Goal: Task Accomplishment & Management: Manage account settings

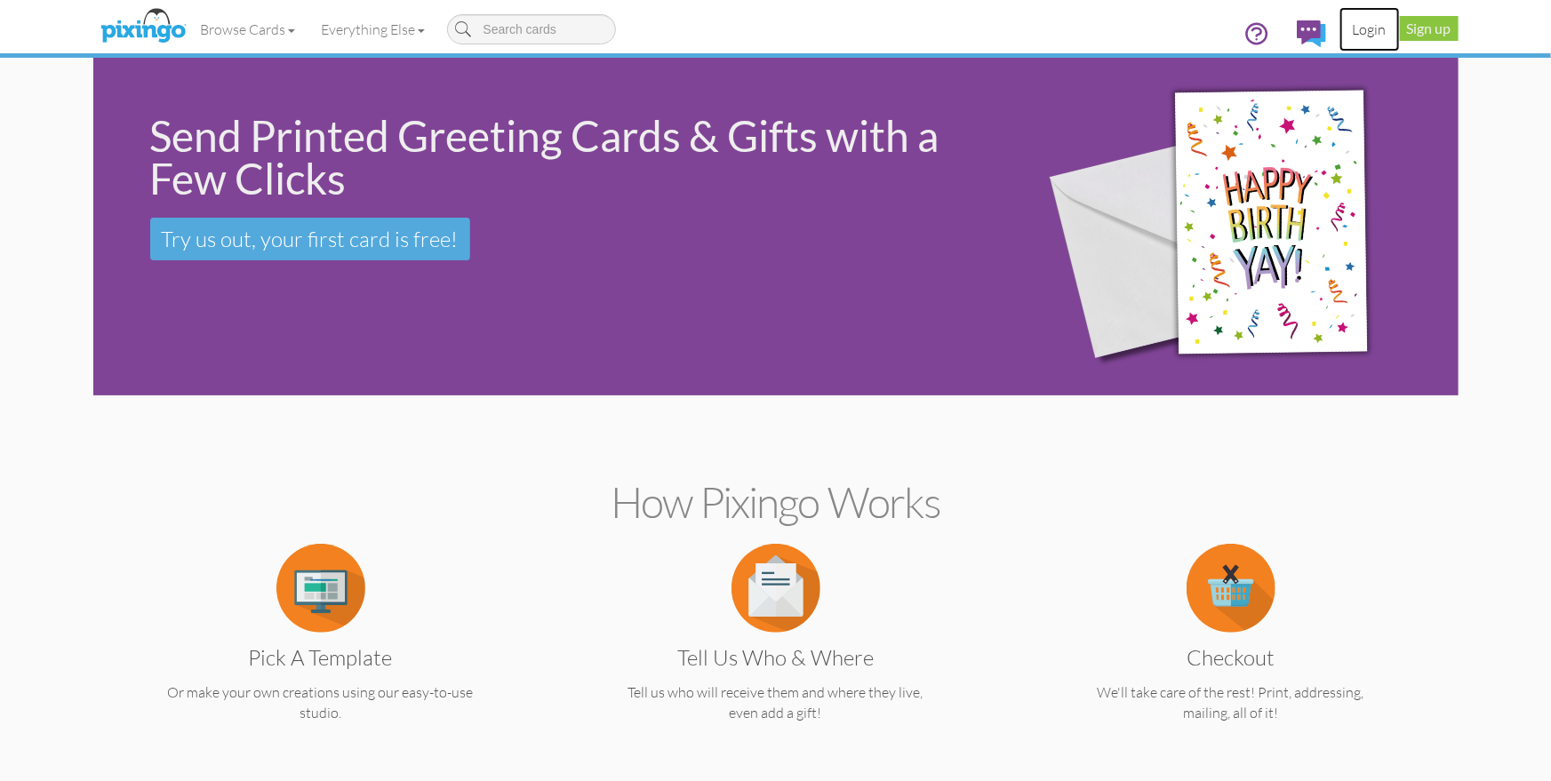
click at [1367, 29] on link "Login" at bounding box center [1370, 29] width 60 height 44
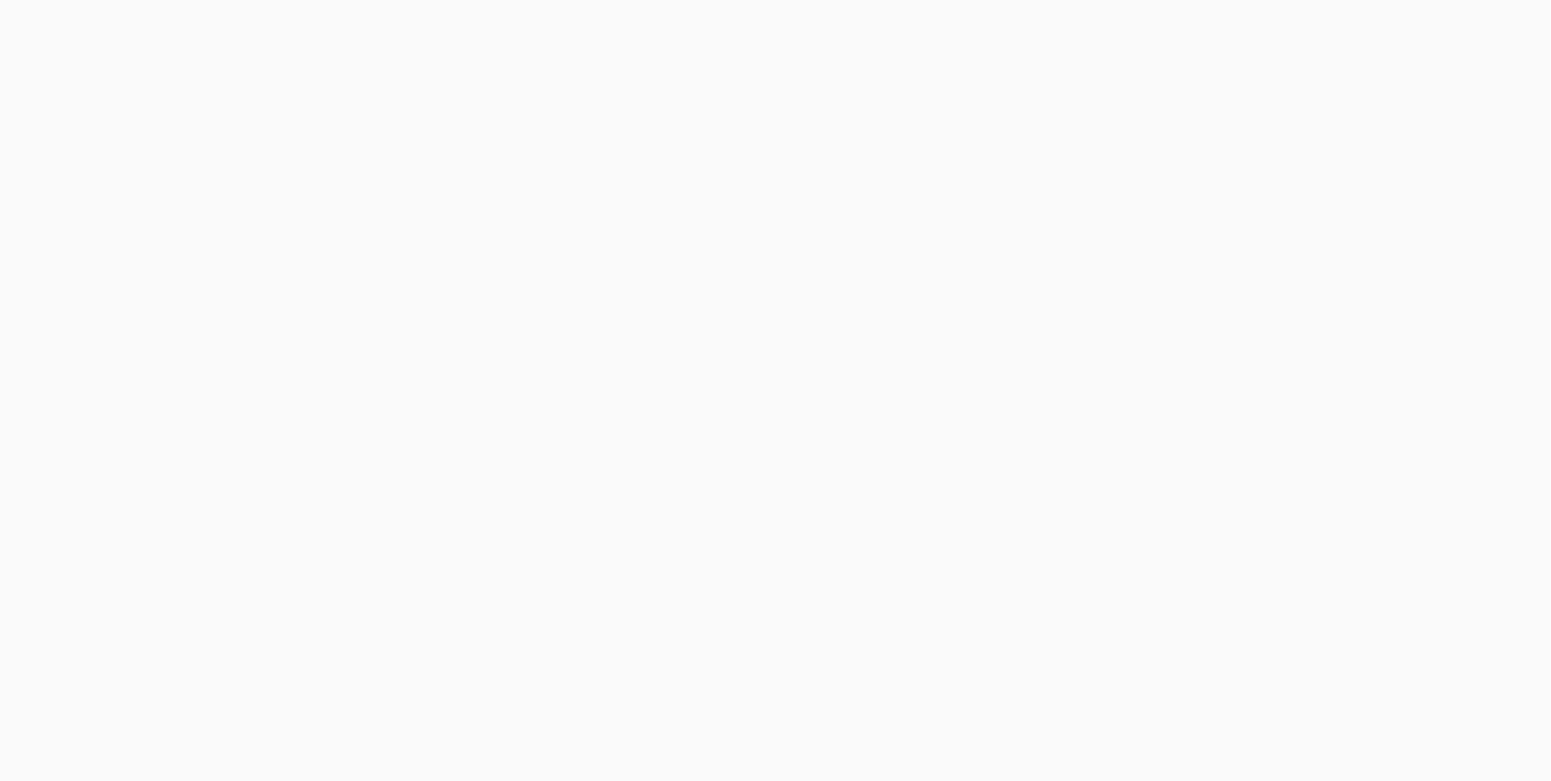
click at [1367, 29] on body at bounding box center [775, 390] width 1551 height 781
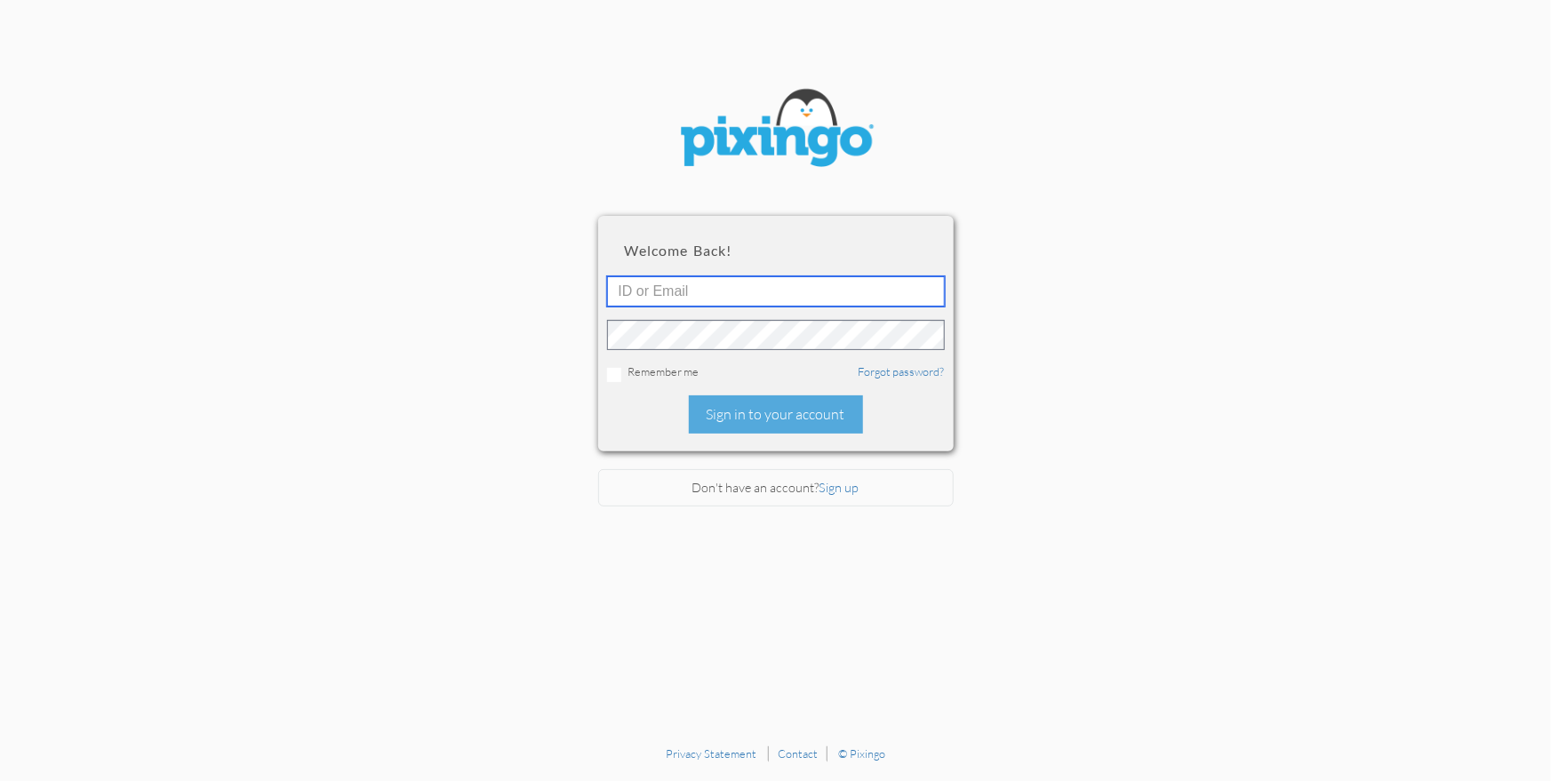
type input "1644"
click at [802, 410] on div "Sign in to your account" at bounding box center [776, 415] width 174 height 38
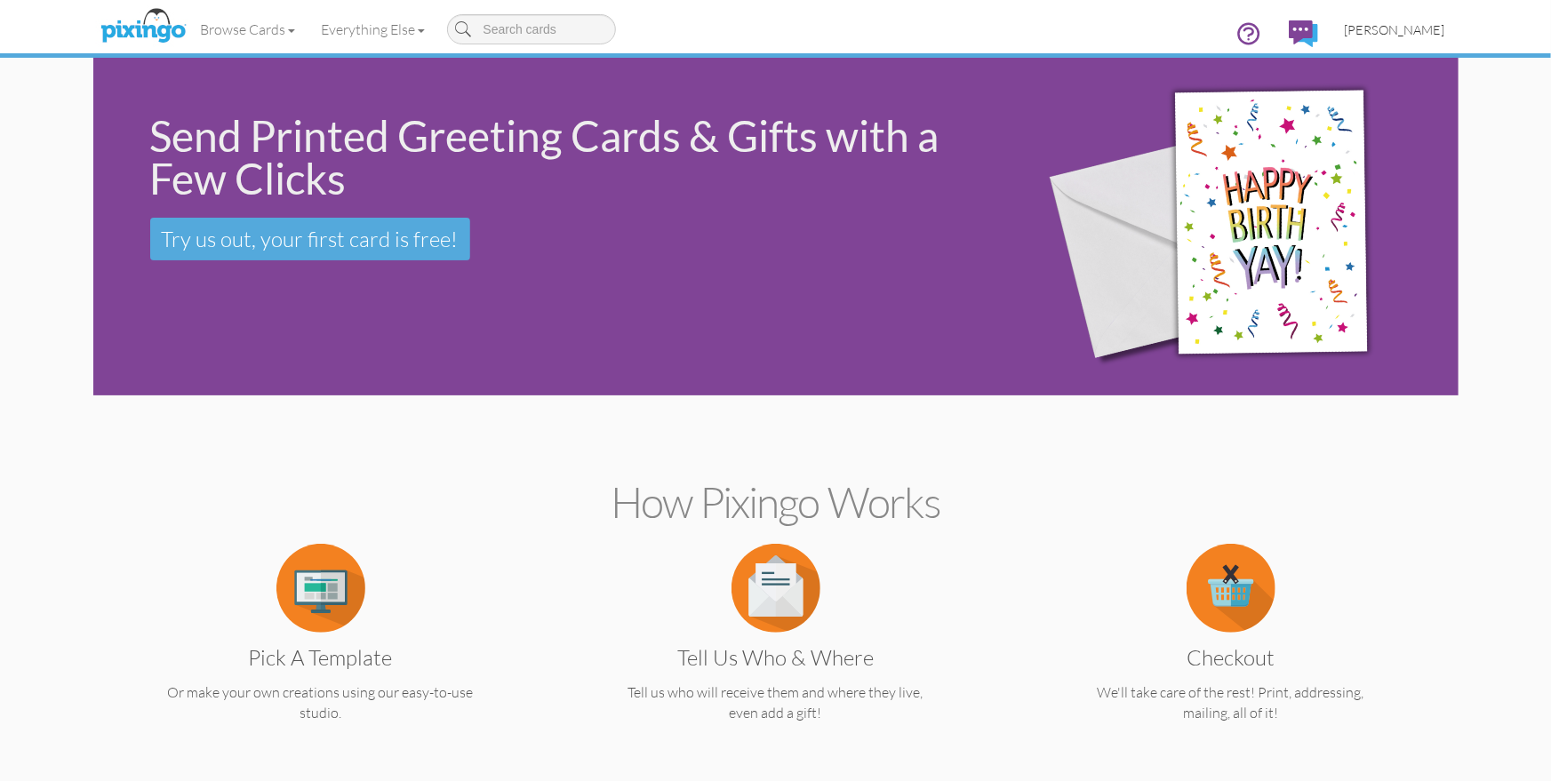
click at [1412, 31] on span "[PERSON_NAME]" at bounding box center [1395, 29] width 100 height 15
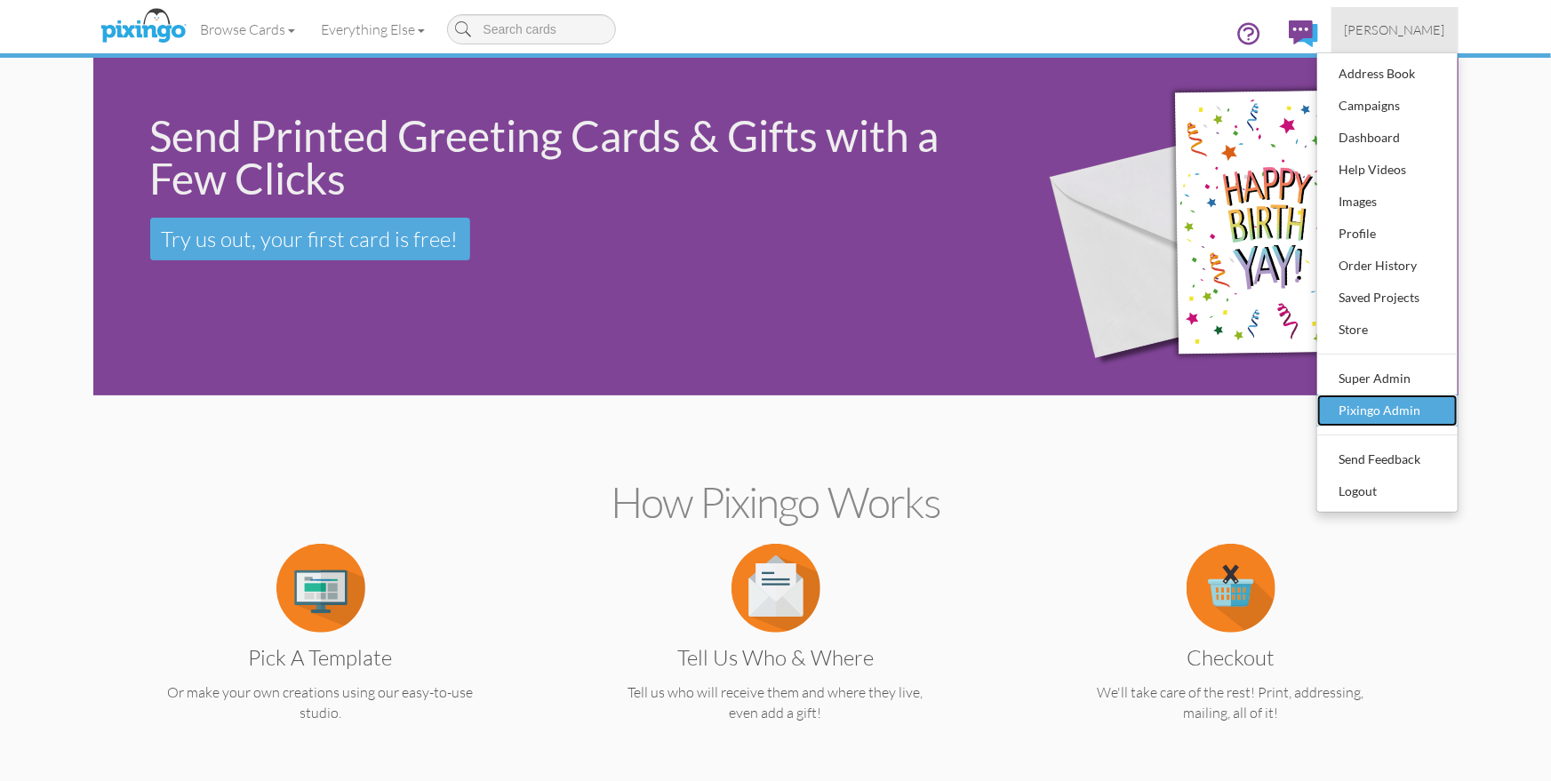
click at [1372, 416] on div "Pixingo Admin" at bounding box center [1387, 410] width 105 height 27
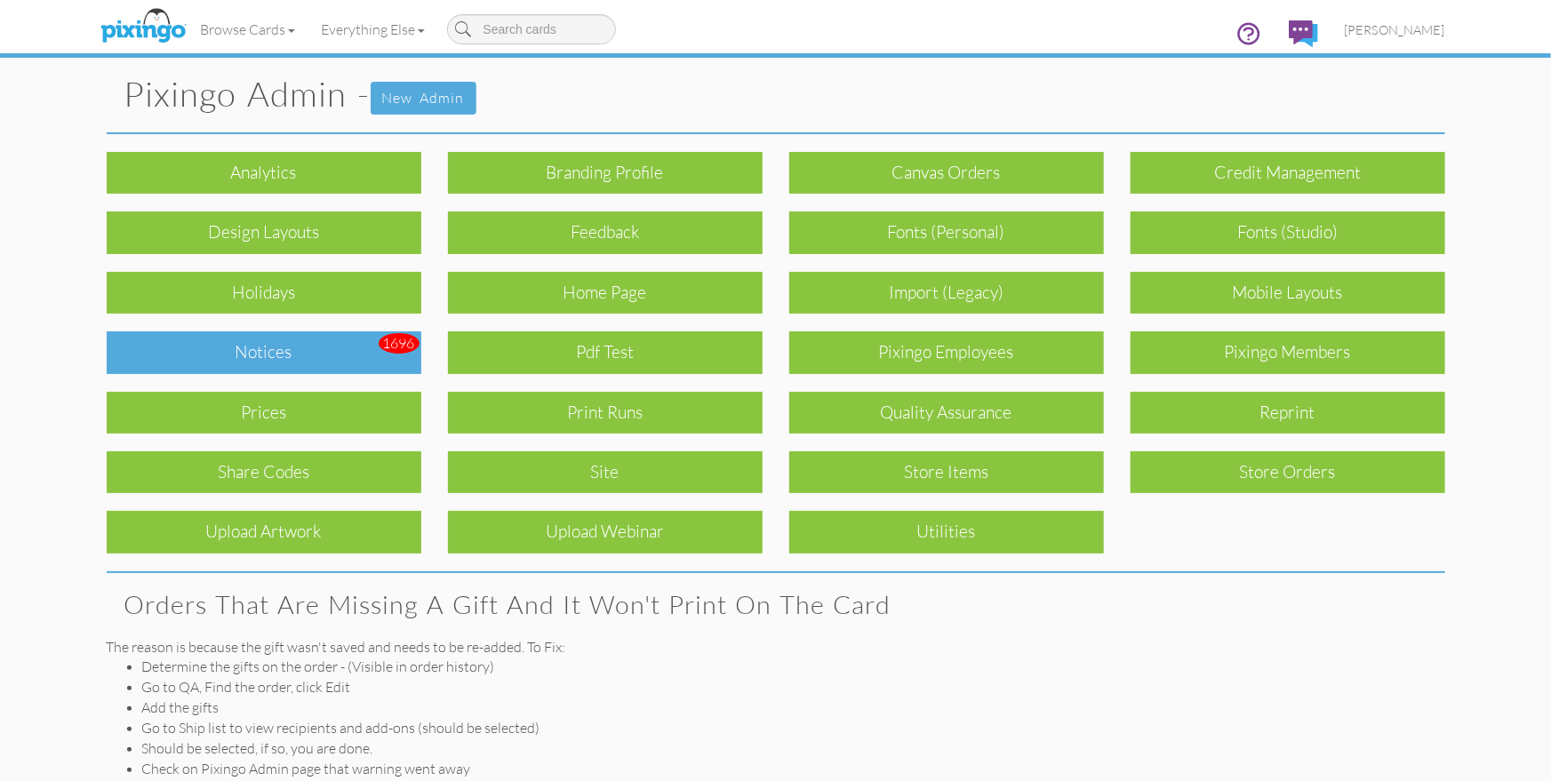
click at [288, 358] on div "Notices" at bounding box center [264, 353] width 315 height 42
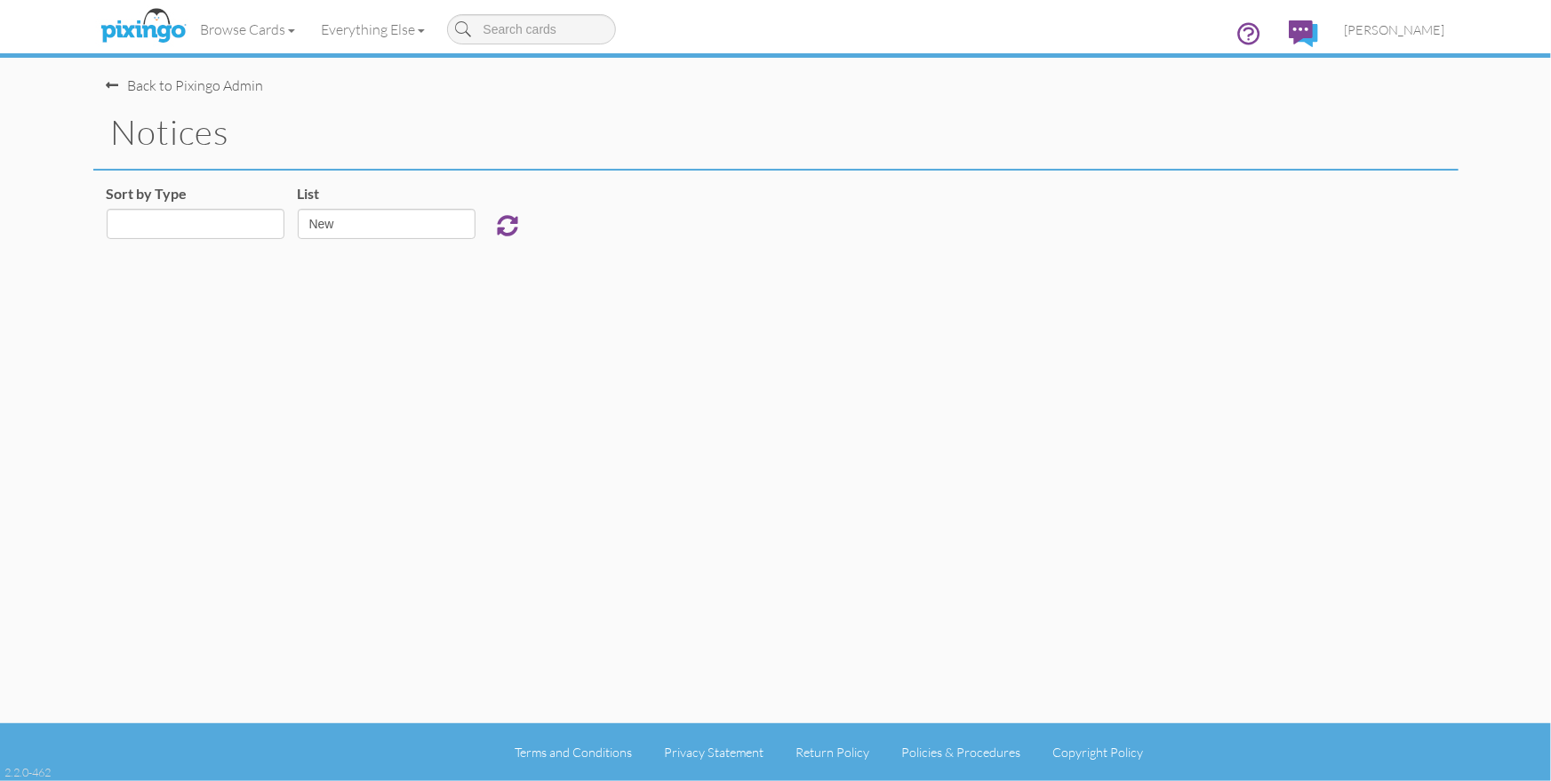
select select "object:925"
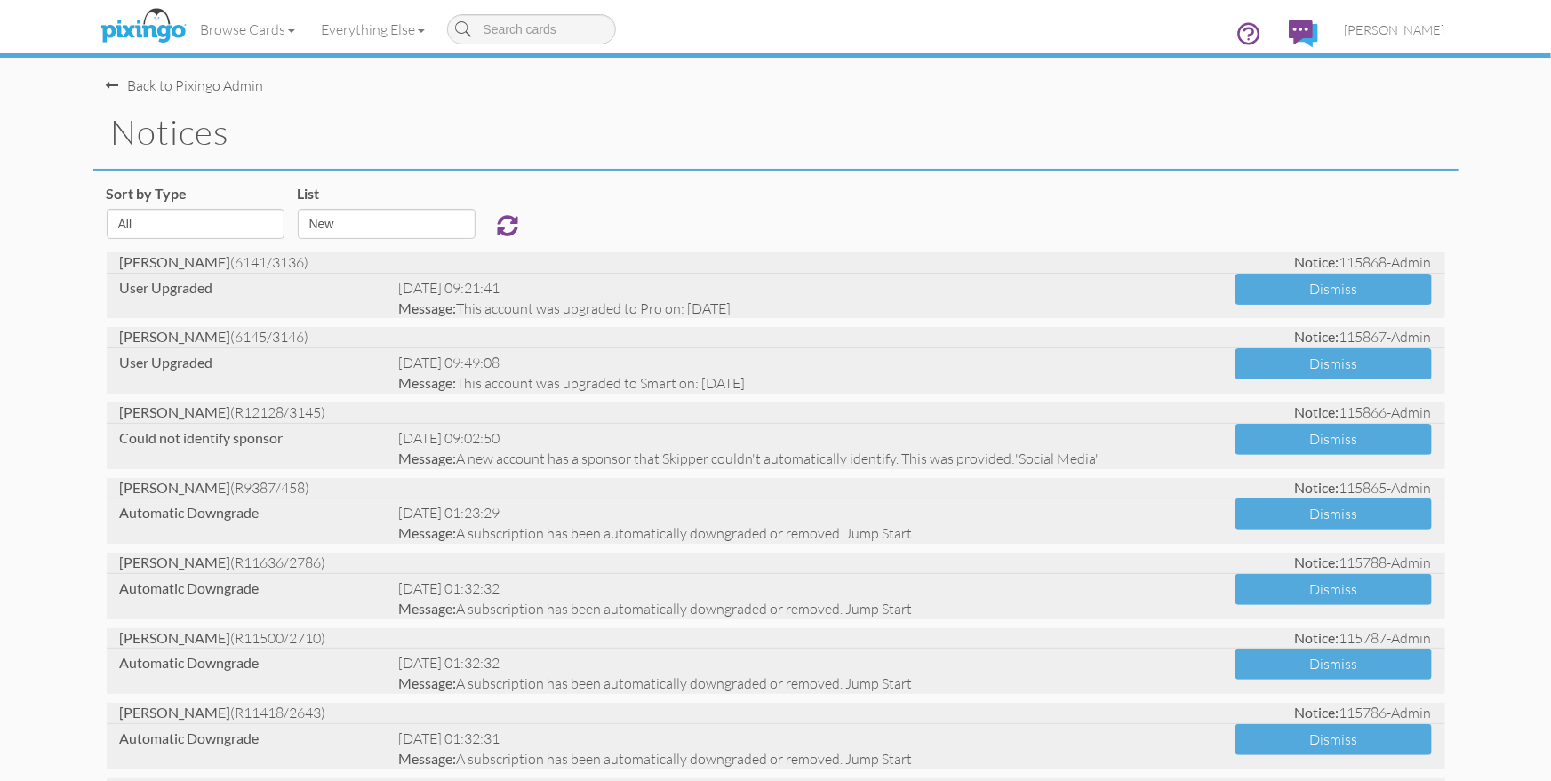
click at [632, 198] on div "Sort by Type All Admin Generic New Membership Order Swag Print Run Super Admin …" at bounding box center [775, 218] width 1365 height 68
click at [1394, 32] on span "[PERSON_NAME]" at bounding box center [1395, 29] width 100 height 15
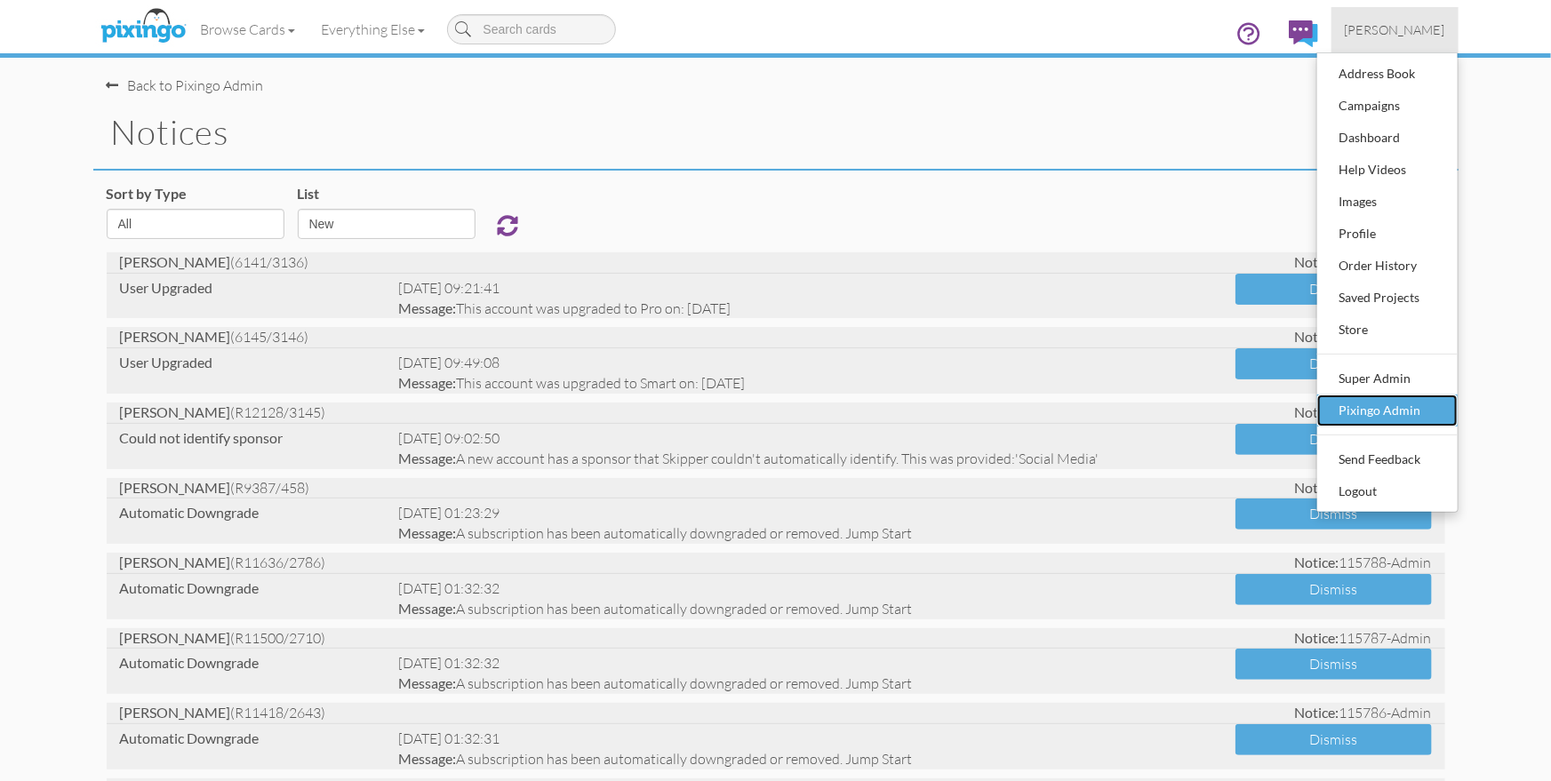
click at [1358, 395] on link "Pixingo Admin" at bounding box center [1387, 411] width 140 height 32
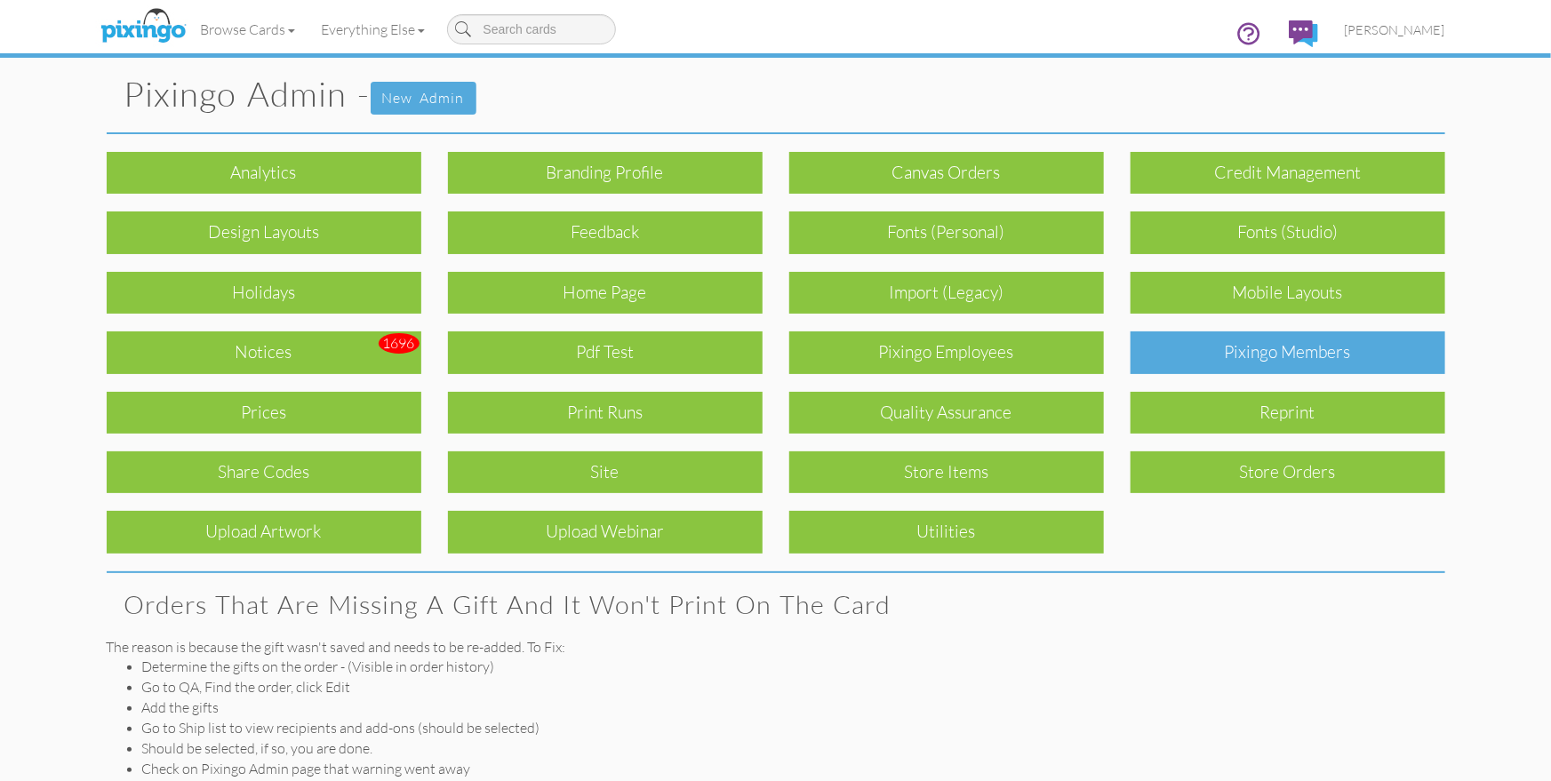
click at [1284, 350] on div "Pixingo Members" at bounding box center [1288, 353] width 315 height 42
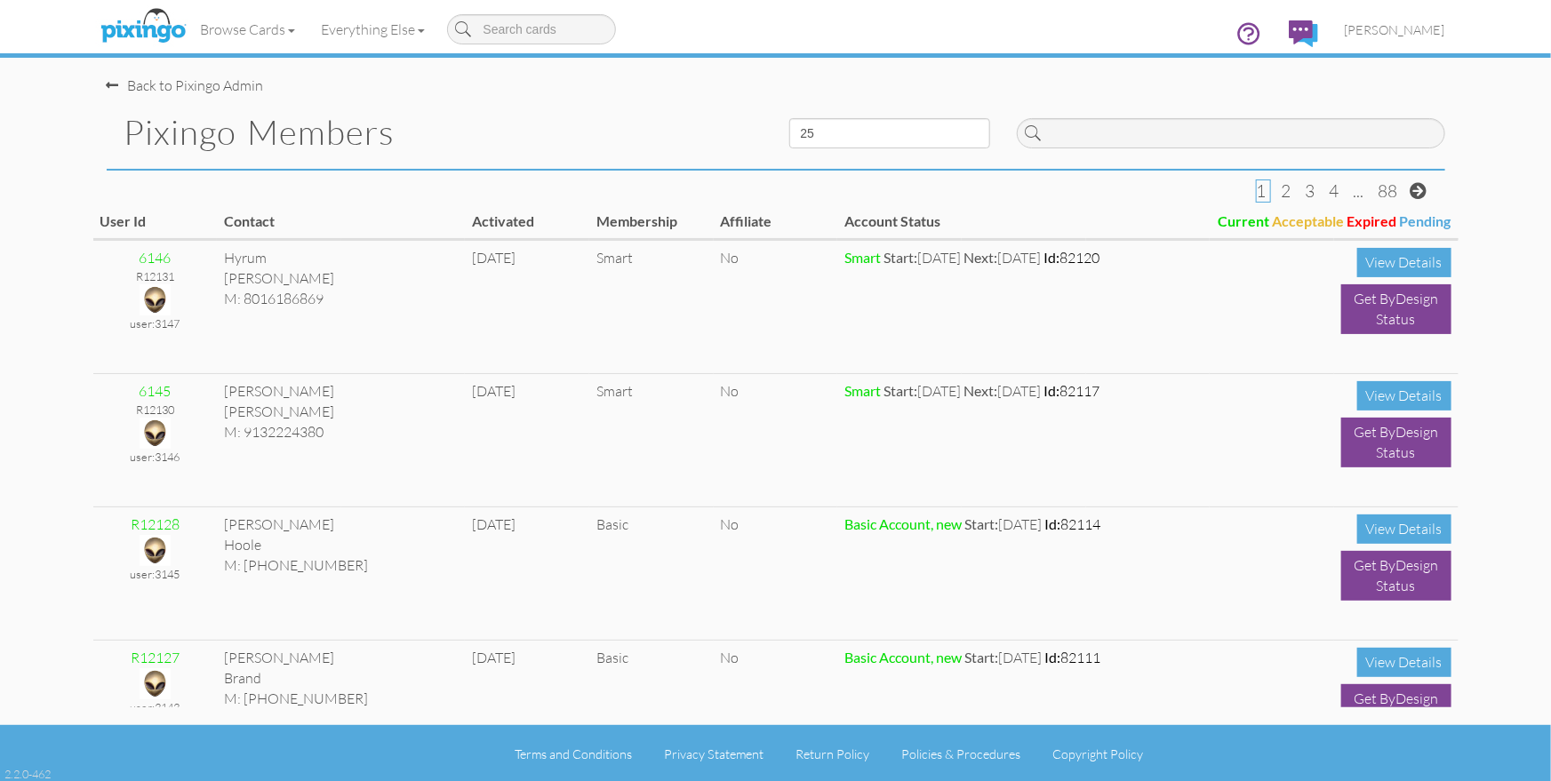
click at [670, 110] on div "Pixingo Members" at bounding box center [434, 132] width 683 height 73
drag, startPoint x: 489, startPoint y: 92, endPoint x: 298, endPoint y: 67, distance: 192.7
click at [484, 90] on div "Back to Pixingo Admin" at bounding box center [783, 77] width 1352 height 38
click at [148, 32] on img at bounding box center [143, 26] width 94 height 44
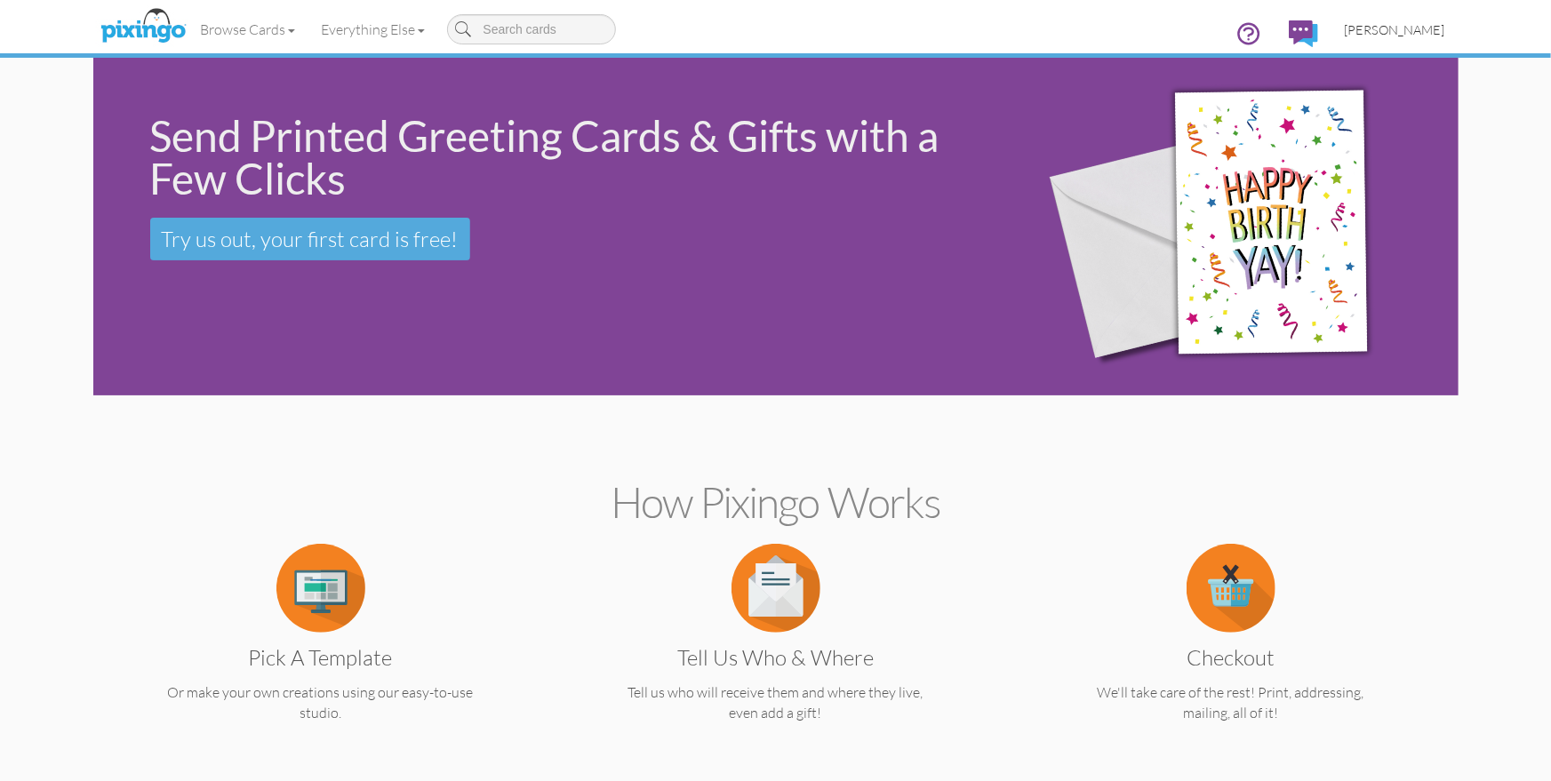
click at [1365, 30] on link "[PERSON_NAME]" at bounding box center [1395, 29] width 127 height 45
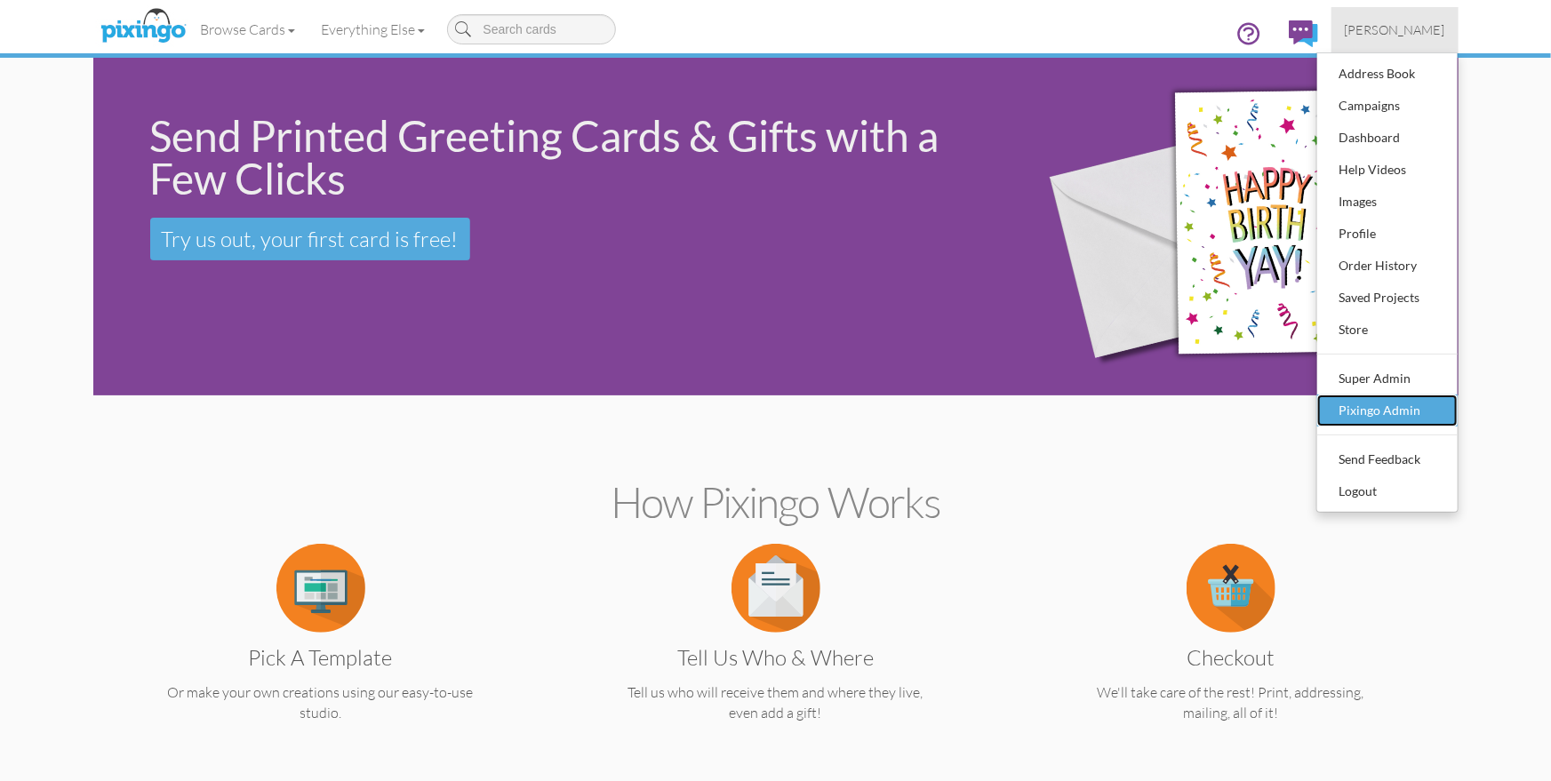
click at [1386, 404] on div "Pixingo Admin" at bounding box center [1387, 410] width 105 height 27
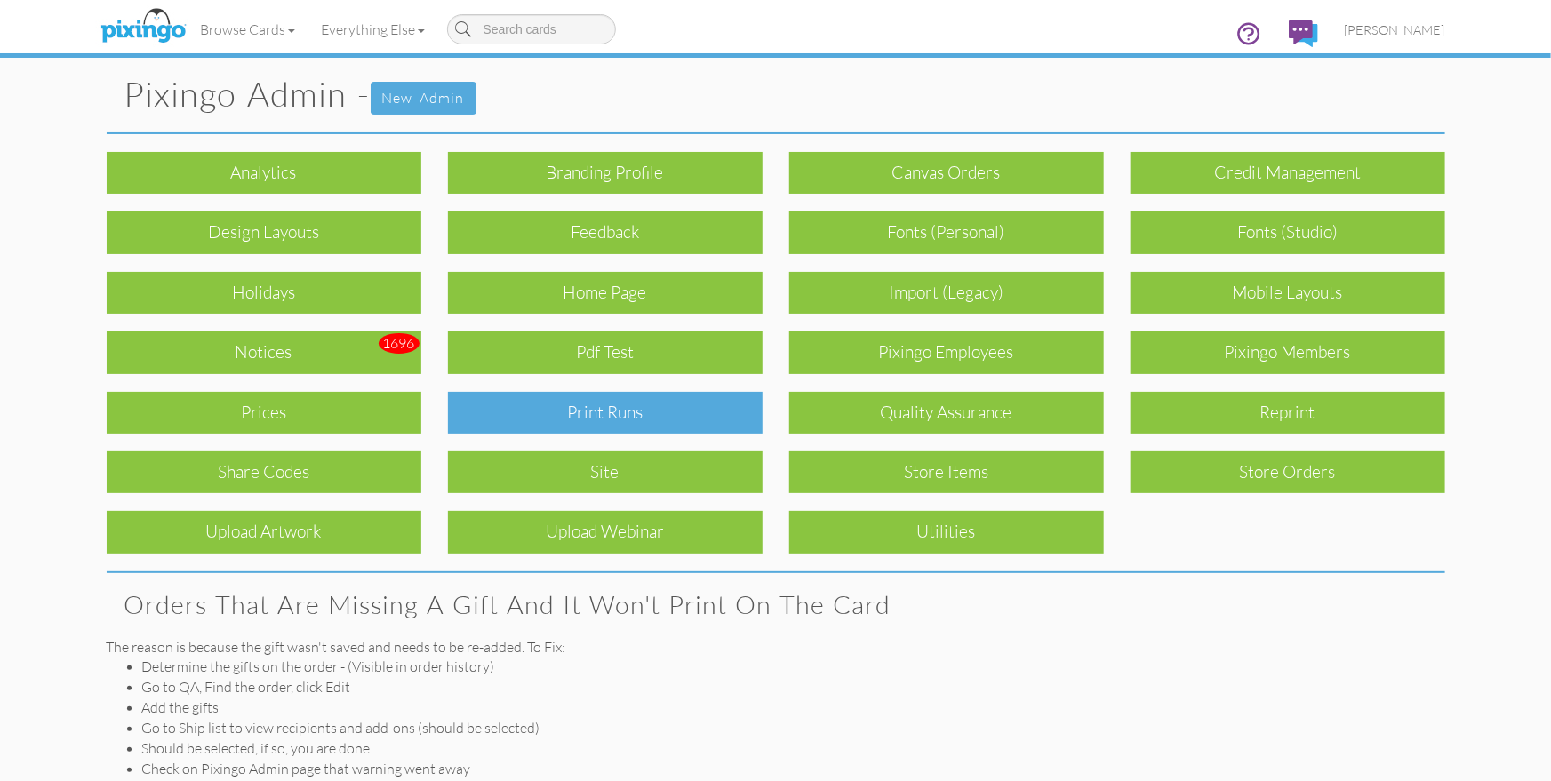
click at [667, 420] on div "Print Runs" at bounding box center [605, 413] width 315 height 42
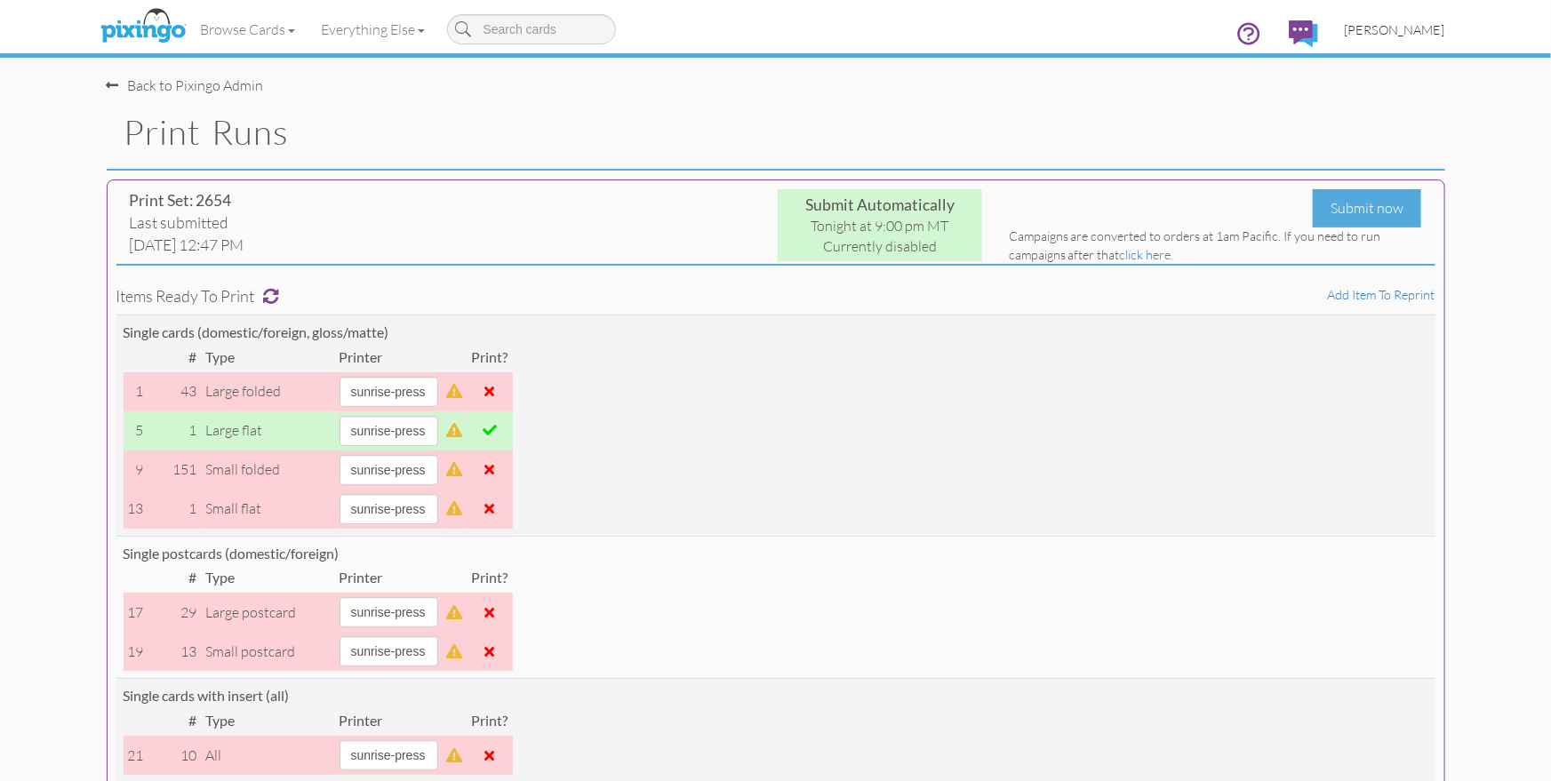
click at [1399, 36] on link "[PERSON_NAME]" at bounding box center [1395, 29] width 127 height 45
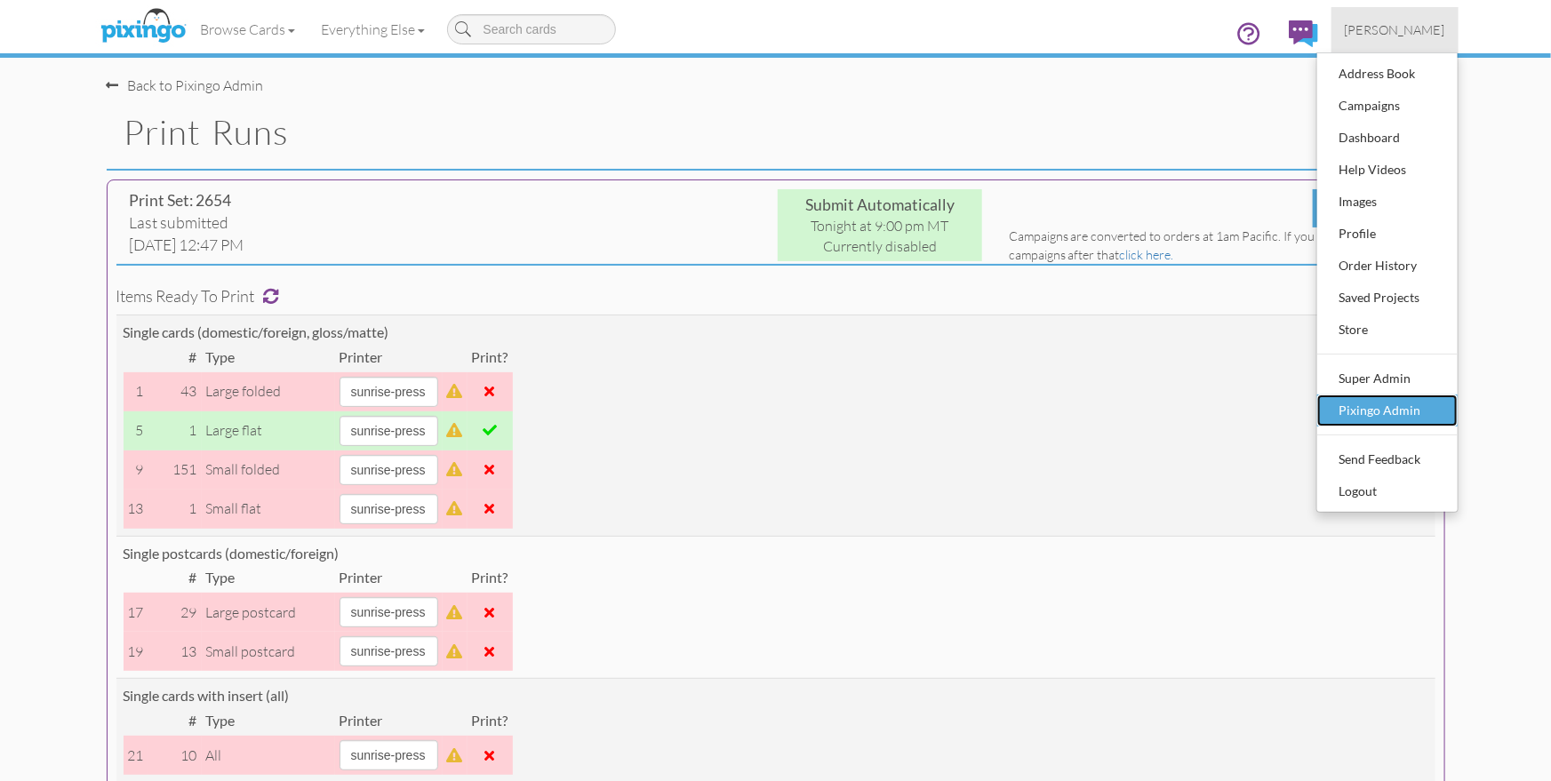
click at [1396, 408] on div "Pixingo Admin" at bounding box center [1387, 410] width 105 height 27
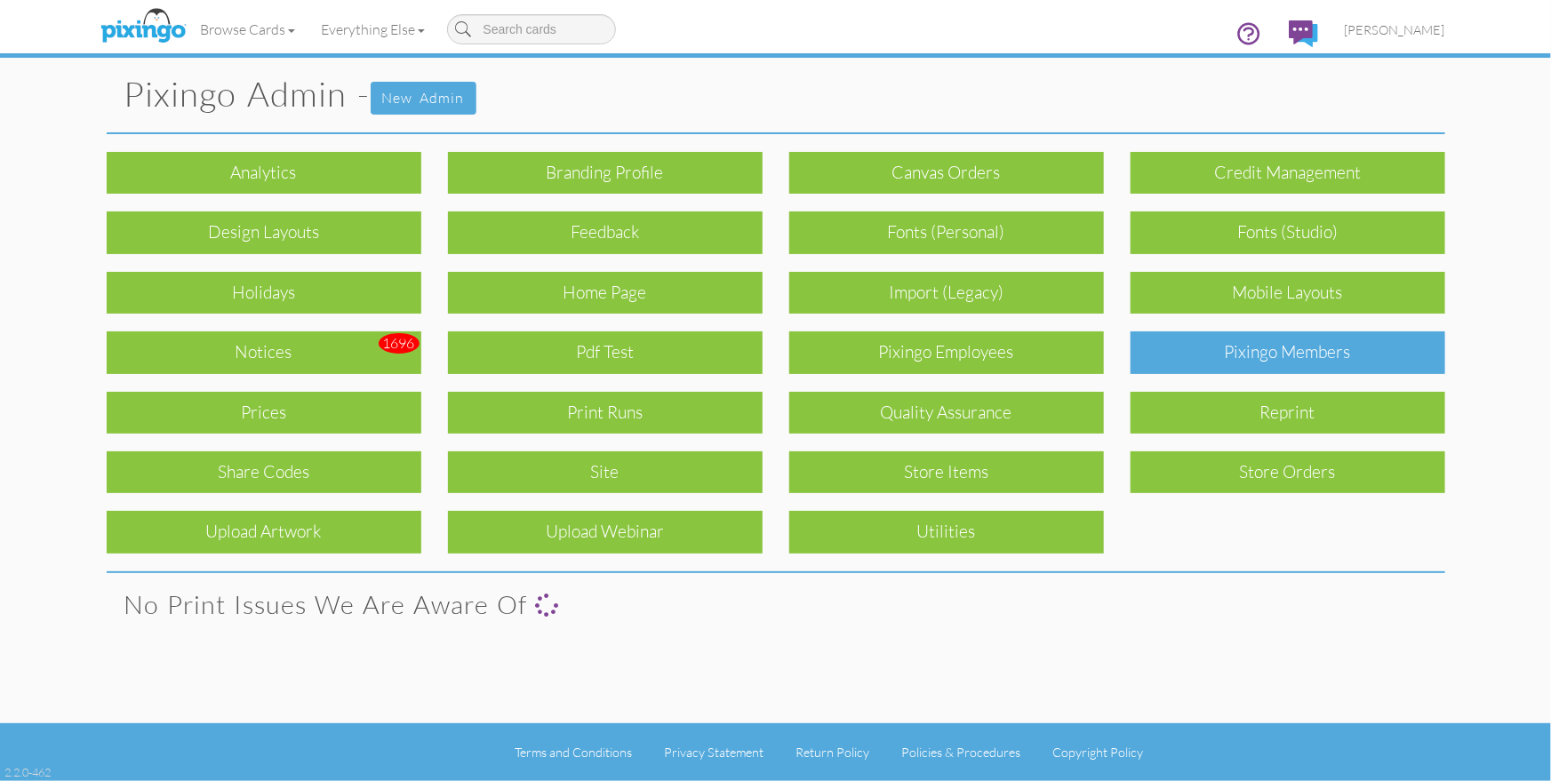
click at [1326, 339] on div "Pixingo Members" at bounding box center [1288, 353] width 315 height 42
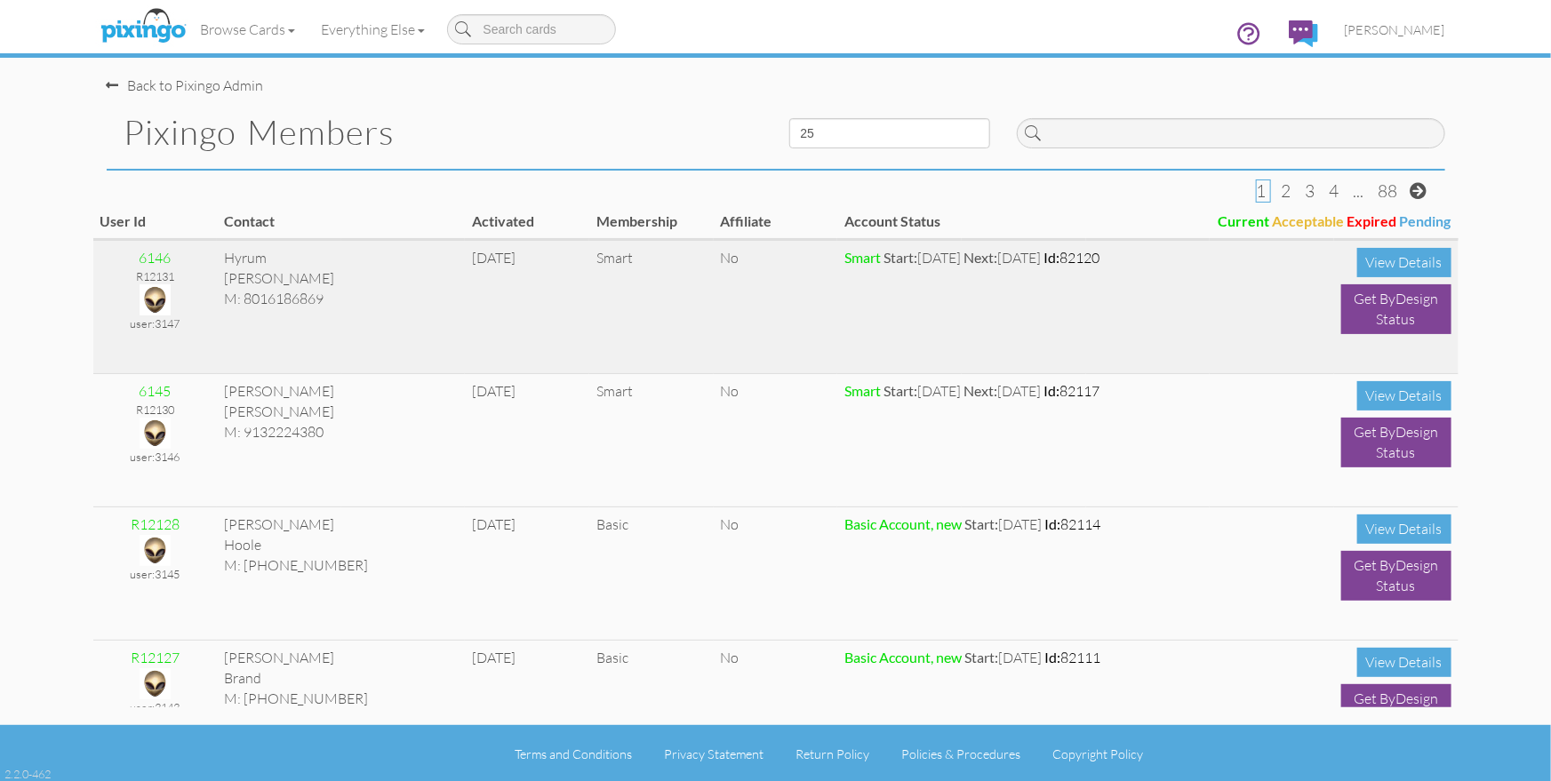
click at [156, 299] on img at bounding box center [155, 299] width 31 height 31
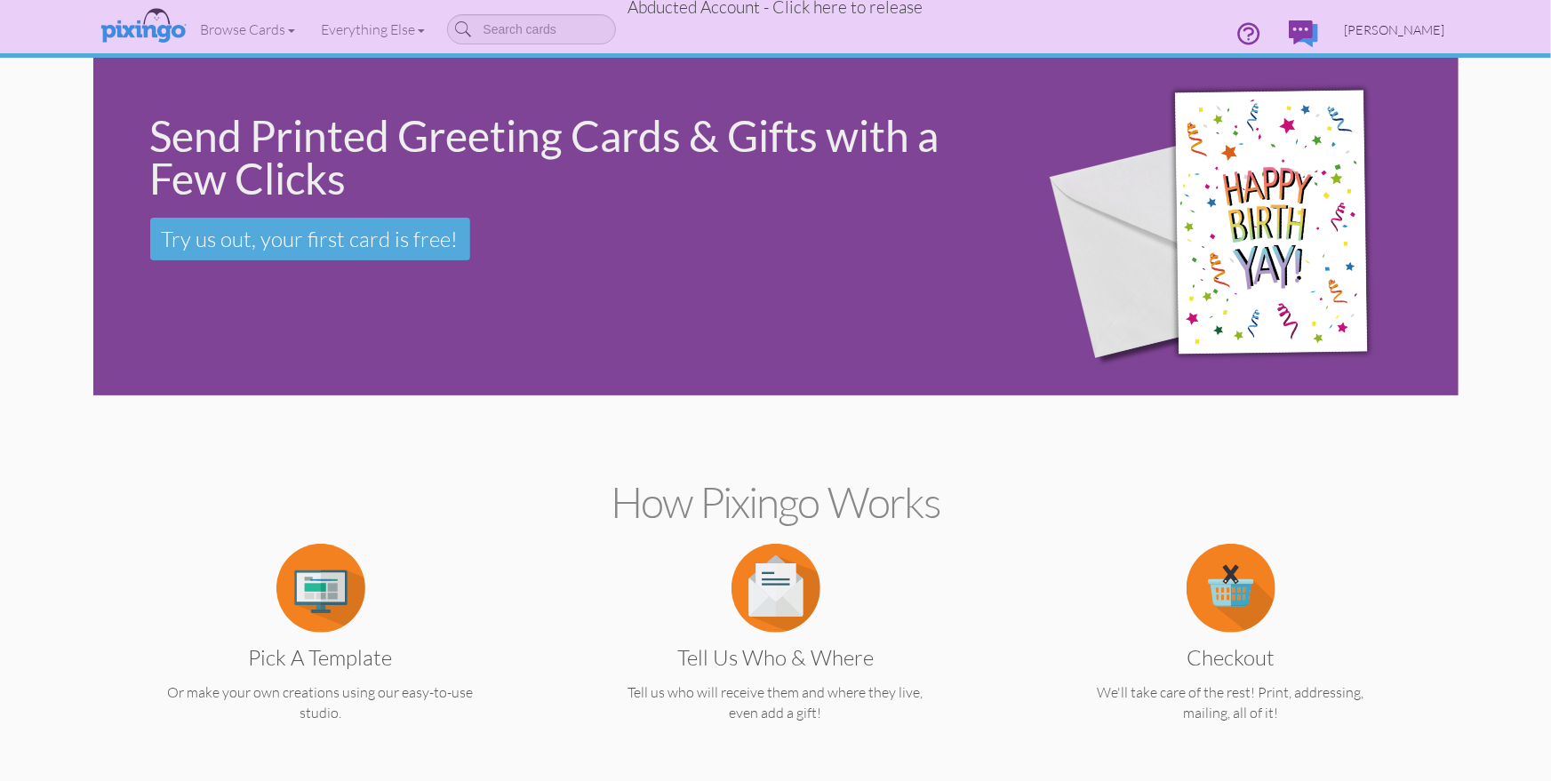
click at [1380, 22] on span "[PERSON_NAME]" at bounding box center [1395, 29] width 100 height 15
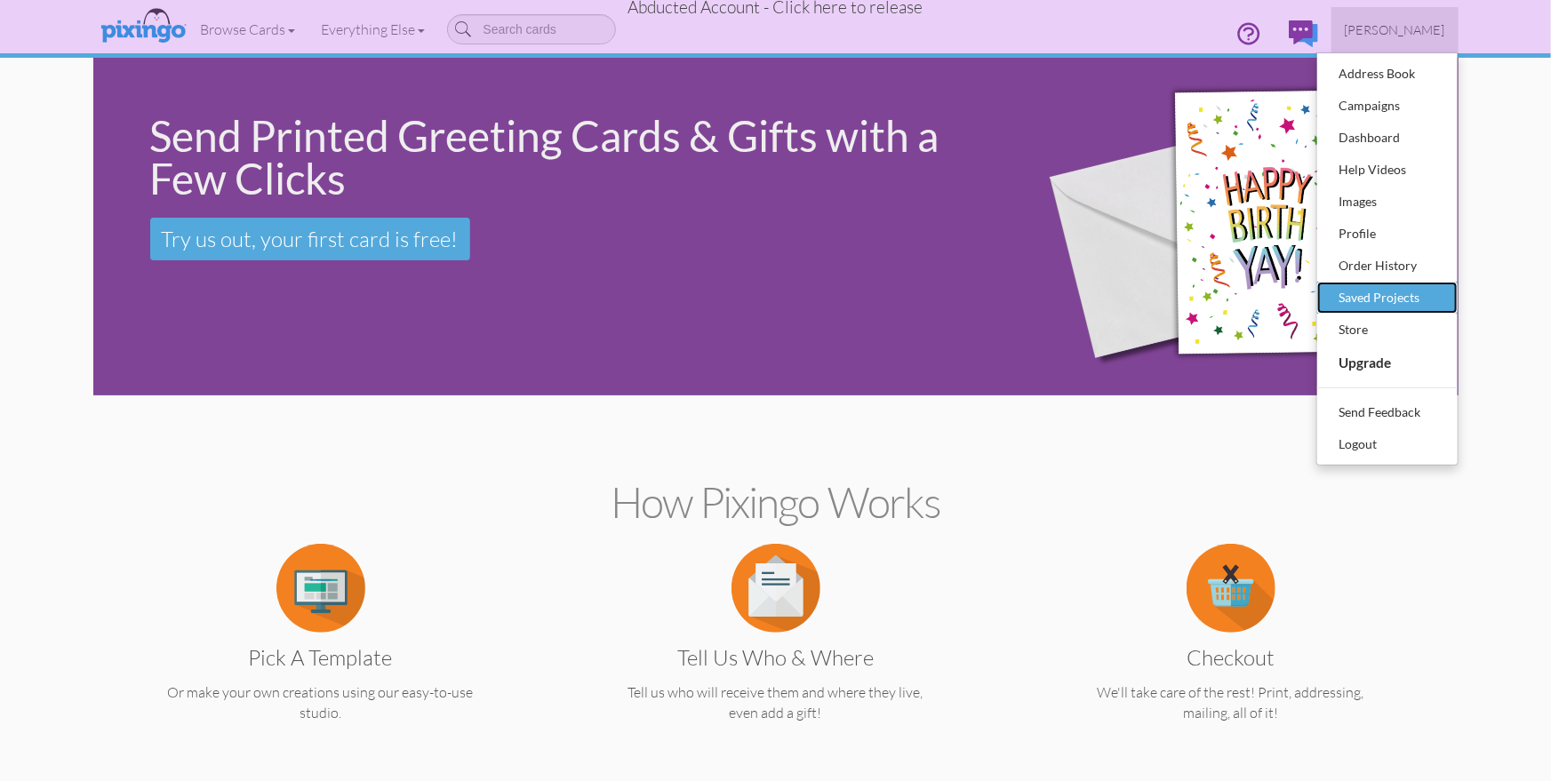
click at [1375, 294] on div "Saved Projects" at bounding box center [1387, 297] width 105 height 27
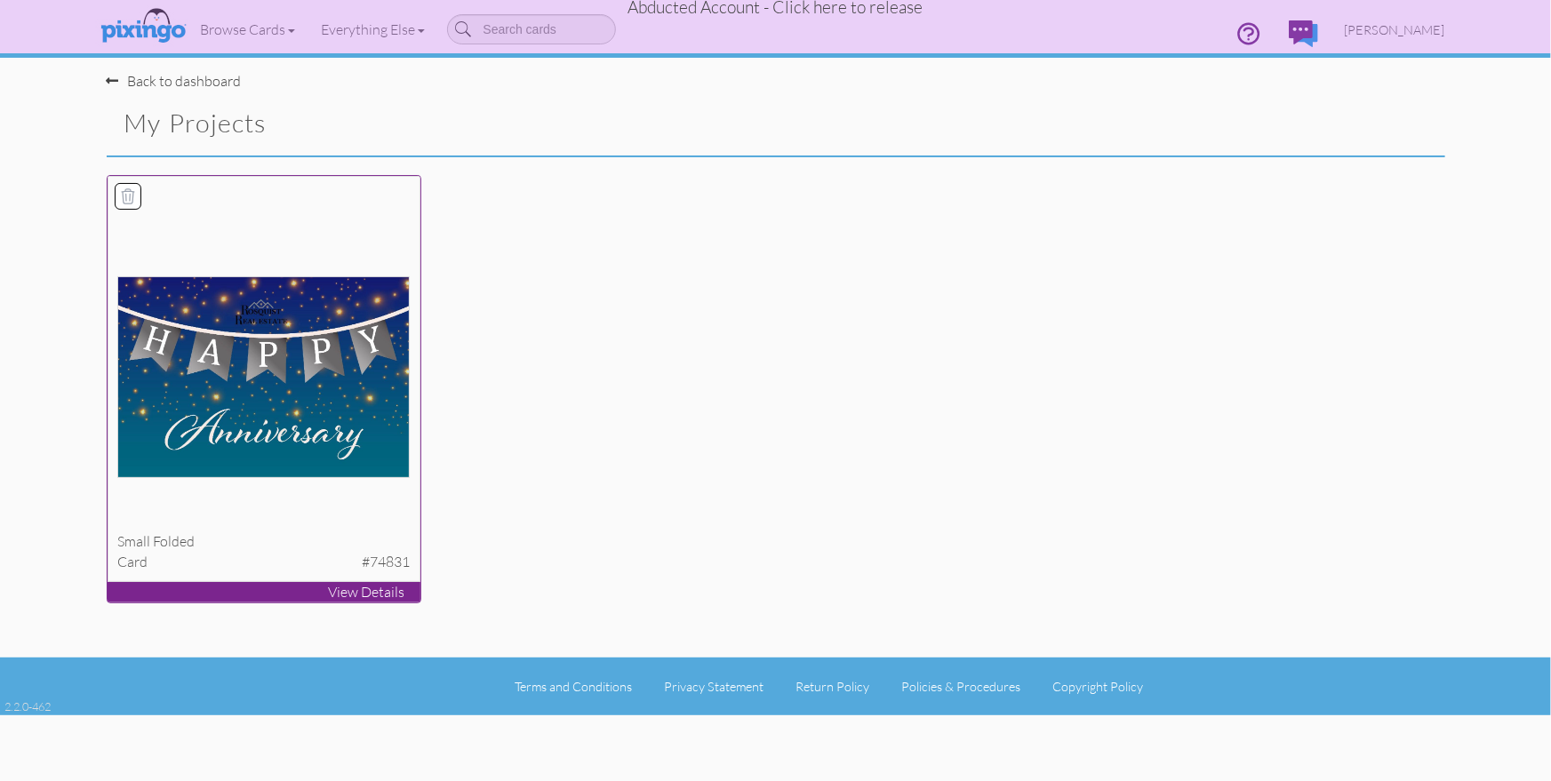
click at [230, 330] on img at bounding box center [263, 377] width 292 height 202
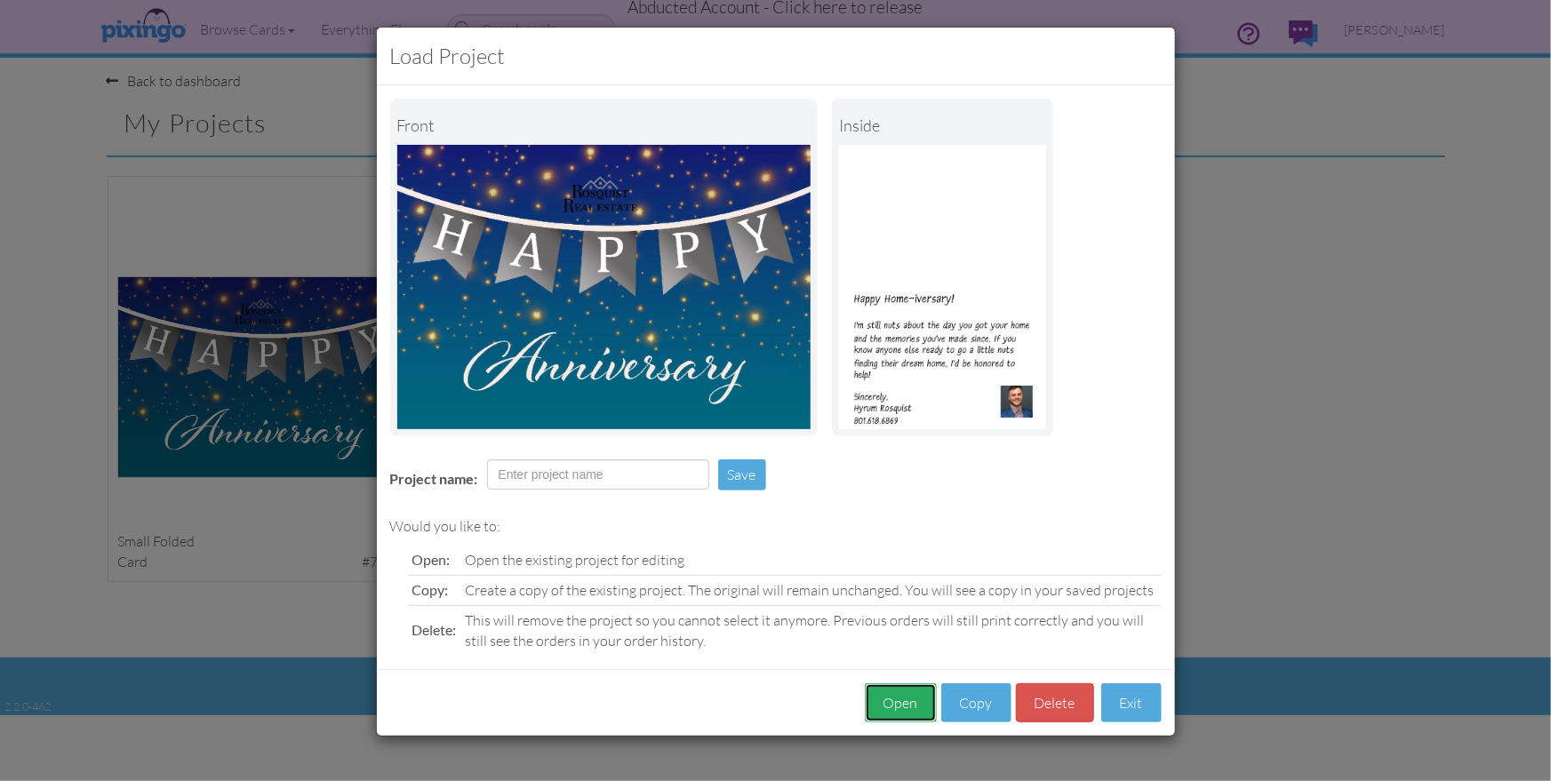
click at [909, 702] on button "Open" at bounding box center [901, 704] width 72 height 40
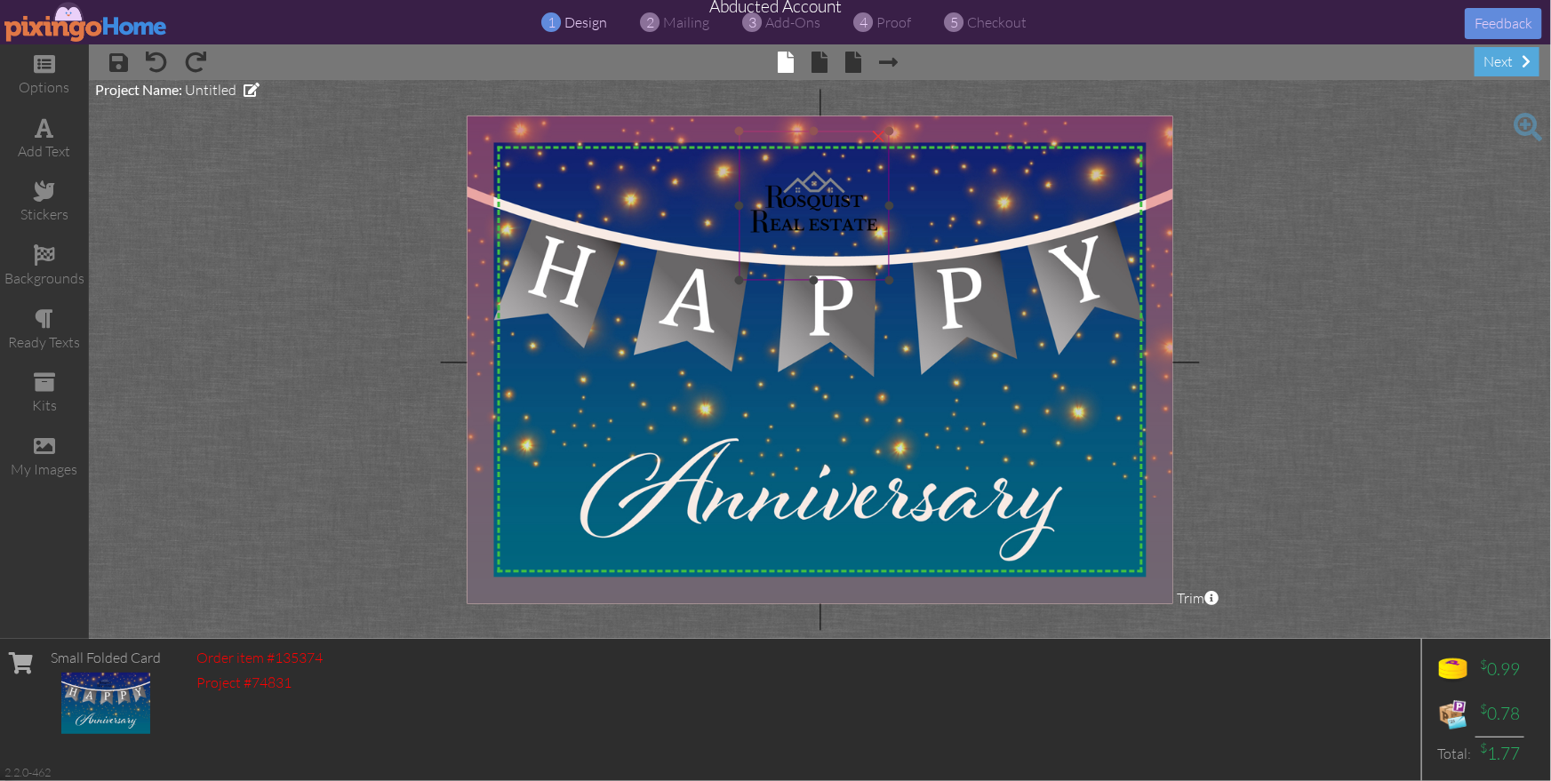
click at [876, 136] on div "×" at bounding box center [878, 134] width 28 height 28
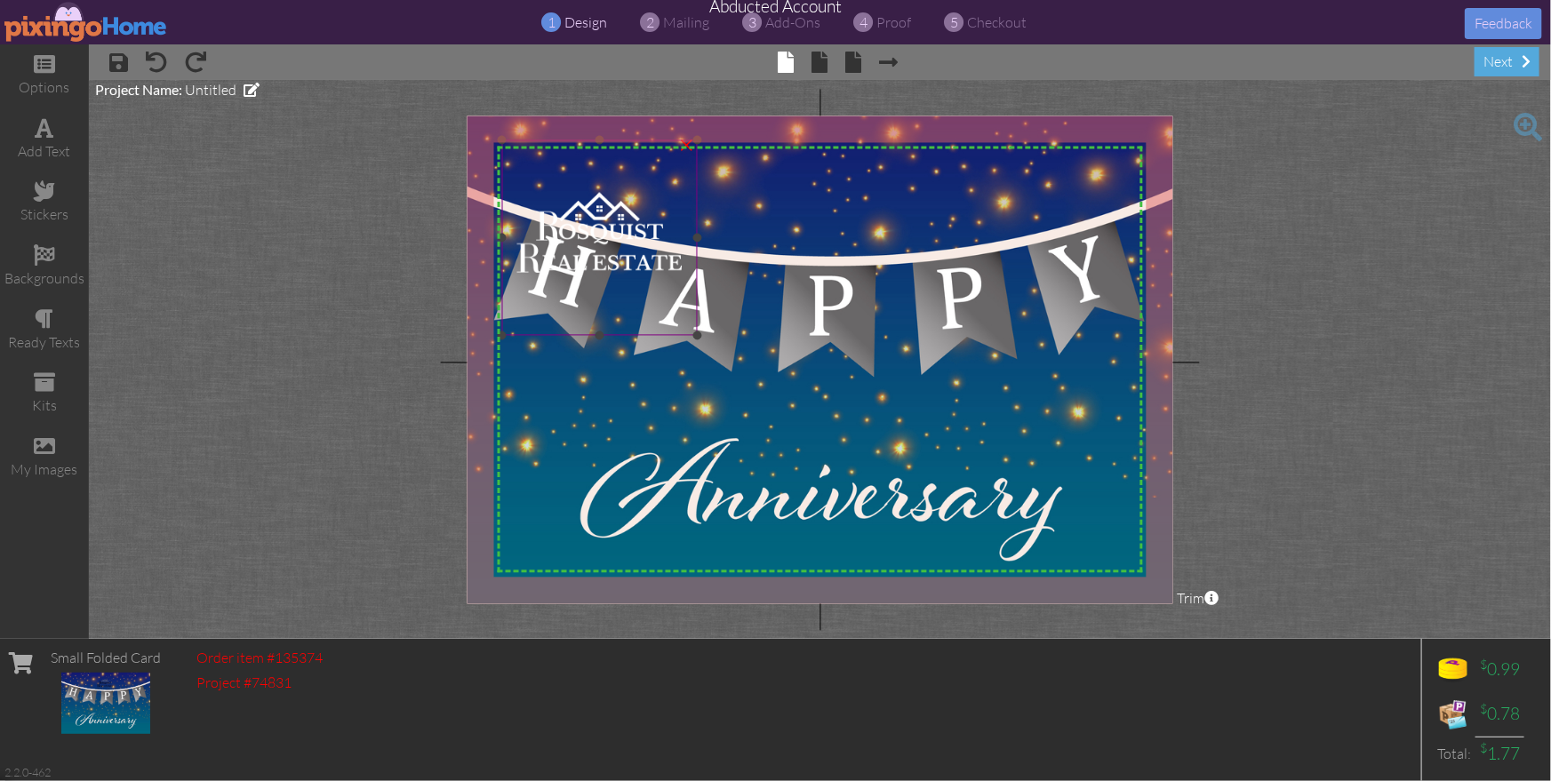
drag, startPoint x: 561, startPoint y: 256, endPoint x: 548, endPoint y: 283, distance: 29.8
click at [561, 256] on img at bounding box center [600, 238] width 196 height 196
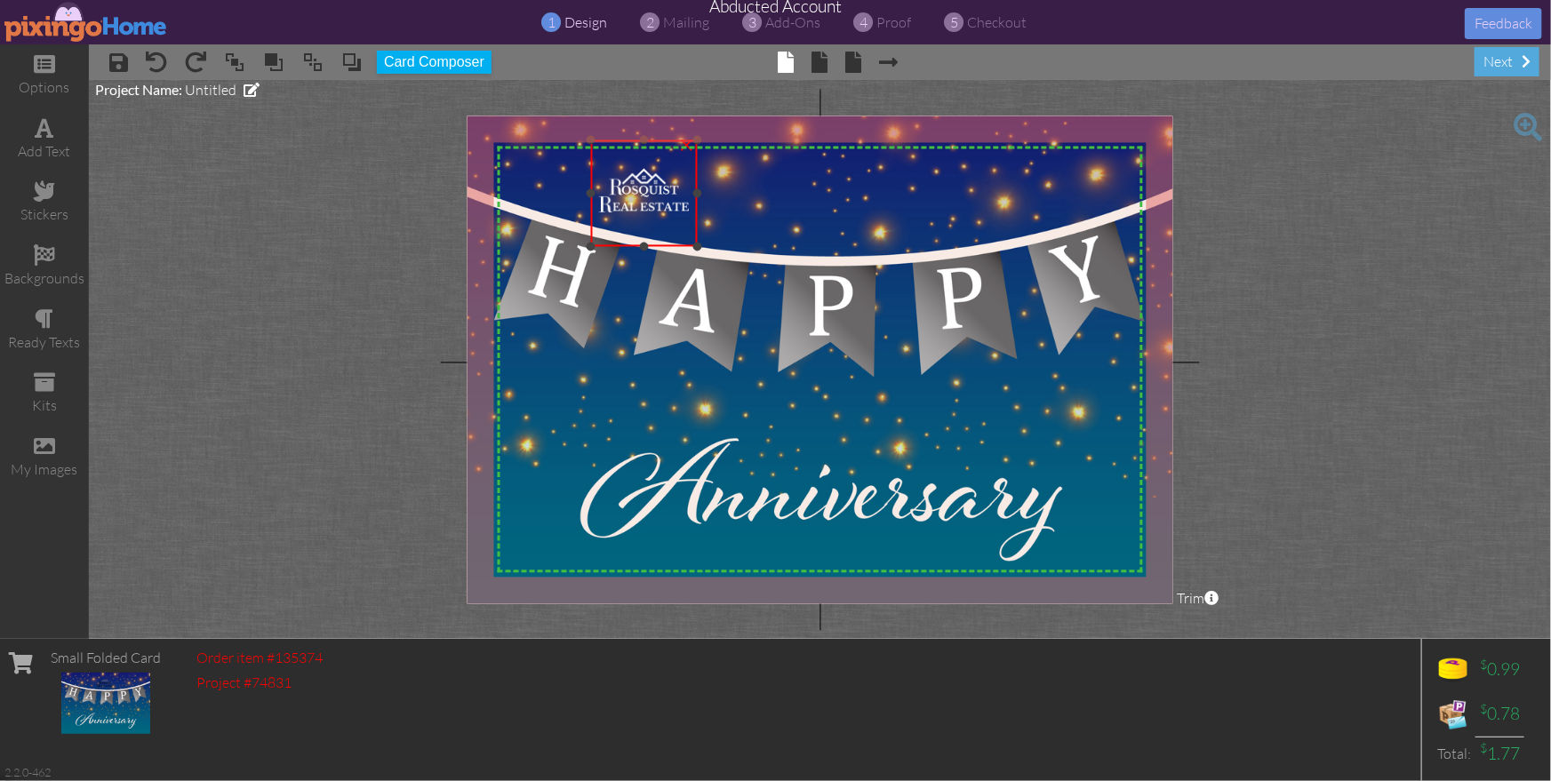
drag, startPoint x: 535, startPoint y: 320, endPoint x: 700, endPoint y: 243, distance: 182.5
click at [698, 243] on div "×" at bounding box center [644, 193] width 107 height 107
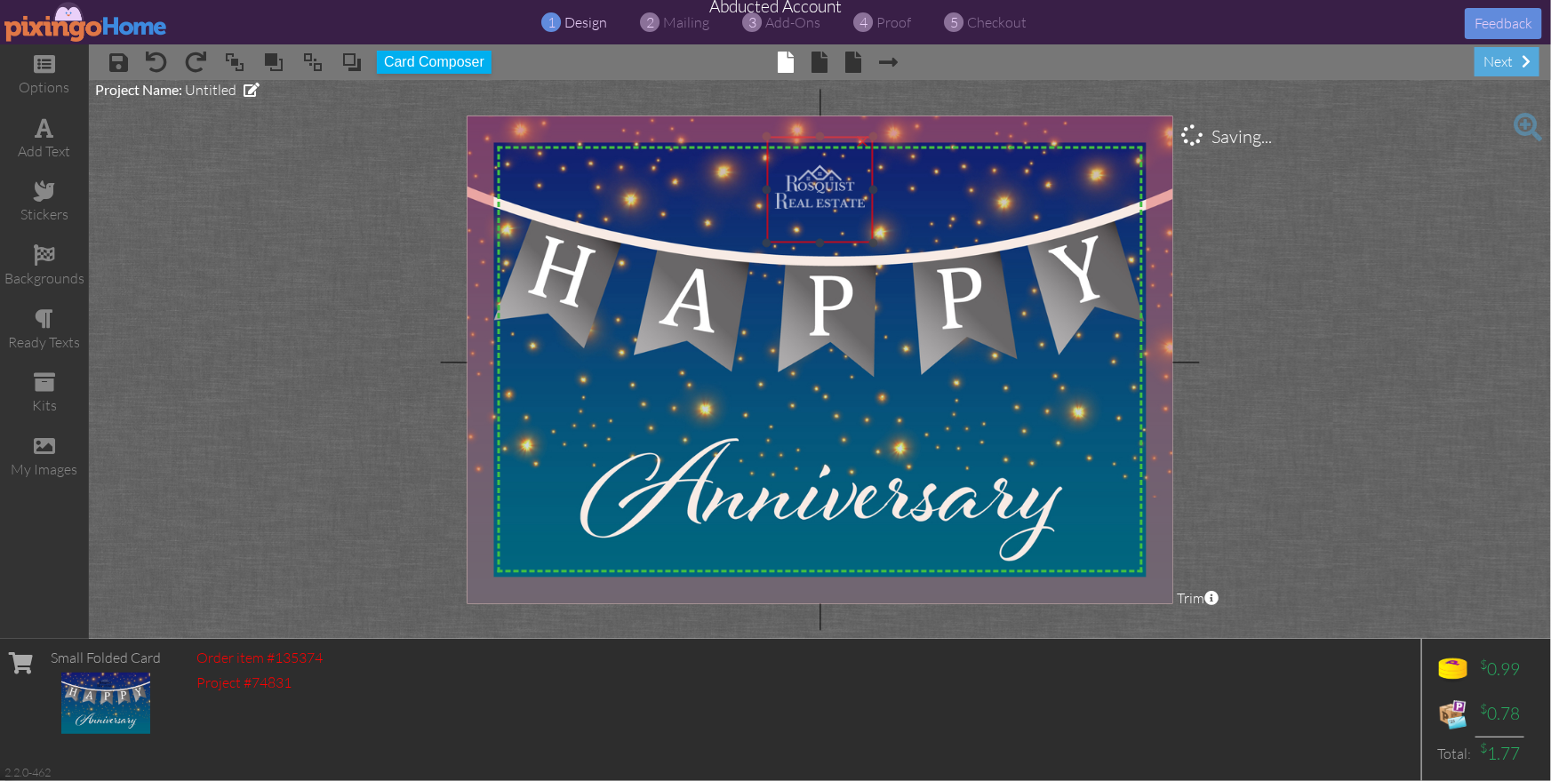
drag, startPoint x: 648, startPoint y: 210, endPoint x: 903, endPoint y: 261, distance: 260.3
click at [824, 206] on img at bounding box center [820, 189] width 107 height 107
click at [1325, 492] on project-studio-wrapper "X X X X X X X X X X X X X X X X X X X X X X X X X X X X X X X X X X X X X X X X…" at bounding box center [820, 359] width 1462 height 559
click at [1311, 459] on project-studio-wrapper "X X X X X X X X X X X X X X X X X X X X X X X X X X X X X X X X X X X X X X X X…" at bounding box center [820, 359] width 1462 height 559
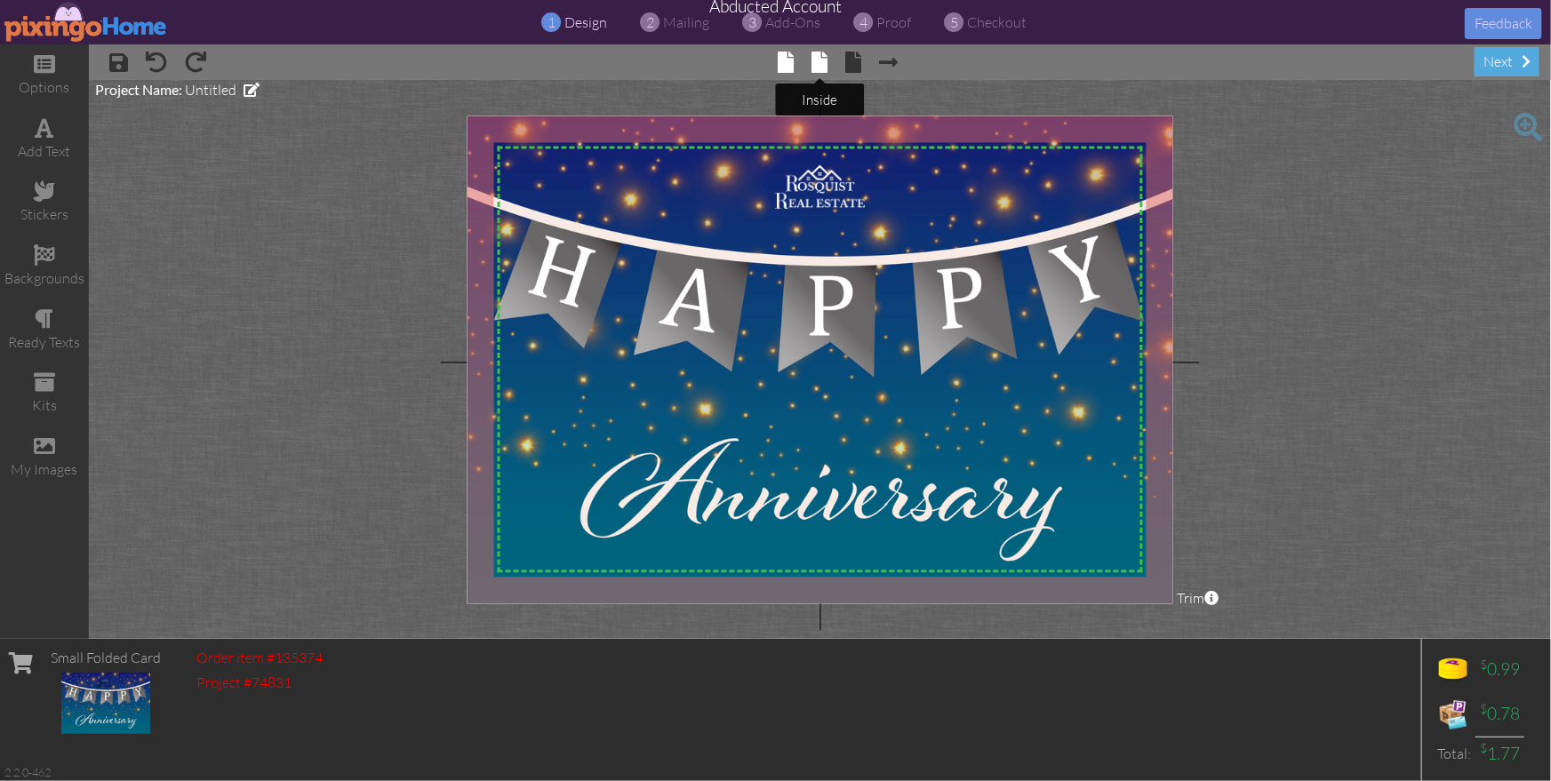
click at [819, 63] on span at bounding box center [820, 62] width 16 height 21
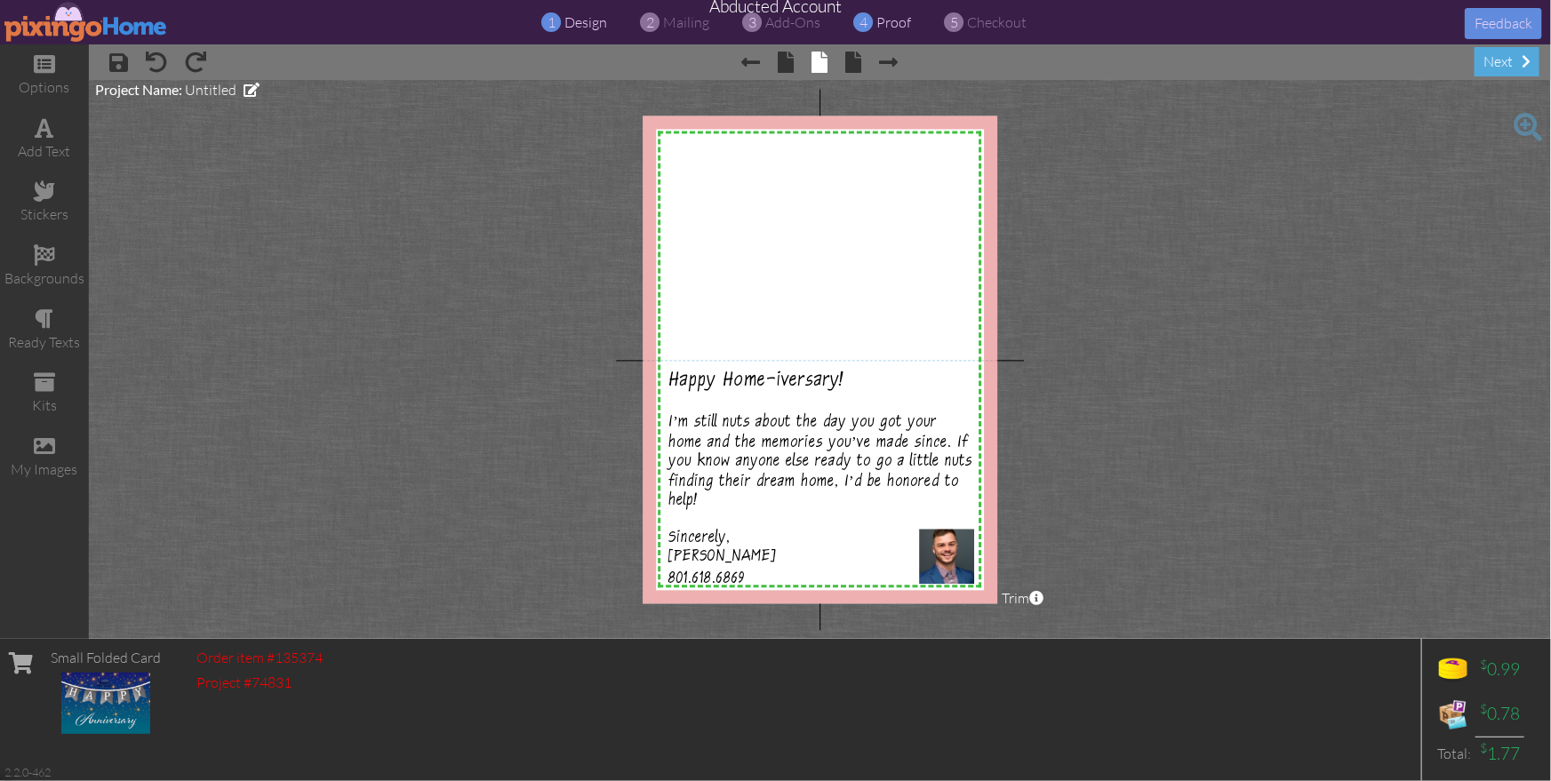
click at [886, 23] on span "proof" at bounding box center [894, 22] width 35 height 18
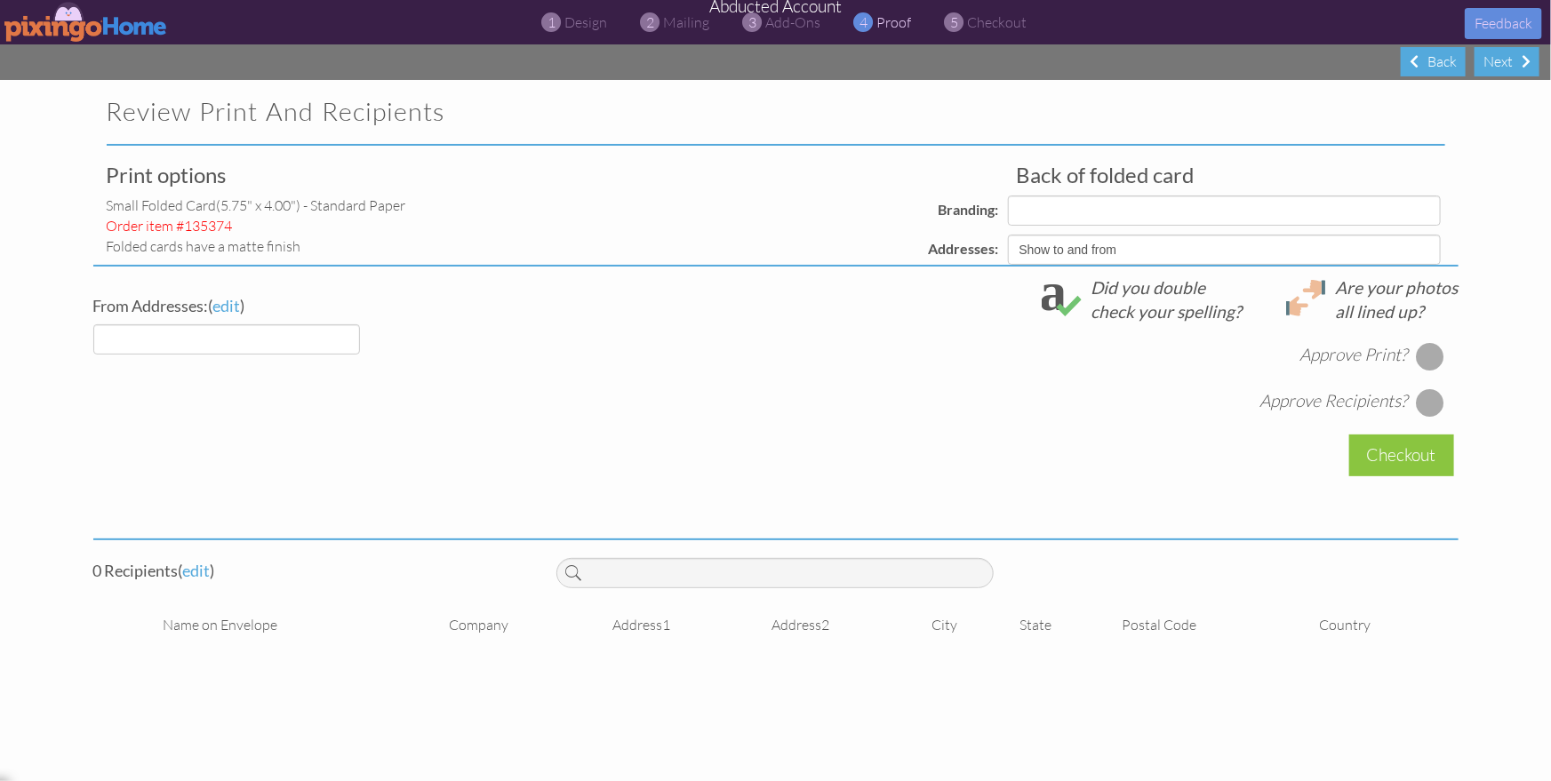
select select "object:14991"
select select "object:14980"
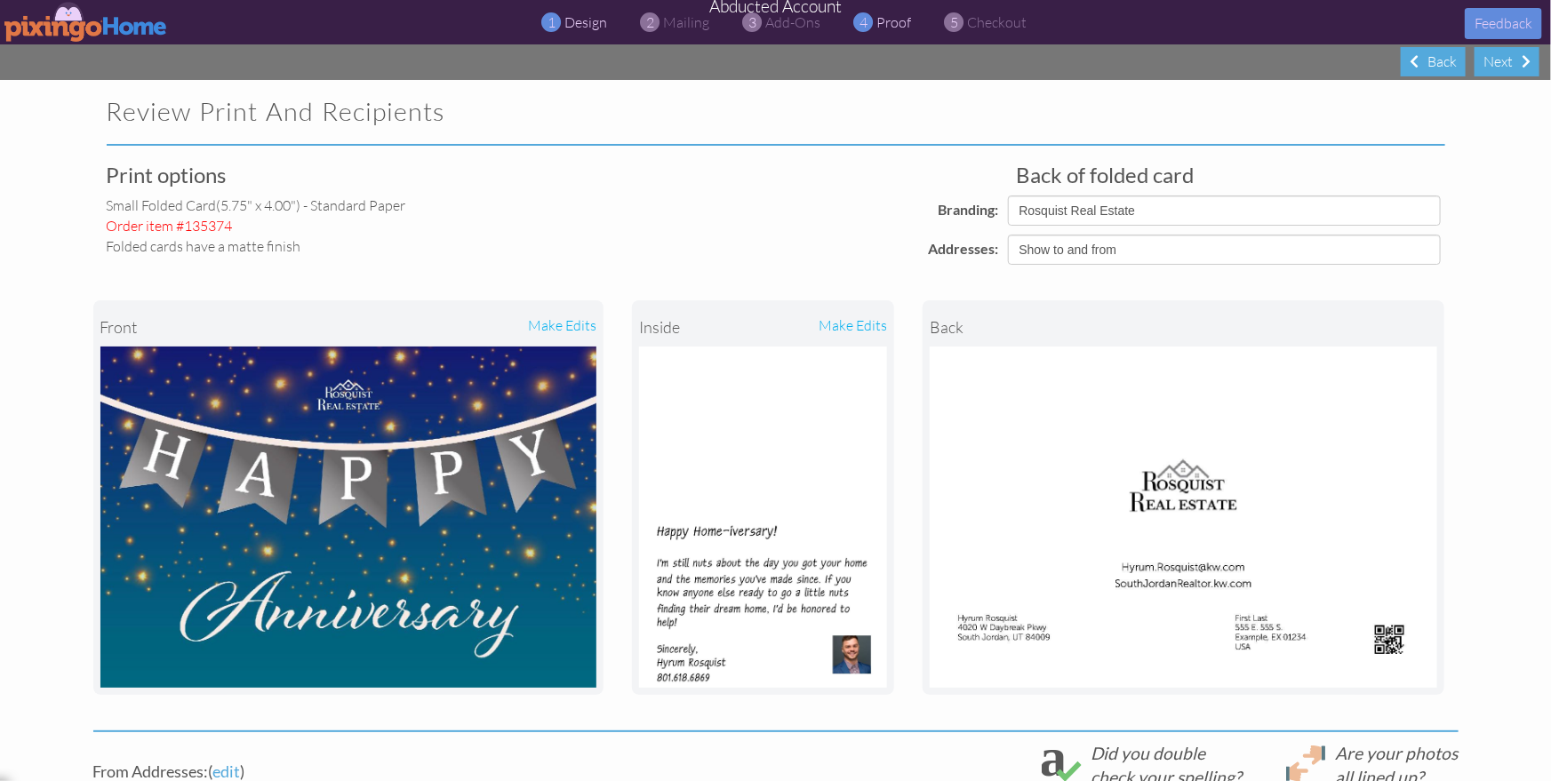
click at [578, 19] on span "design" at bounding box center [586, 22] width 43 height 18
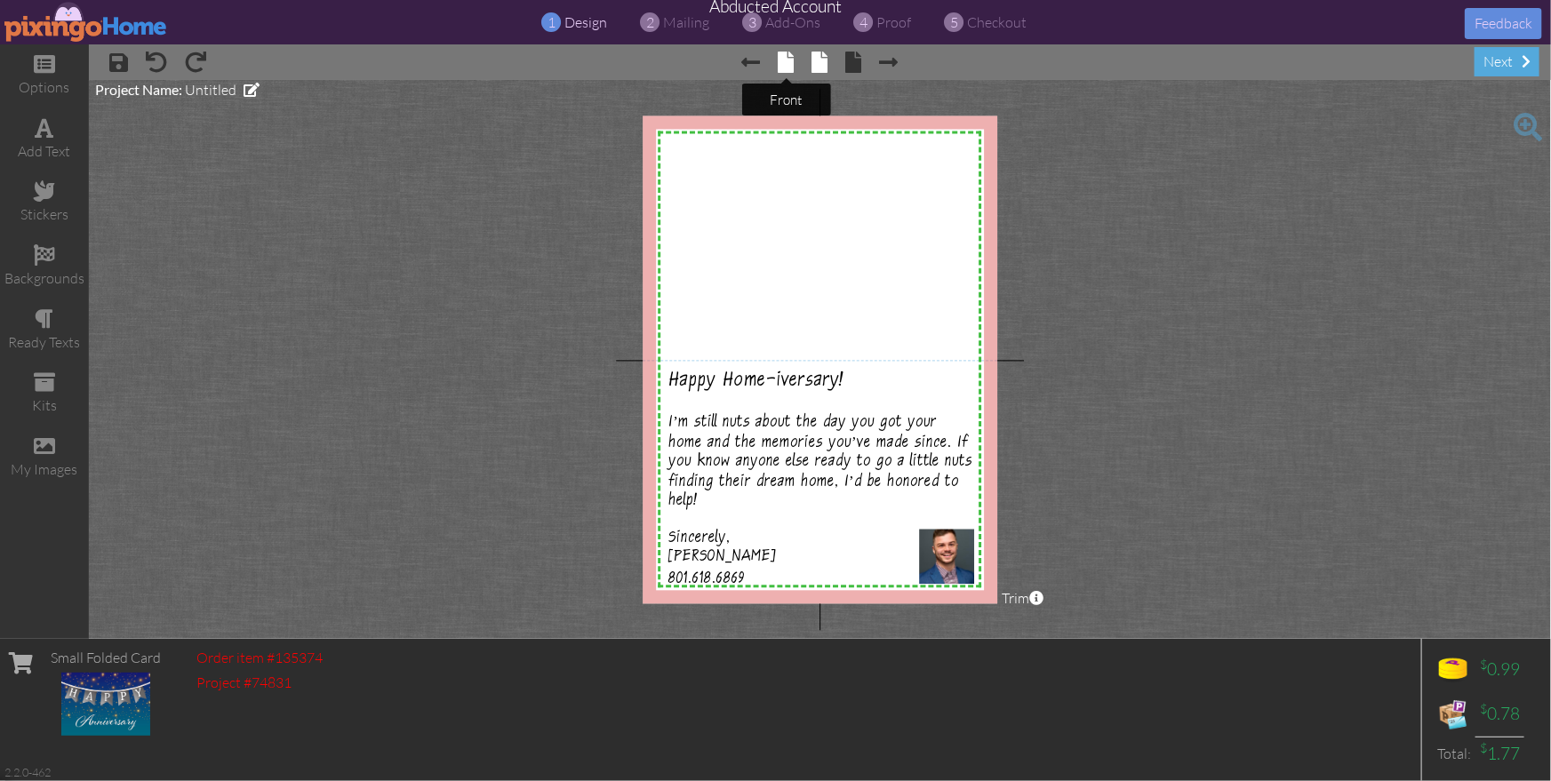
click at [780, 64] on span at bounding box center [787, 62] width 16 height 21
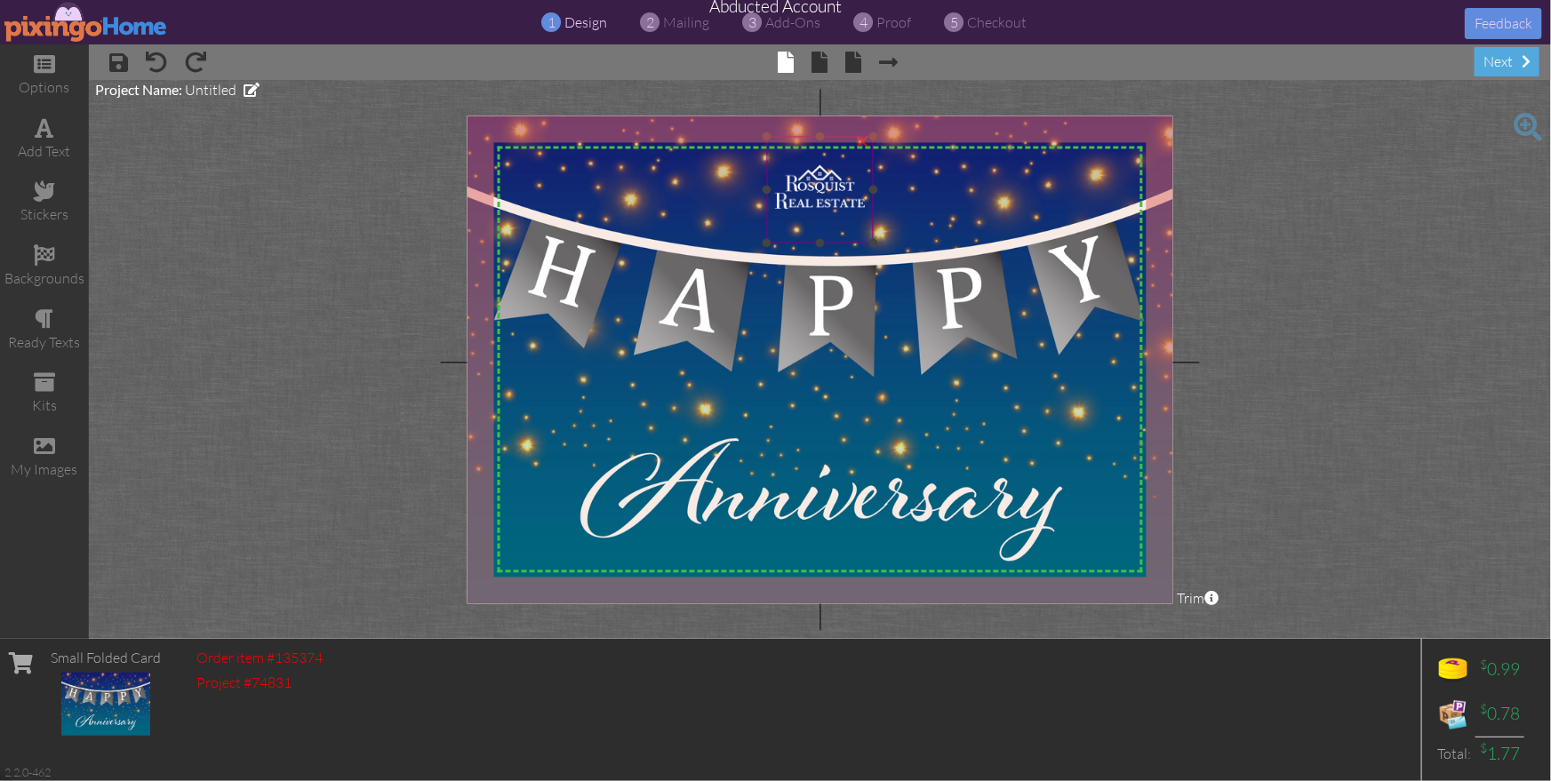
click at [812, 189] on img at bounding box center [820, 189] width 107 height 107
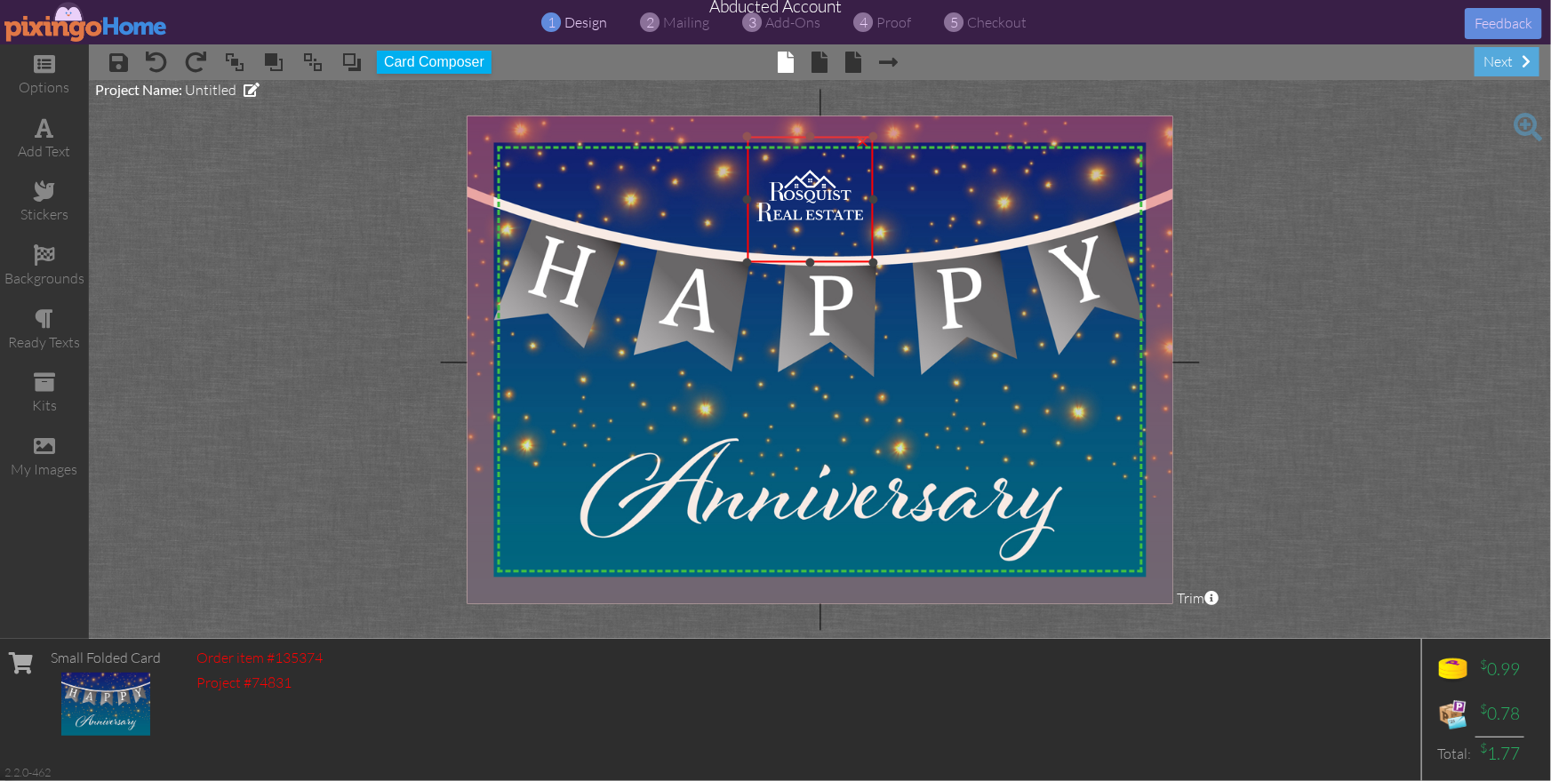
drag, startPoint x: 770, startPoint y: 238, endPoint x: 787, endPoint y: 211, distance: 32.3
click at [750, 258] on div at bounding box center [747, 262] width 9 height 9
drag, startPoint x: 802, startPoint y: 188, endPoint x: 812, endPoint y: 183, distance: 10.7
click at [812, 183] on img at bounding box center [821, 194] width 124 height 124
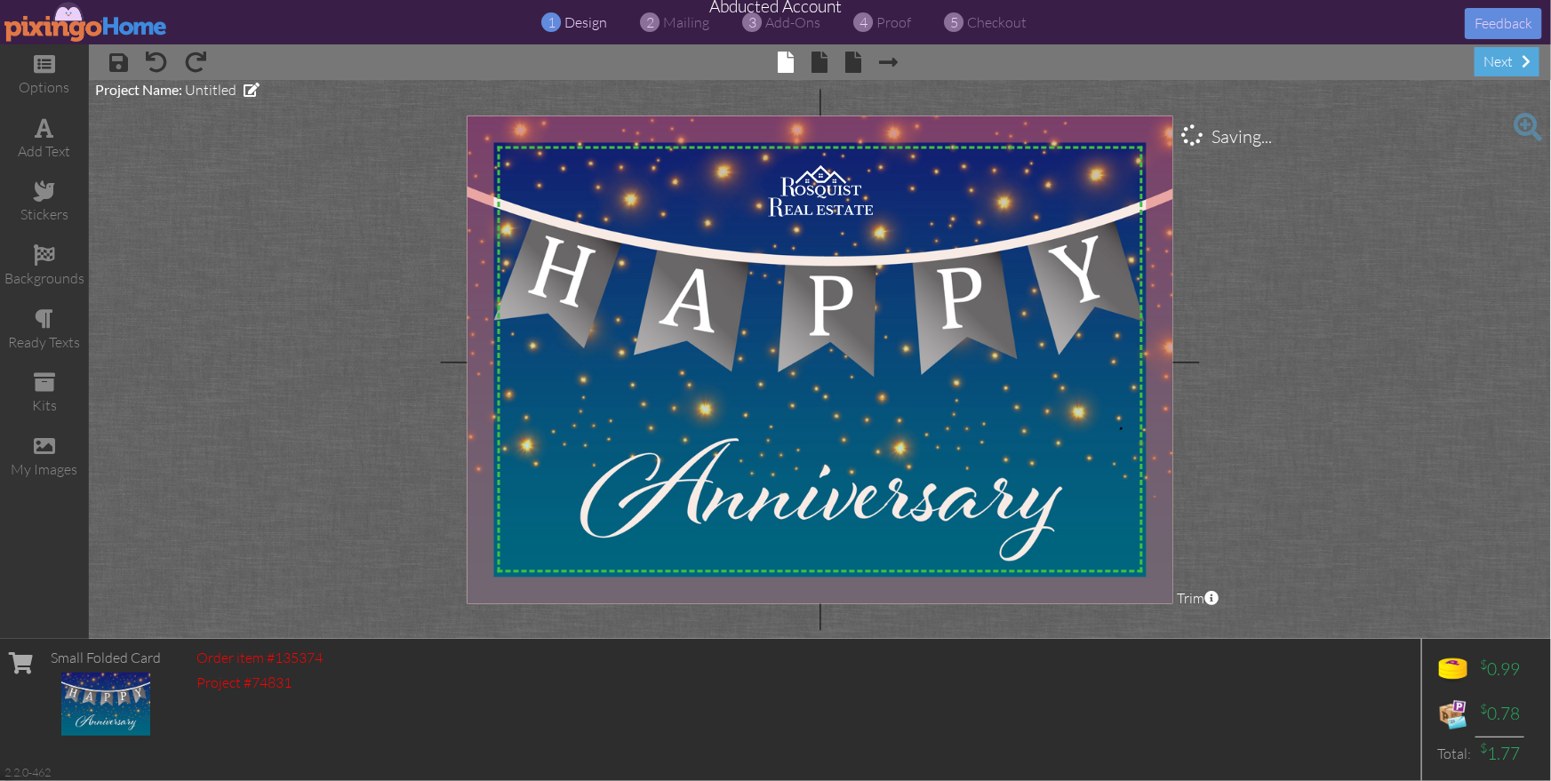
drag, startPoint x: 1120, startPoint y: 428, endPoint x: 1182, endPoint y: 437, distance: 63.0
click at [1124, 428] on div "X X X X X X X X X X X X X X X X X X X X X X X X X X X X X X X X X X X X X X X X…" at bounding box center [820, 360] width 707 height 488
click at [890, 18] on span "proof" at bounding box center [894, 22] width 35 height 18
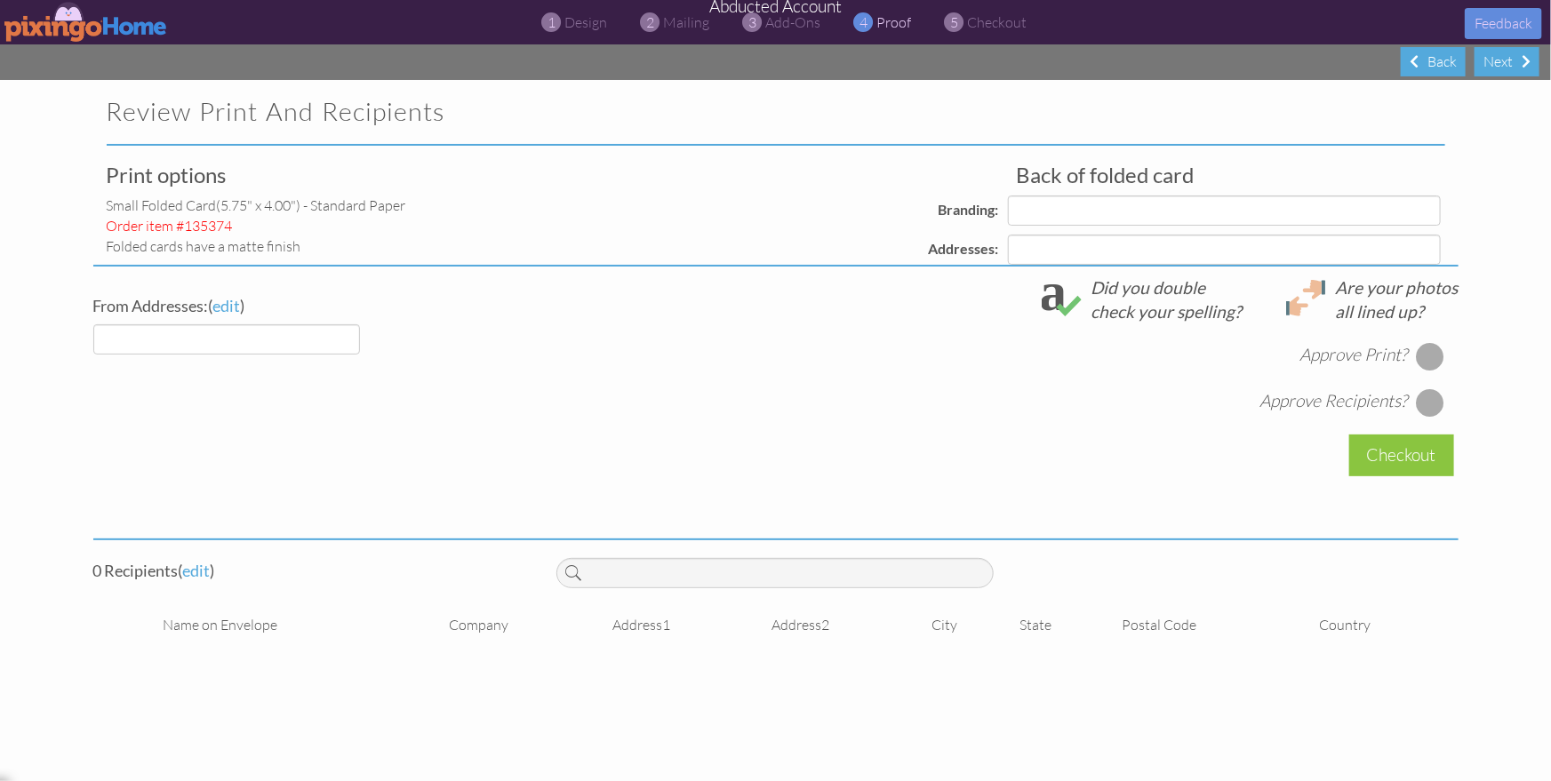
select select "object:15089"
select select "object:15093"
select select "object:15094"
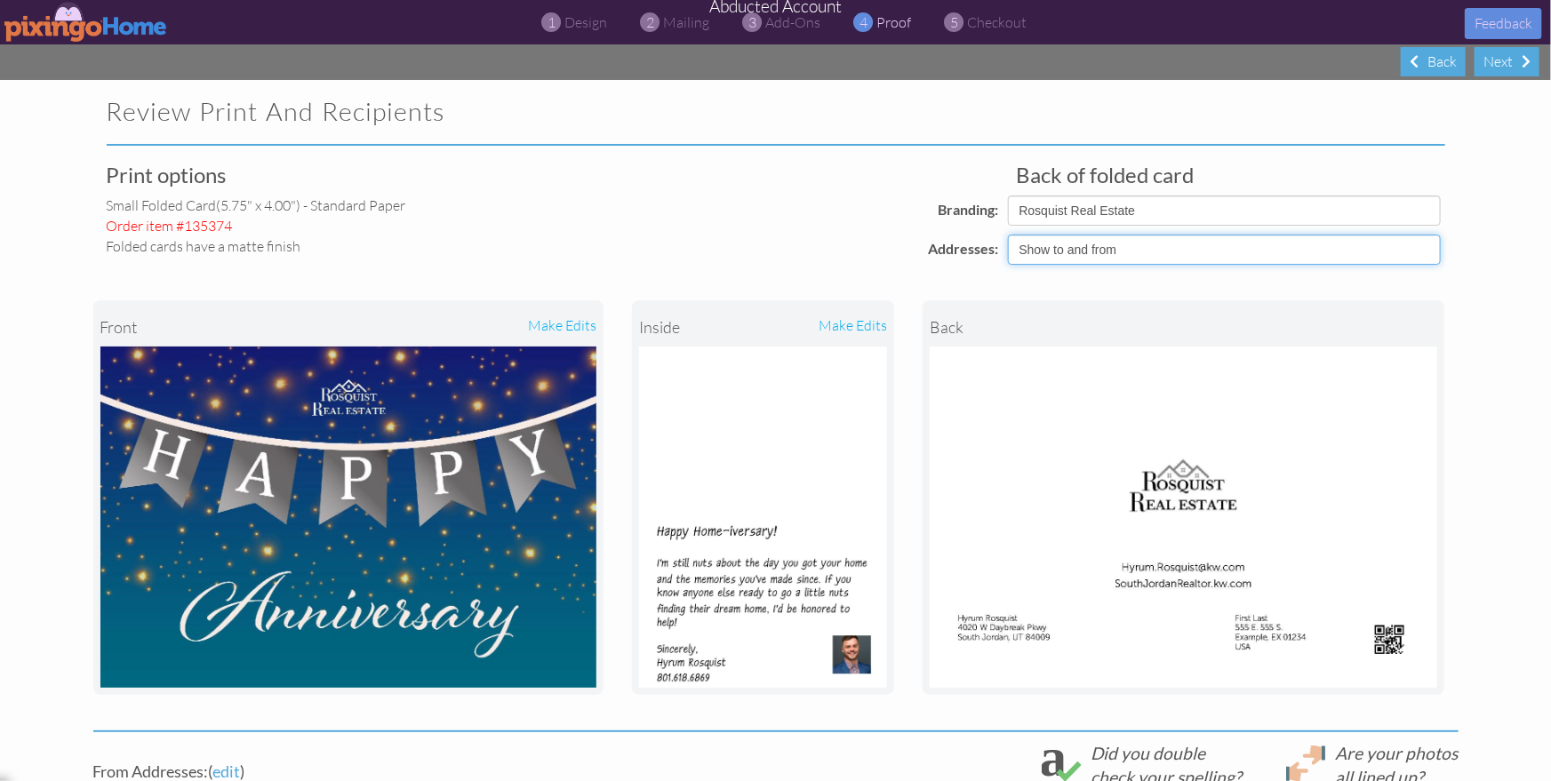
click at [1164, 254] on select "Show to and from Show from only Hide to and from" at bounding box center [1224, 250] width 433 height 30
select select "object:15091"
click at [1008, 235] on select "Show to and from Show from only Hide to and from" at bounding box center [1224, 250] width 433 height 30
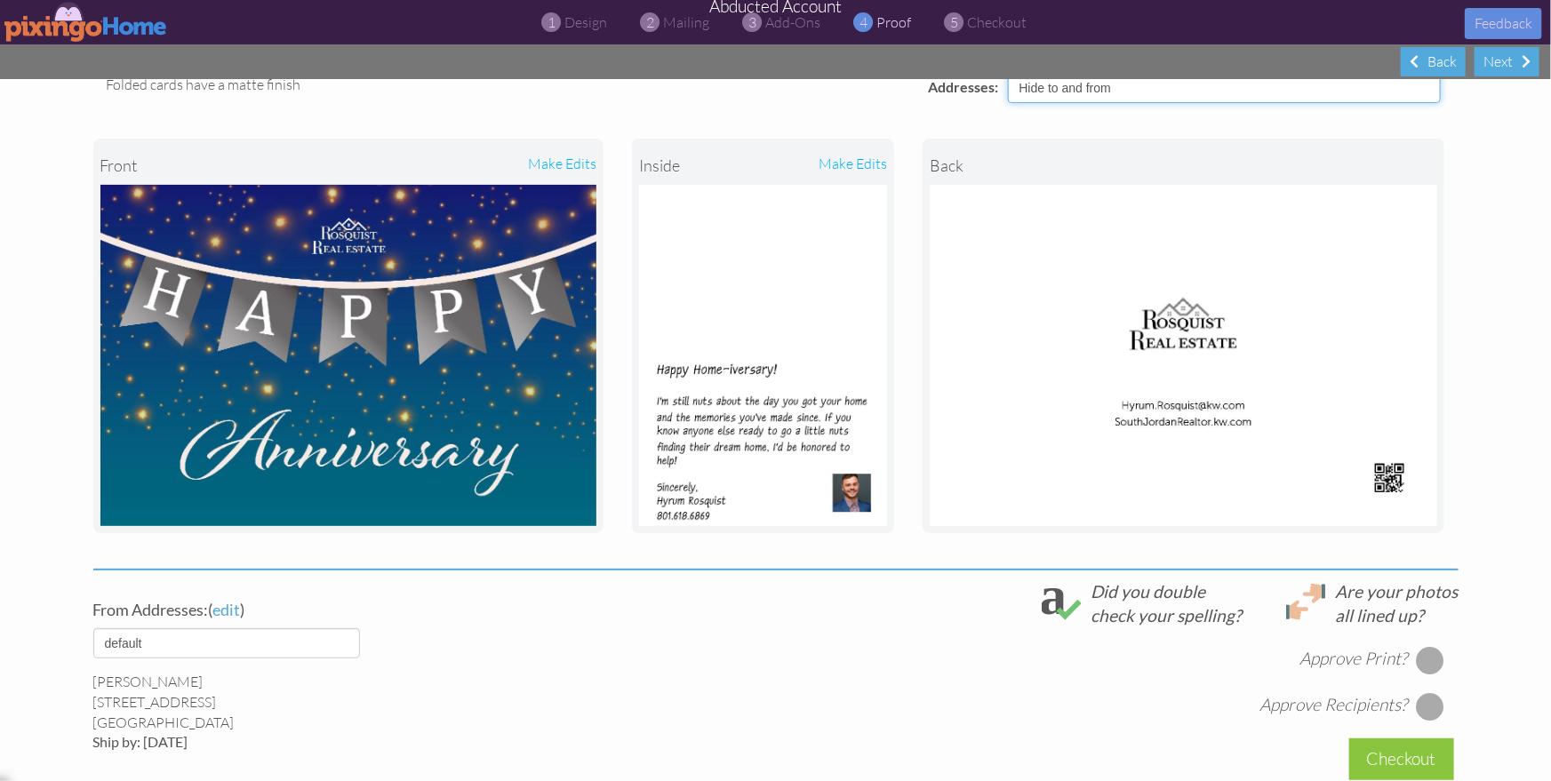
scroll to position [140, 0]
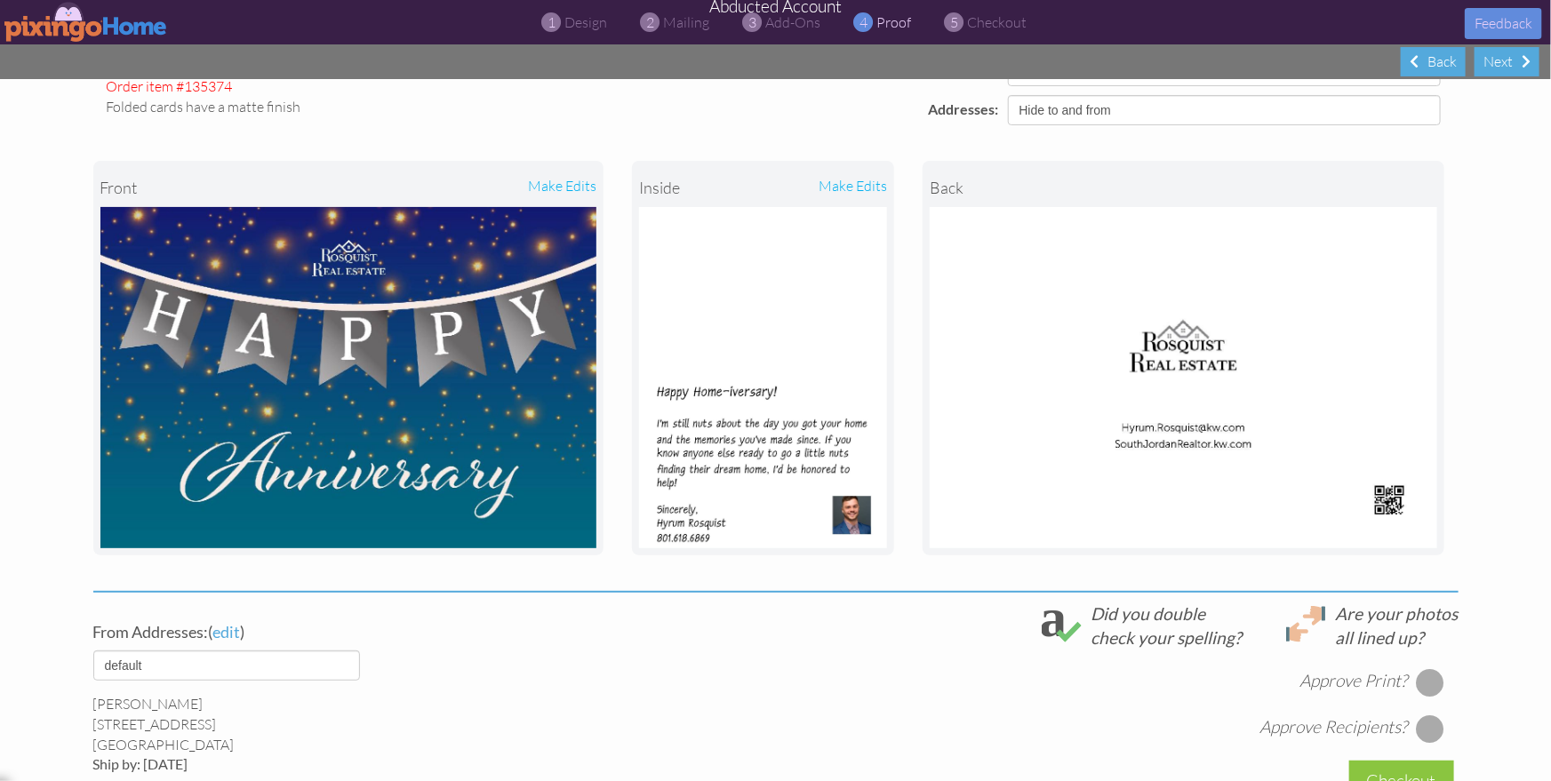
click at [1505, 512] on project-proof "Review Print and Recipients Print options small folded card (5.75" x 4.00") - S…" at bounding box center [775, 472] width 1551 height 1064
click at [580, 20] on span "design" at bounding box center [586, 22] width 43 height 18
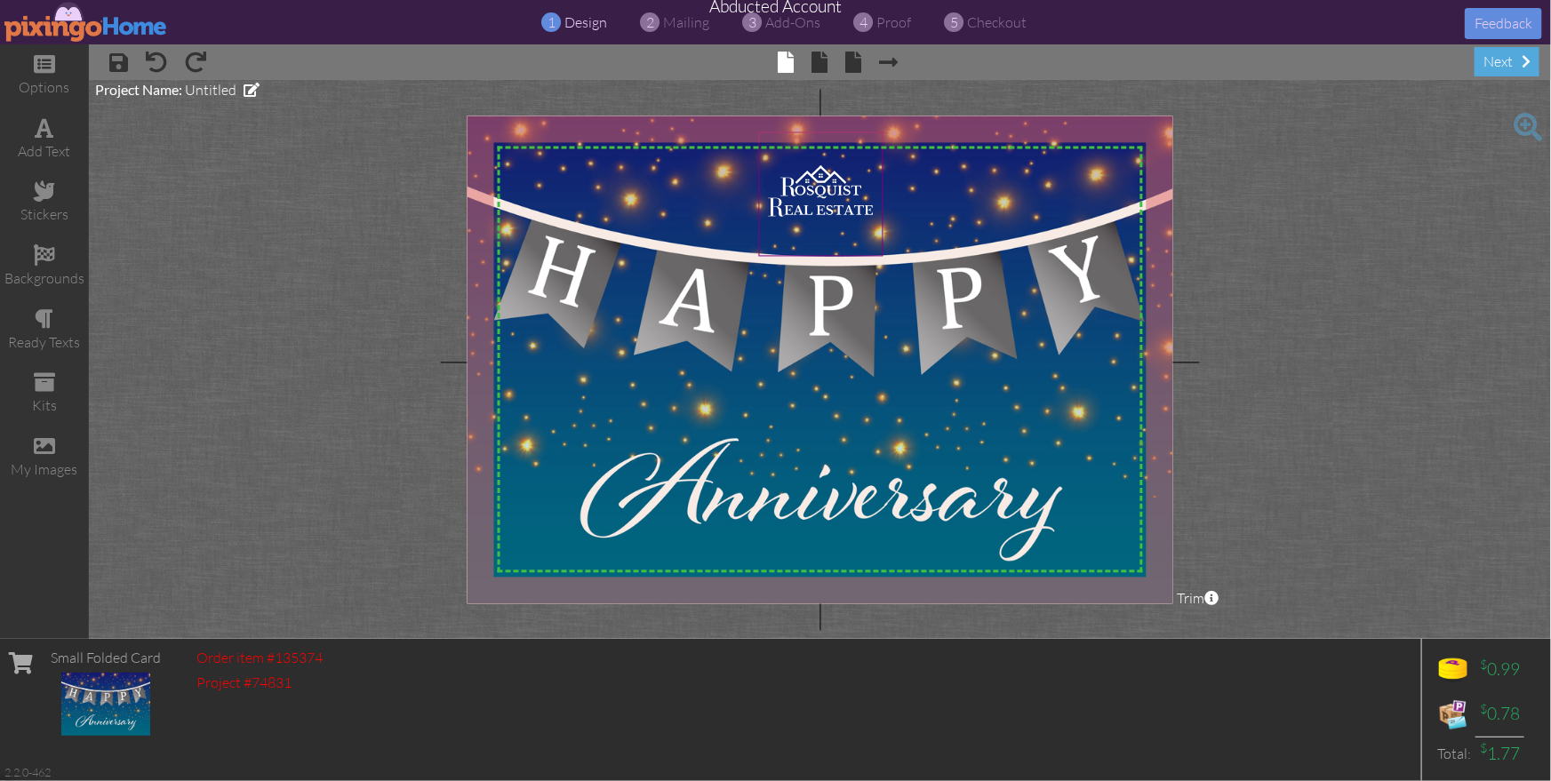
click at [804, 193] on img at bounding box center [821, 194] width 124 height 124
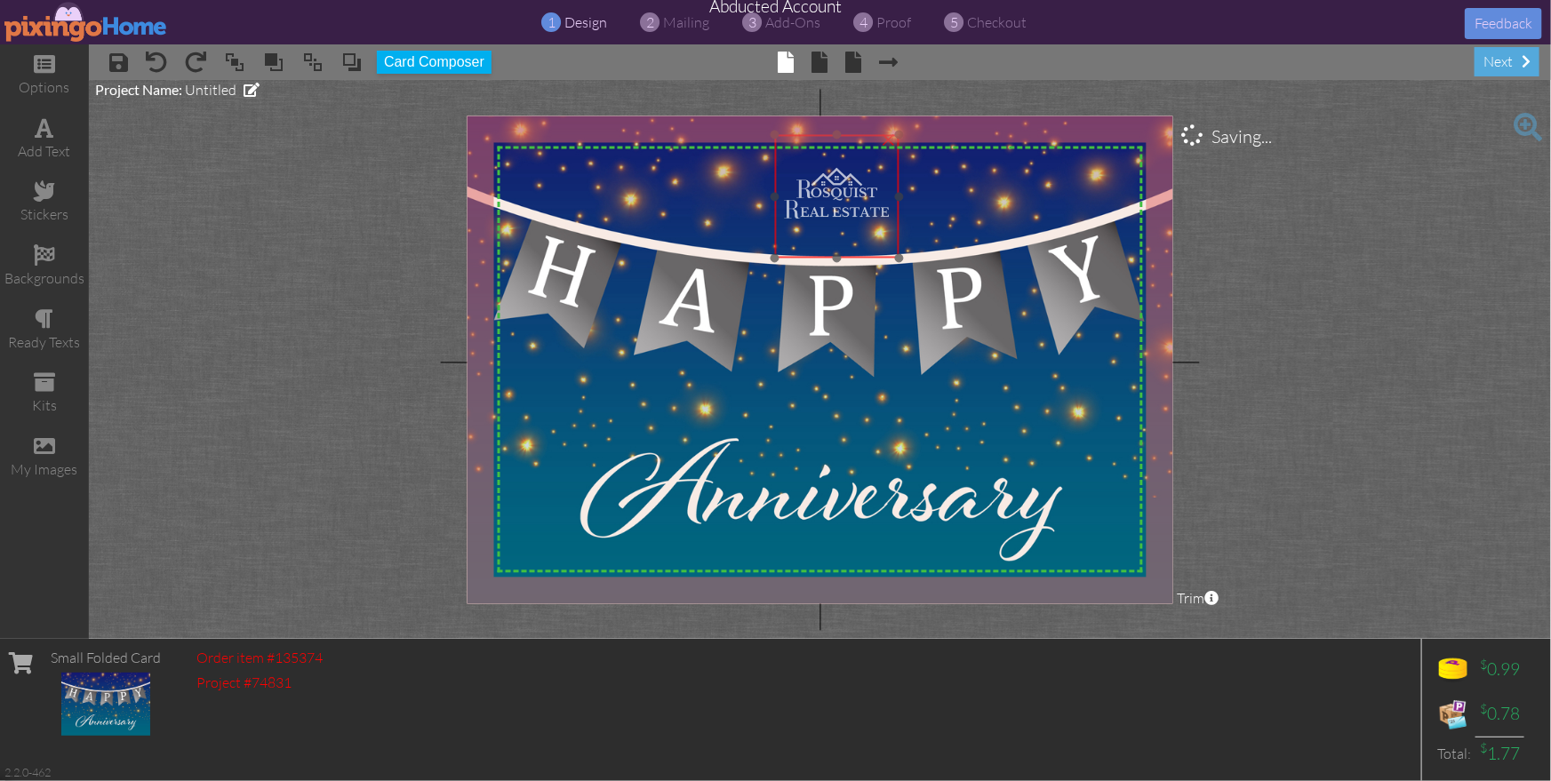
drag, startPoint x: 812, startPoint y: 192, endPoint x: 820, endPoint y: 191, distance: 8.9
click at [820, 191] on img at bounding box center [837, 196] width 124 height 124
click at [840, 186] on img at bounding box center [834, 197] width 124 height 124
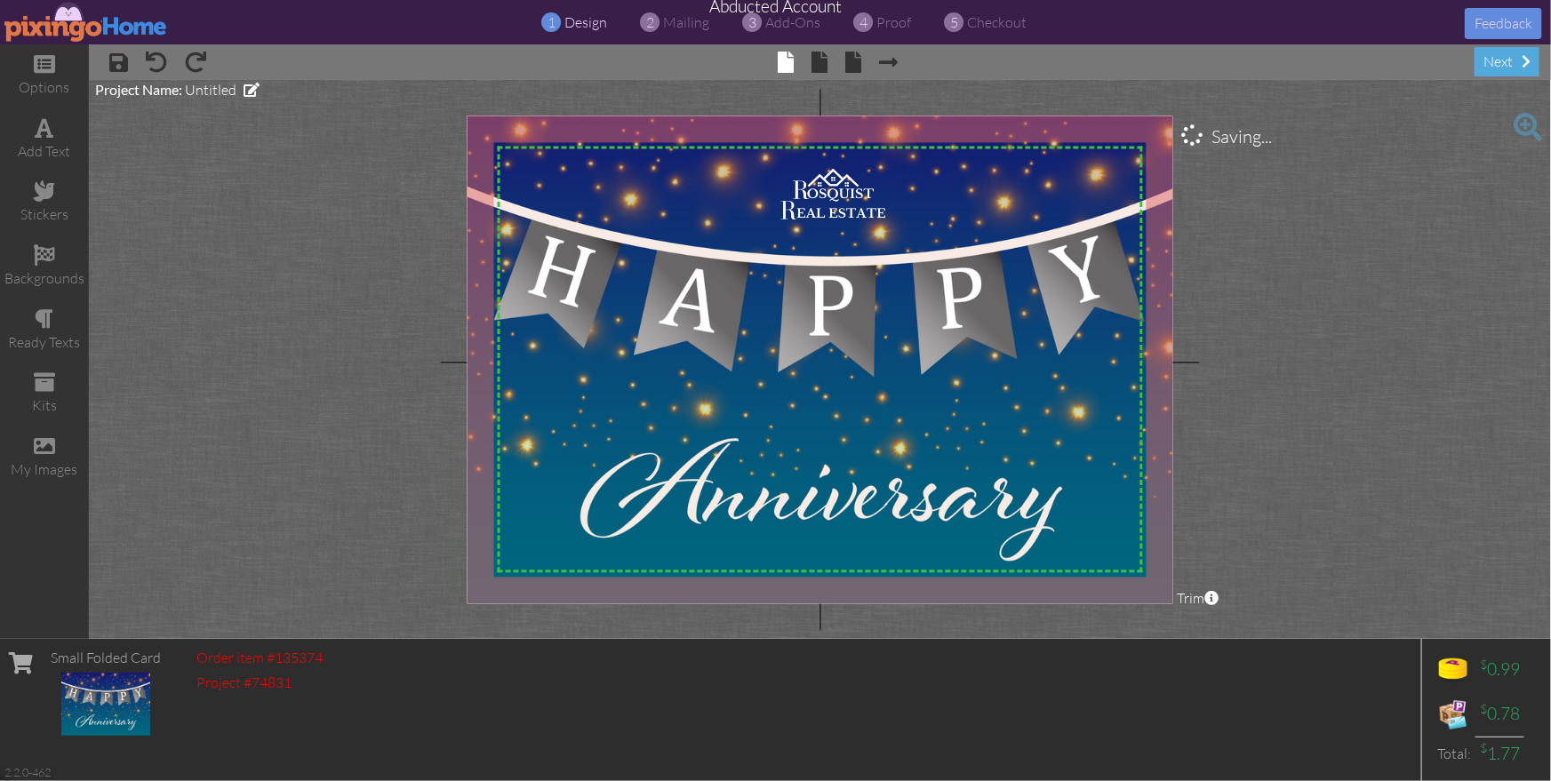
click at [1242, 375] on project-studio-wrapper "X X X X X X X X X X X X X X X X X X X X X X X X X X X X X X X X X X X X X X X X…" at bounding box center [820, 359] width 1462 height 559
click at [886, 28] on span "proof" at bounding box center [894, 22] width 35 height 18
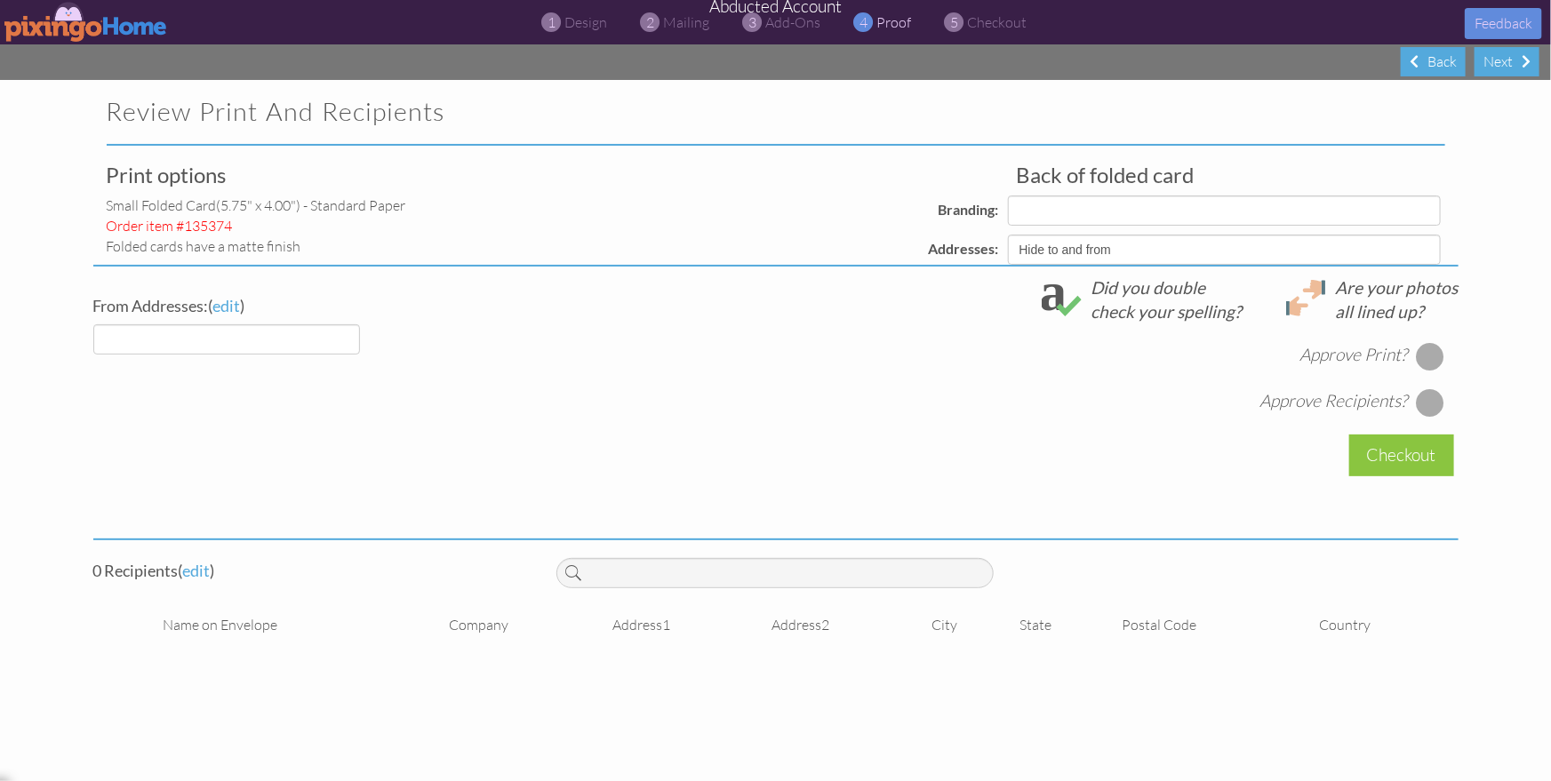
select select "object:15223"
select select "object:15225"
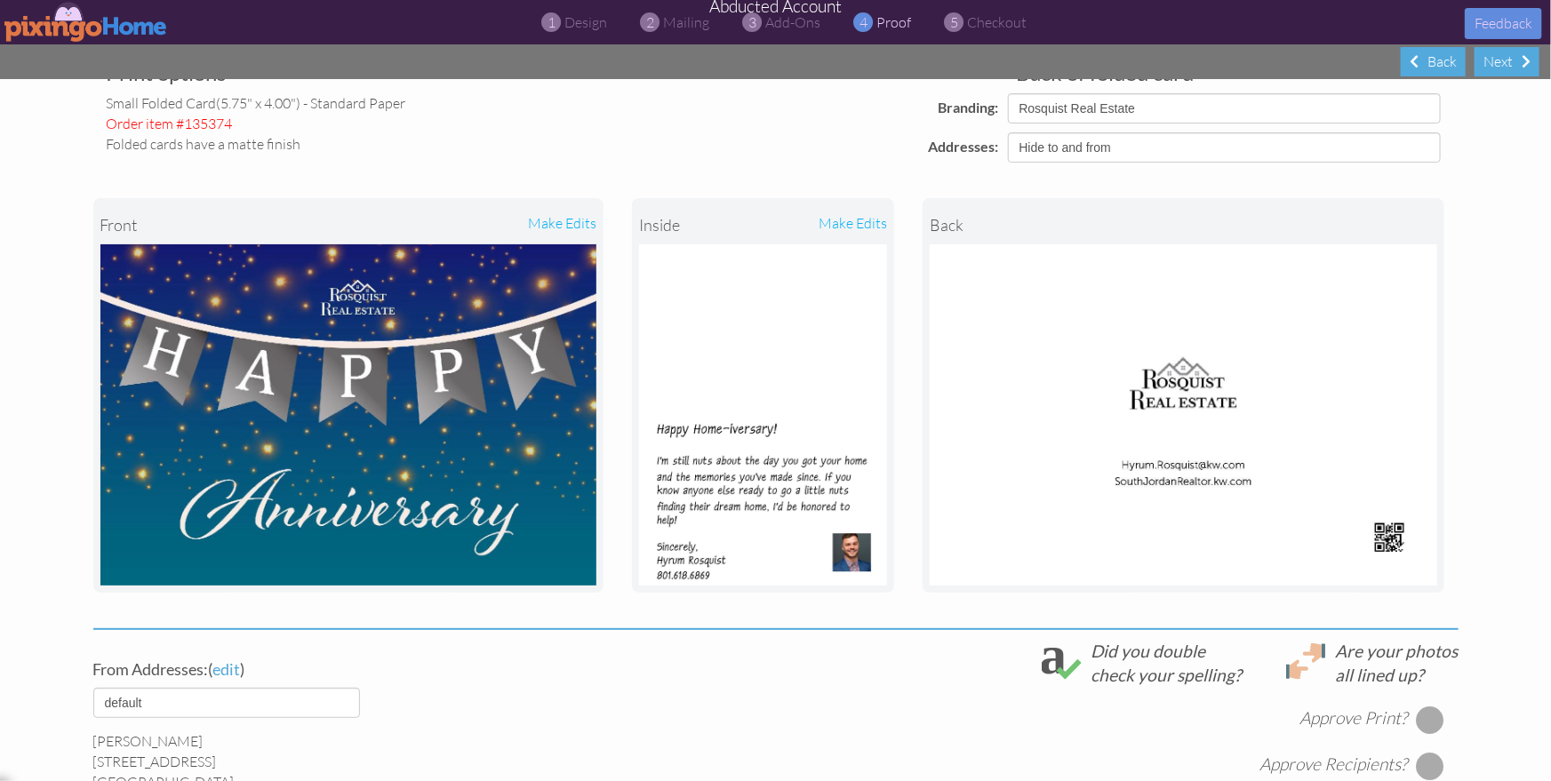
scroll to position [99, 0]
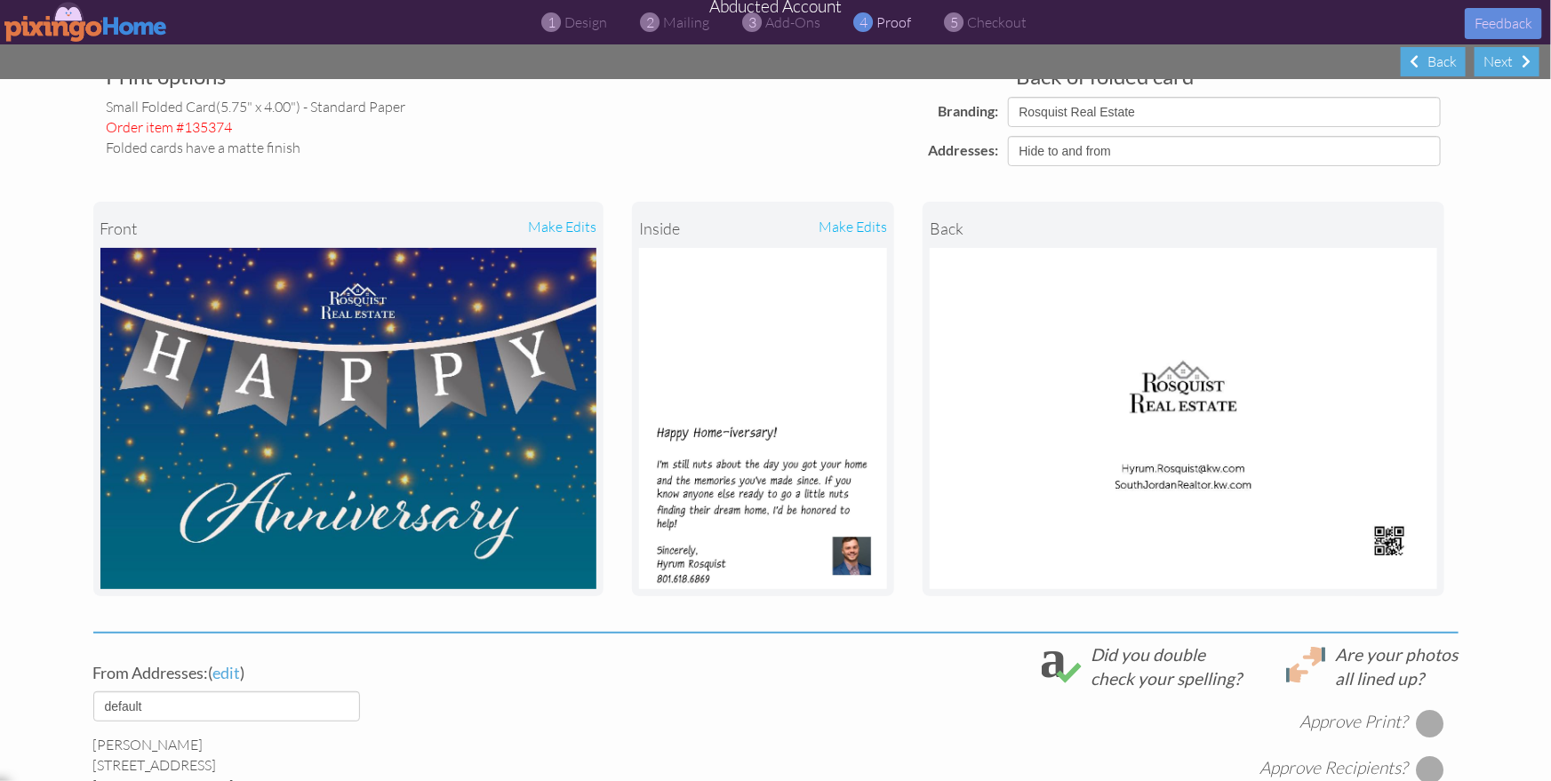
click at [1515, 228] on project-proof "Review Print and Recipients Print options small folded card (5.75" x 4.00") - S…" at bounding box center [775, 513] width 1551 height 1064
click at [673, 18] on span "mailing" at bounding box center [687, 22] width 46 height 18
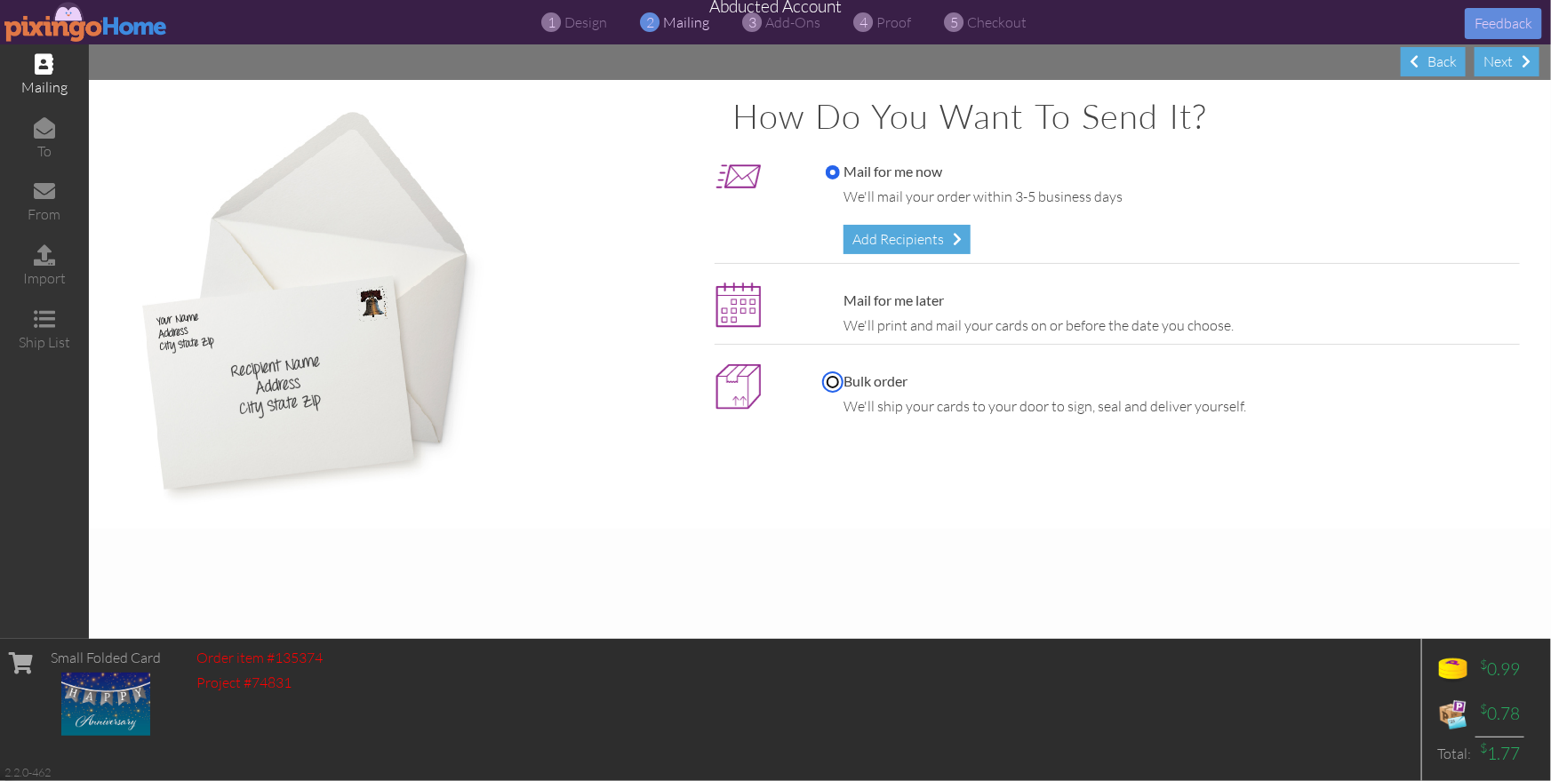
click at [835, 382] on input "Bulk order" at bounding box center [833, 382] width 14 height 14
radio input "true"
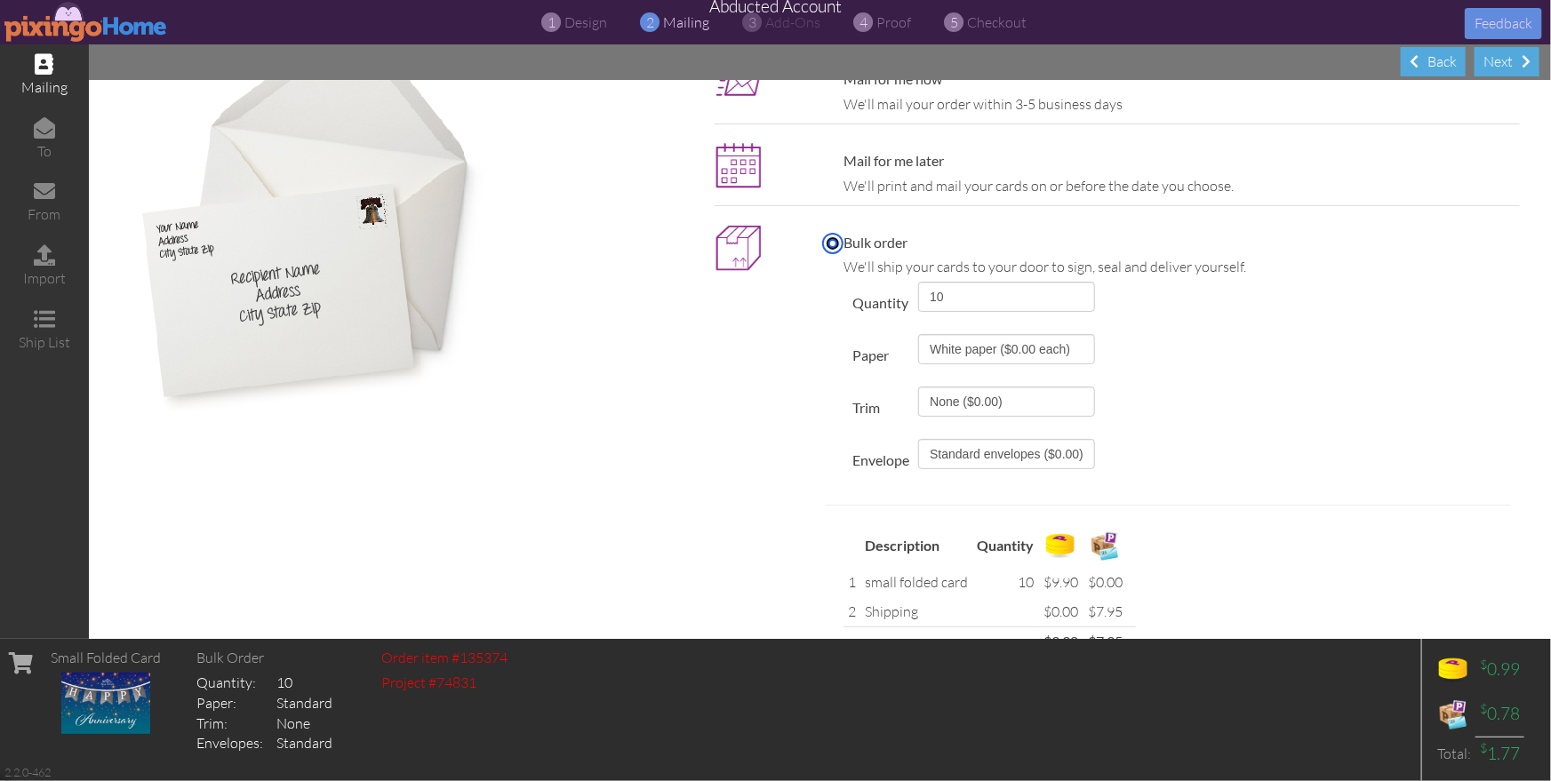
scroll to position [236, 0]
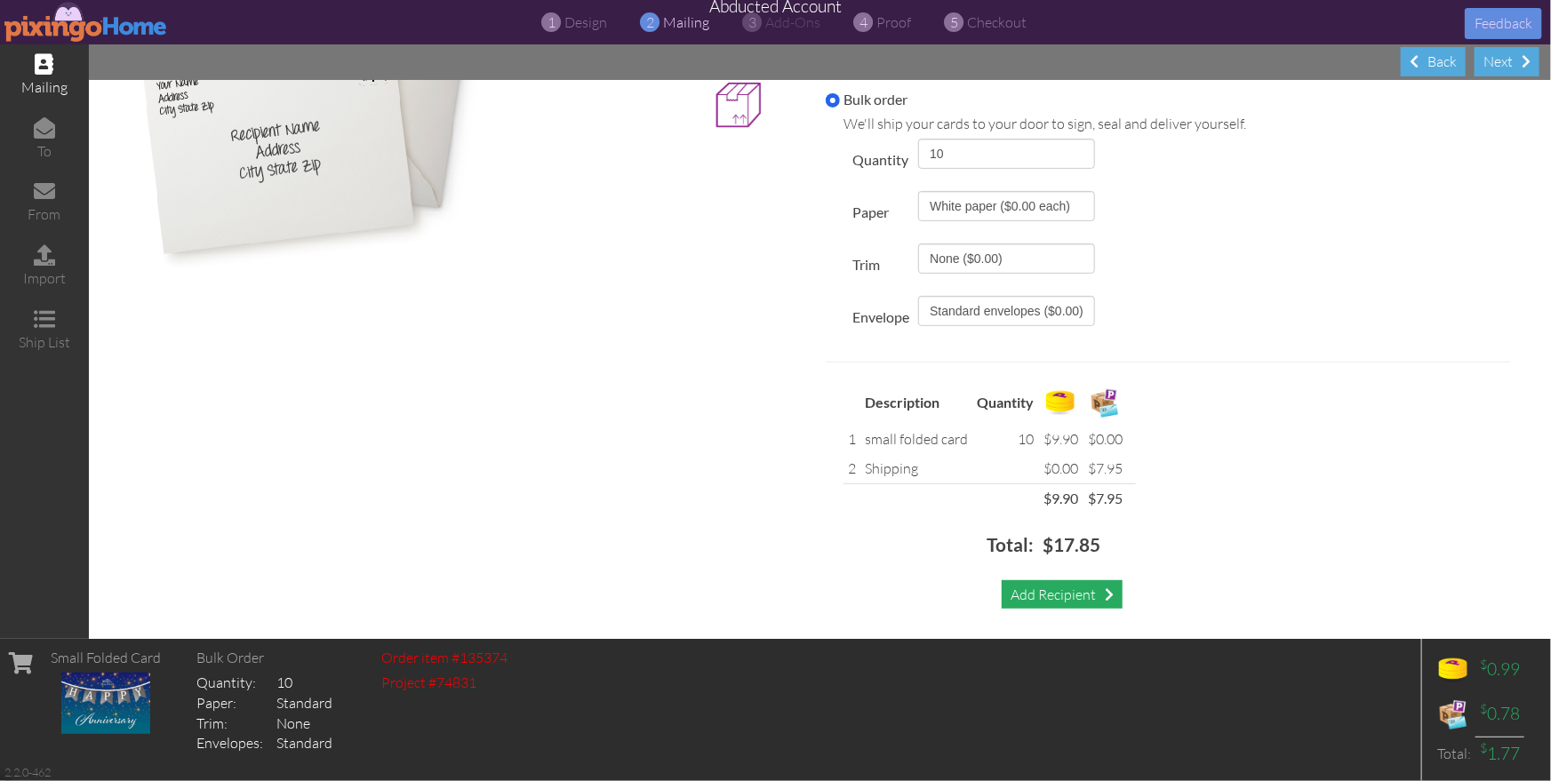
click at [1042, 596] on div "Add Recipient" at bounding box center [1062, 594] width 121 height 29
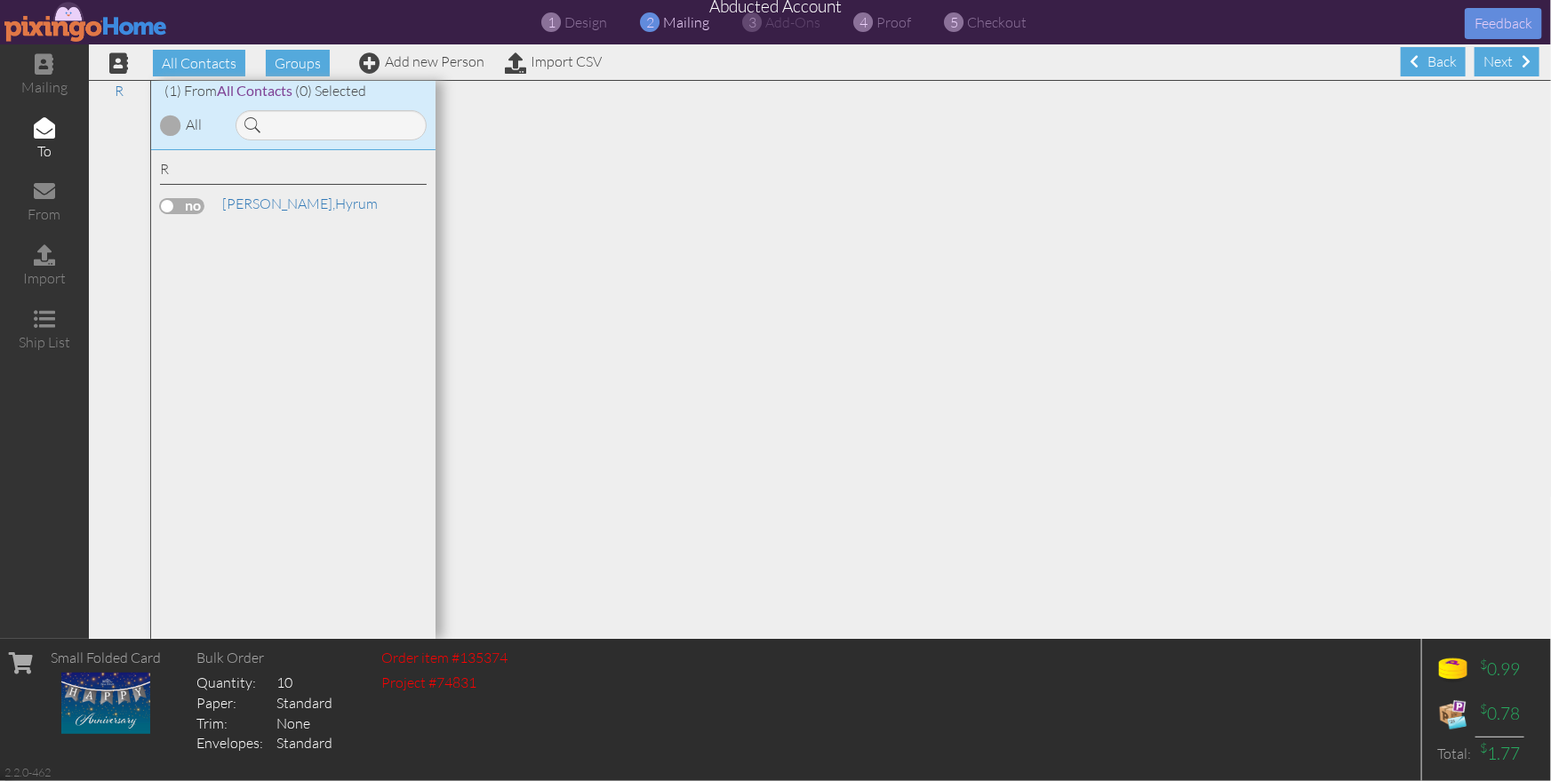
click at [196, 204] on label at bounding box center [182, 206] width 44 height 16
click at [0, 0] on input "checkbox" at bounding box center [0, 0] width 0 height 0
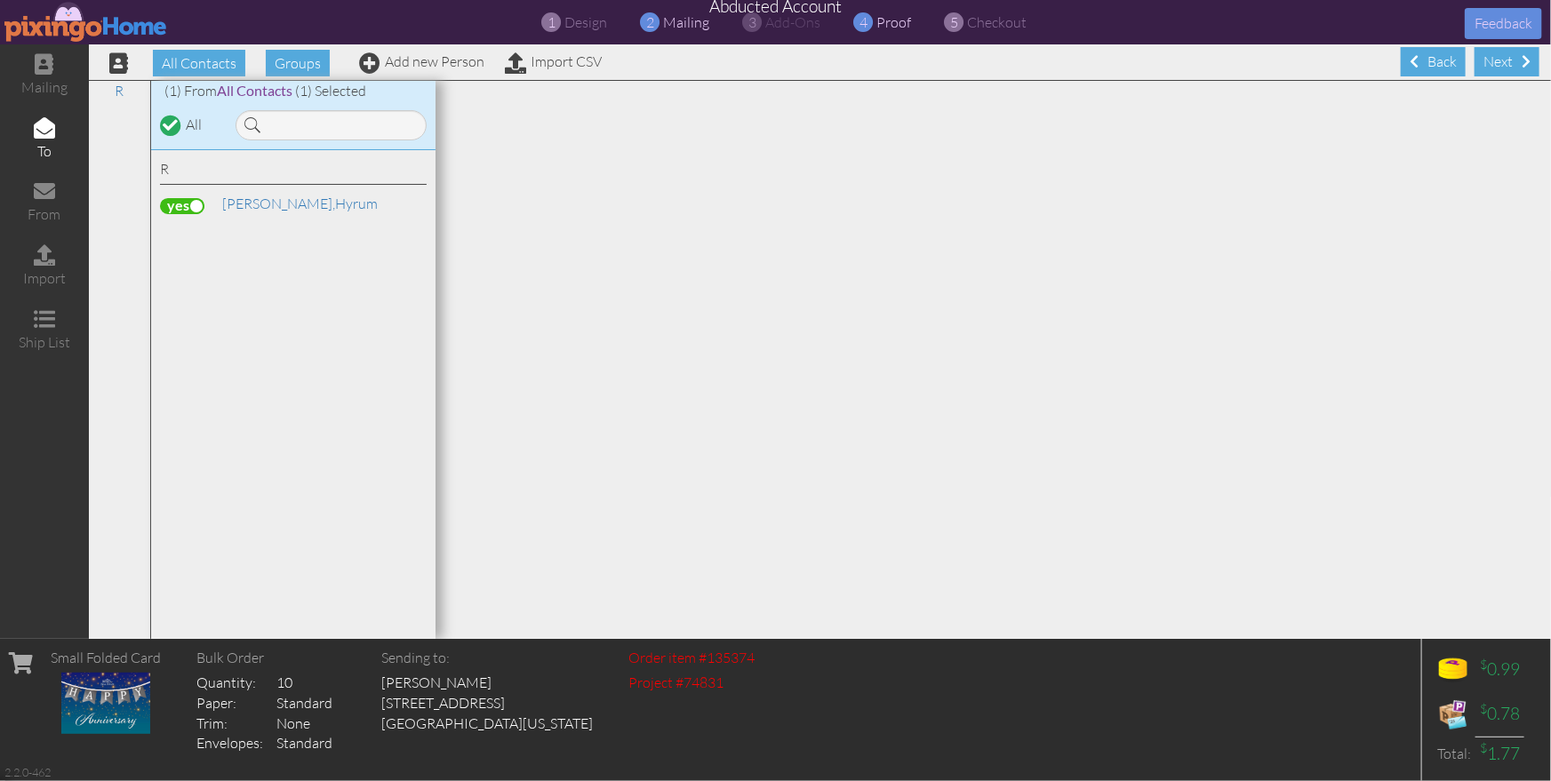
click at [890, 20] on span "proof" at bounding box center [894, 22] width 35 height 18
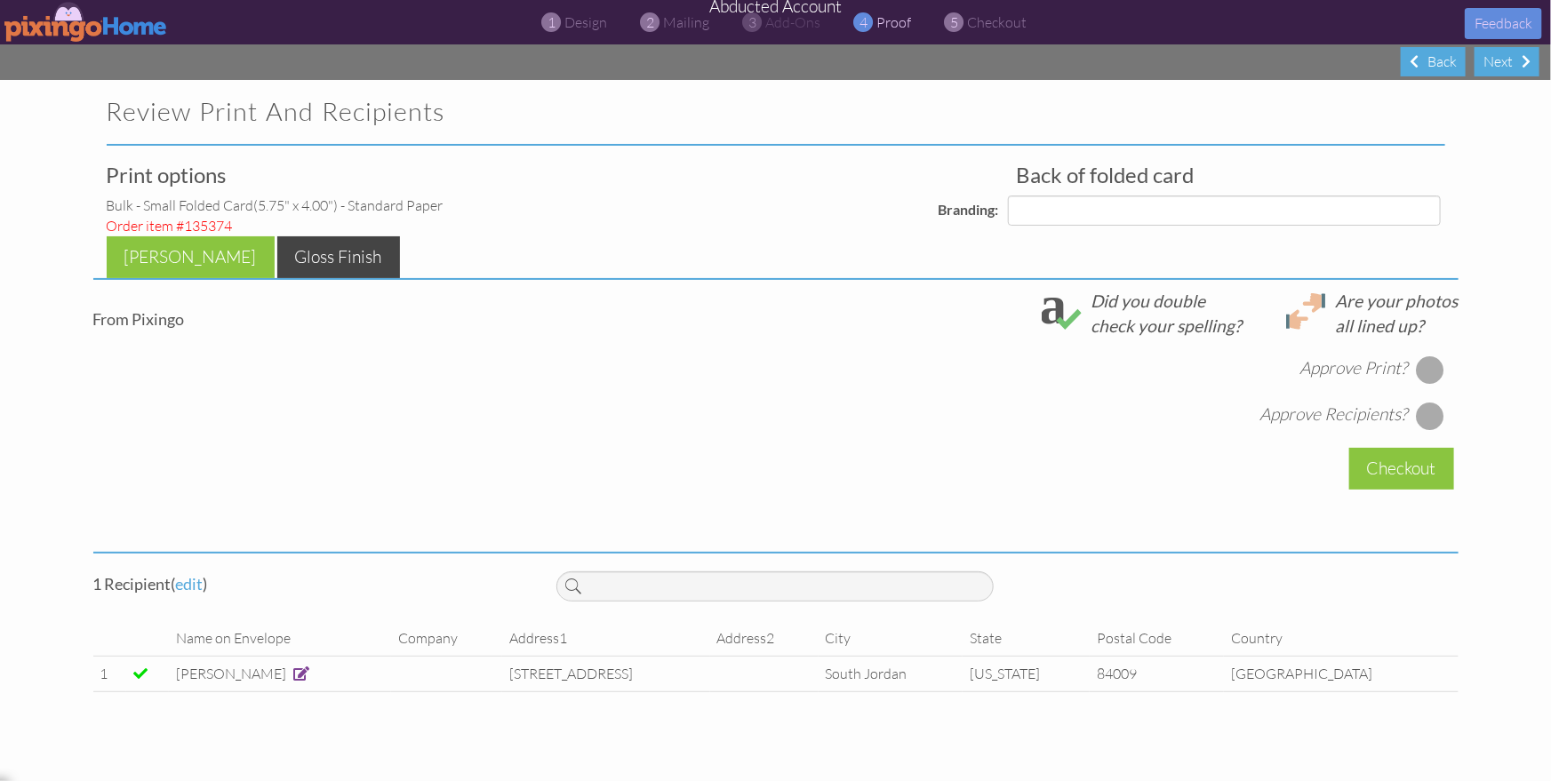
select select "object:15335"
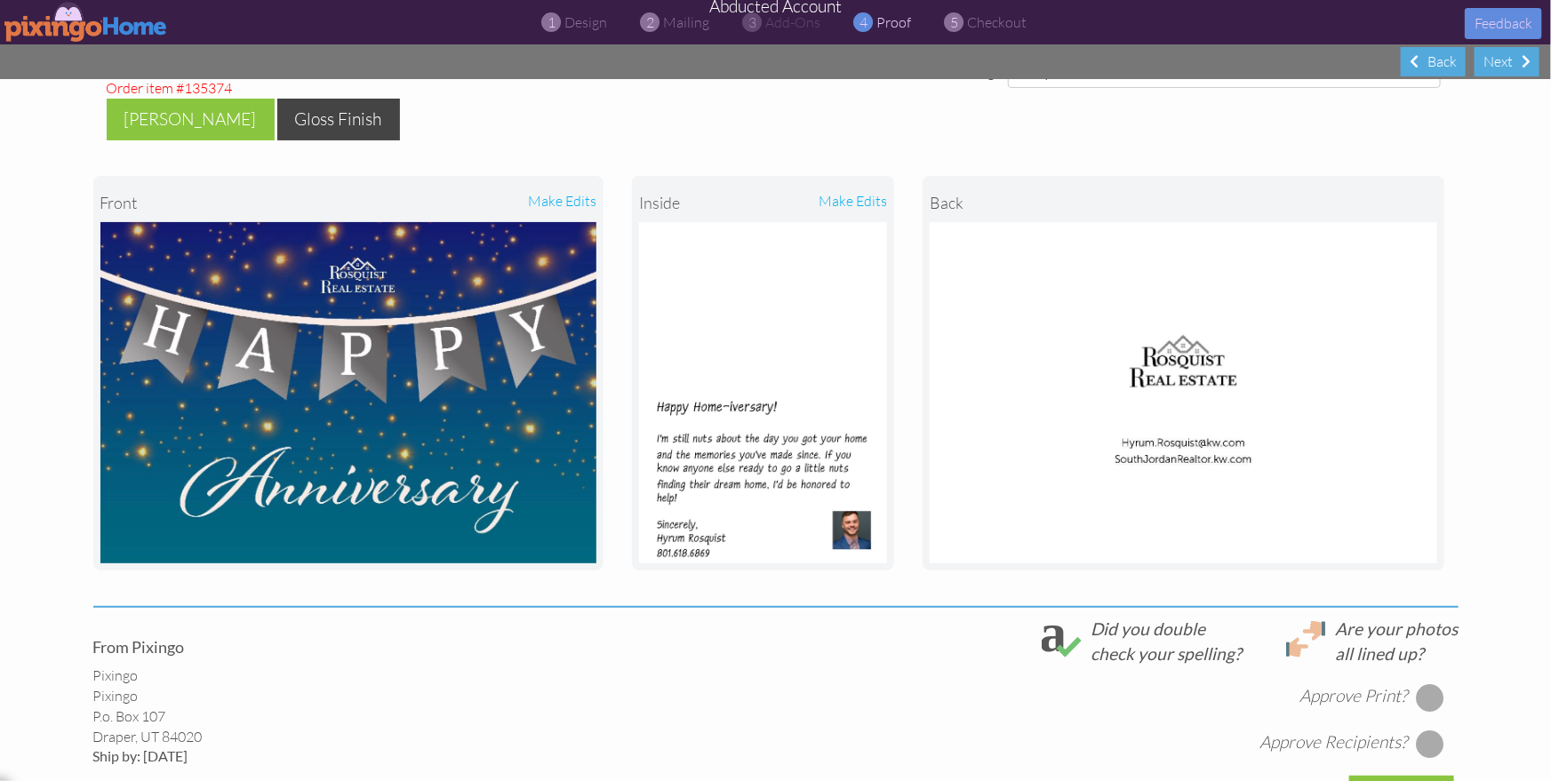
scroll to position [124, 0]
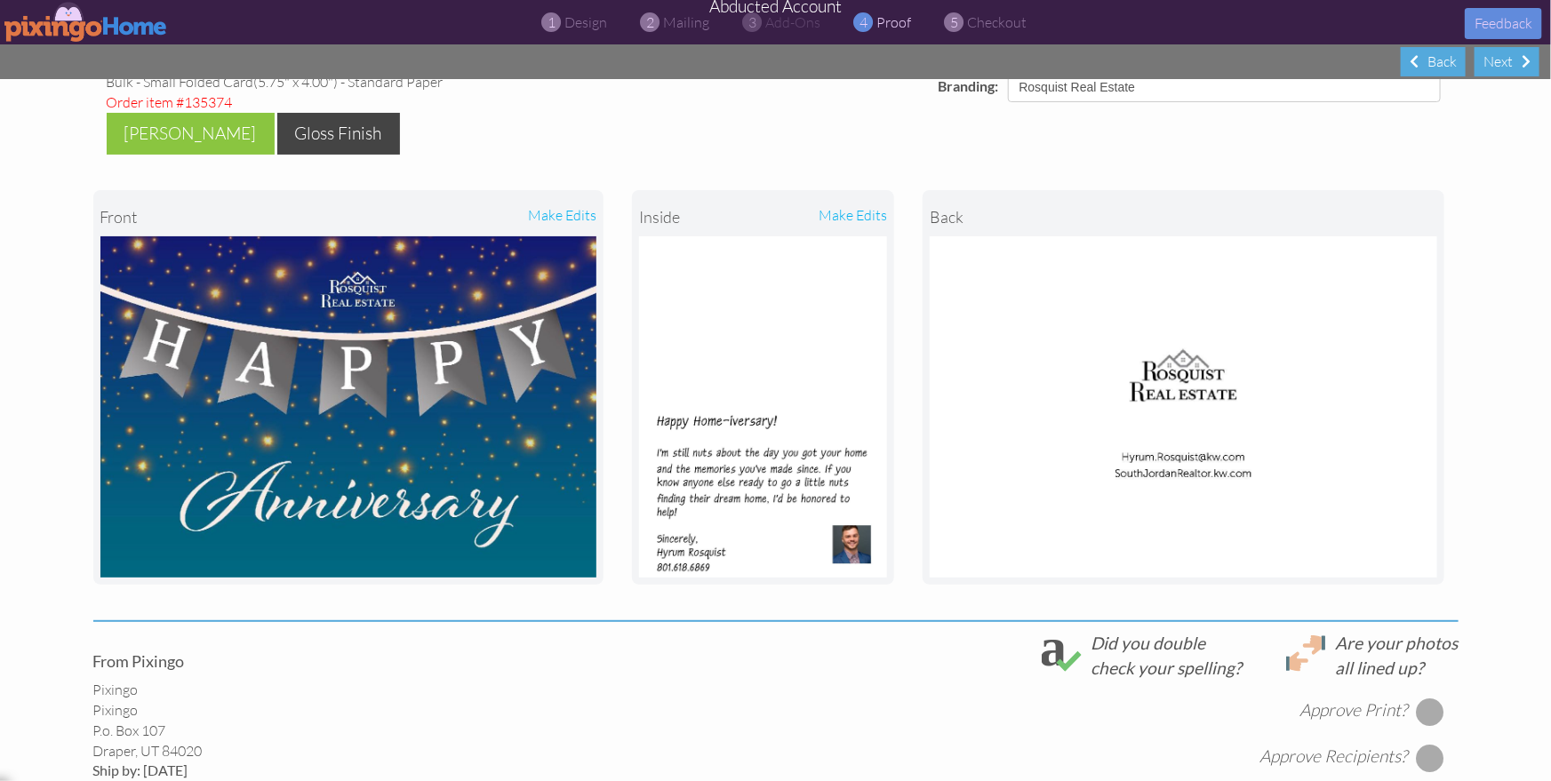
click at [67, 14] on img at bounding box center [86, 22] width 164 height 40
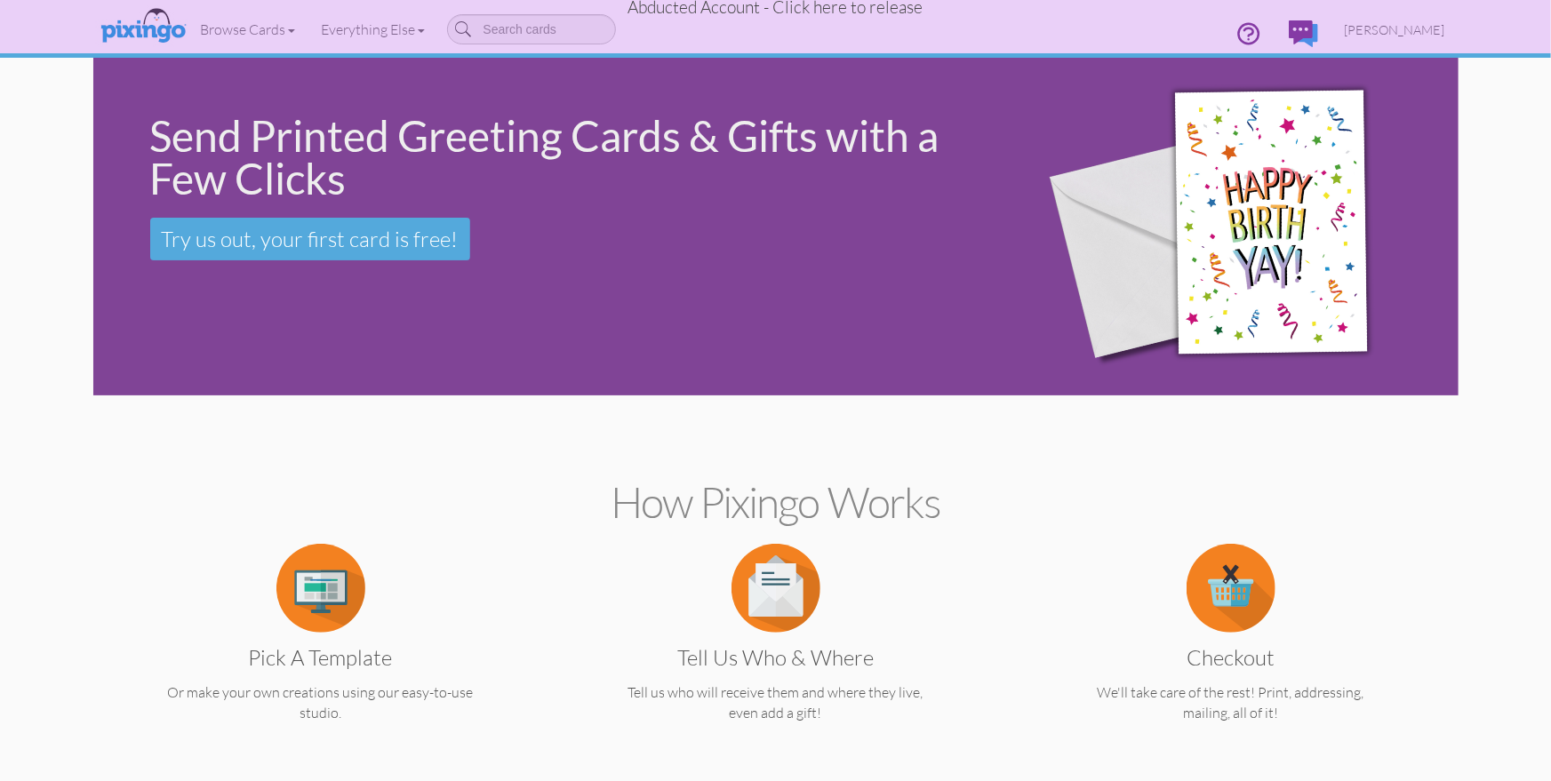
click at [753, 11] on span "Abducted Account - Click here to release" at bounding box center [775, 6] width 295 height 21
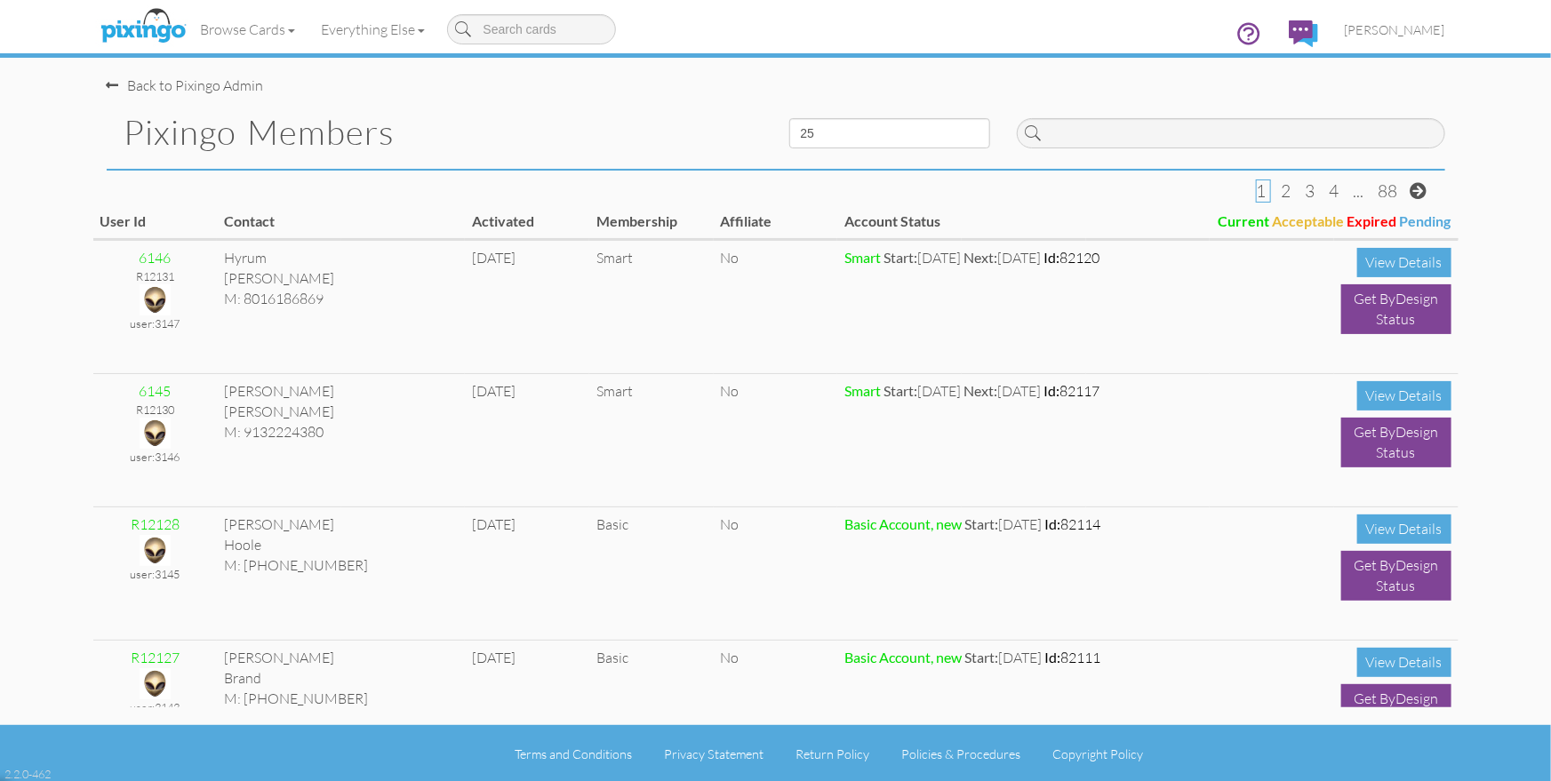
click at [522, 130] on h1 "Pixingo Members" at bounding box center [443, 132] width 638 height 37
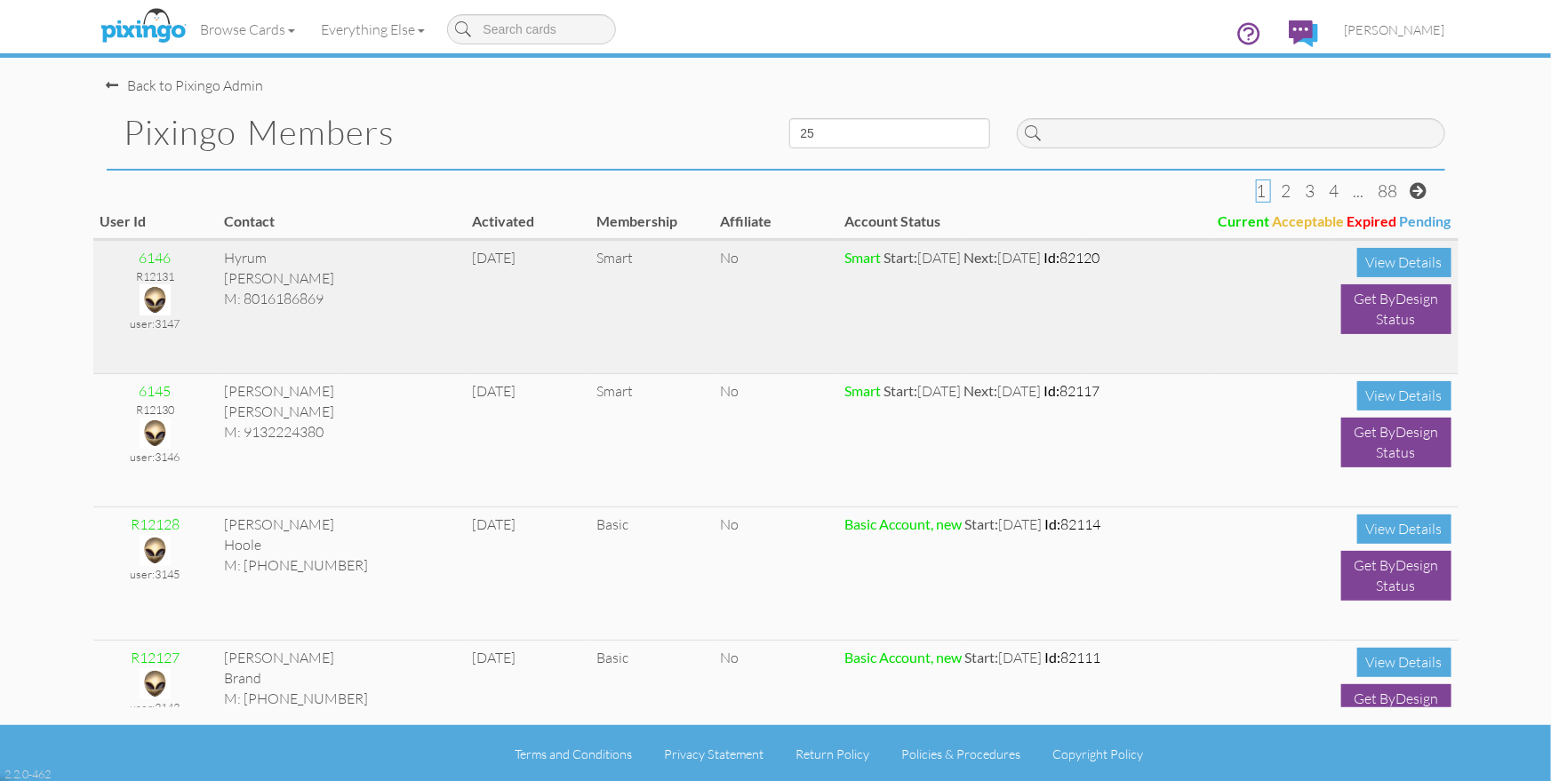
click at [150, 295] on img at bounding box center [155, 299] width 31 height 31
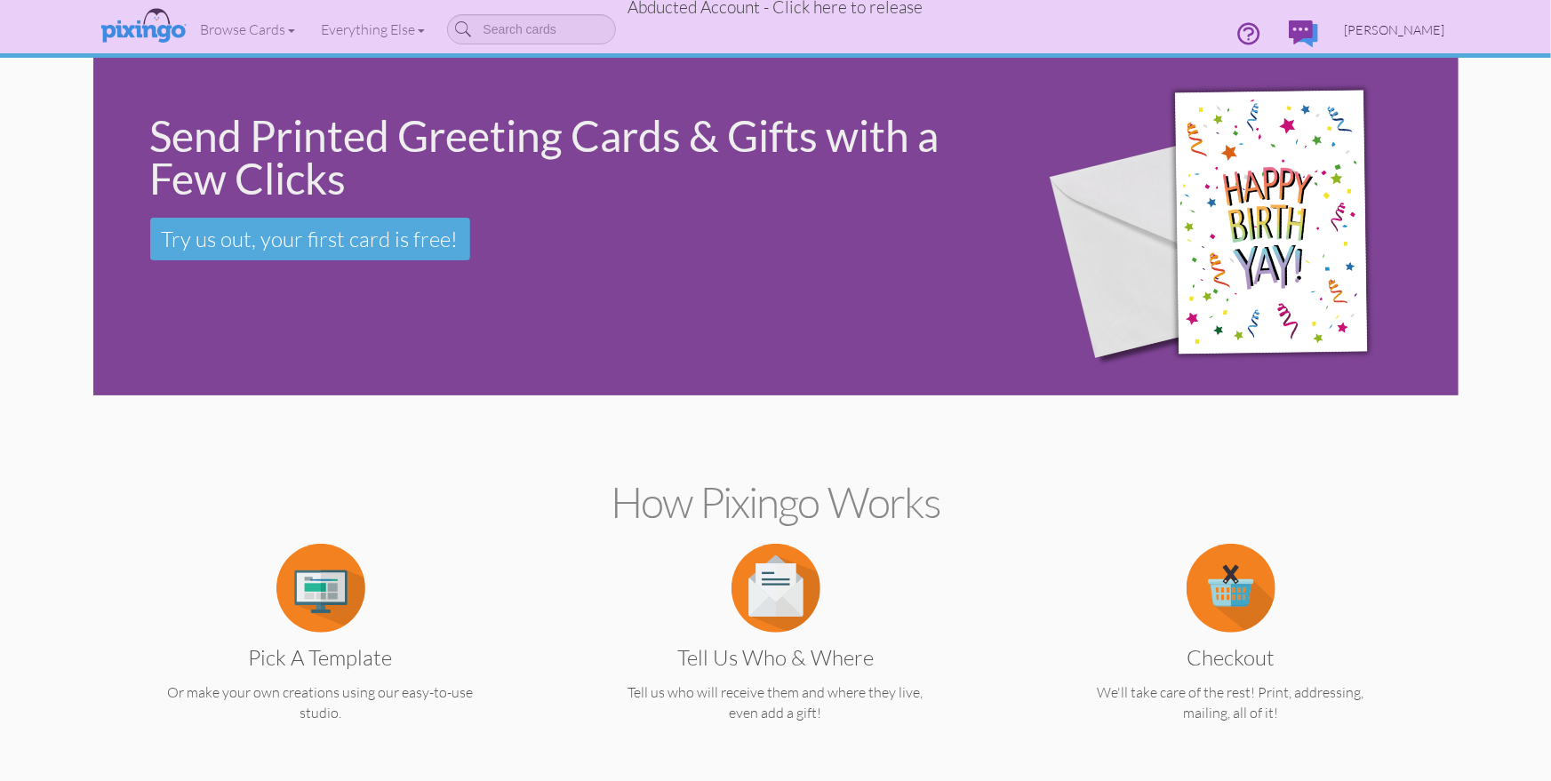
click at [1396, 27] on span "[PERSON_NAME]" at bounding box center [1395, 29] width 100 height 15
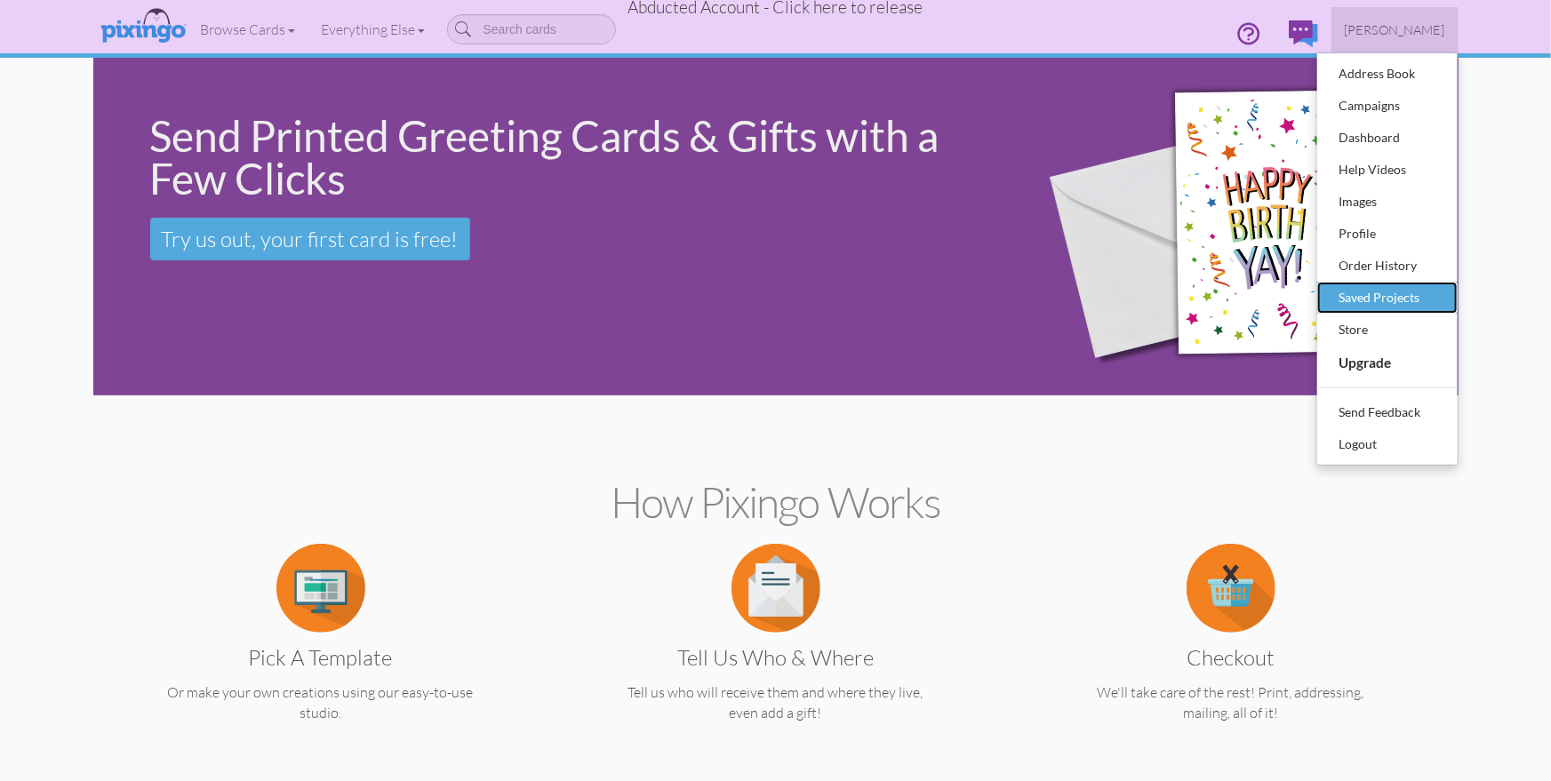
click at [1384, 304] on div "Saved Projects" at bounding box center [1387, 297] width 105 height 27
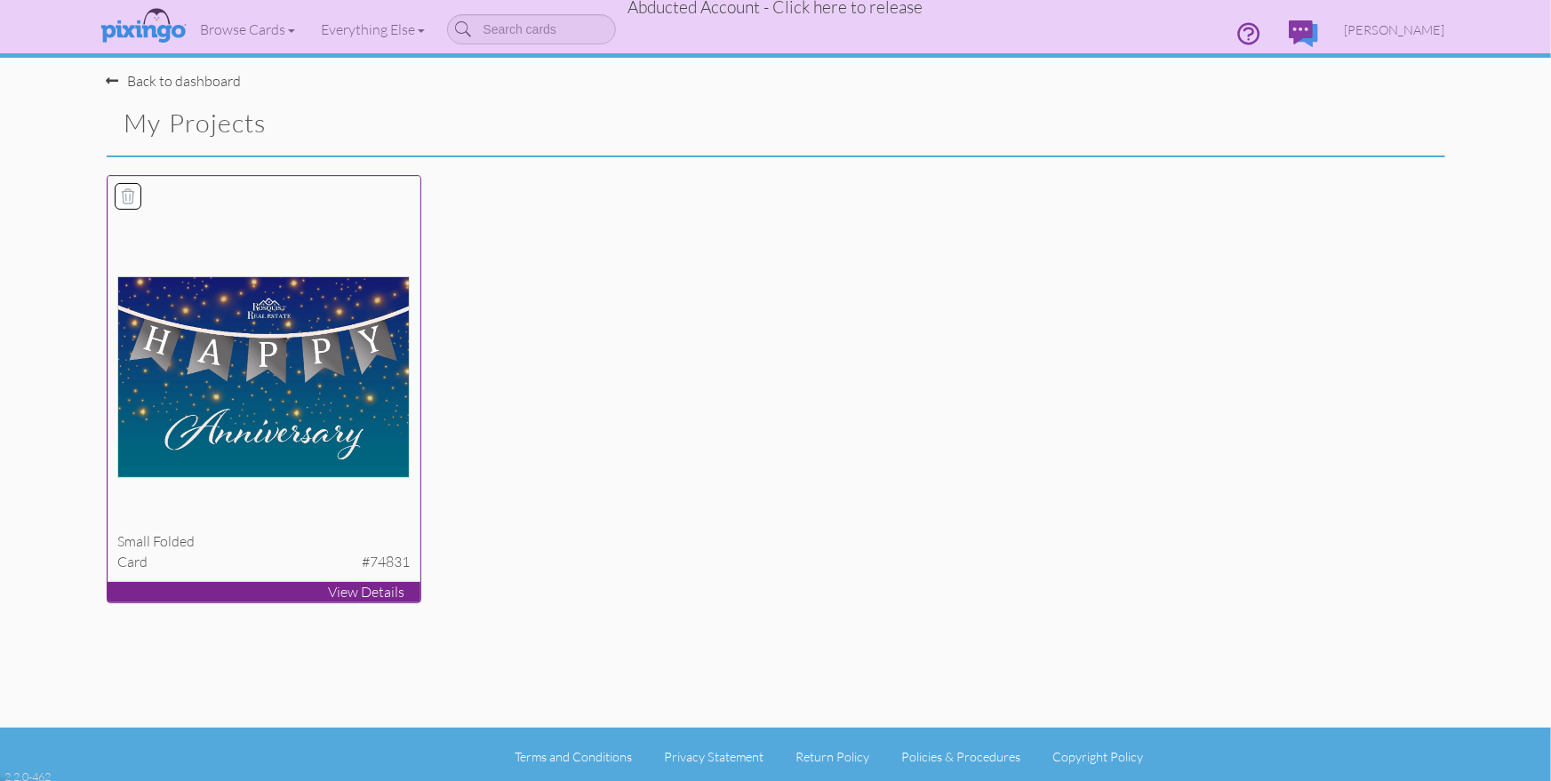
click at [220, 394] on img at bounding box center [263, 377] width 292 height 202
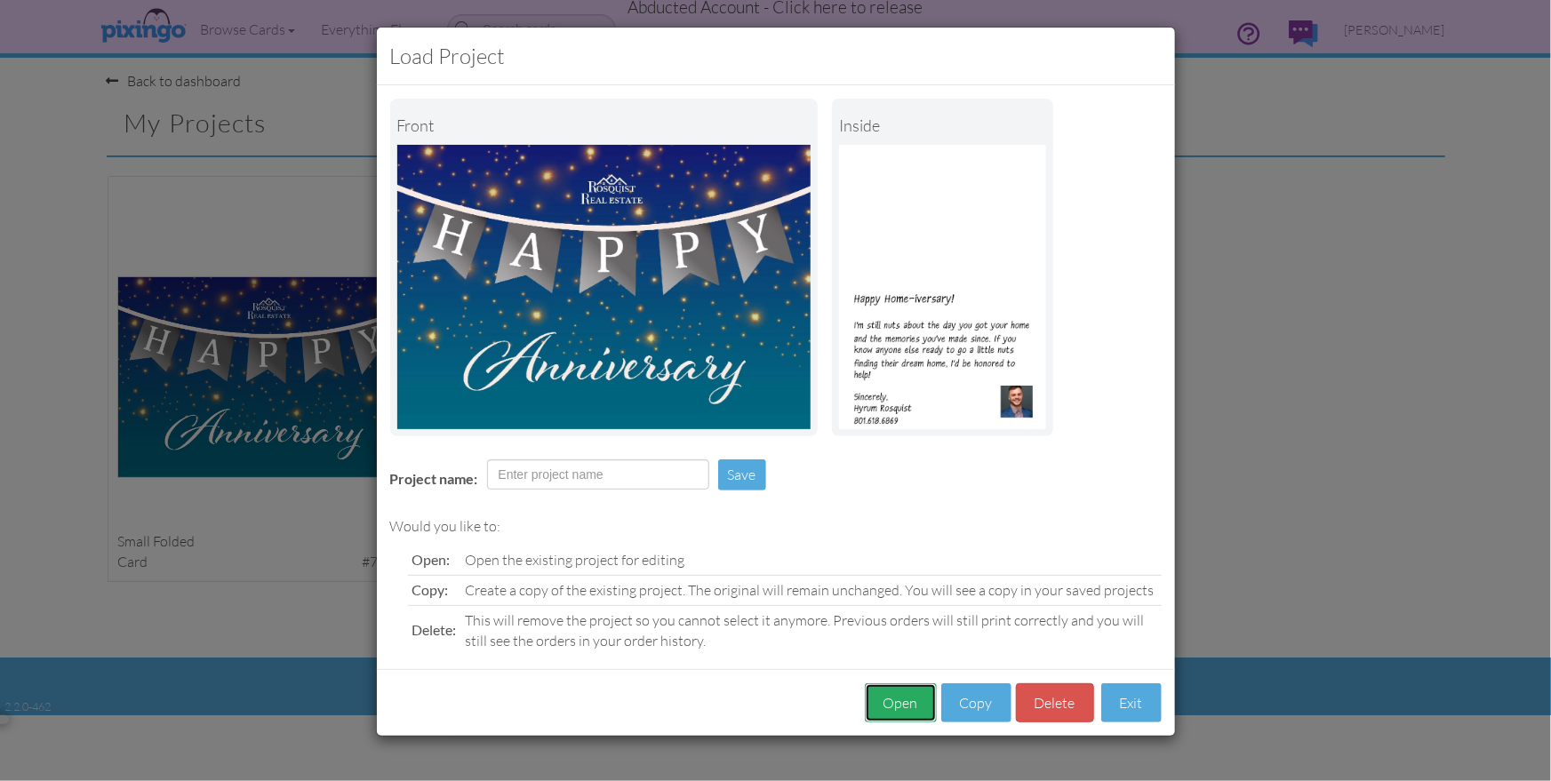
click at [902, 708] on button "Open" at bounding box center [901, 704] width 72 height 40
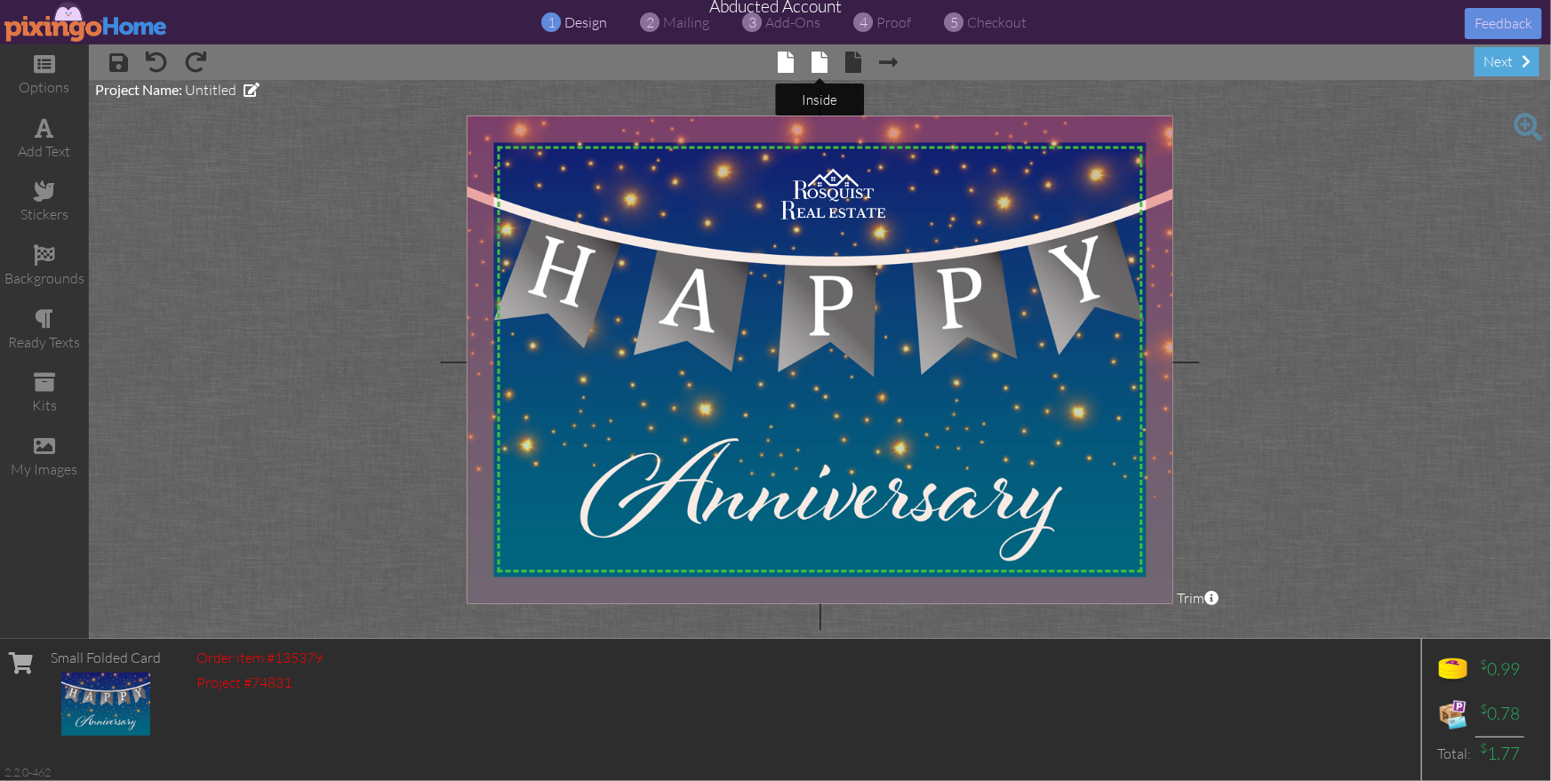
click at [824, 56] on span at bounding box center [820, 62] width 16 height 21
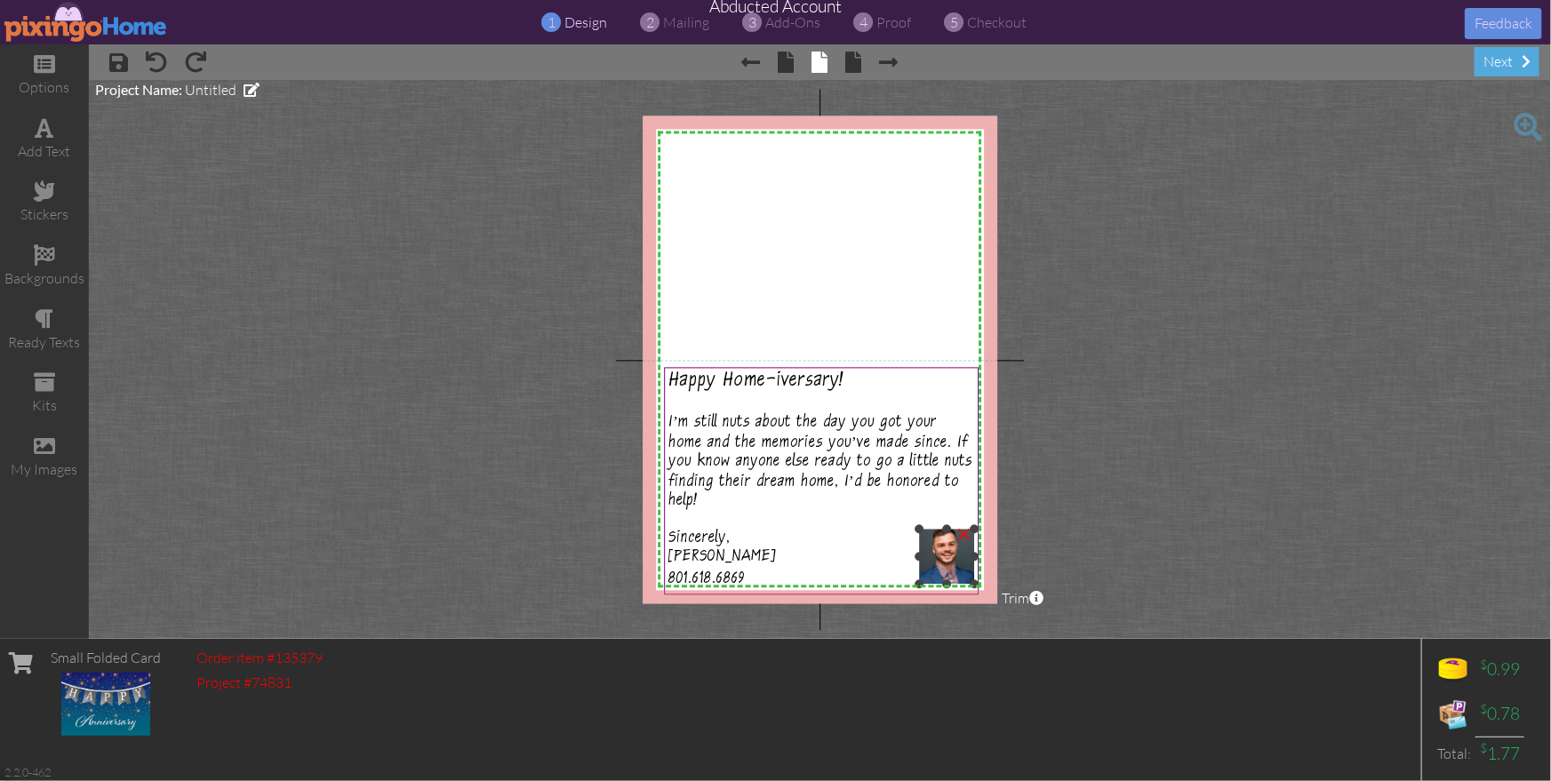
click at [961, 538] on div "×" at bounding box center [963, 532] width 28 height 28
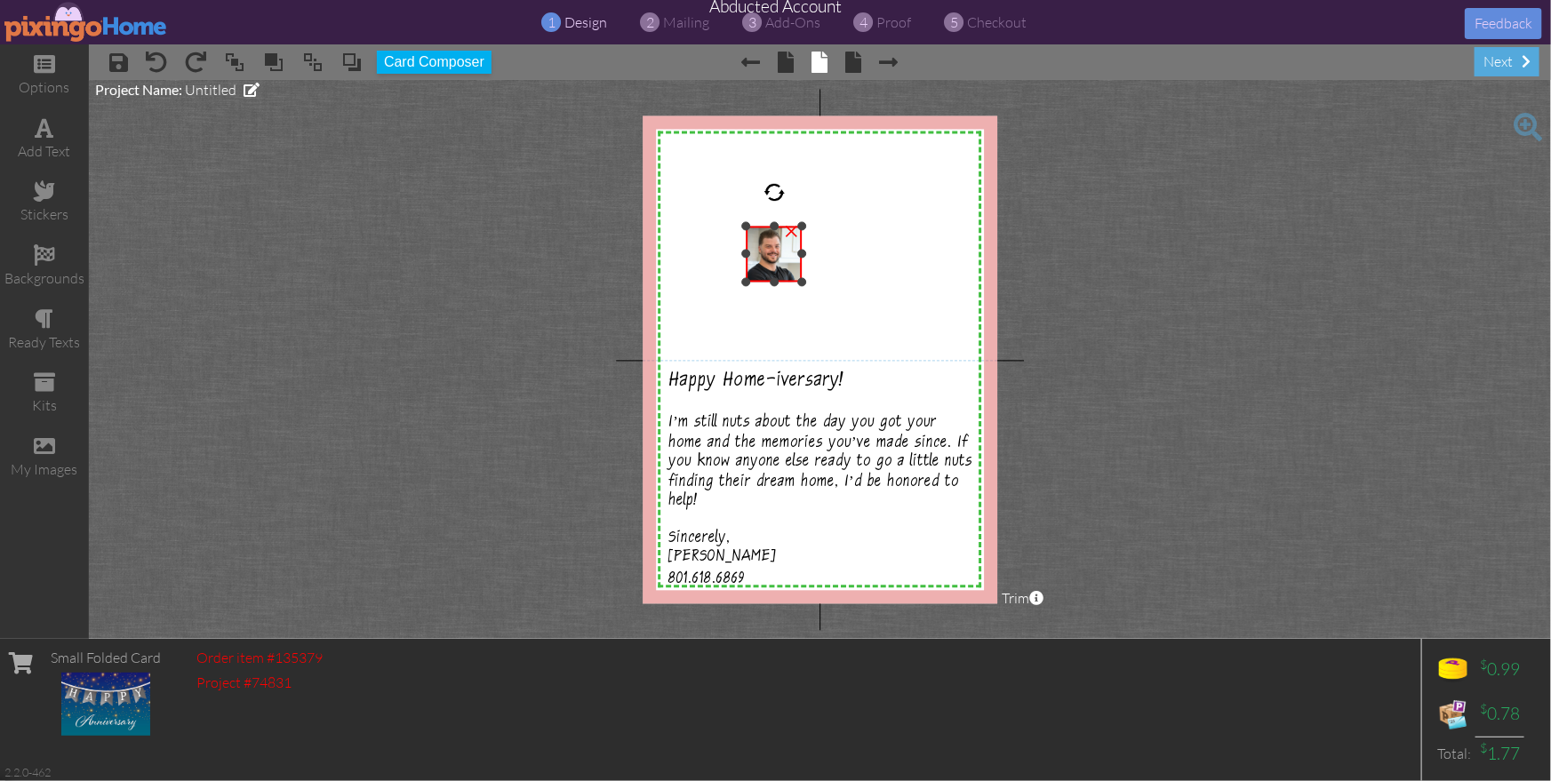
drag, startPoint x: 660, startPoint y: 140, endPoint x: 722, endPoint y: 228, distance: 108.0
click at [713, 222] on div "X X X X X X X X X X X X X X X X X X X X X X X X X X X X X X X X X X X X X X X X…" at bounding box center [820, 360] width 355 height 488
drag, startPoint x: 776, startPoint y: 315, endPoint x: 959, endPoint y: 551, distance: 299.1
click at [926, 552] on img at bounding box center [942, 552] width 60 height 60
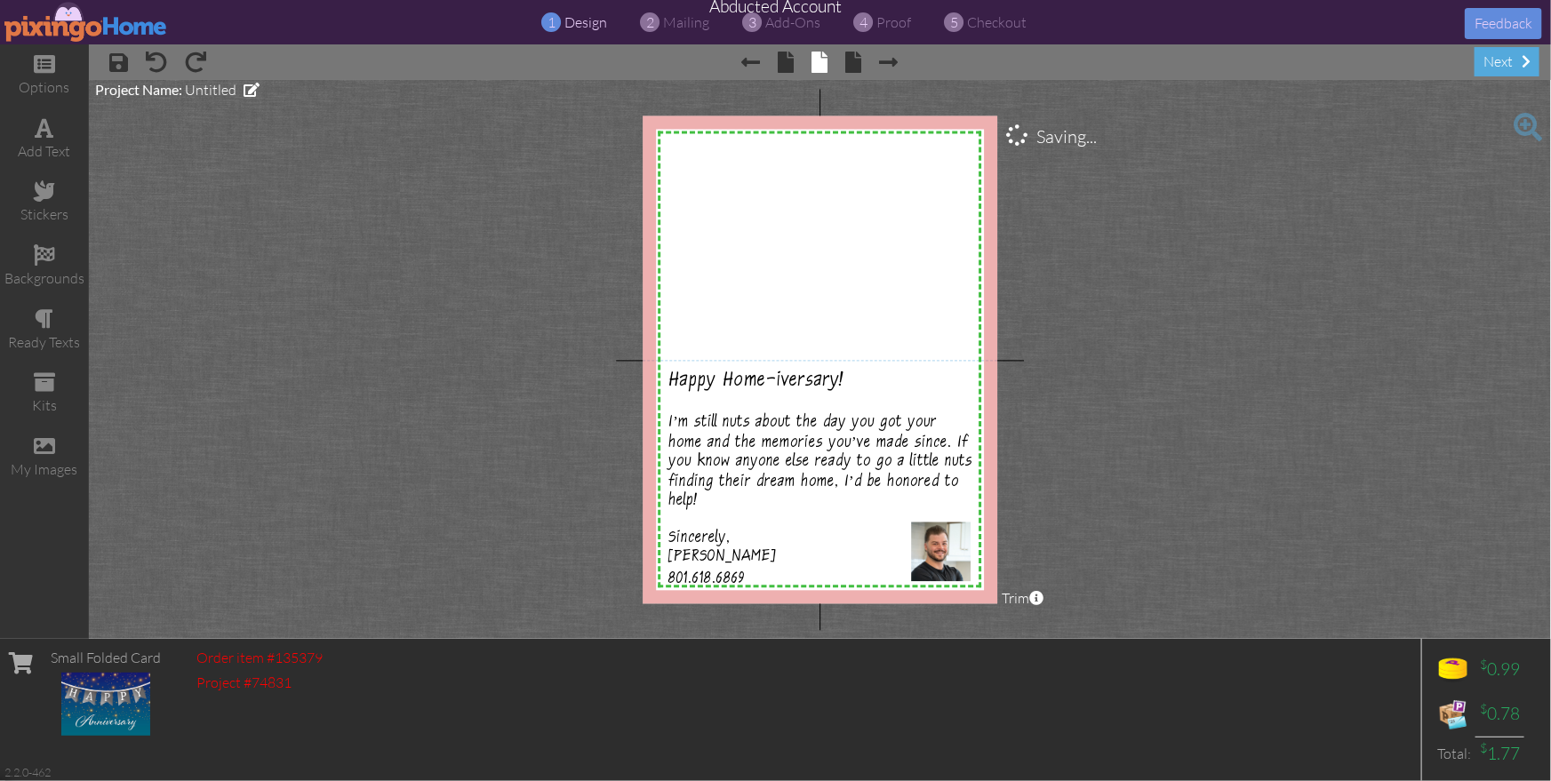
click at [1144, 548] on project-studio-wrapper "X X X X X X X X X X X X X X X X X X X X X X X X X X X X X X X X X X X X X X X X…" at bounding box center [820, 359] width 1462 height 559
click at [881, 24] on span "proof" at bounding box center [894, 22] width 35 height 18
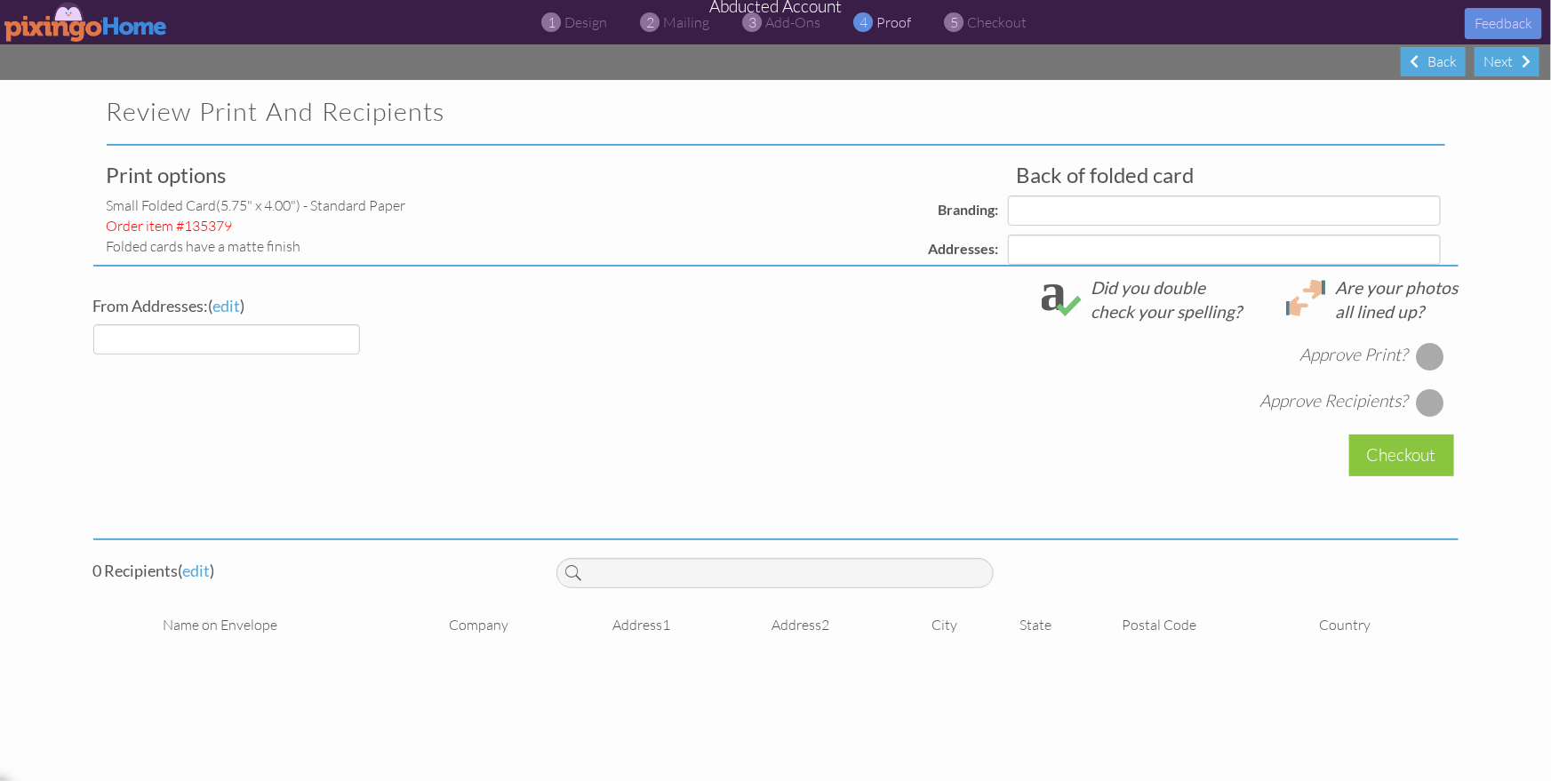
select select "object:16610"
select select "object:16613"
select select "object:16616"
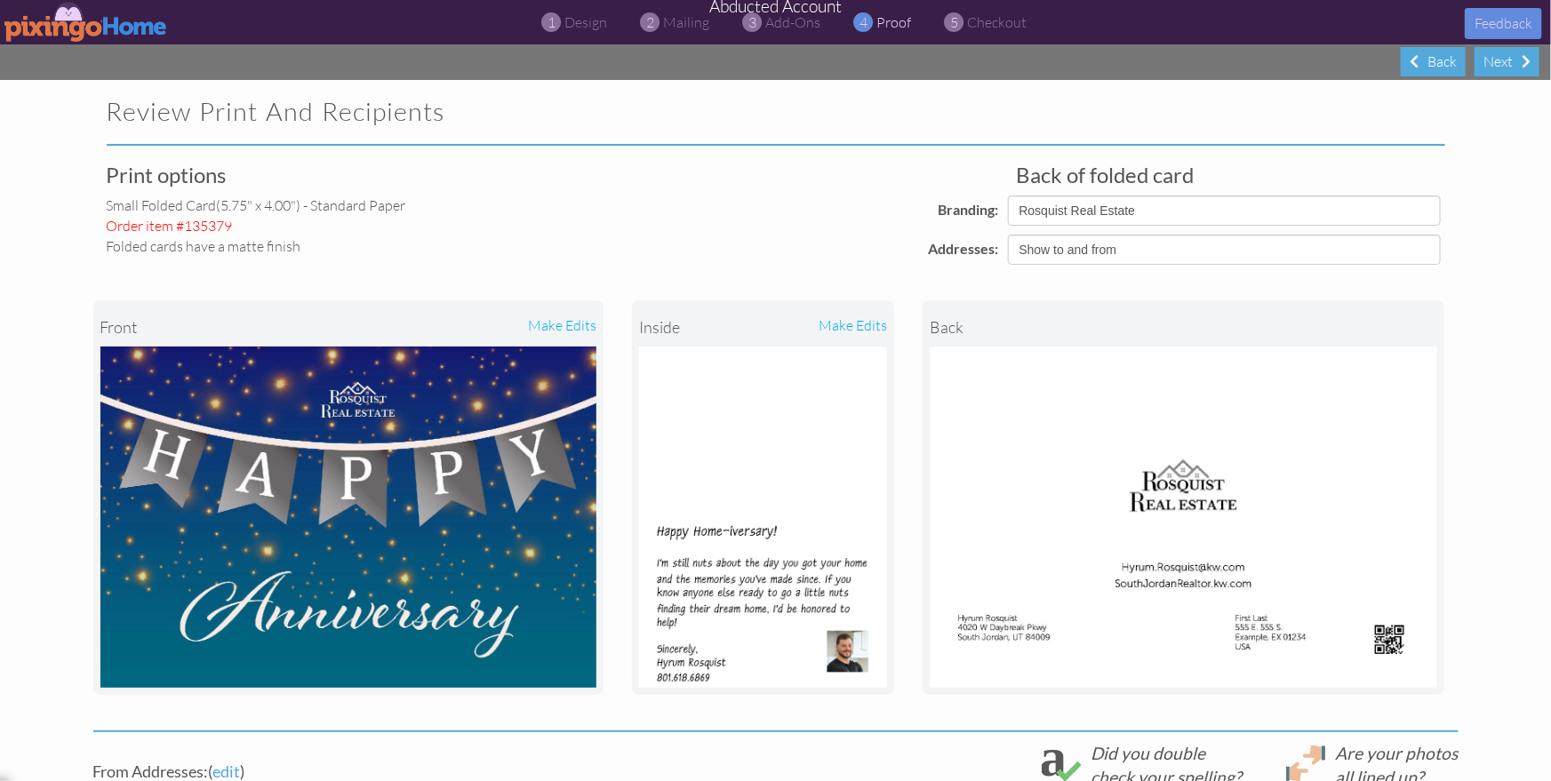
click at [45, 28] on img at bounding box center [86, 22] width 164 height 40
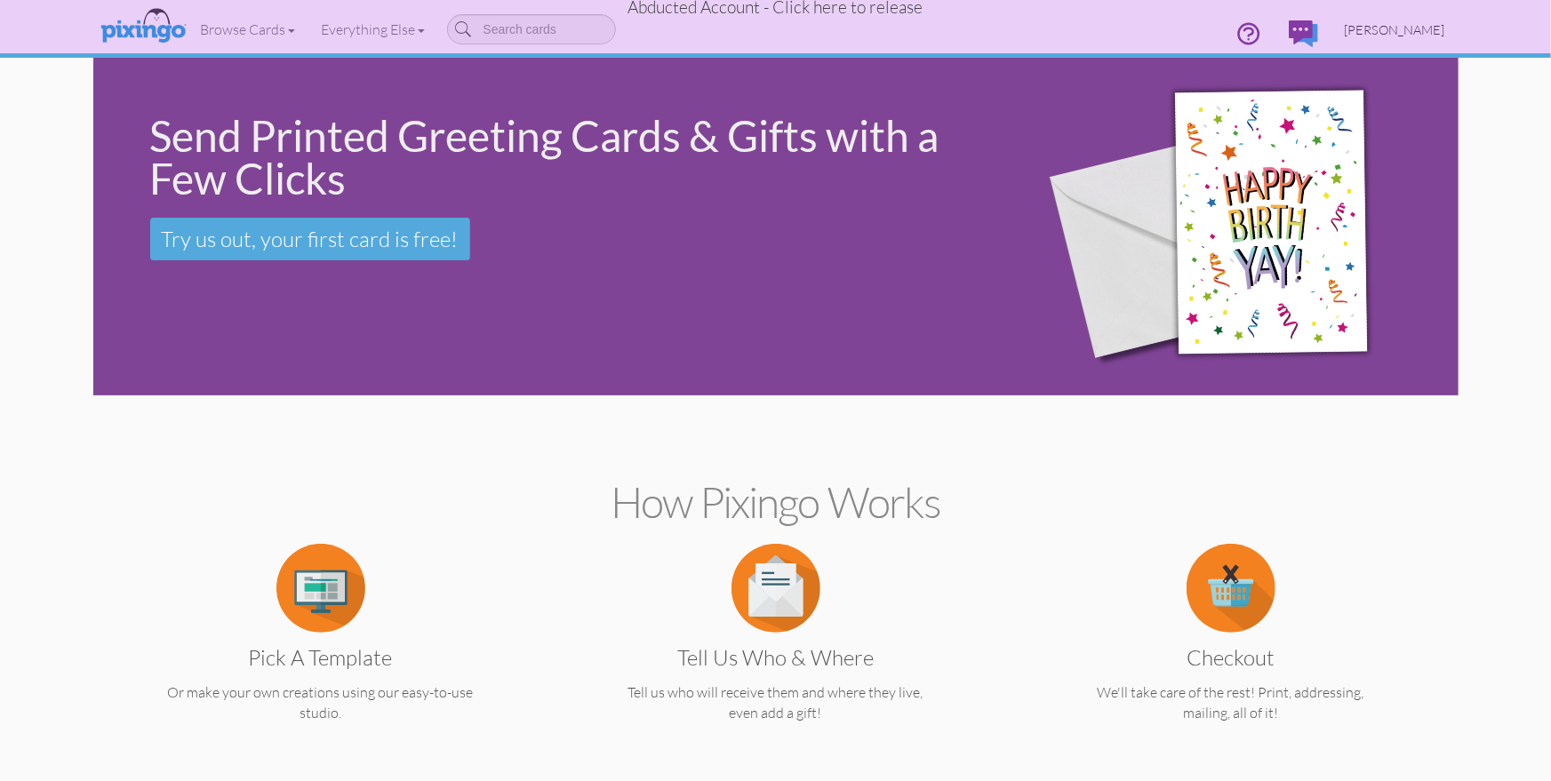
click at [1428, 25] on span "[PERSON_NAME]" at bounding box center [1395, 29] width 100 height 15
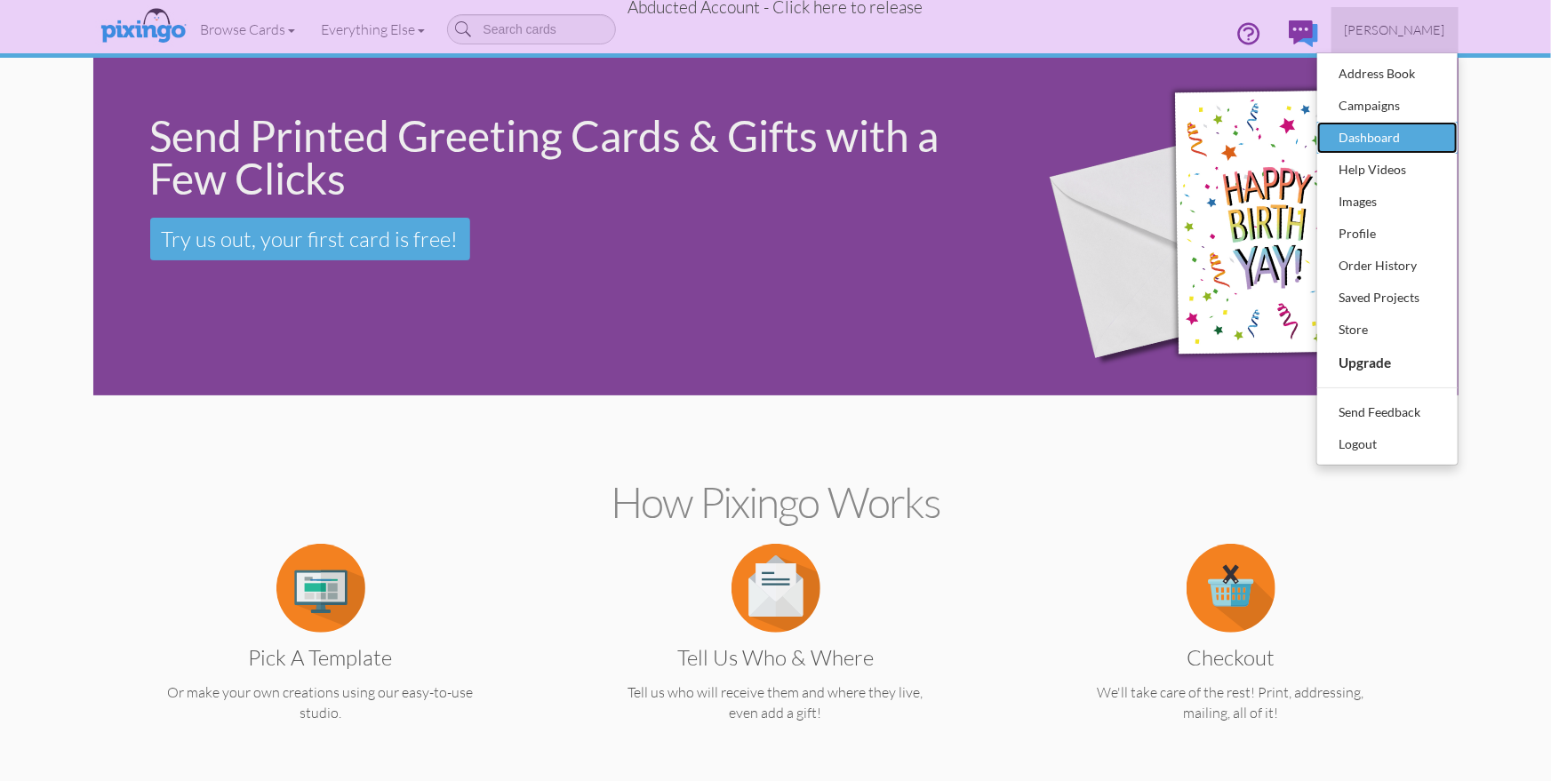
click at [1353, 143] on div "Dashboard" at bounding box center [1387, 137] width 105 height 27
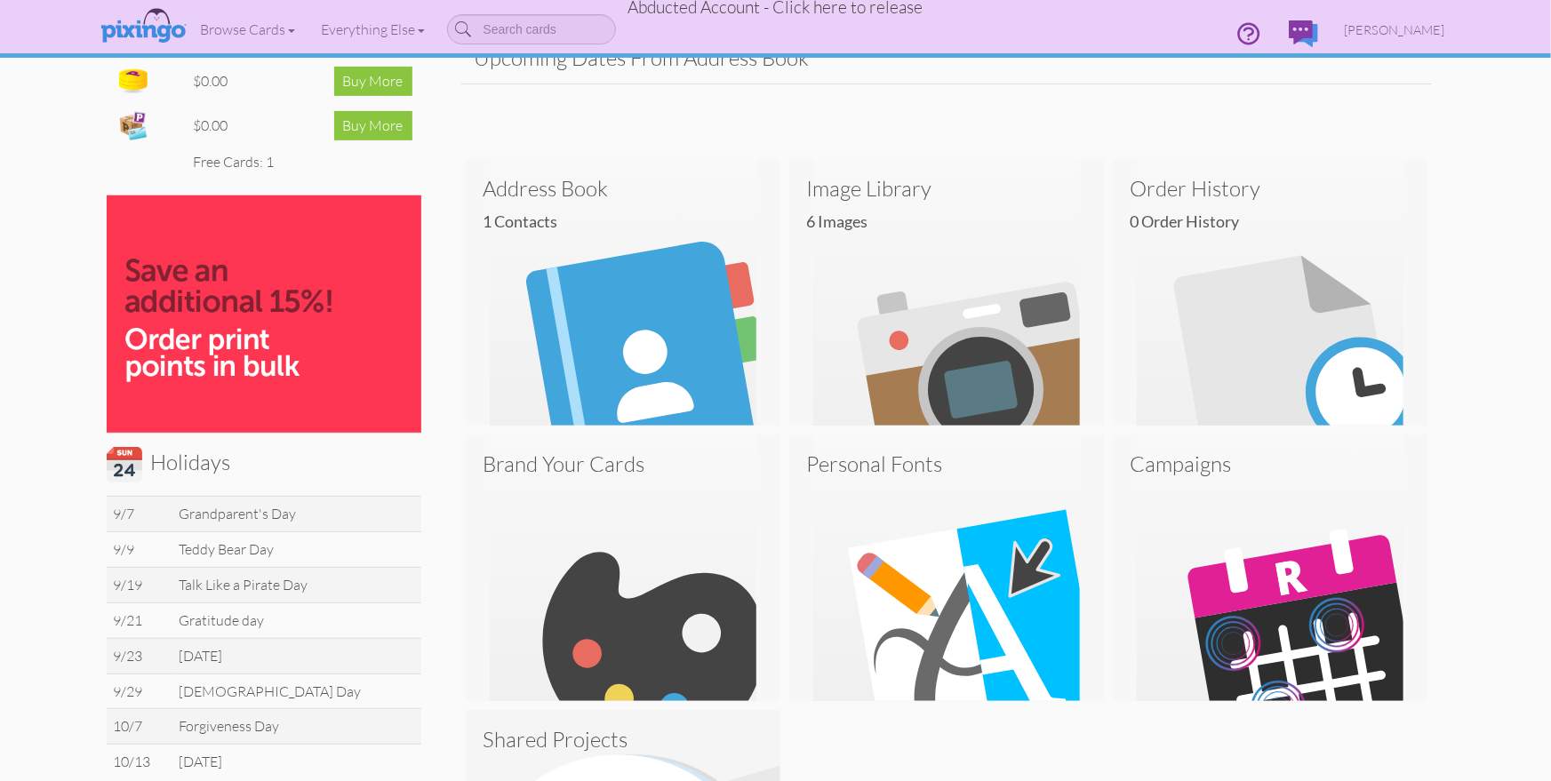
scroll to position [268, 0]
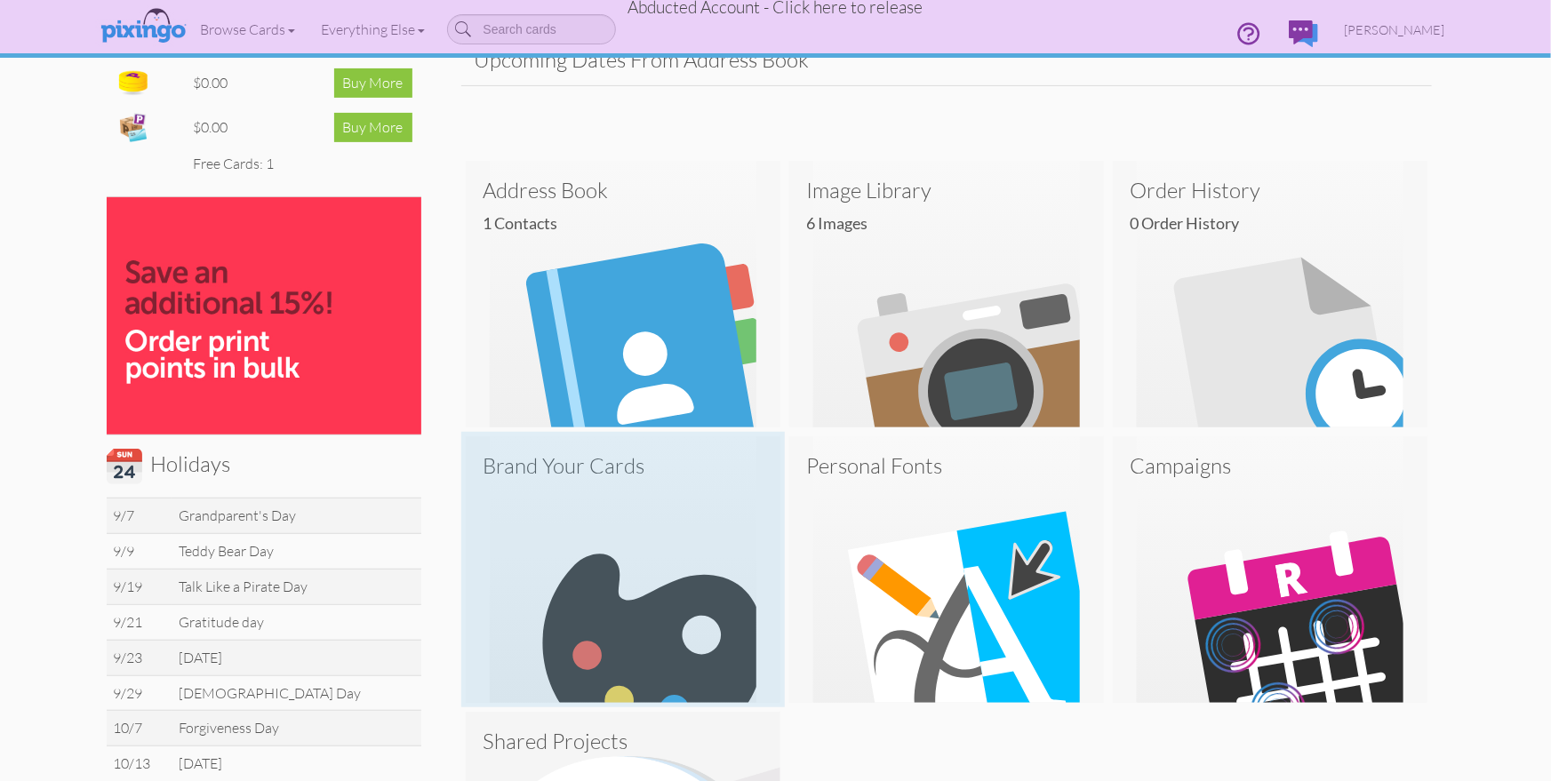
click at [723, 539] on img at bounding box center [623, 569] width 315 height 267
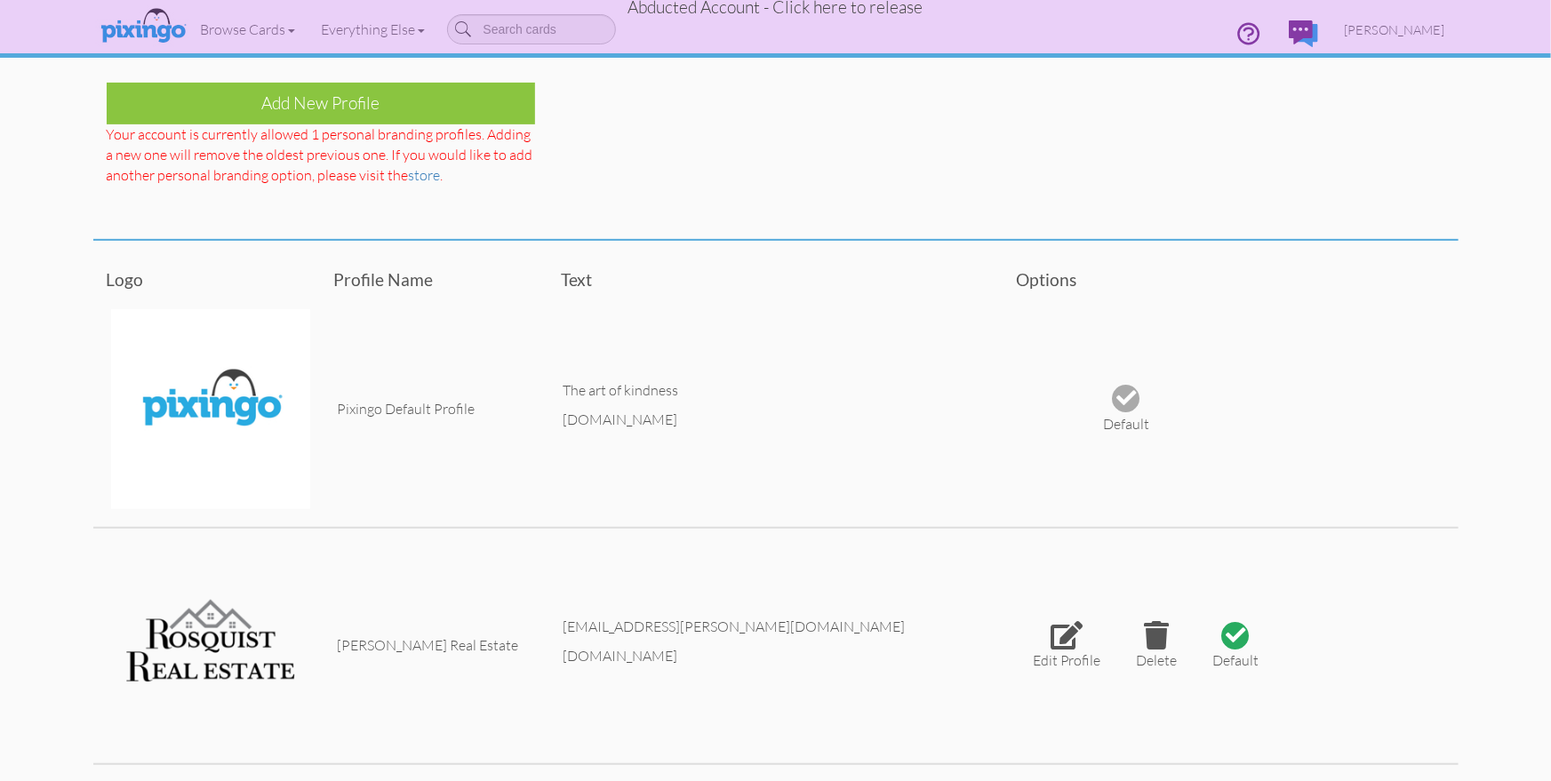
scroll to position [433, 0]
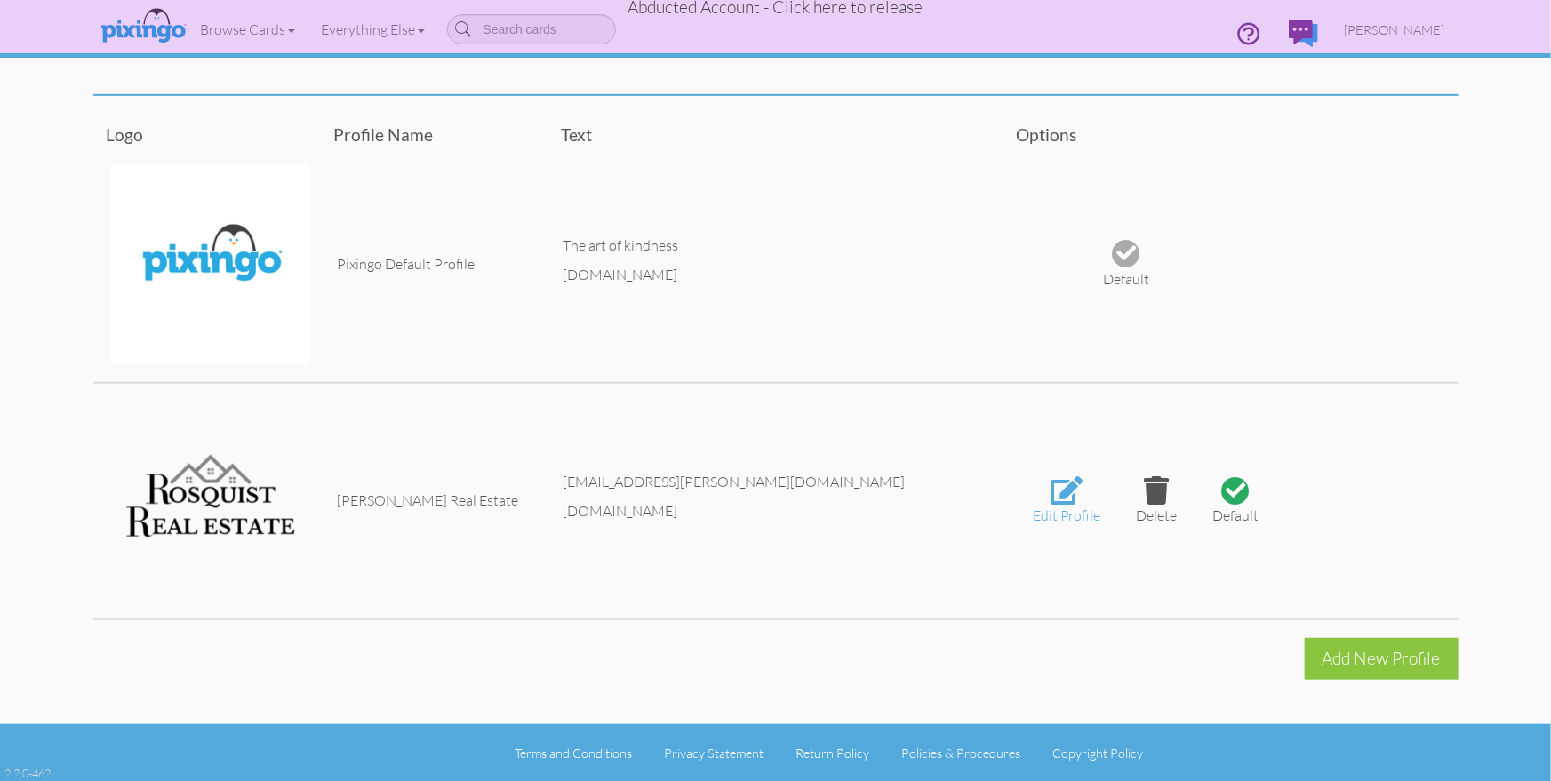
click at [1068, 493] on div at bounding box center [1067, 490] width 32 height 28
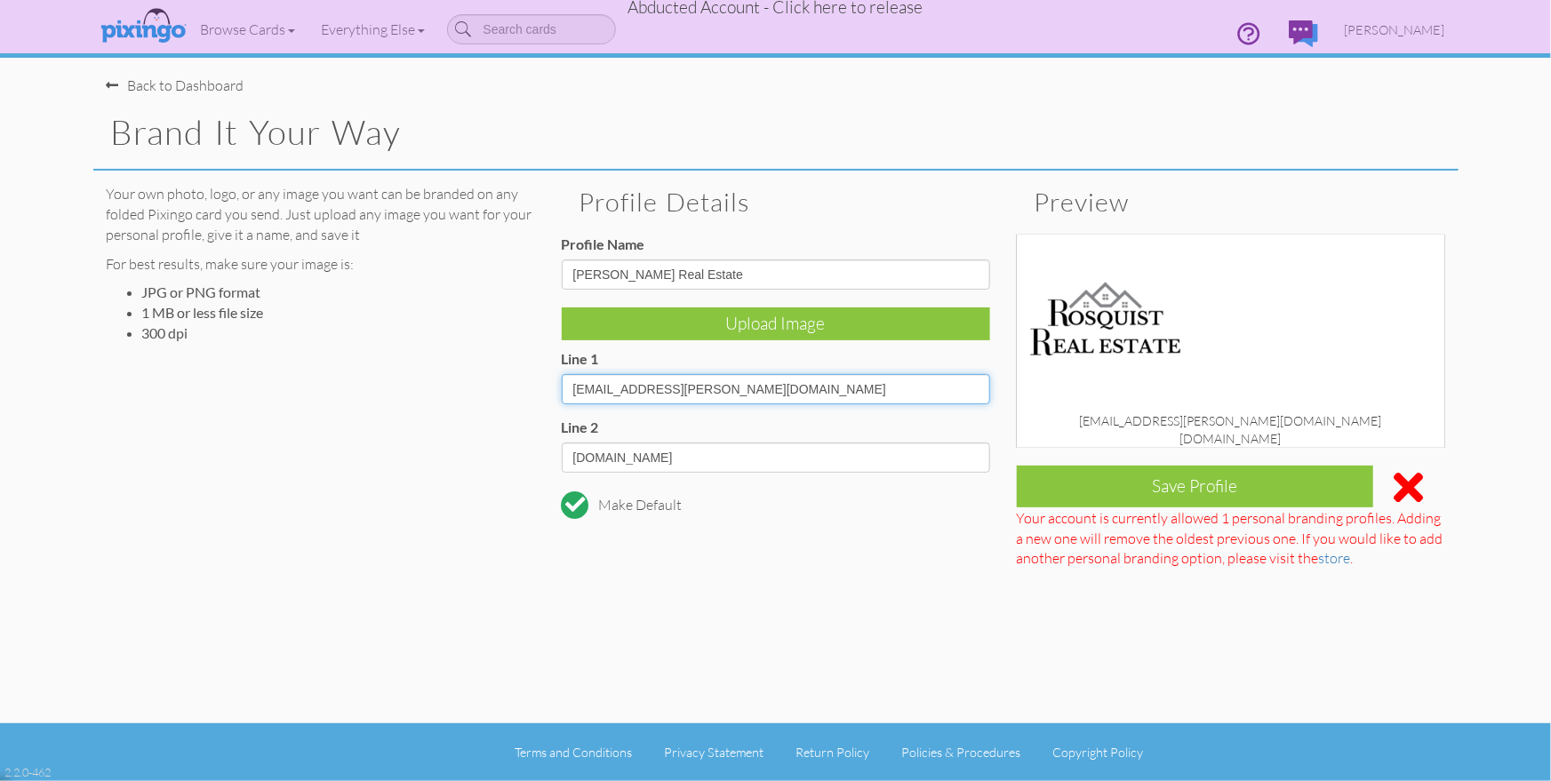
drag, startPoint x: 733, startPoint y: 388, endPoint x: 686, endPoint y: 388, distance: 47.1
click at [686, 388] on input "[EMAIL_ADDRESS][PERSON_NAME][DOMAIN_NAME]" at bounding box center [776, 389] width 428 height 30
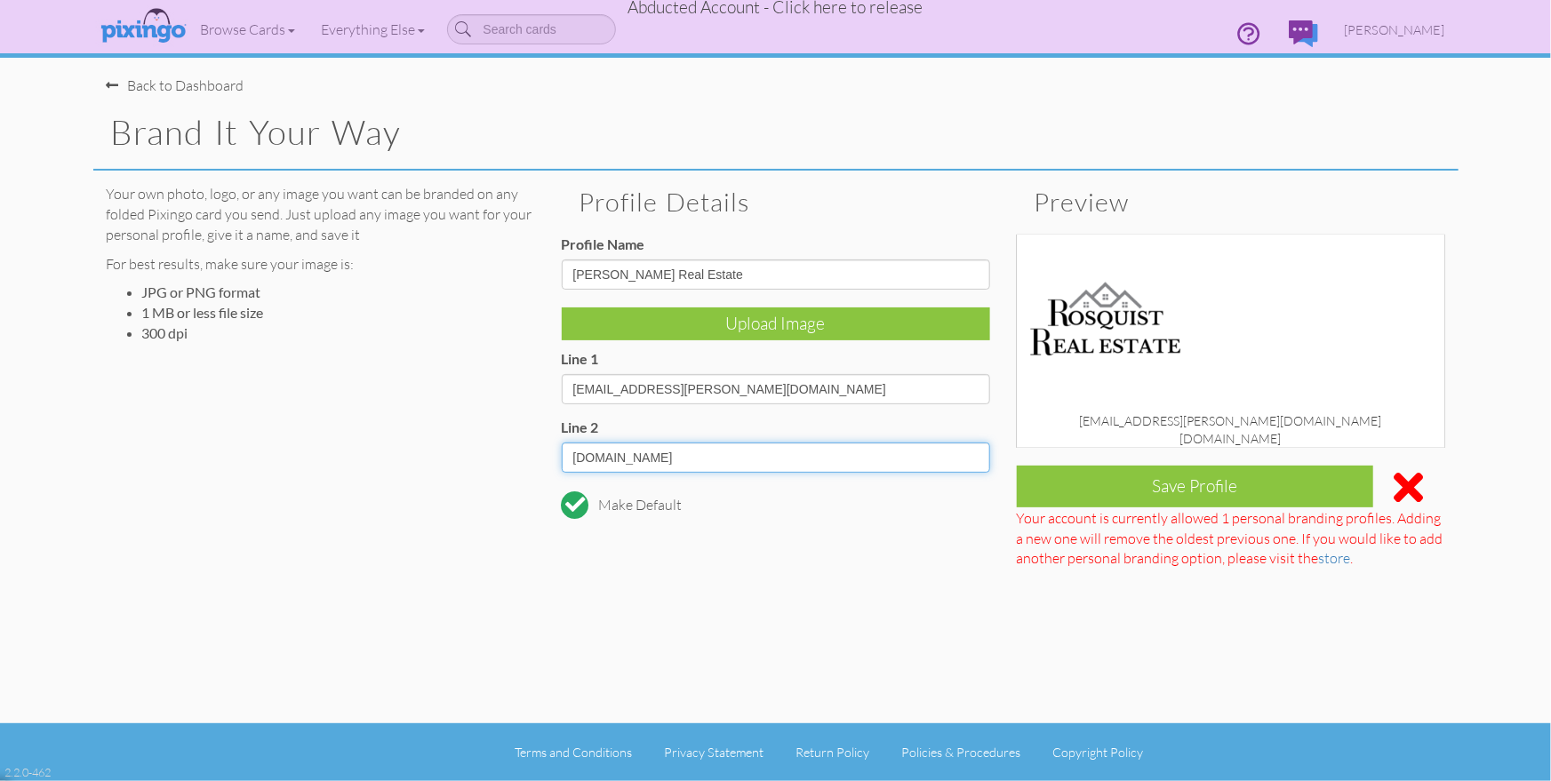
click at [757, 452] on input "[DOMAIN_NAME]" at bounding box center [776, 458] width 428 height 30
drag, startPoint x: 748, startPoint y: 460, endPoint x: 572, endPoint y: 461, distance: 176.0
click at [572, 461] on input "[DOMAIN_NAME]" at bounding box center [776, 458] width 428 height 30
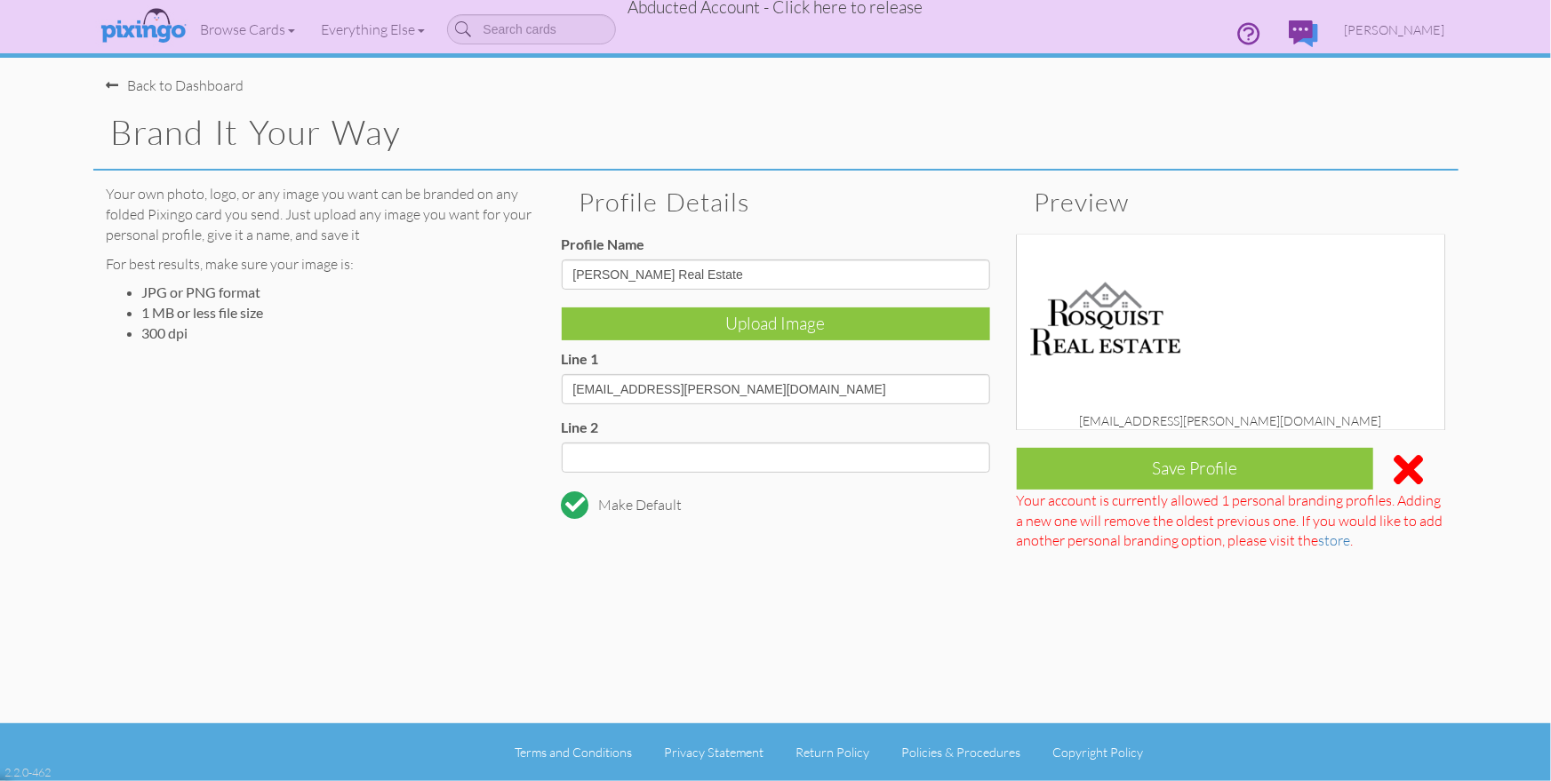
click at [165, 92] on div "Back to Dashboard" at bounding box center [176, 86] width 138 height 20
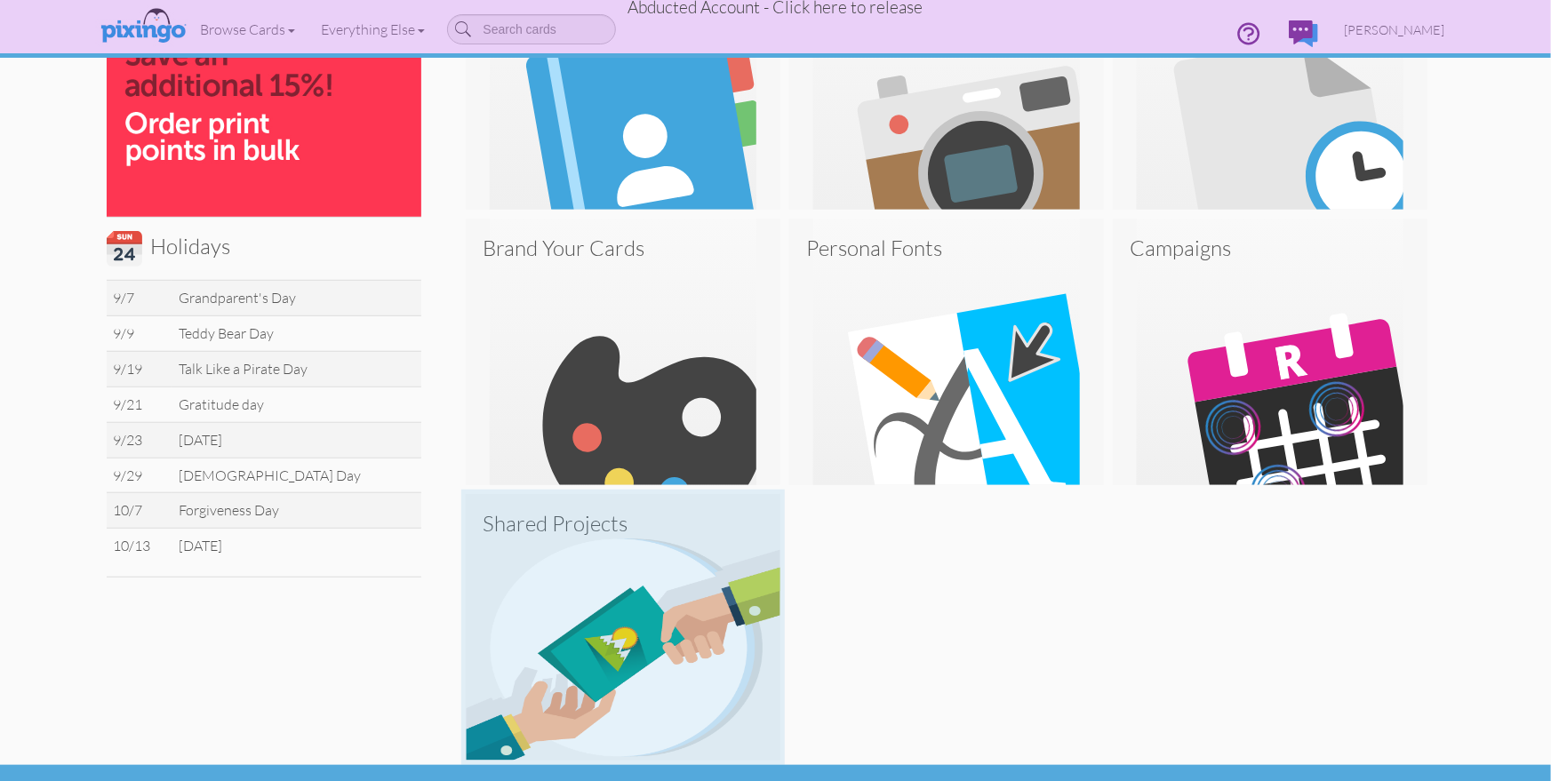
scroll to position [527, 0]
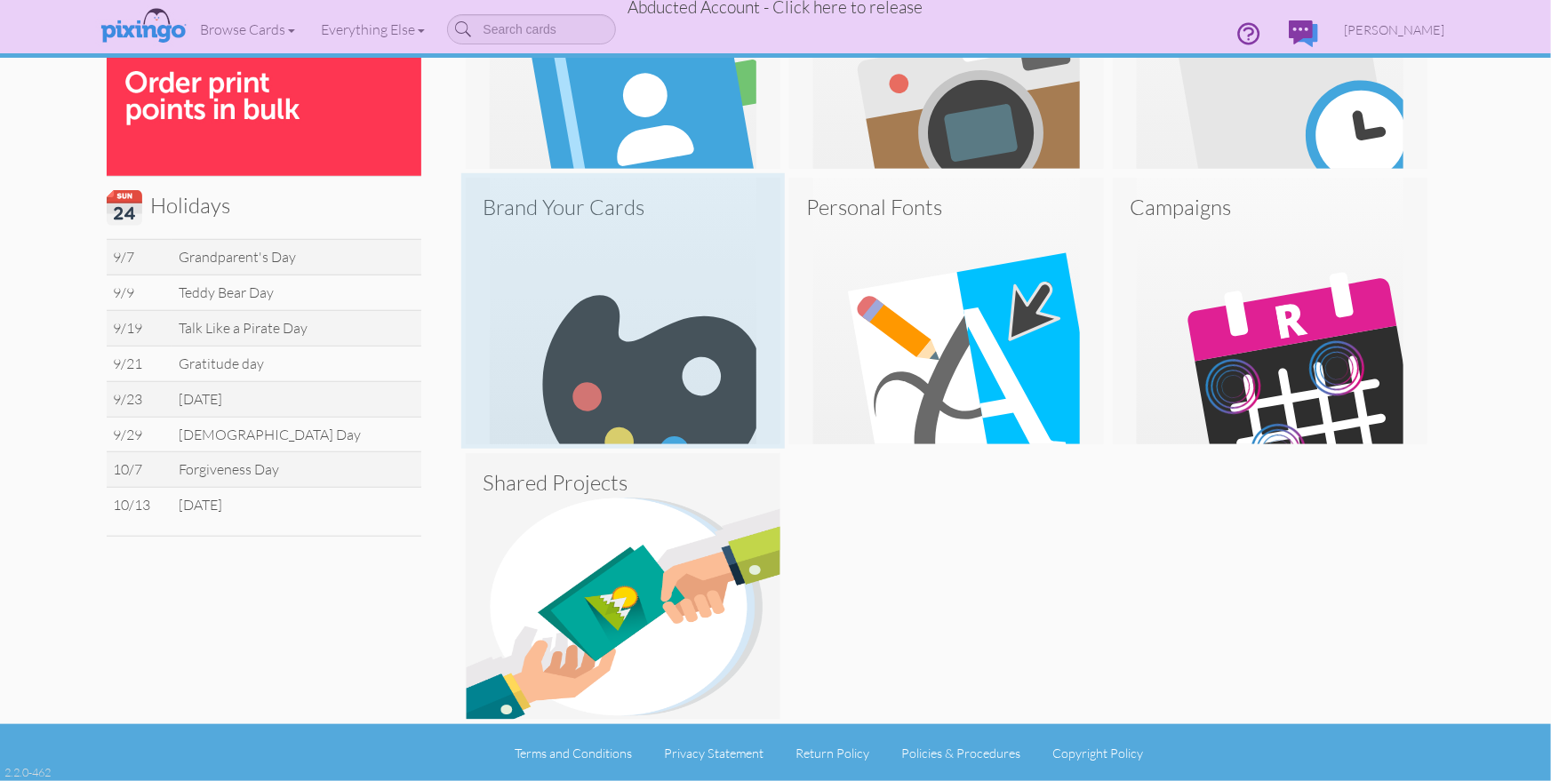
click at [557, 315] on img at bounding box center [623, 311] width 315 height 267
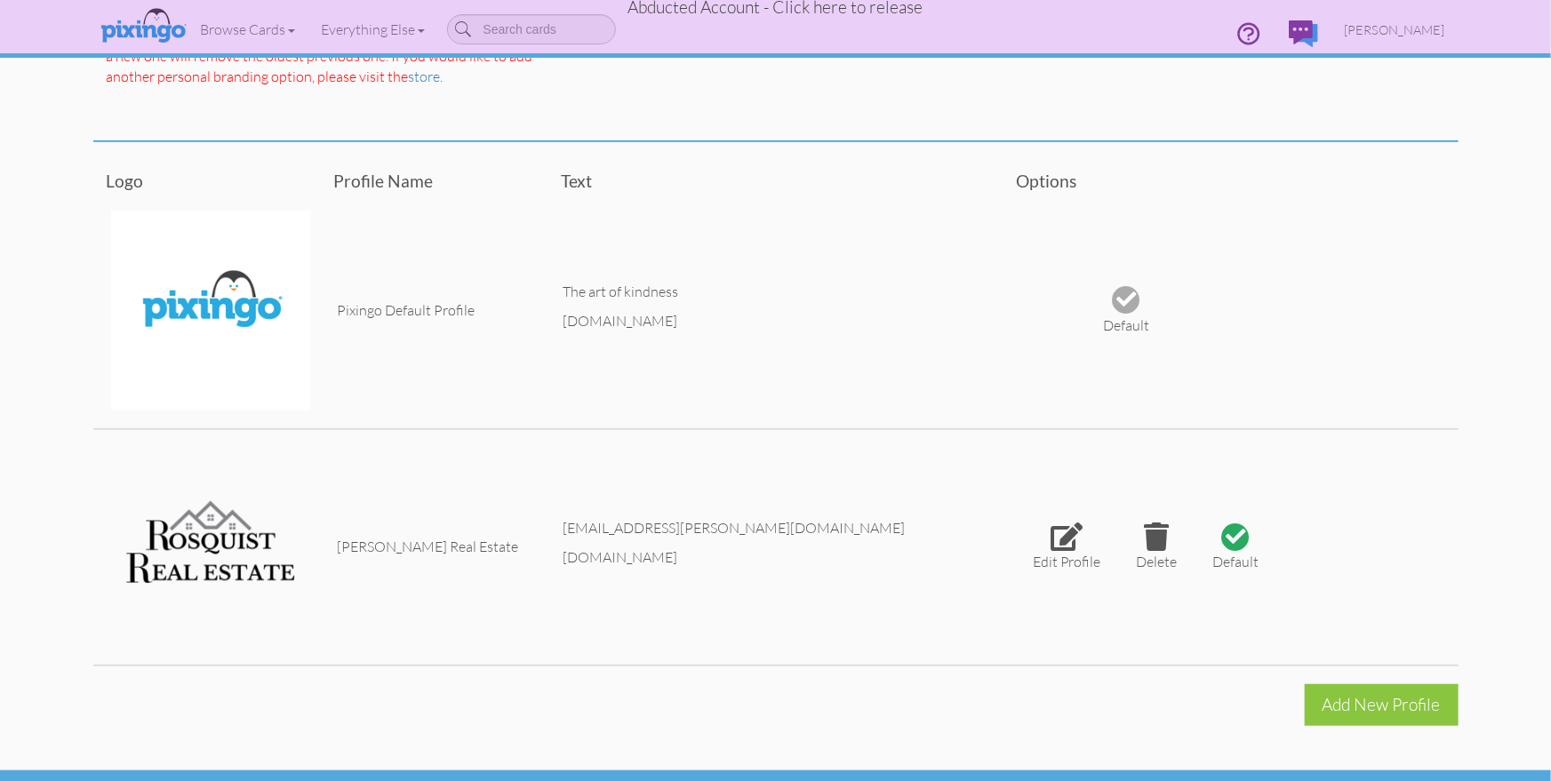
scroll to position [433, 0]
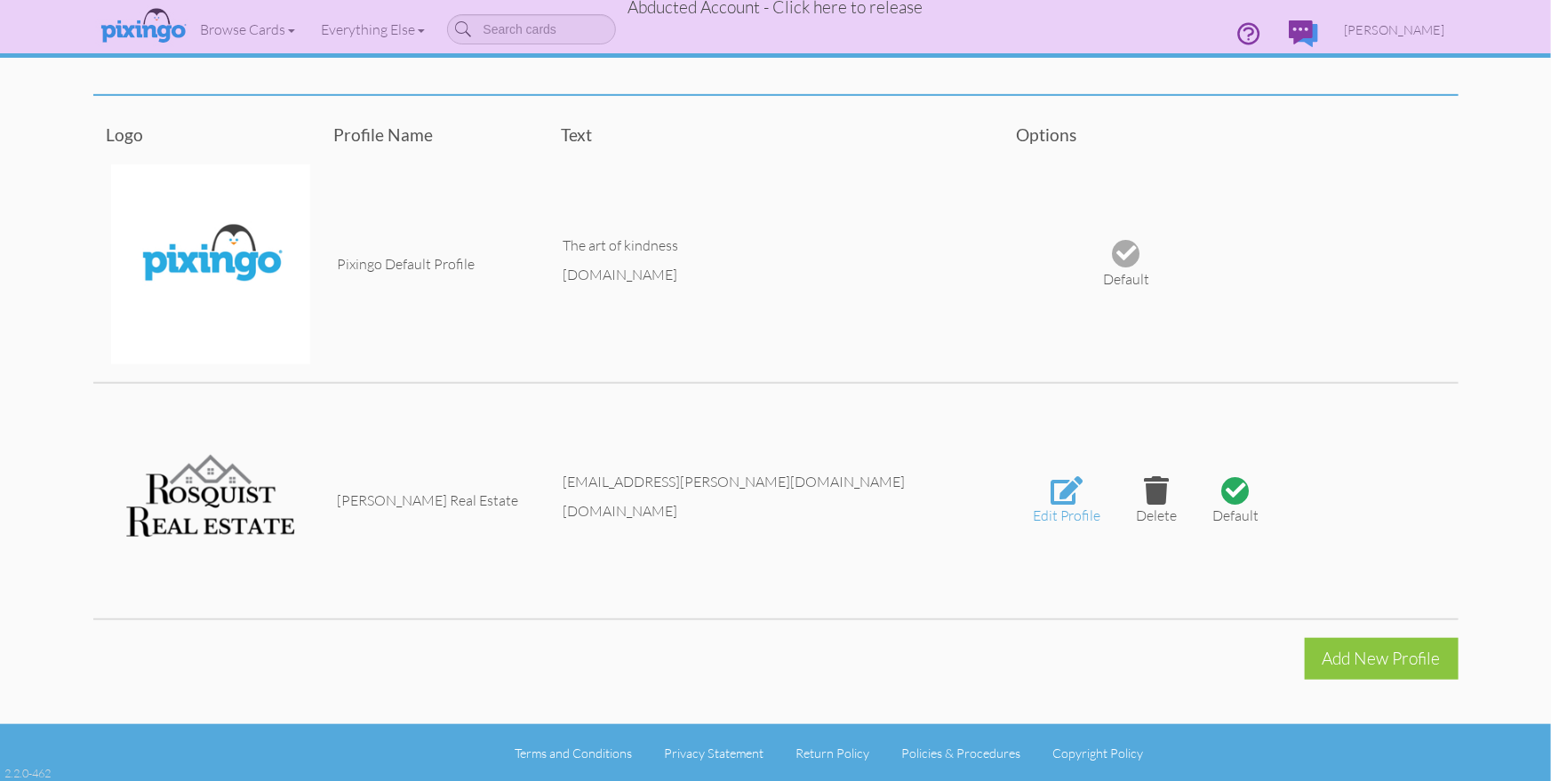
click at [1062, 491] on div at bounding box center [1067, 490] width 32 height 28
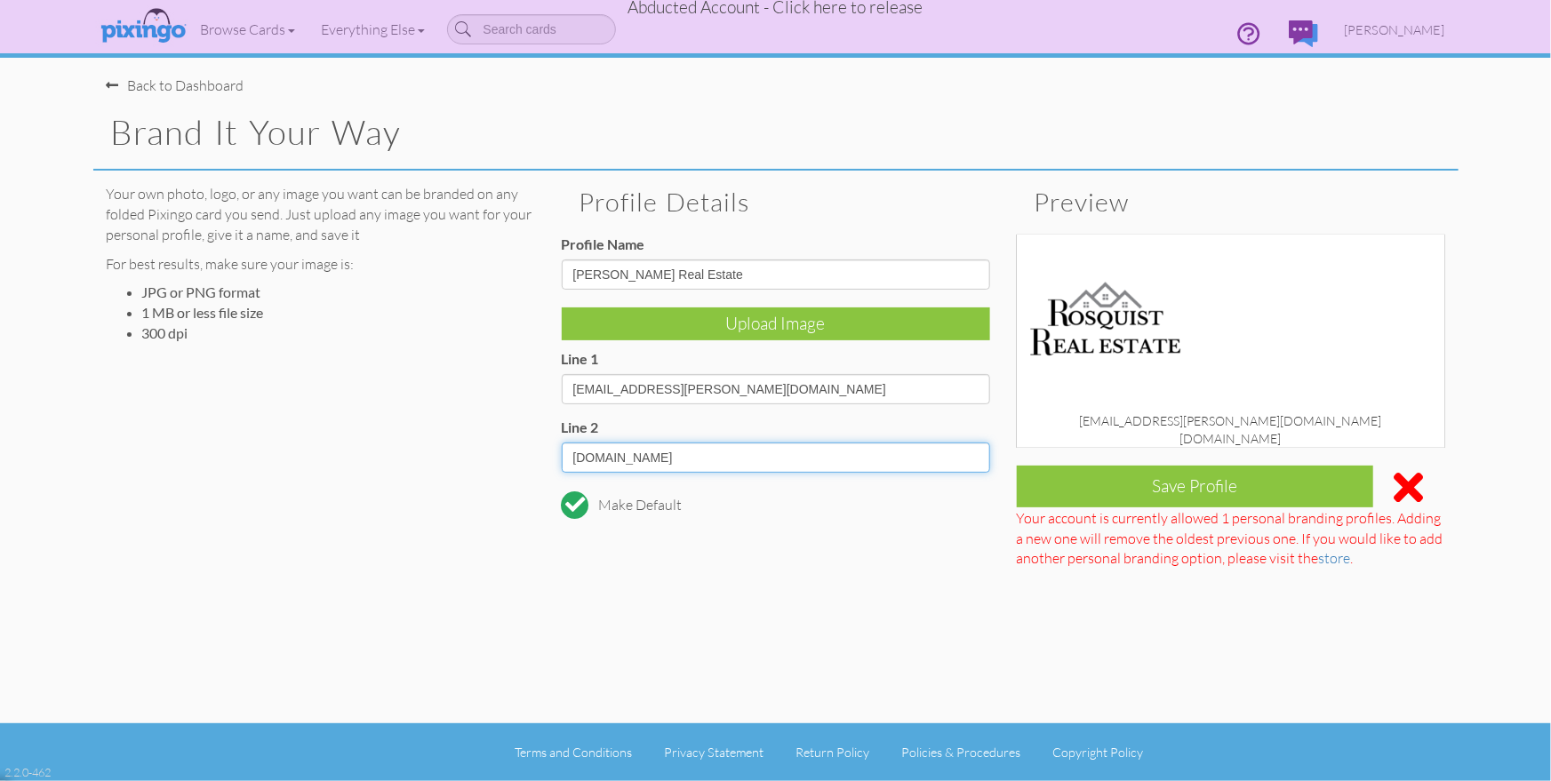
drag, startPoint x: 750, startPoint y: 460, endPoint x: 565, endPoint y: 457, distance: 184.9
click at [565, 457] on input "[DOMAIN_NAME]" at bounding box center [776, 458] width 428 height 30
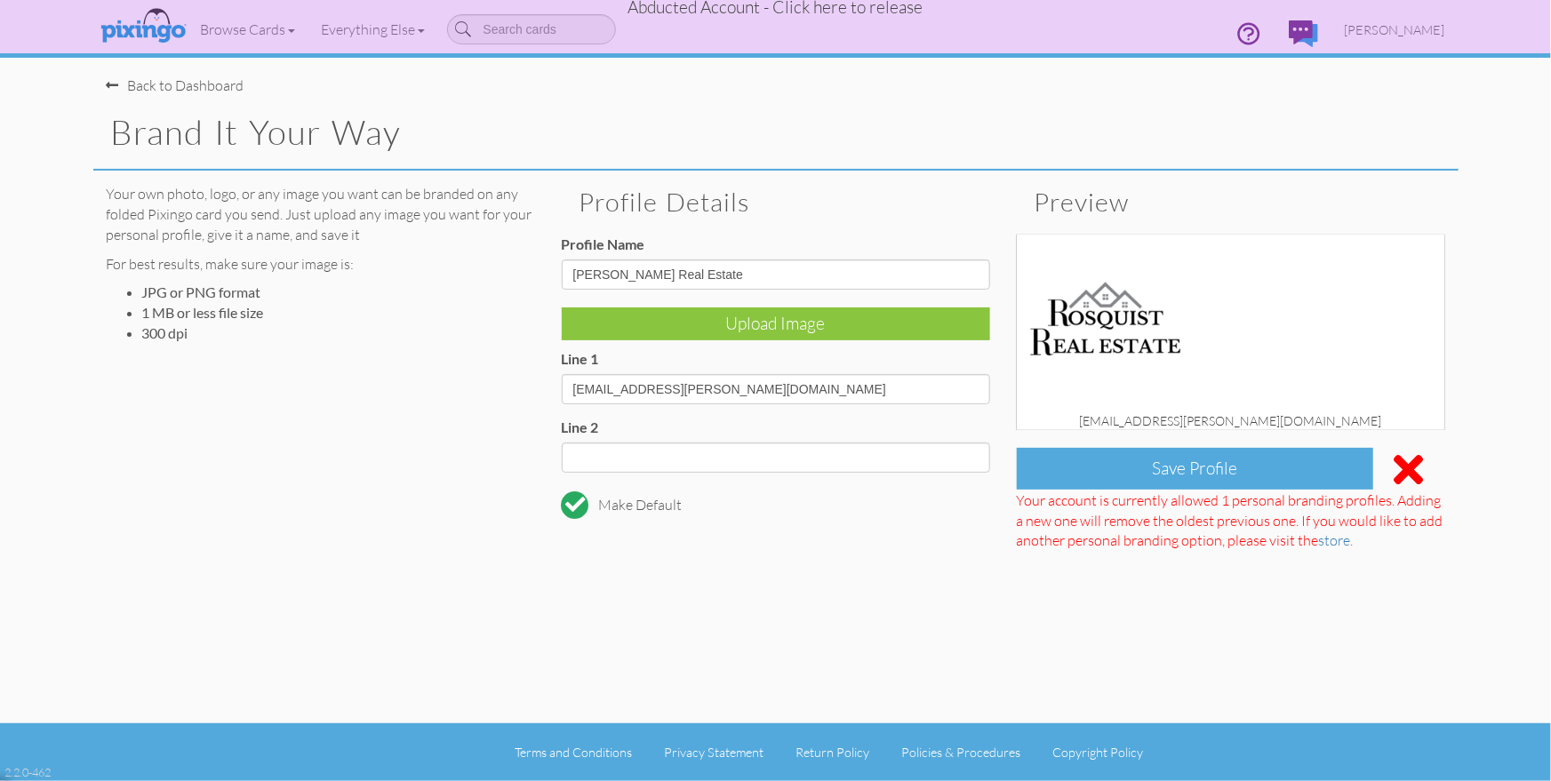
click at [1216, 476] on div "Save Profile" at bounding box center [1195, 469] width 357 height 42
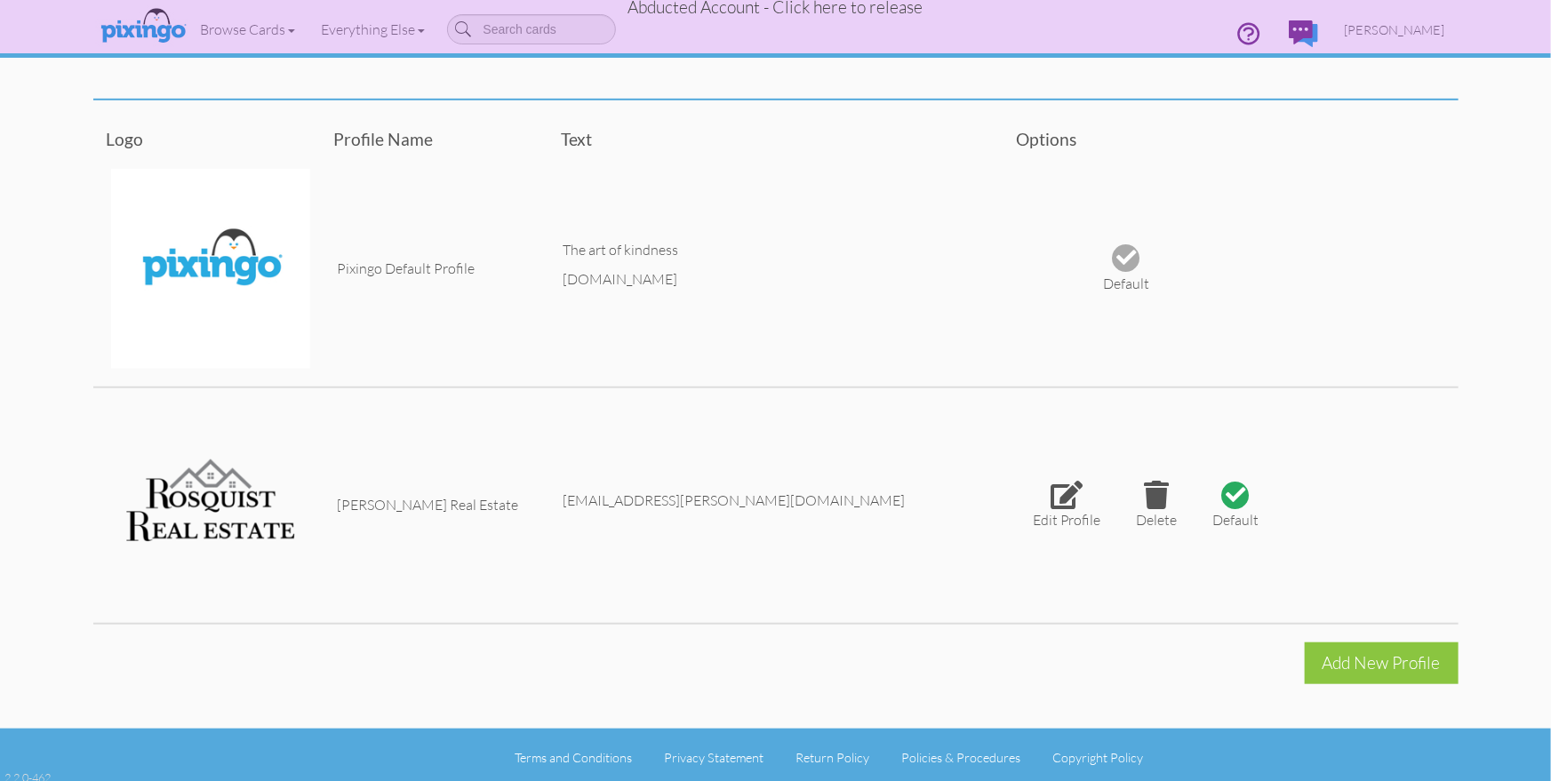
scroll to position [433, 0]
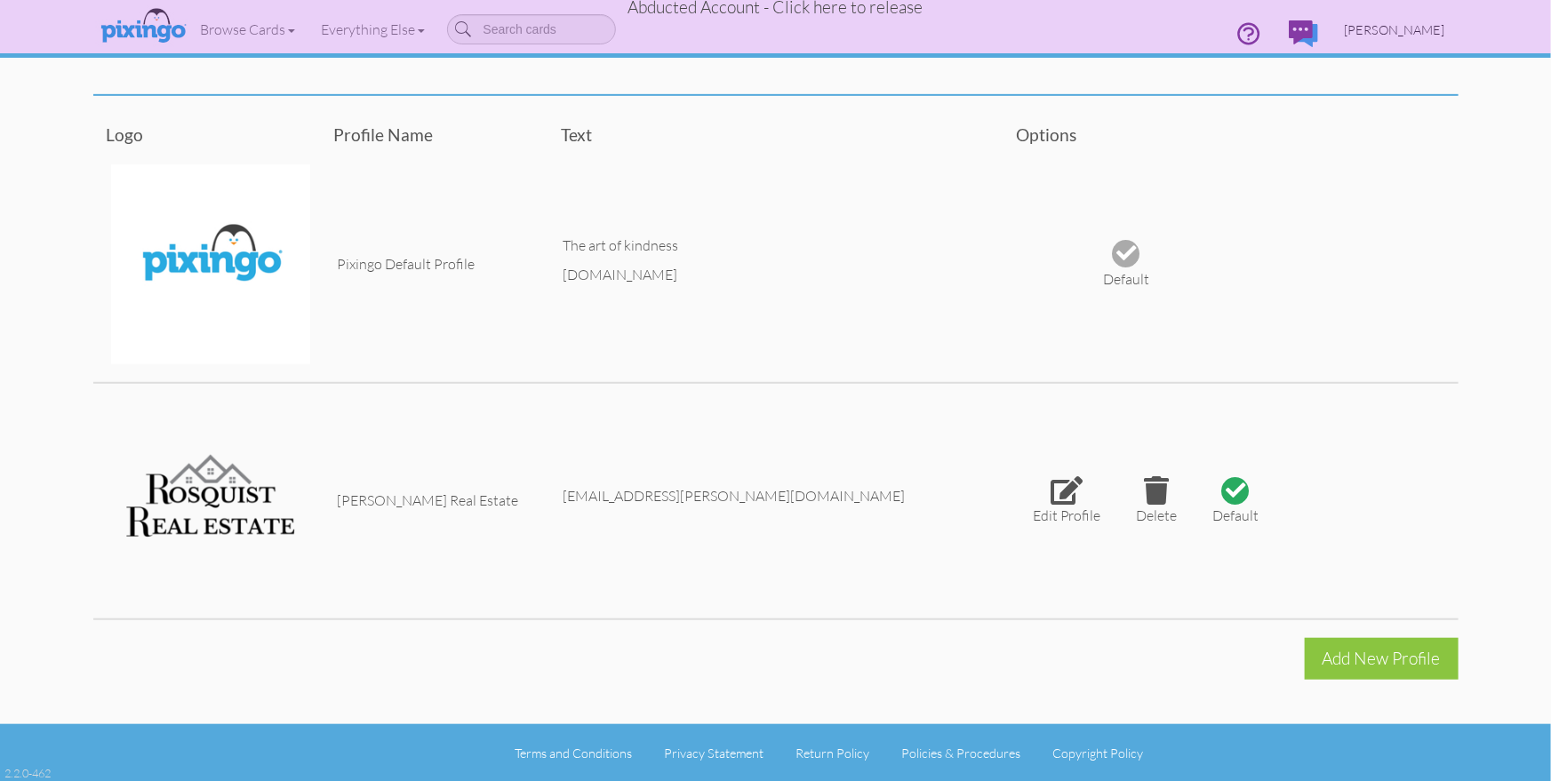
click at [1376, 33] on span "[PERSON_NAME]" at bounding box center [1395, 29] width 100 height 15
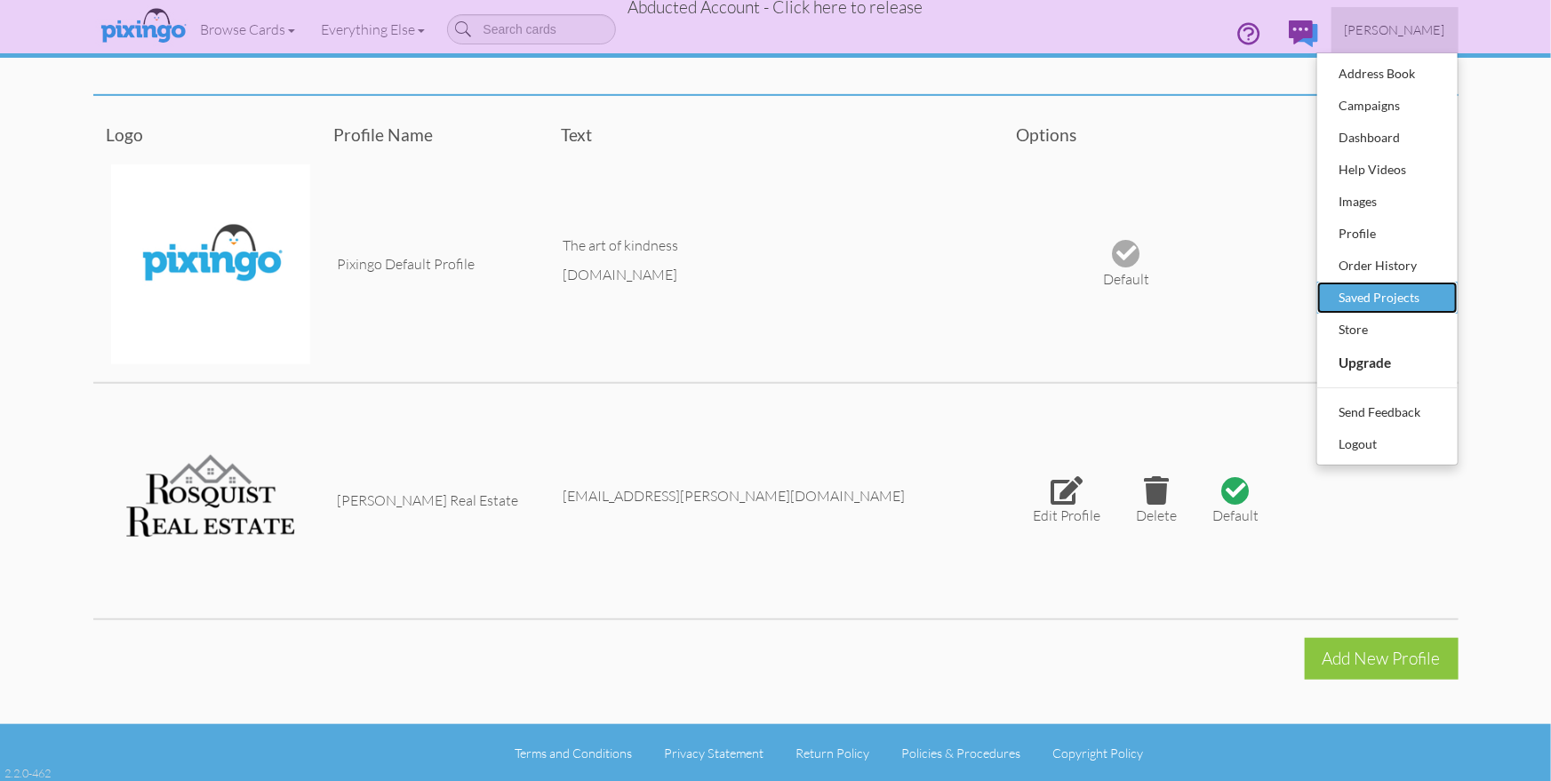
click at [1359, 300] on div "Saved Projects" at bounding box center [1387, 297] width 105 height 27
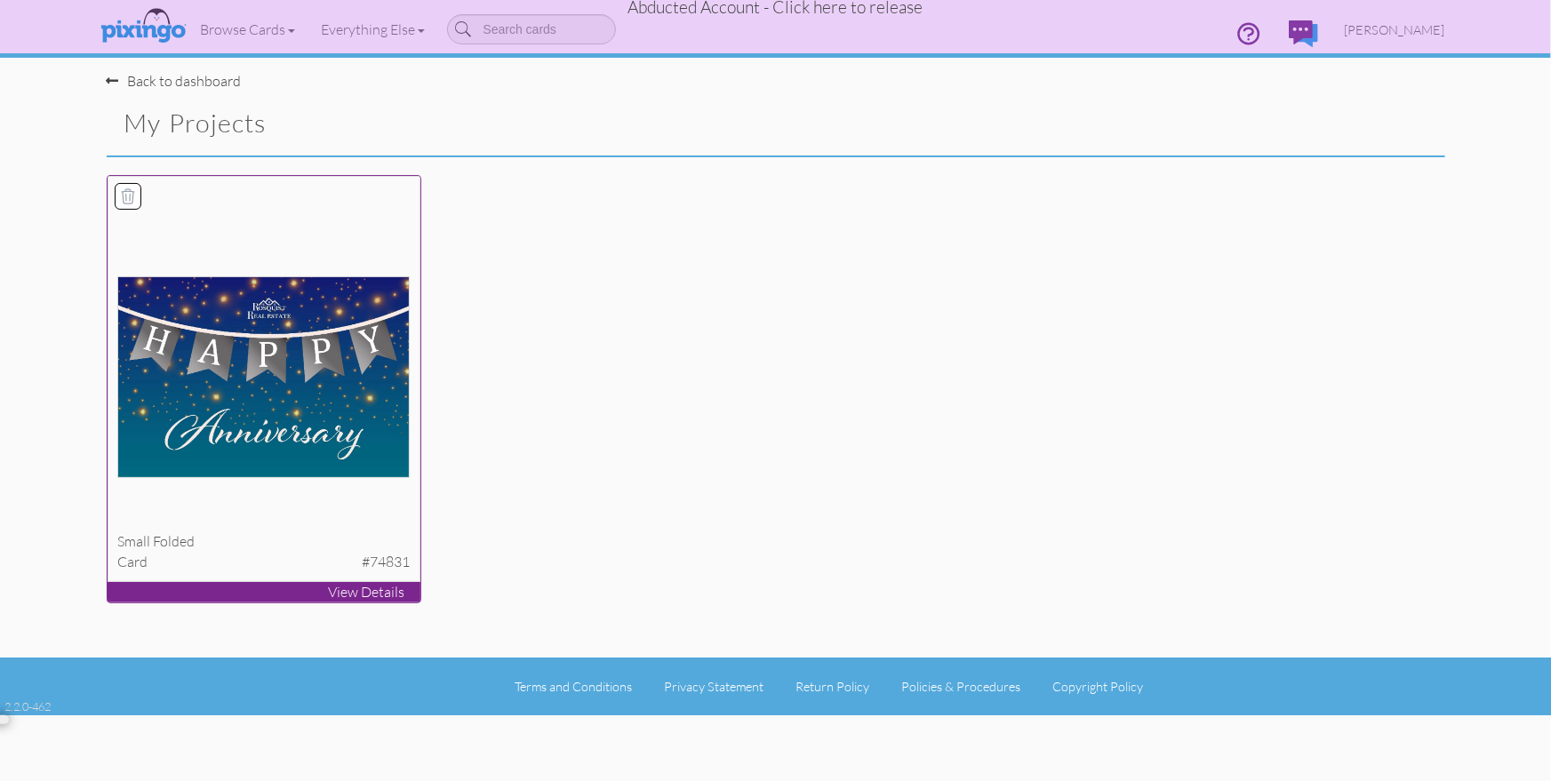
click at [306, 410] on img at bounding box center [263, 377] width 292 height 202
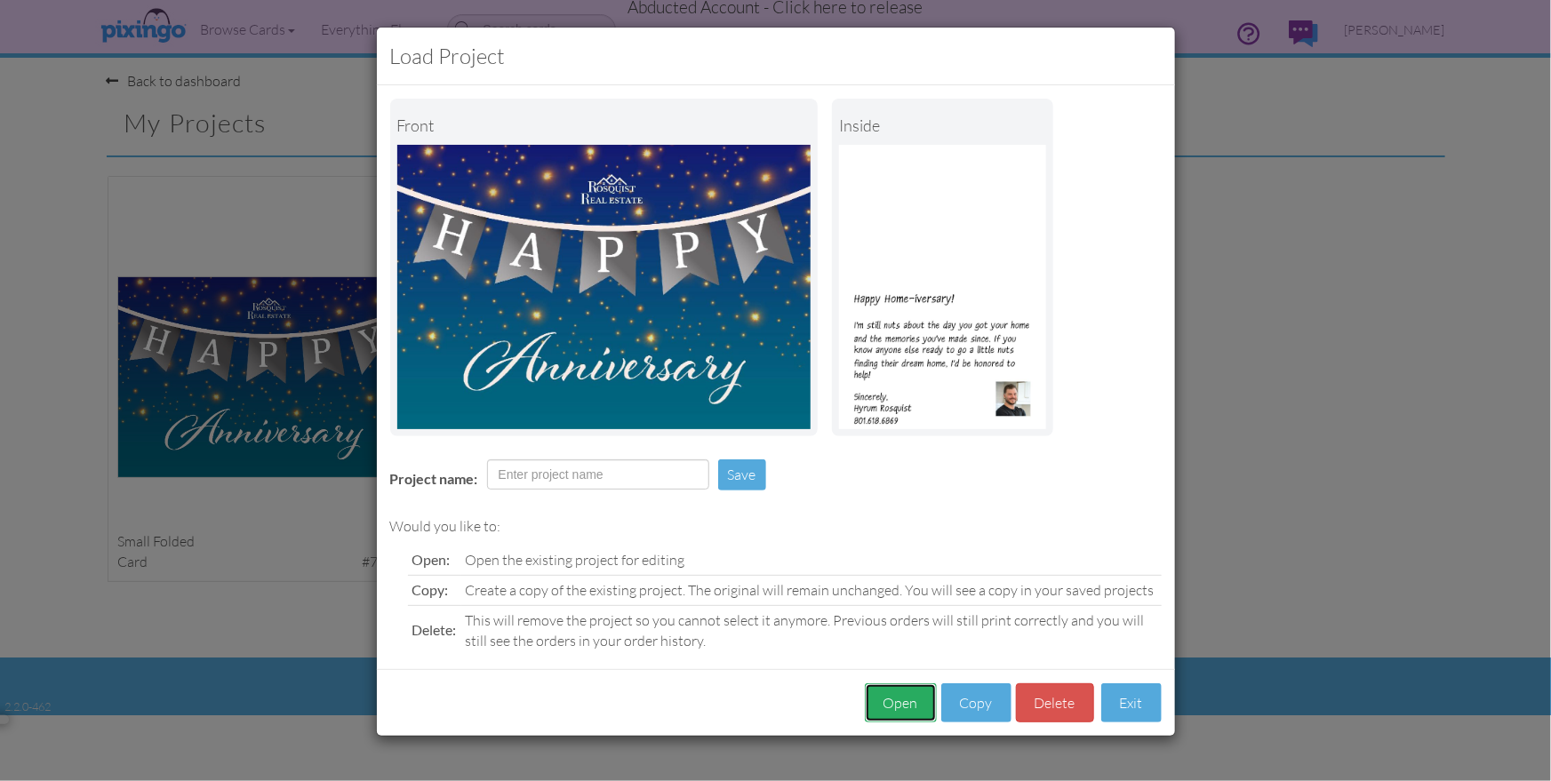
click at [889, 709] on button "Open" at bounding box center [901, 704] width 72 height 40
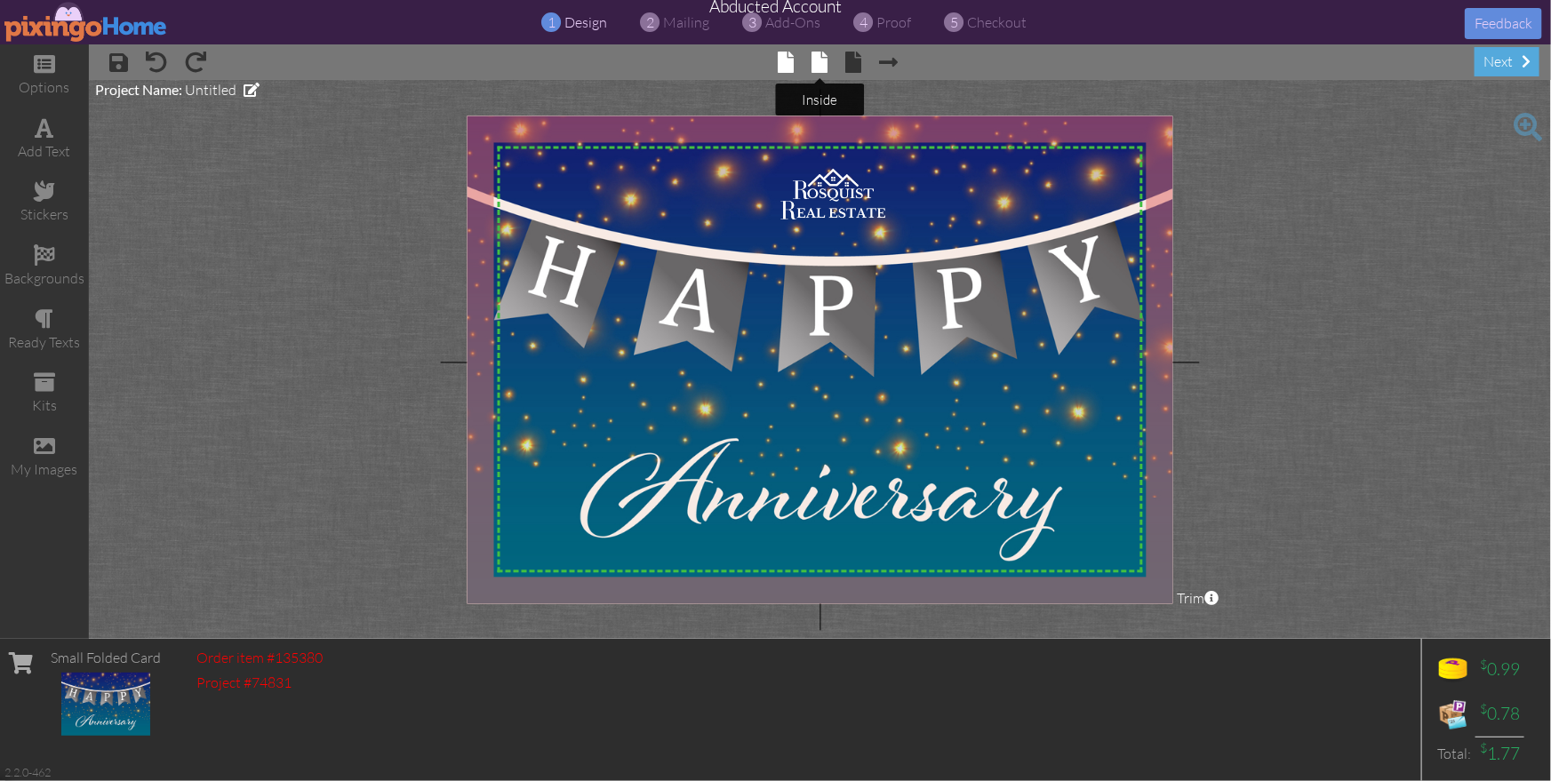
click at [824, 67] on span at bounding box center [820, 62] width 16 height 21
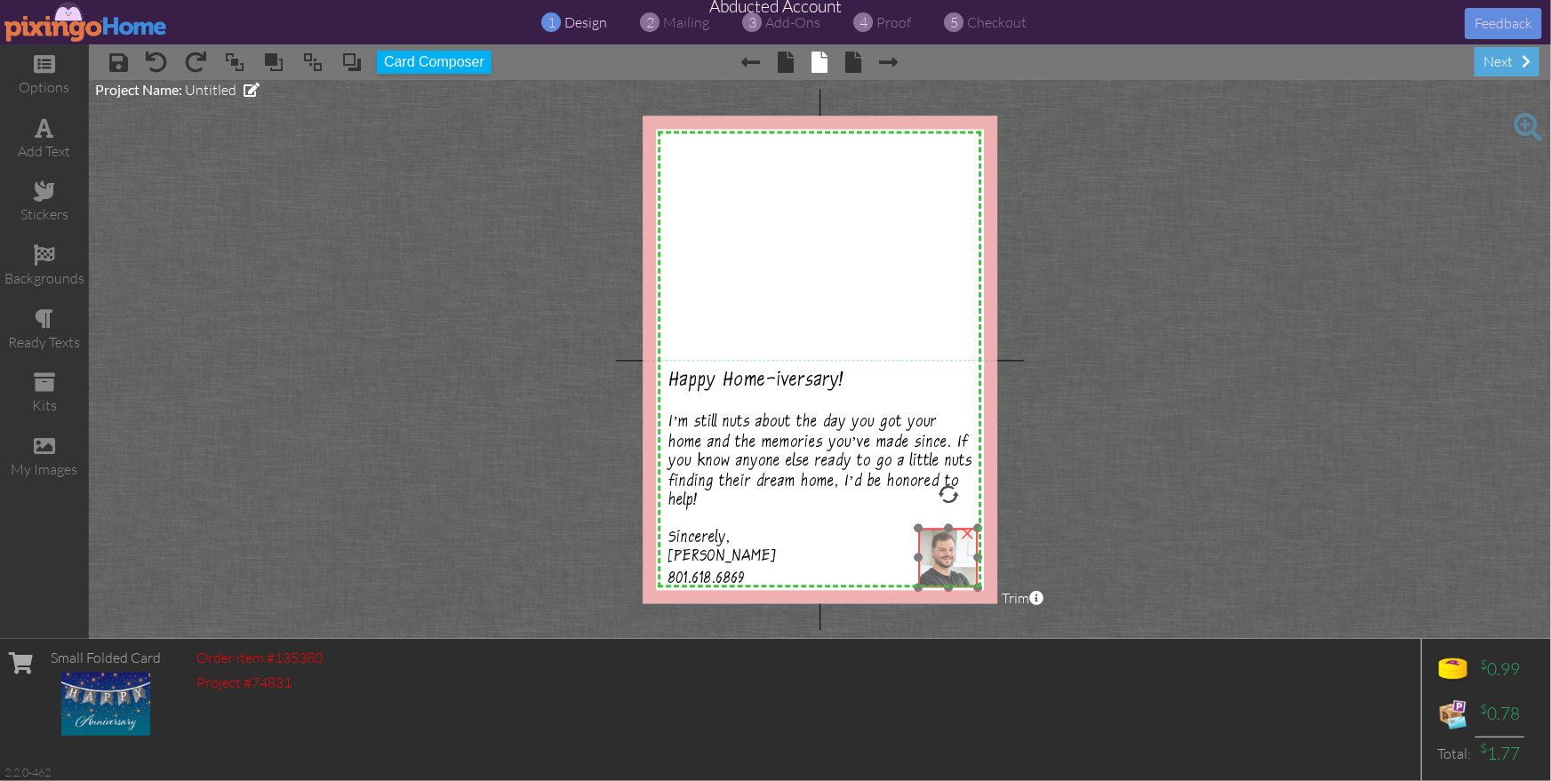
click at [953, 561] on img at bounding box center [949, 558] width 60 height 60
click at [1129, 580] on project-studio-wrapper "X X X X X X X X X X X X X X X X X X X X X X X X X X X X X X X X X X X X X X X X…" at bounding box center [820, 359] width 1462 height 559
click at [939, 565] on img at bounding box center [946, 558] width 60 height 60
click at [1160, 595] on project-studio-wrapper "X X X X X X X X X X X X X X X X X X X X X X X X X X X X X X X X X X X X X X X X…" at bounding box center [820, 359] width 1462 height 559
click at [894, 21] on span "proof" at bounding box center [894, 22] width 35 height 18
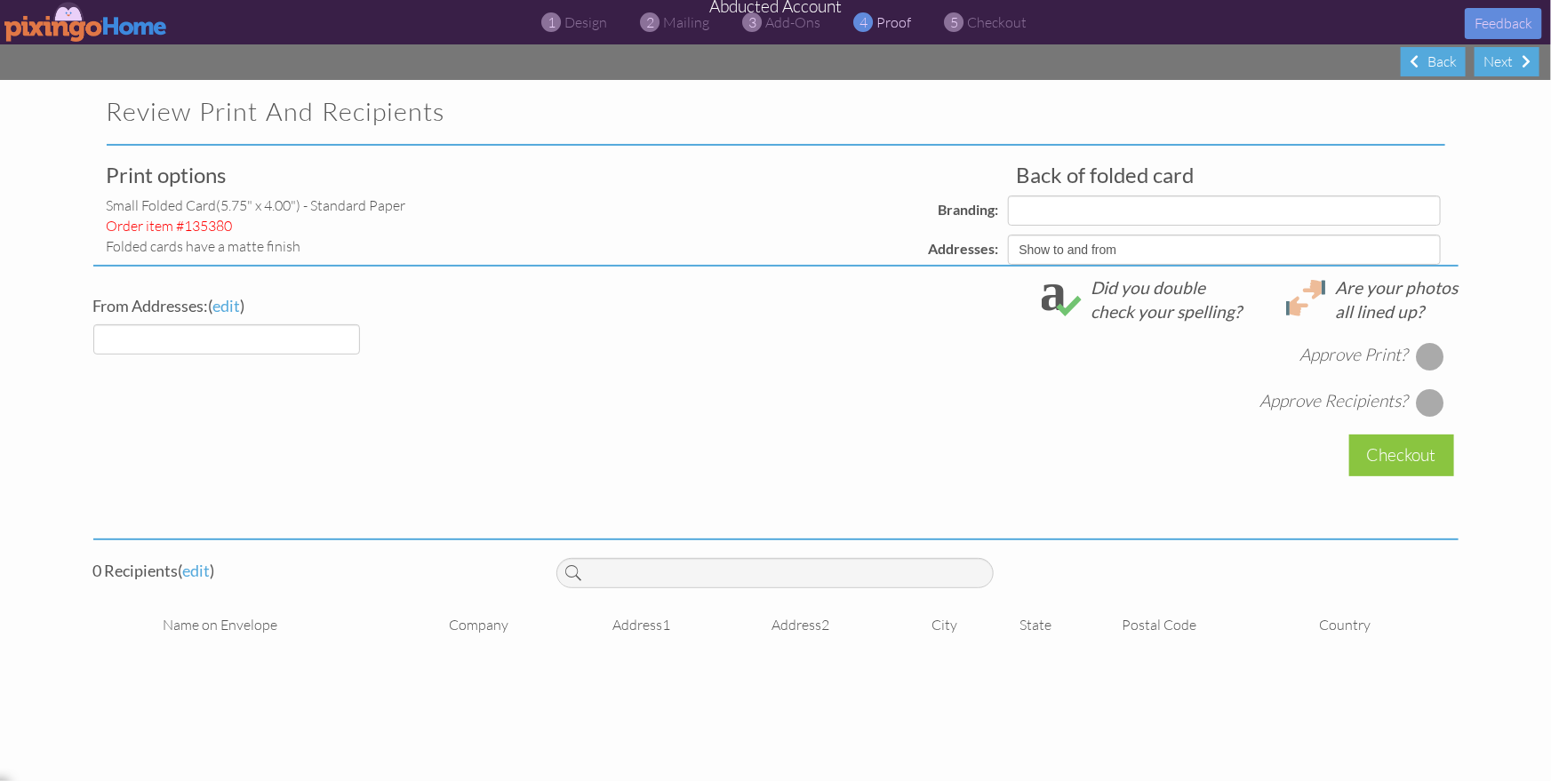
select select "object:17983"
select select "object:17986"
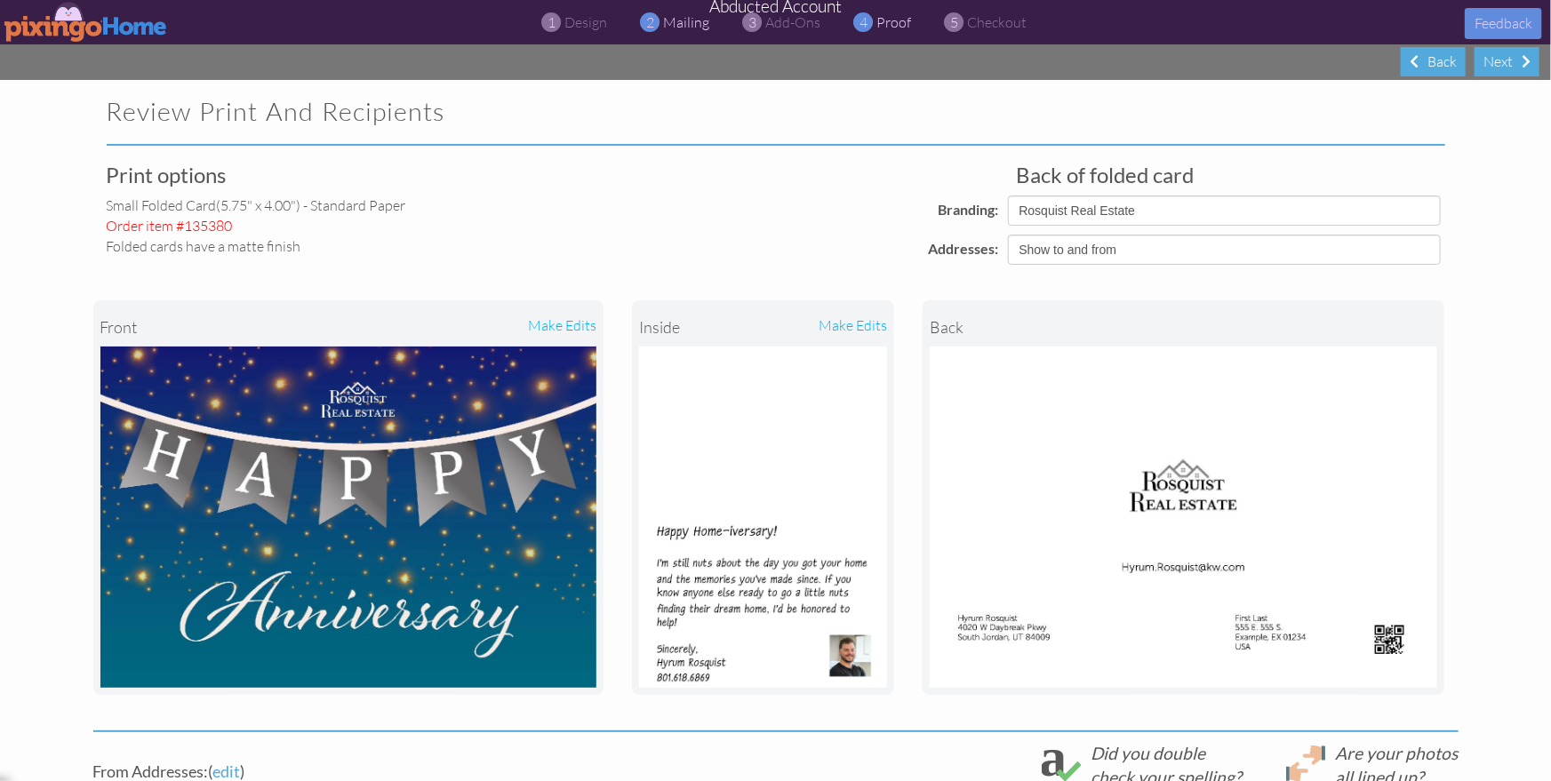
click at [664, 28] on span "mailing" at bounding box center [687, 22] width 46 height 18
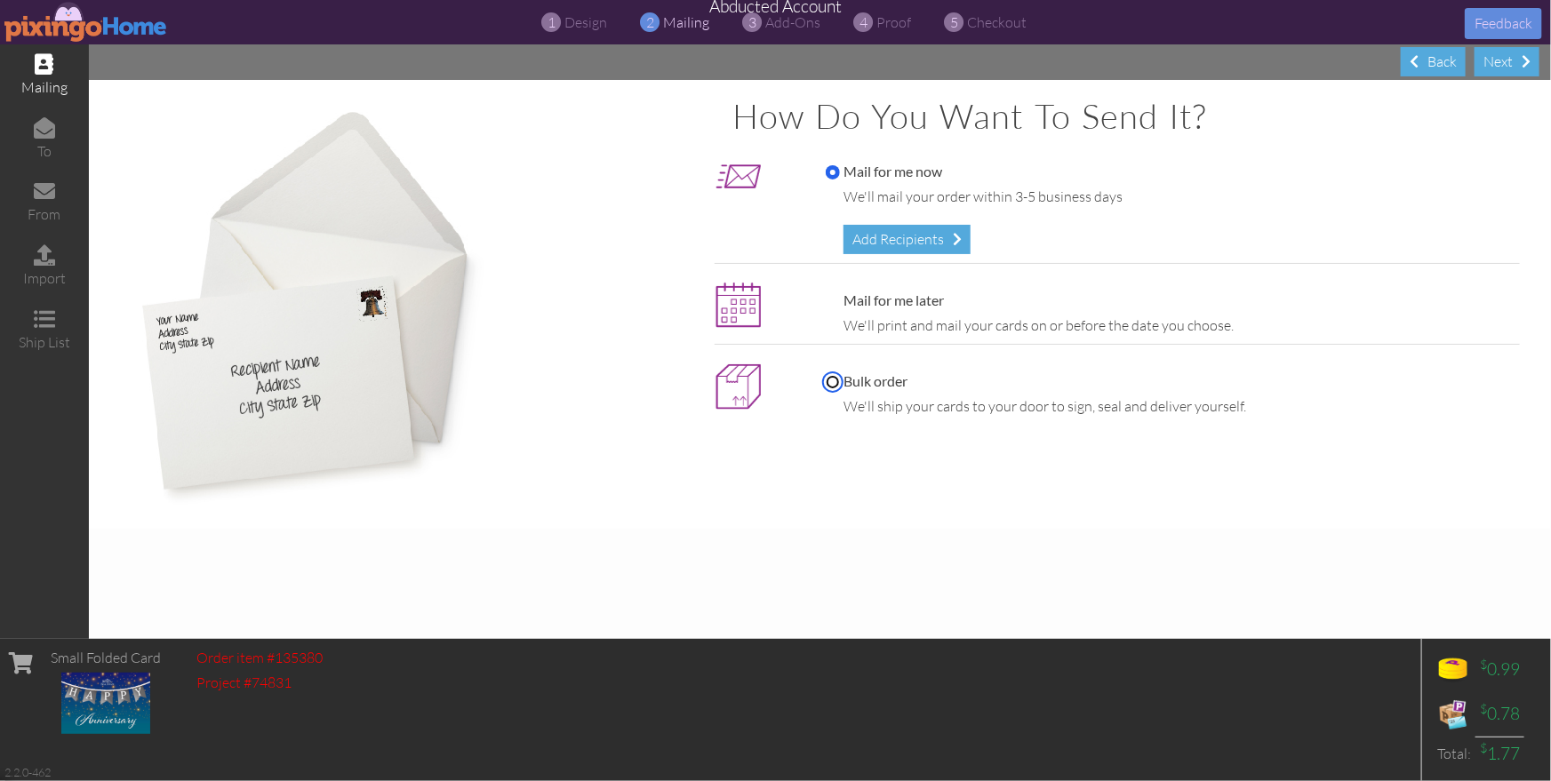
click at [834, 383] on input "Bulk order" at bounding box center [833, 382] width 14 height 14
radio input "true"
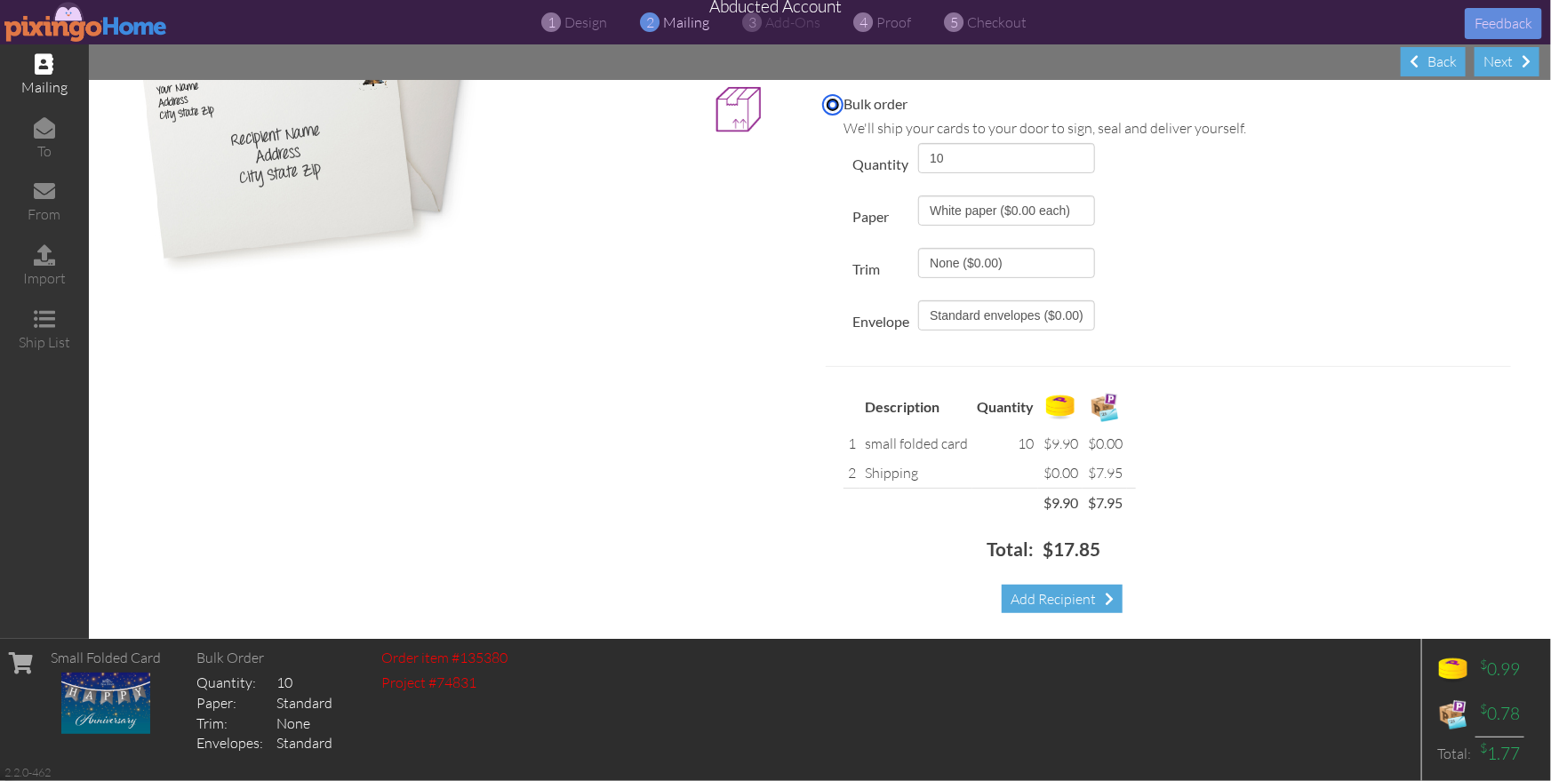
scroll to position [236, 0]
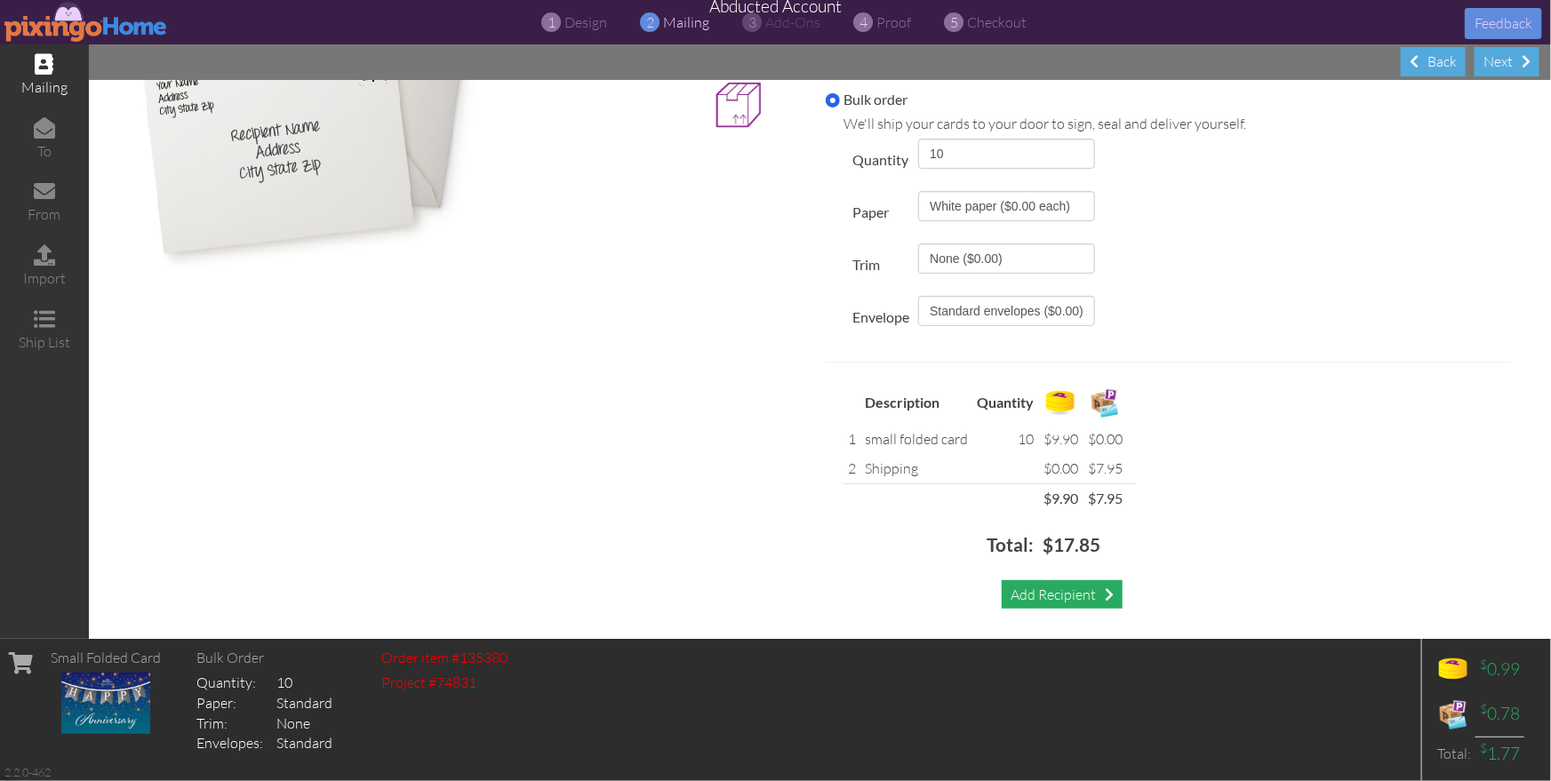
click at [1071, 600] on div "Add Recipient" at bounding box center [1062, 594] width 121 height 29
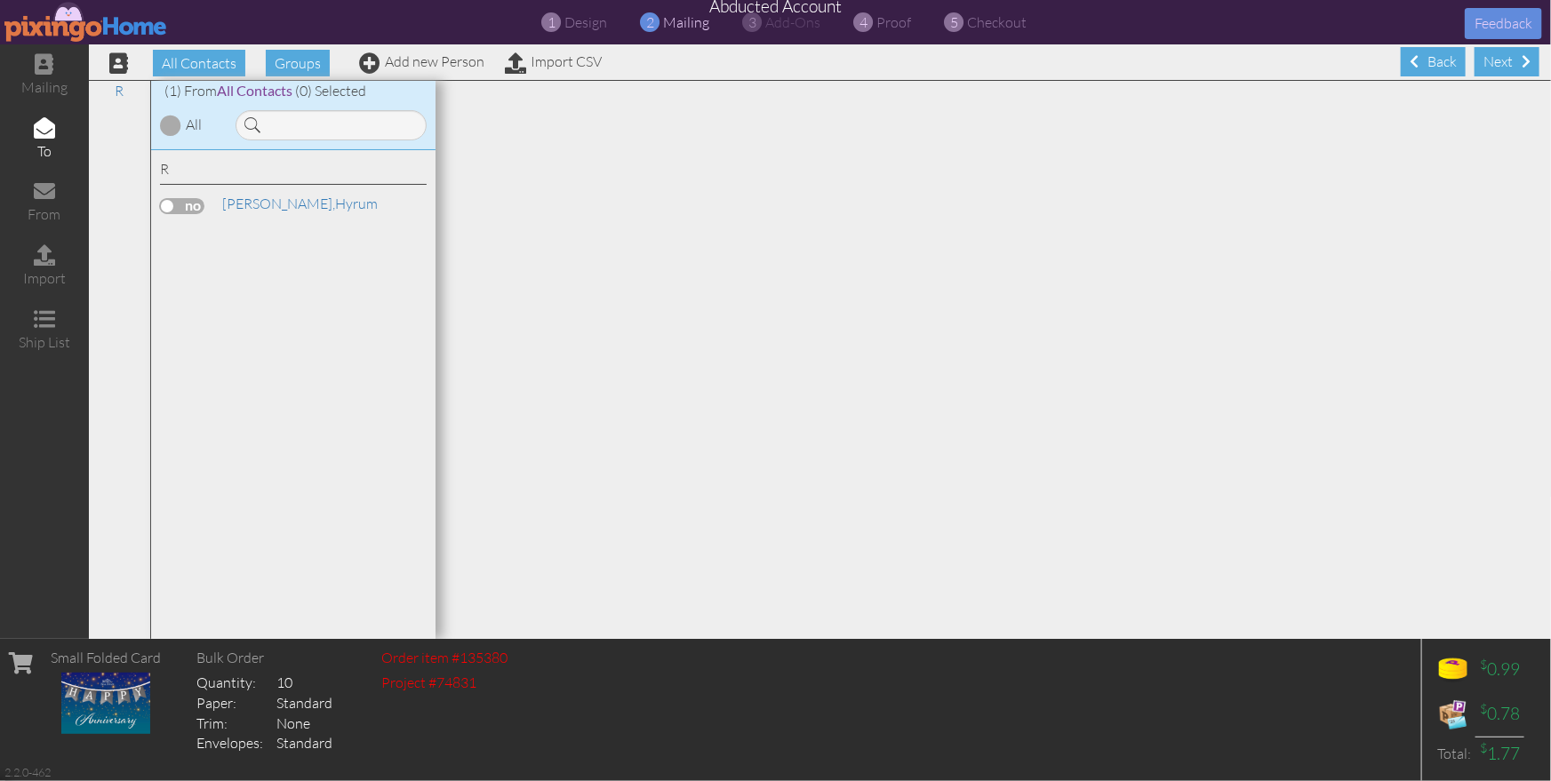
click at [180, 202] on label at bounding box center [182, 206] width 44 height 16
click at [0, 0] on input "checkbox" at bounding box center [0, 0] width 0 height 0
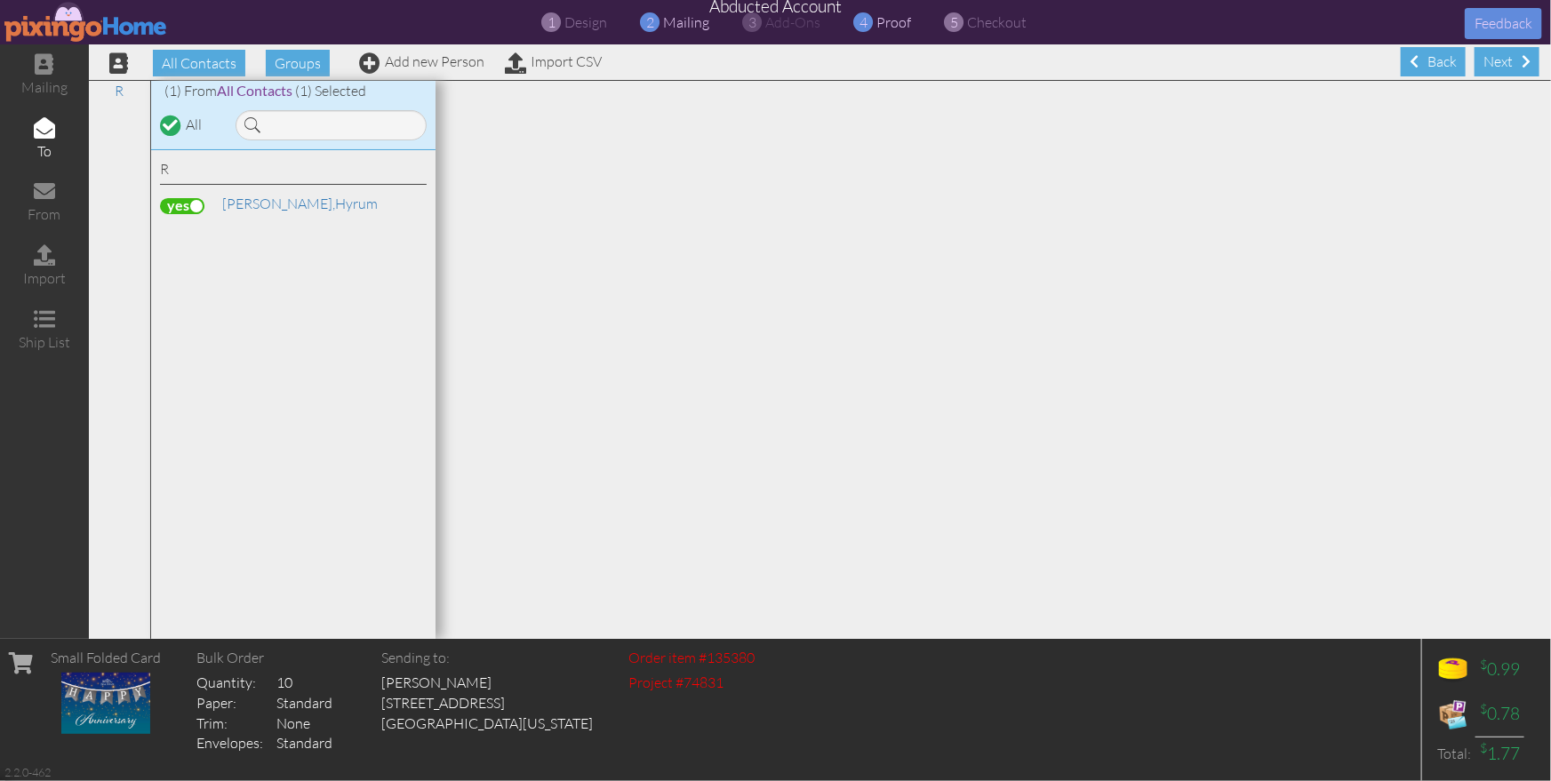
click at [900, 23] on span "proof" at bounding box center [894, 22] width 35 height 18
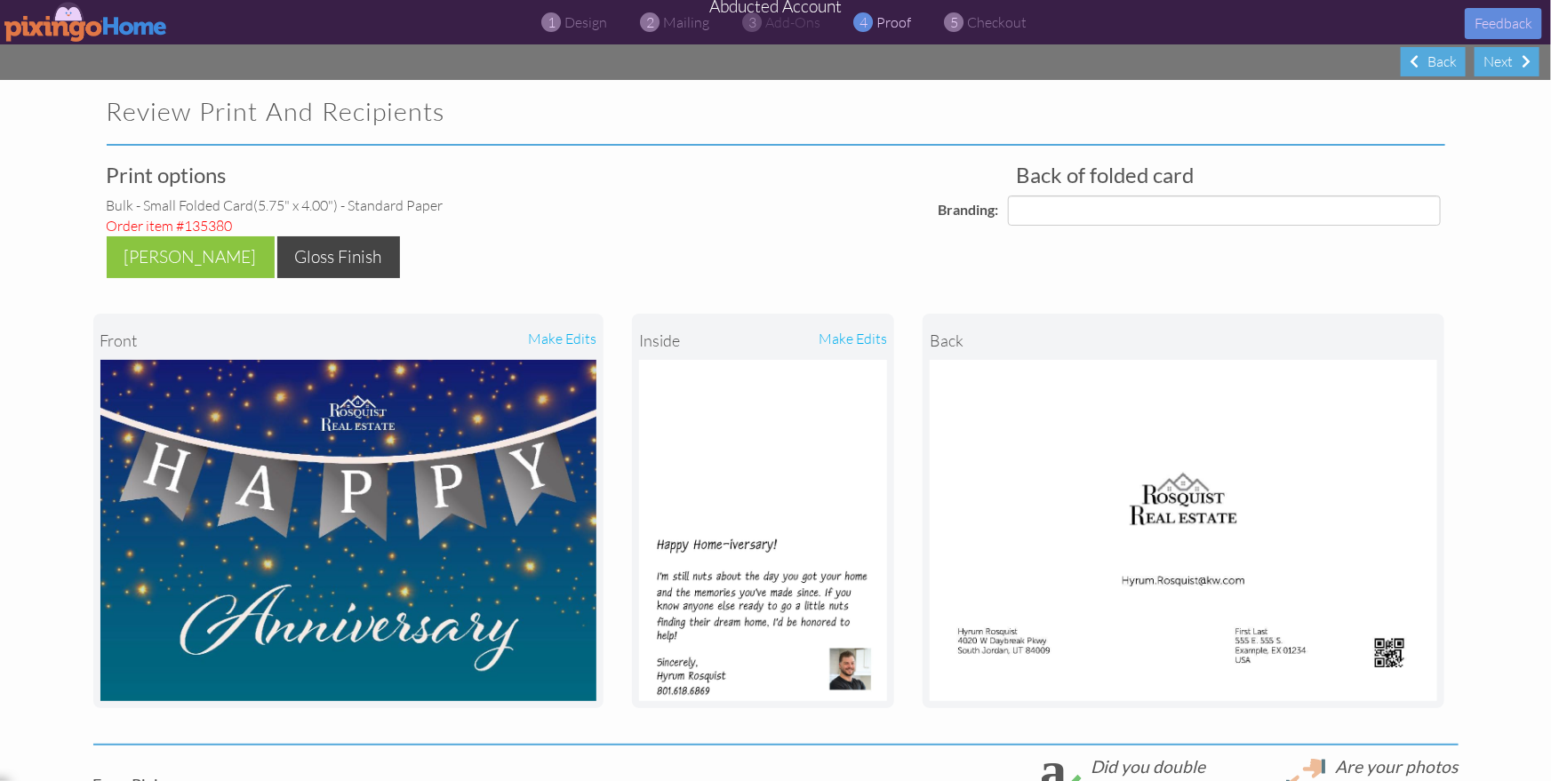
select select "object:18102"
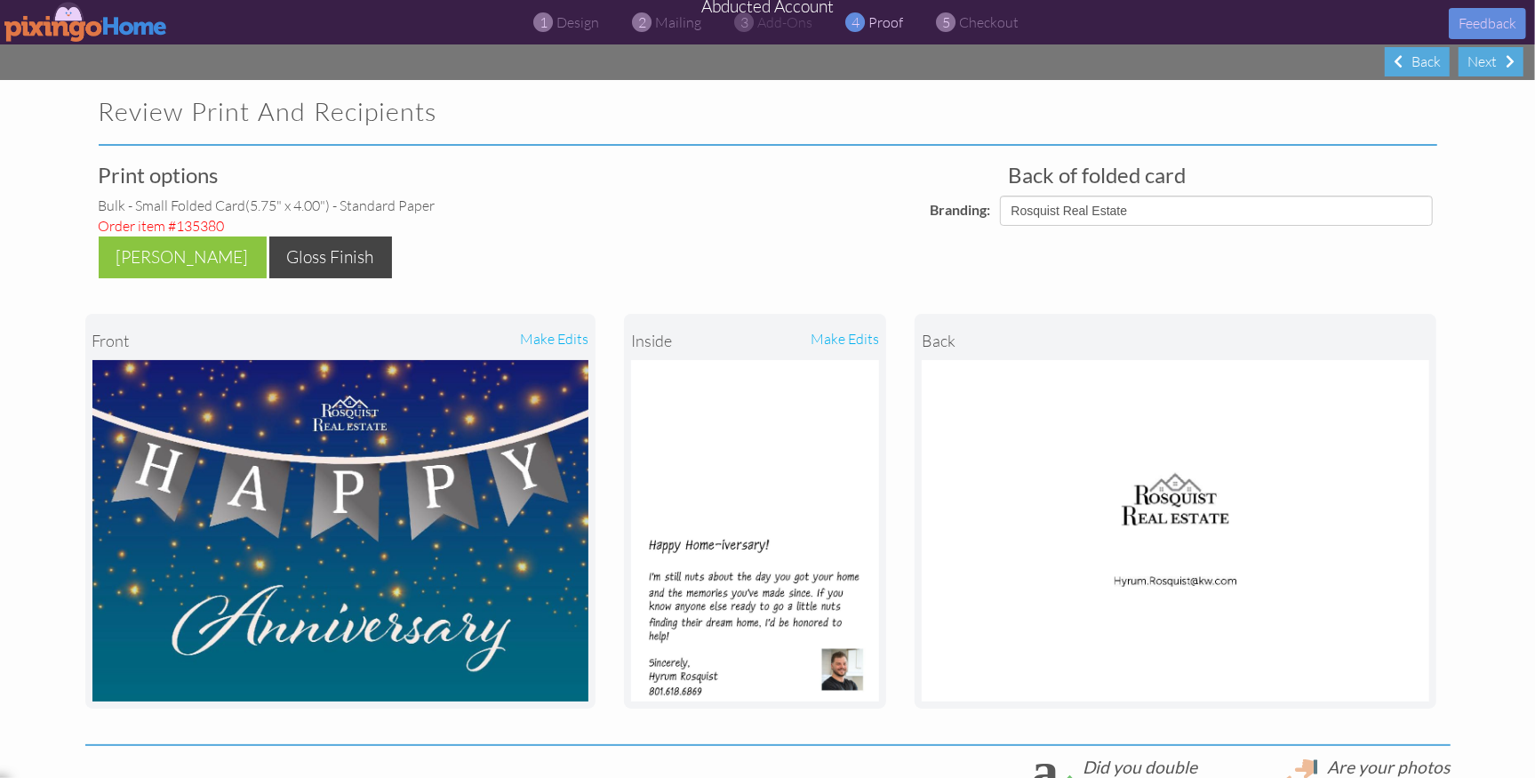
click at [775, 180] on div "Back of folded card Branding: Pixingo Default Profile [PERSON_NAME] Real Estate" at bounding box center [995, 195] width 910 height 62
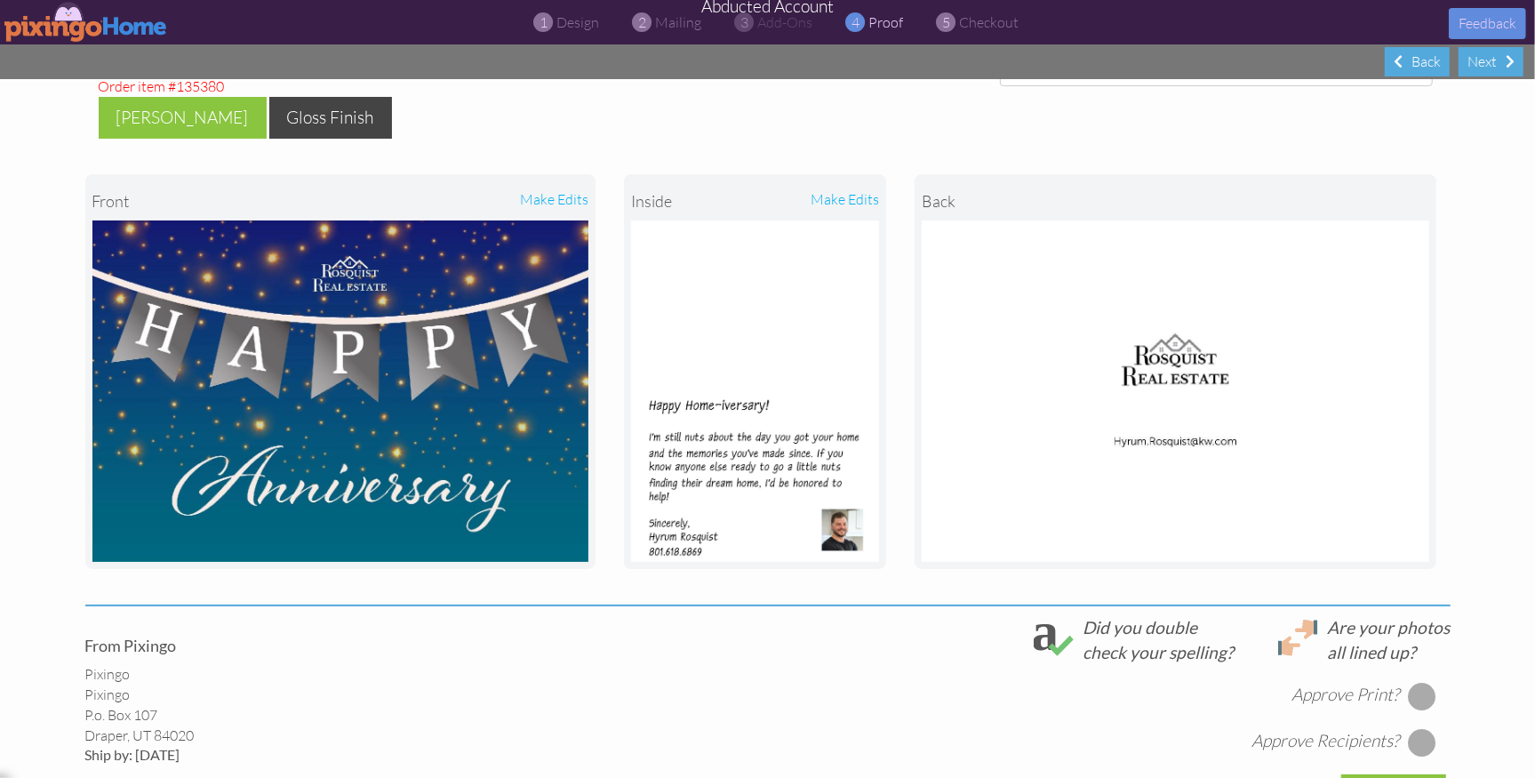
scroll to position [137, 0]
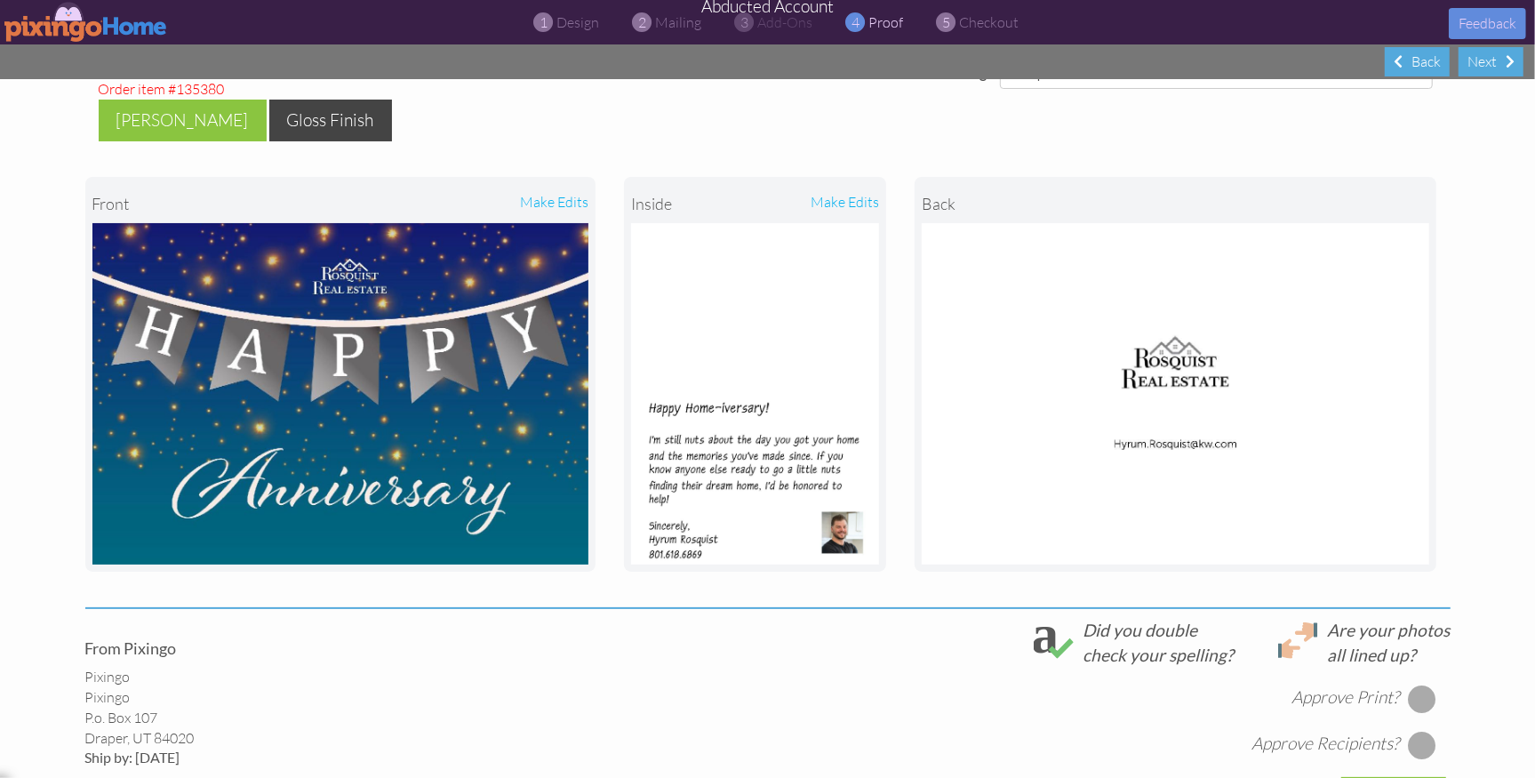
click at [84, 26] on img at bounding box center [86, 22] width 164 height 40
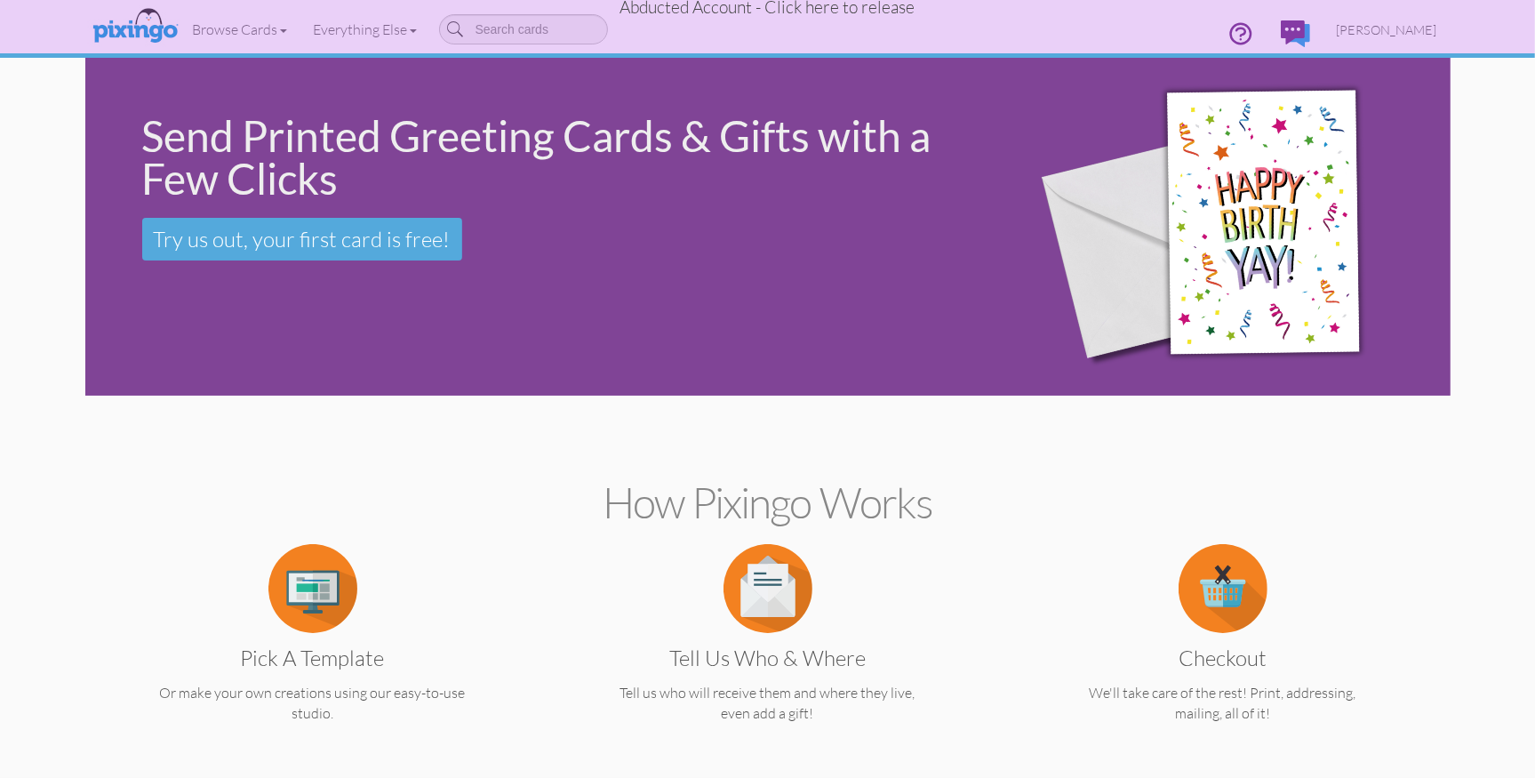
click at [809, 9] on span "Abducted Account - Click here to release" at bounding box center [767, 6] width 295 height 21
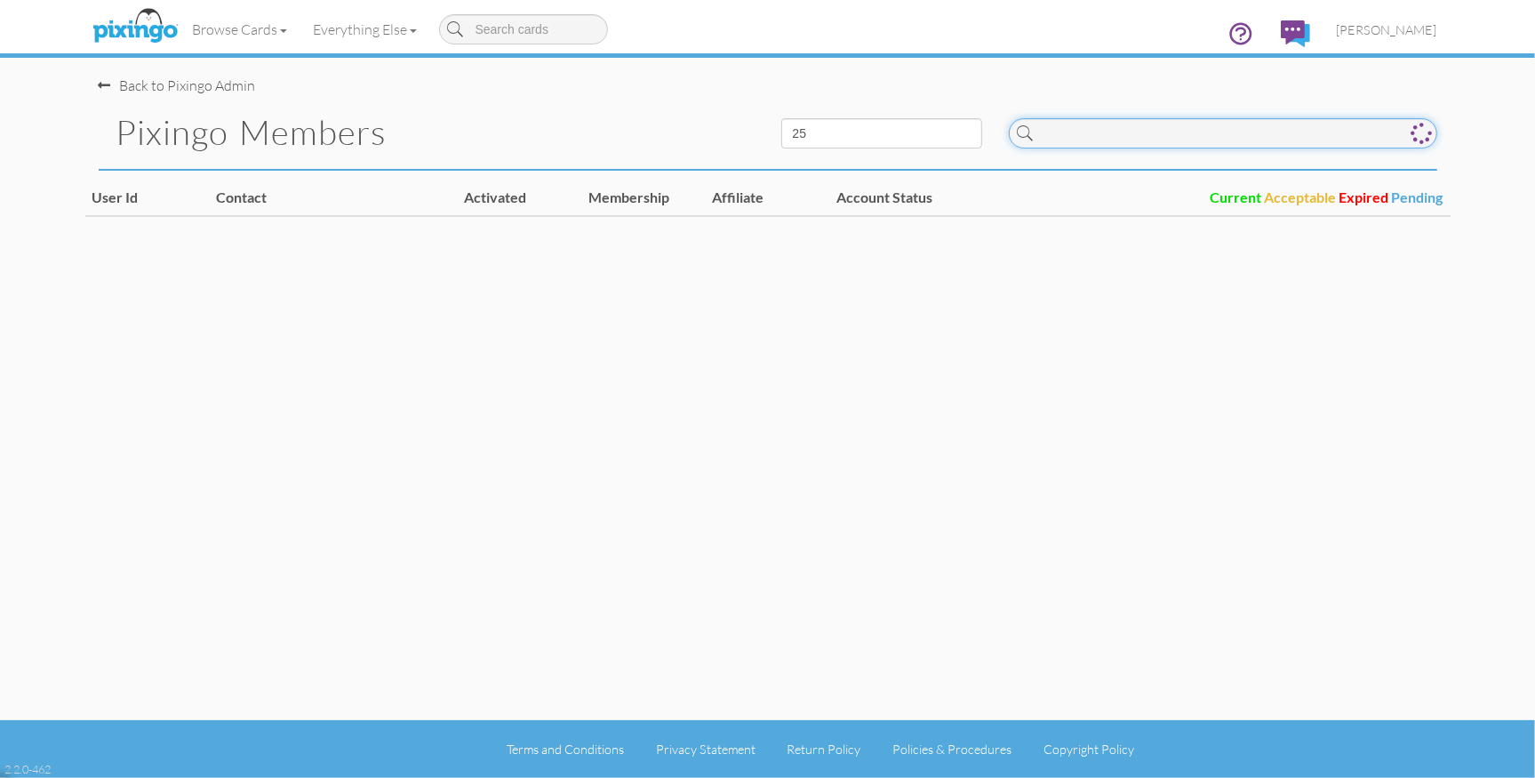
click at [1157, 132] on input at bounding box center [1223, 133] width 428 height 30
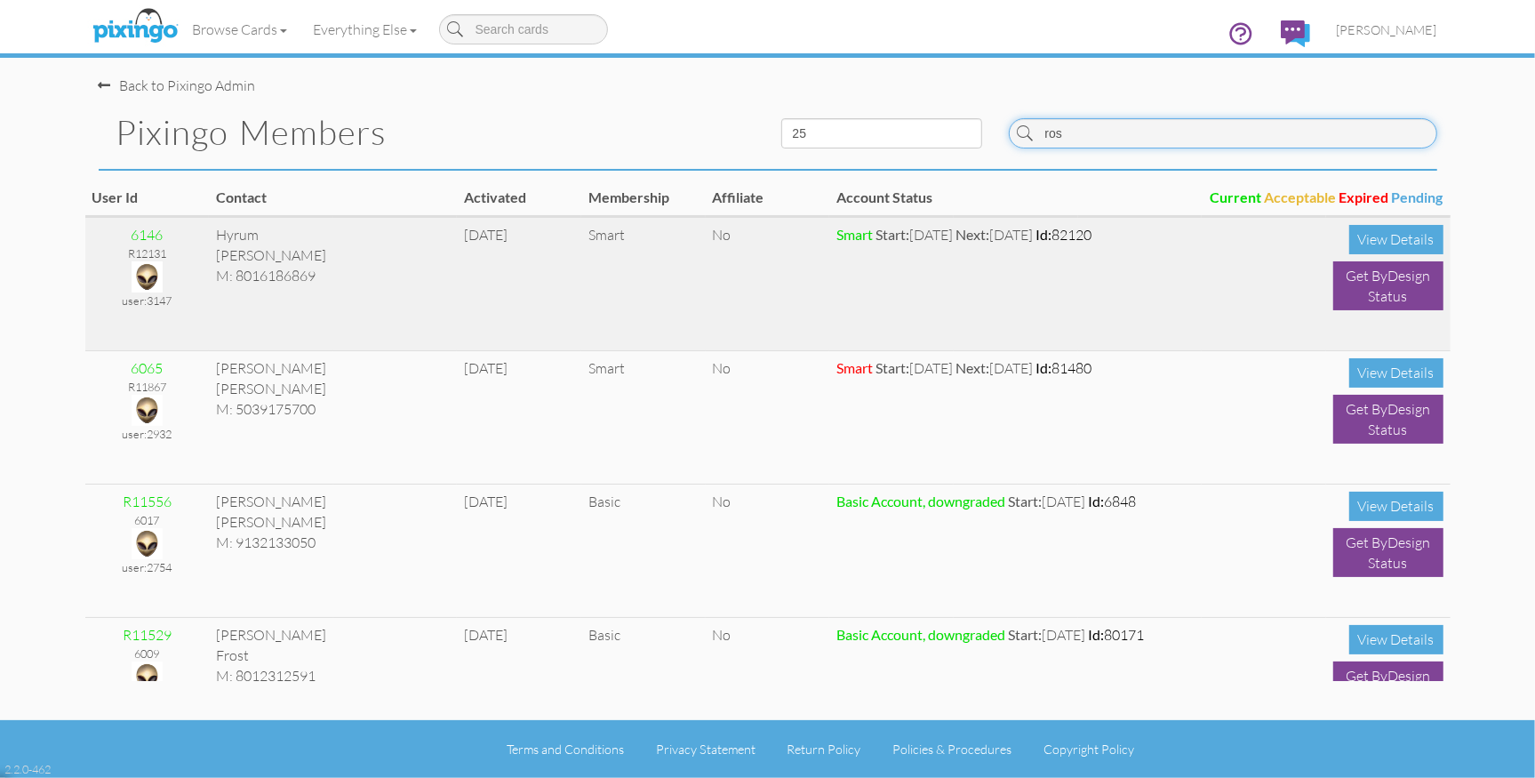
type input "ros"
click at [147, 270] on img at bounding box center [147, 276] width 31 height 31
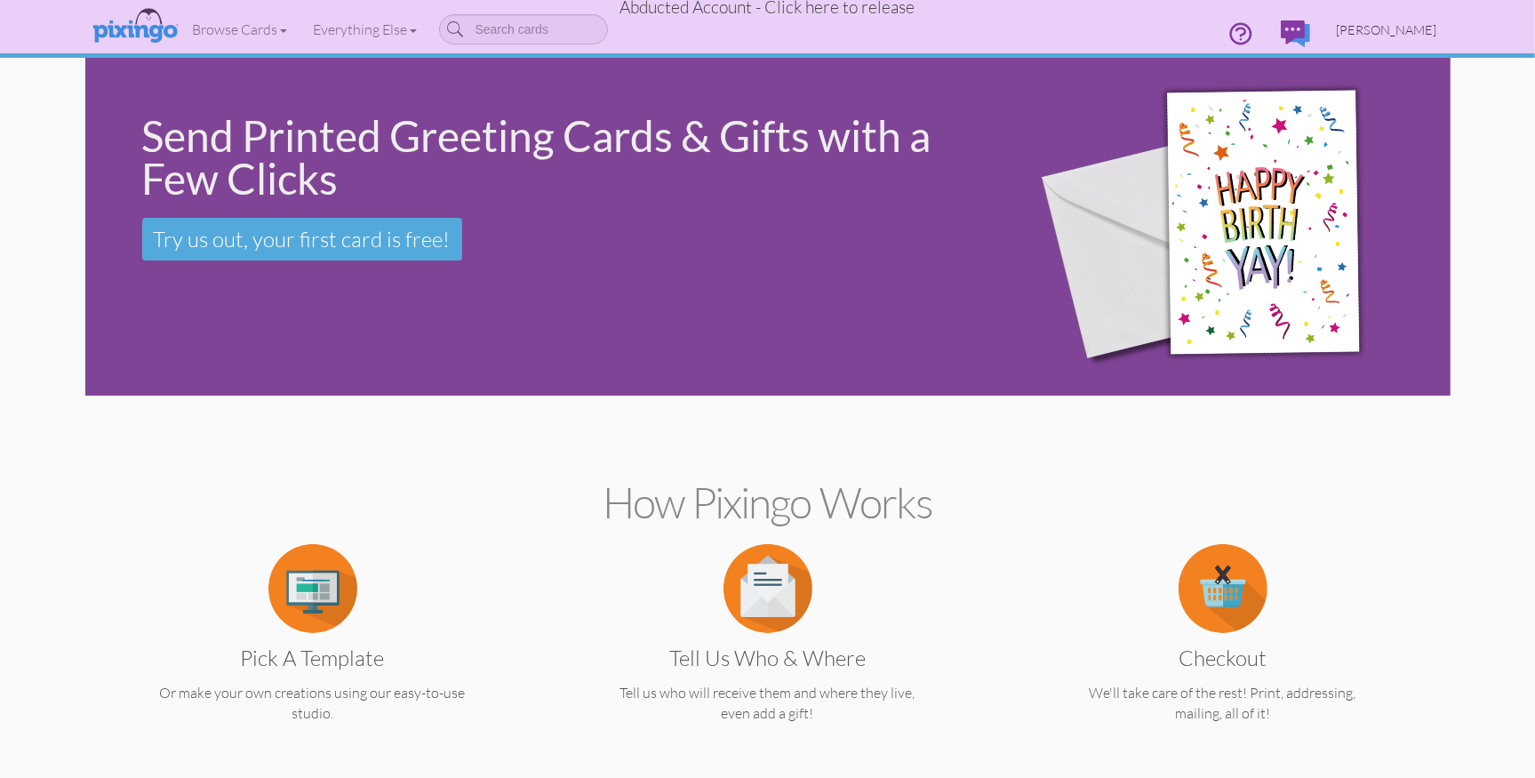
click at [1353, 25] on span "[PERSON_NAME]" at bounding box center [1387, 29] width 100 height 15
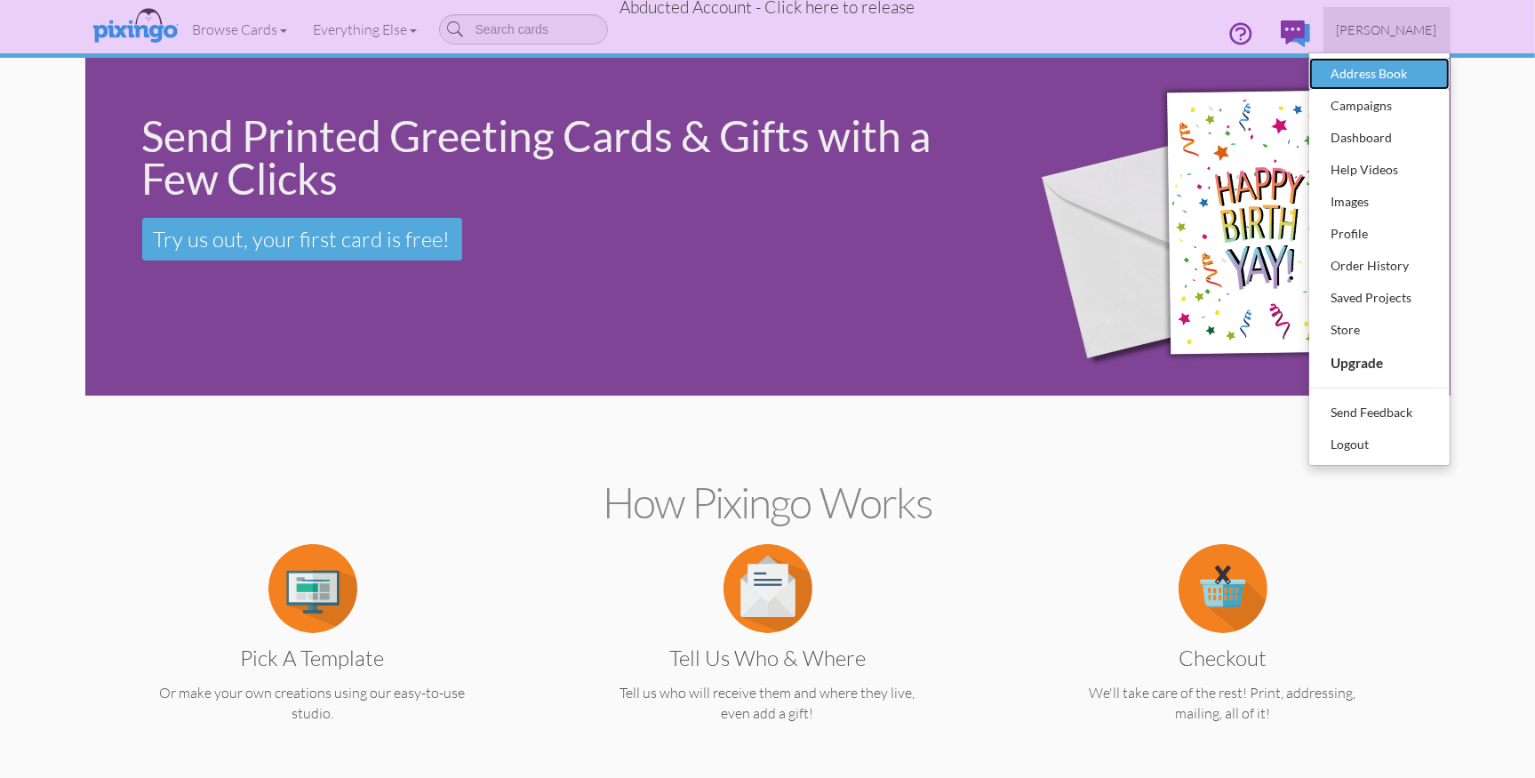
click at [1350, 76] on div "Address Book" at bounding box center [1379, 73] width 105 height 27
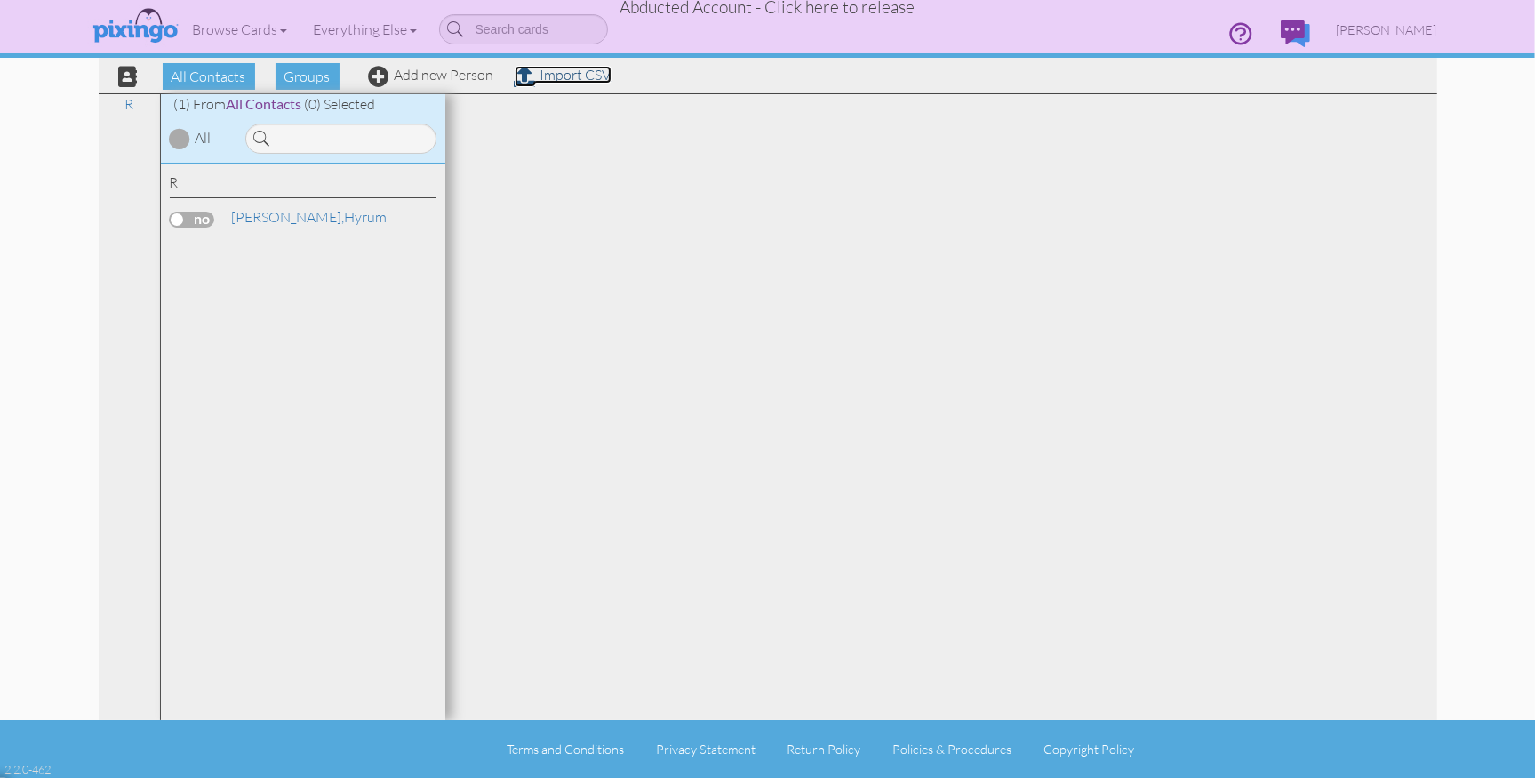
click at [551, 77] on link "Import CSV" at bounding box center [563, 75] width 97 height 18
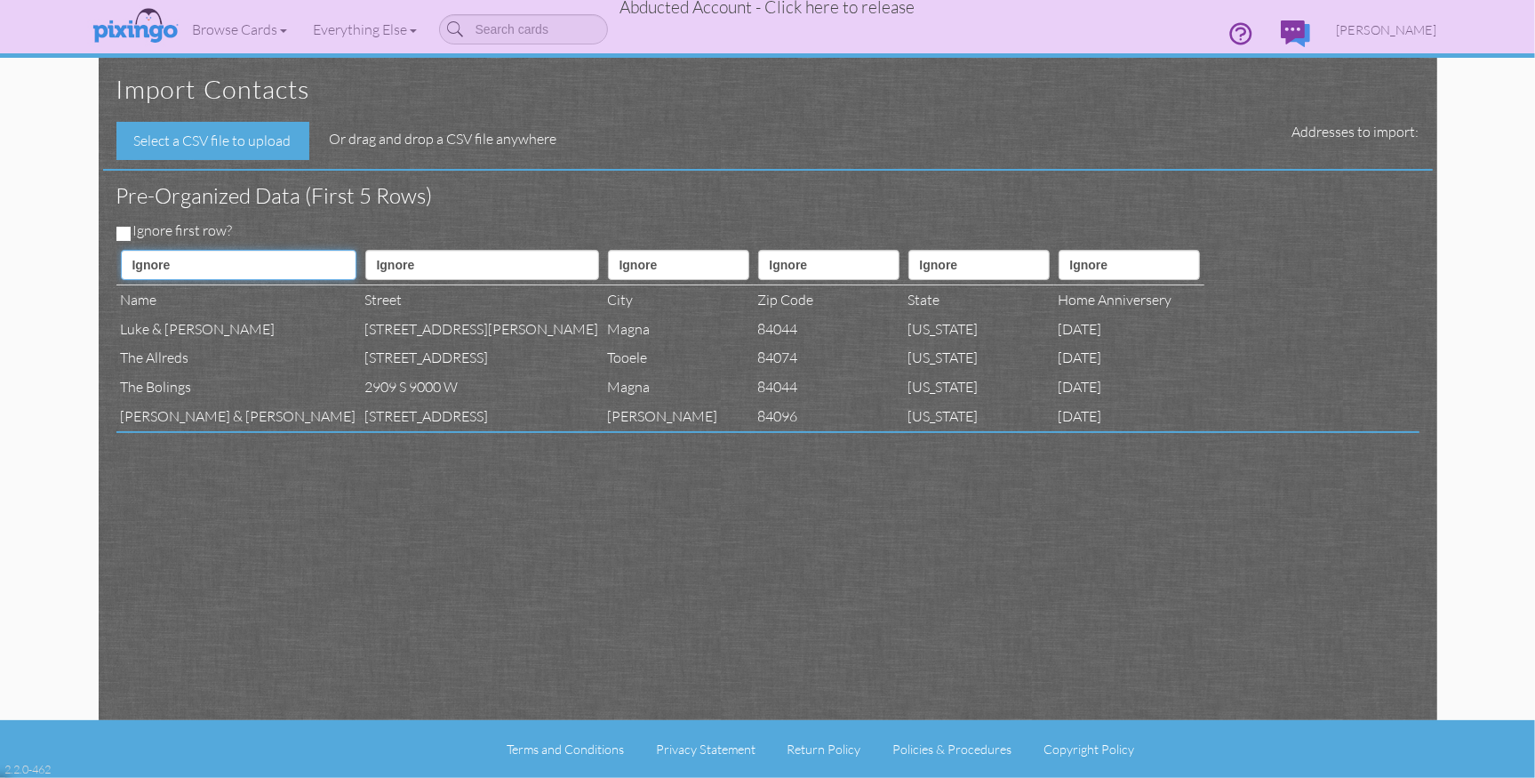
click at [166, 260] on select "Ignore ---------- First name Last name ---------- Address 1 Address 2 City Stat…" at bounding box center [239, 265] width 236 height 30
select select "object:19717"
click at [121, 250] on select "Ignore ---------- First name Last name ---------- Address 1 Address 2 City Stat…" at bounding box center [239, 265] width 236 height 30
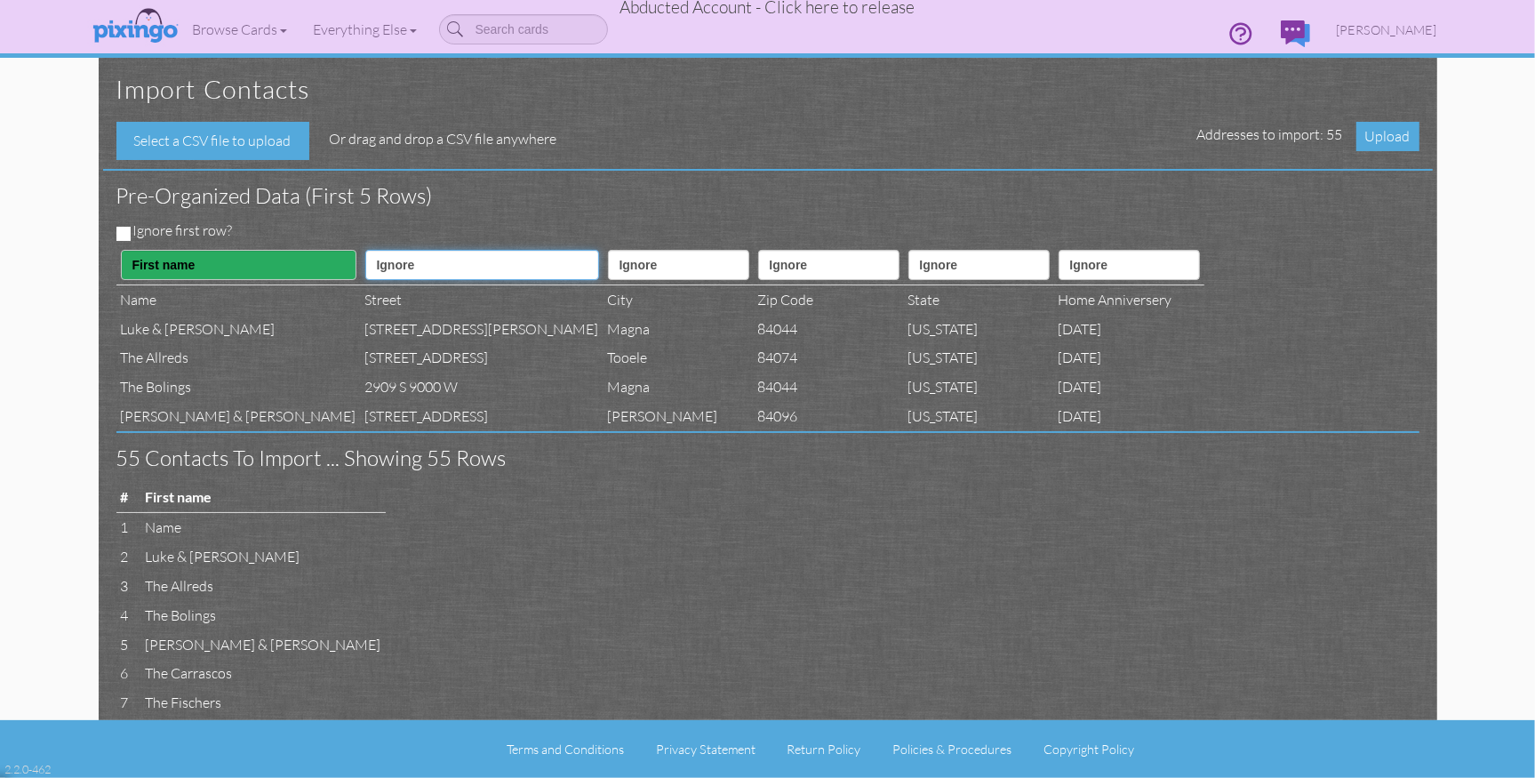
click at [365, 268] on select "Ignore ---------- First name Last name ---------- Address 1 Address 2 City Stat…" at bounding box center [482, 265] width 234 height 30
select select "object:19720"
click at [365, 250] on select "Ignore ---------- First name Last name ---------- Address 1 Address 2 City Stat…" at bounding box center [482, 265] width 234 height 30
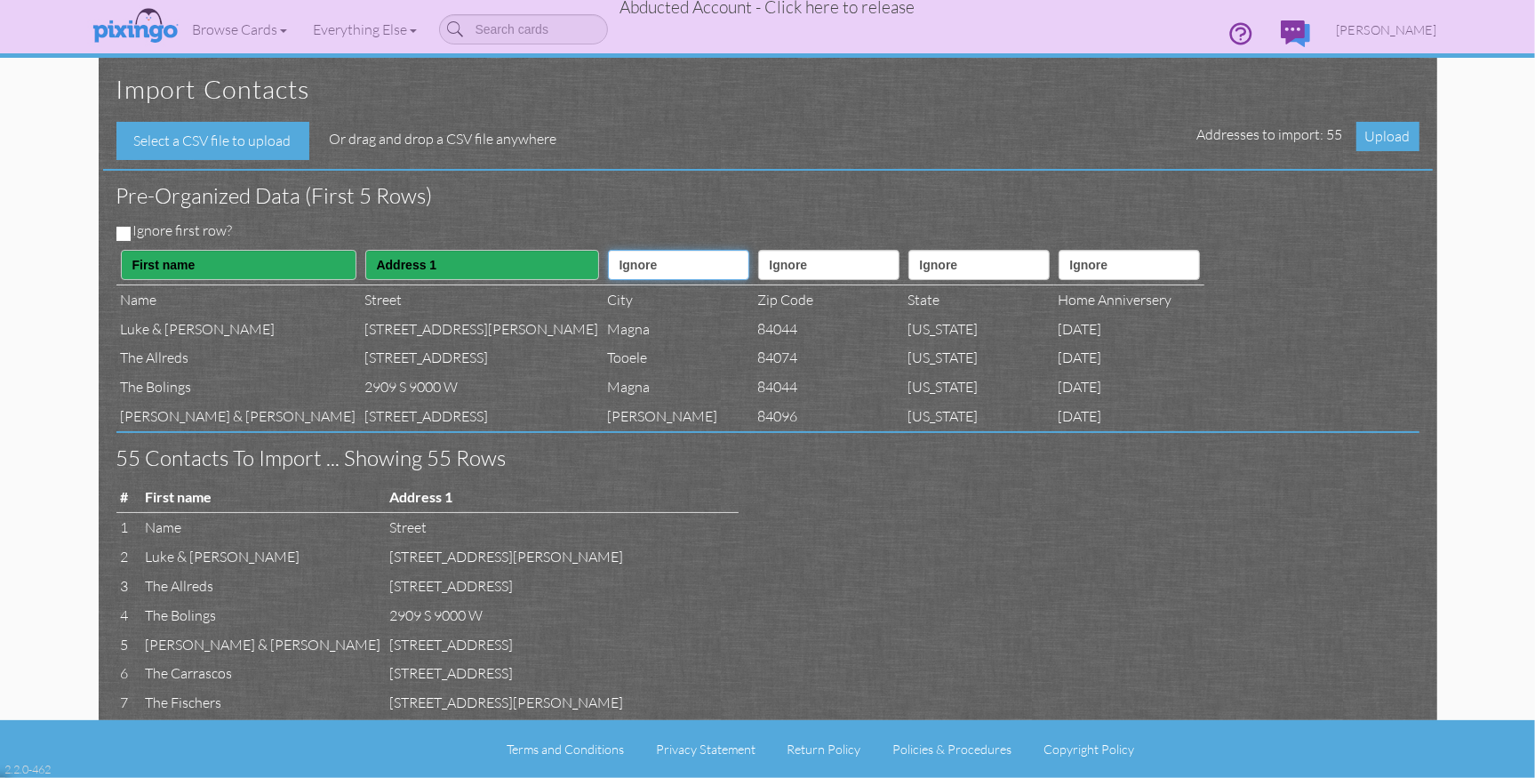
click at [608, 266] on select "Ignore ---------- First name Last name ---------- Address 1 Address 2 City Stat…" at bounding box center [678, 265] width 141 height 30
select select "object:19722"
click at [608, 250] on select "Ignore ---------- First name Last name ---------- Address 1 Address 2 City Stat…" at bounding box center [678, 265] width 141 height 30
click at [758, 267] on select "Ignore ---------- First name Last name ---------- Address 1 Address 2 City Stat…" at bounding box center [828, 265] width 141 height 30
select select "object:19724"
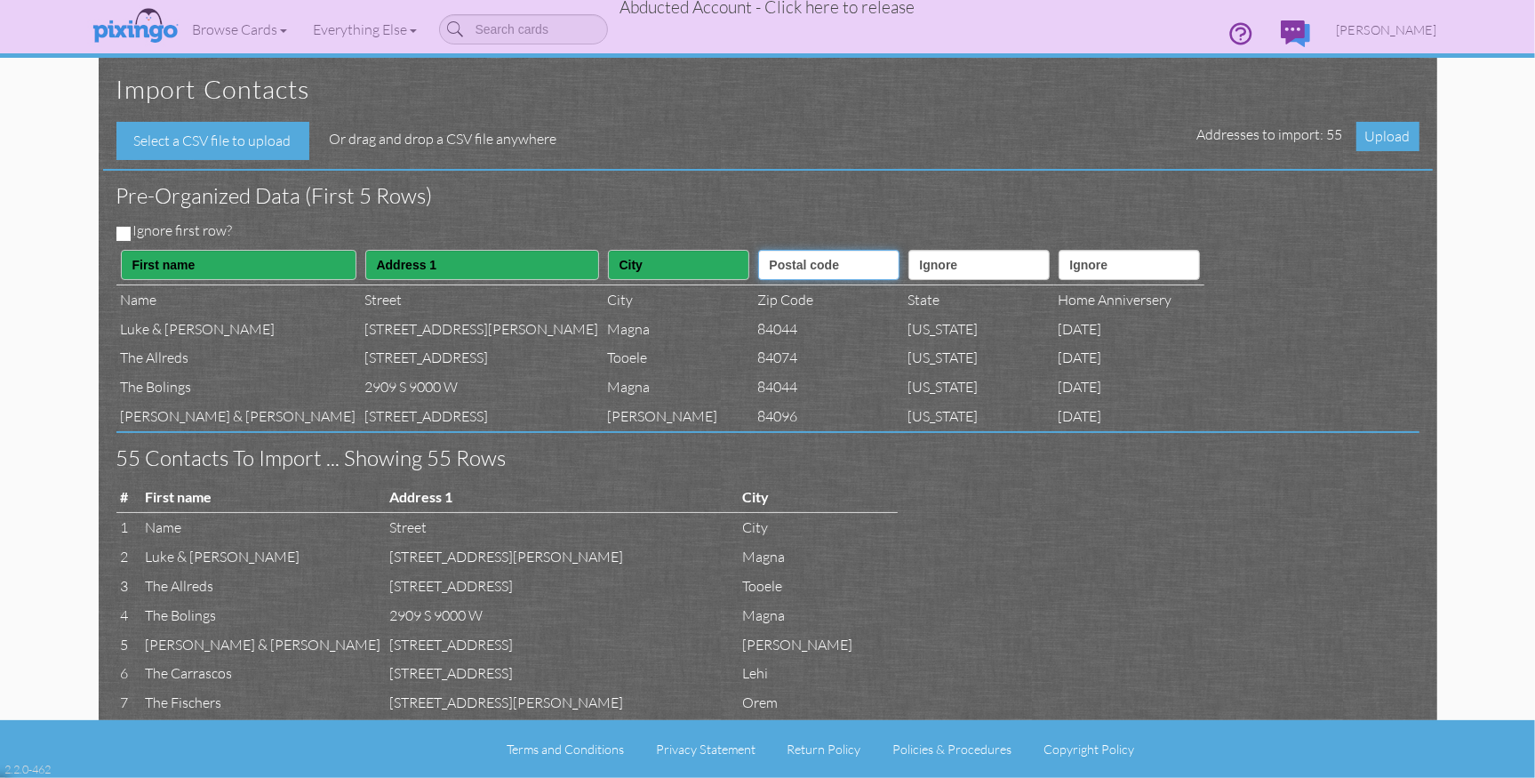
click at [758, 250] on select "Ignore ---------- First name Last name ---------- Address 1 Address 2 City Stat…" at bounding box center [828, 265] width 141 height 30
click at [908, 261] on select "Ignore ---------- First name Last name ---------- Address 1 Address 2 City Stat…" at bounding box center [978, 265] width 141 height 30
select select "object:19723"
click at [908, 250] on select "Ignore ---------- First name Last name ---------- Address 1 Address 2 City Stat…" at bounding box center [978, 265] width 141 height 30
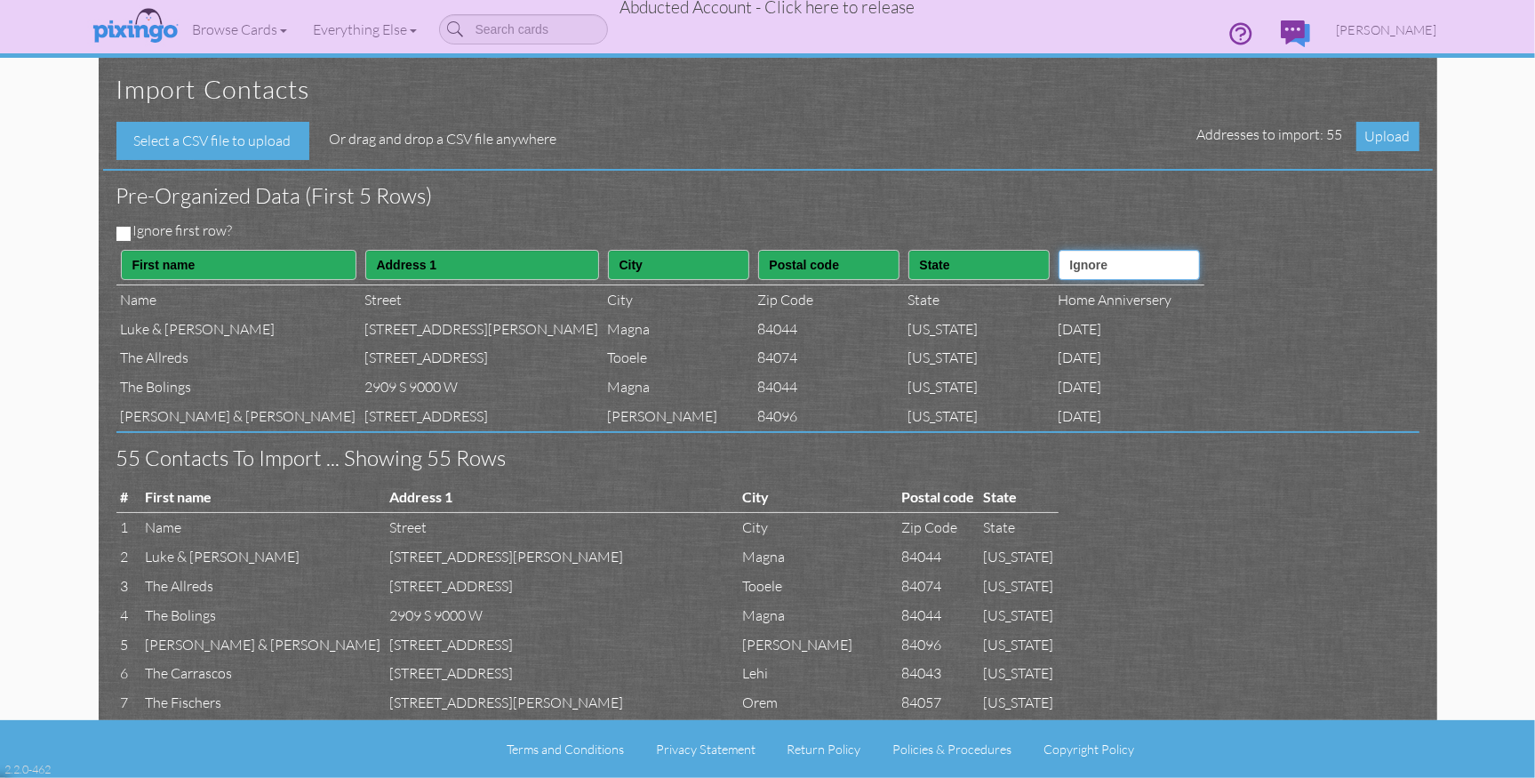
click at [1059, 267] on select "Ignore ---------- First name Last name ---------- Address 1 Address 2 City Stat…" at bounding box center [1129, 265] width 141 height 30
select select "object:19727"
click at [1059, 250] on select "Ignore ---------- First name Last name ---------- Address 1 Address 2 City Stat…" at bounding box center [1129, 265] width 141 height 30
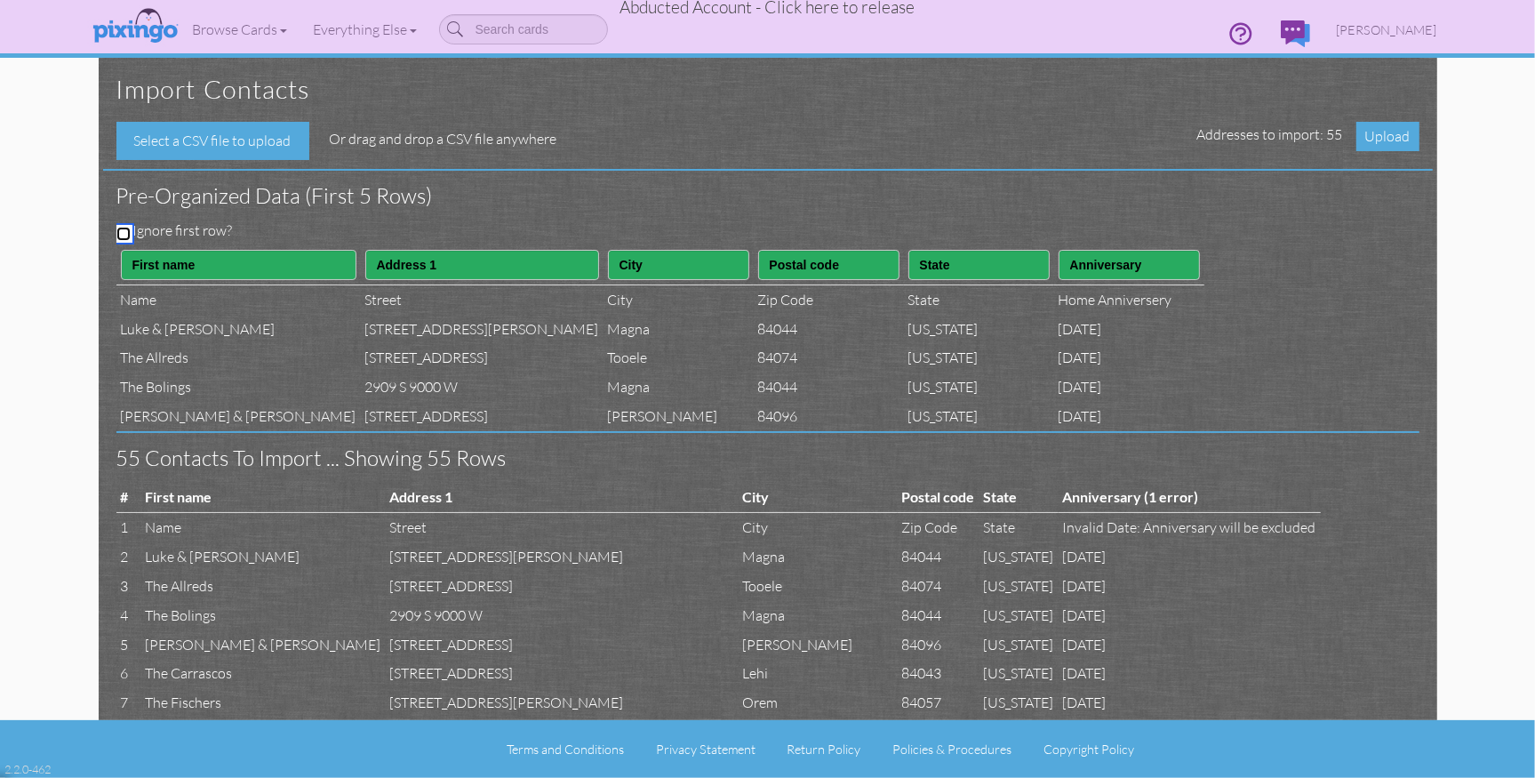
click at [124, 231] on input "Ignore first row?" at bounding box center [123, 234] width 14 height 14
checkbox input "true"
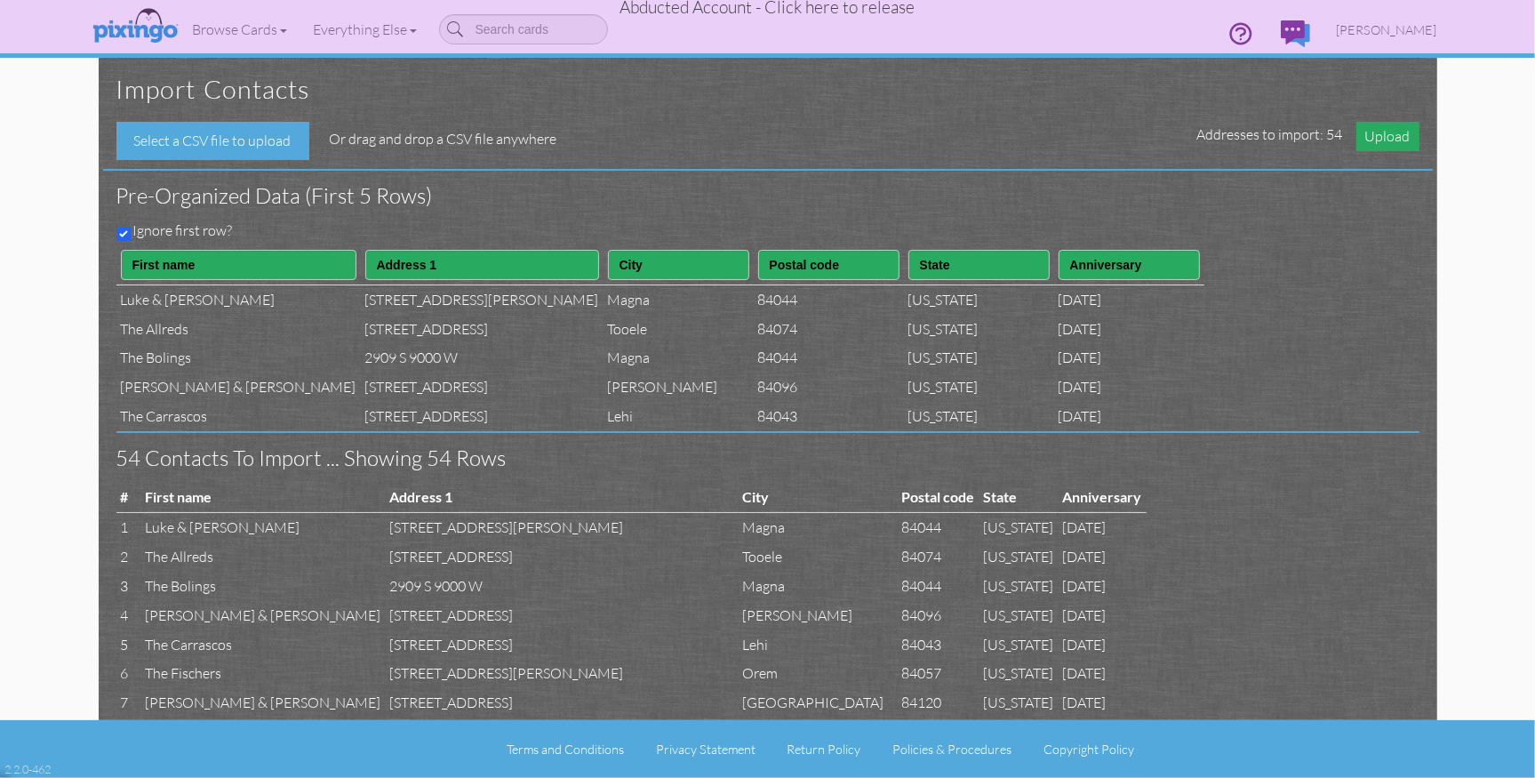
click at [1391, 135] on span "Upload" at bounding box center [1387, 136] width 63 height 29
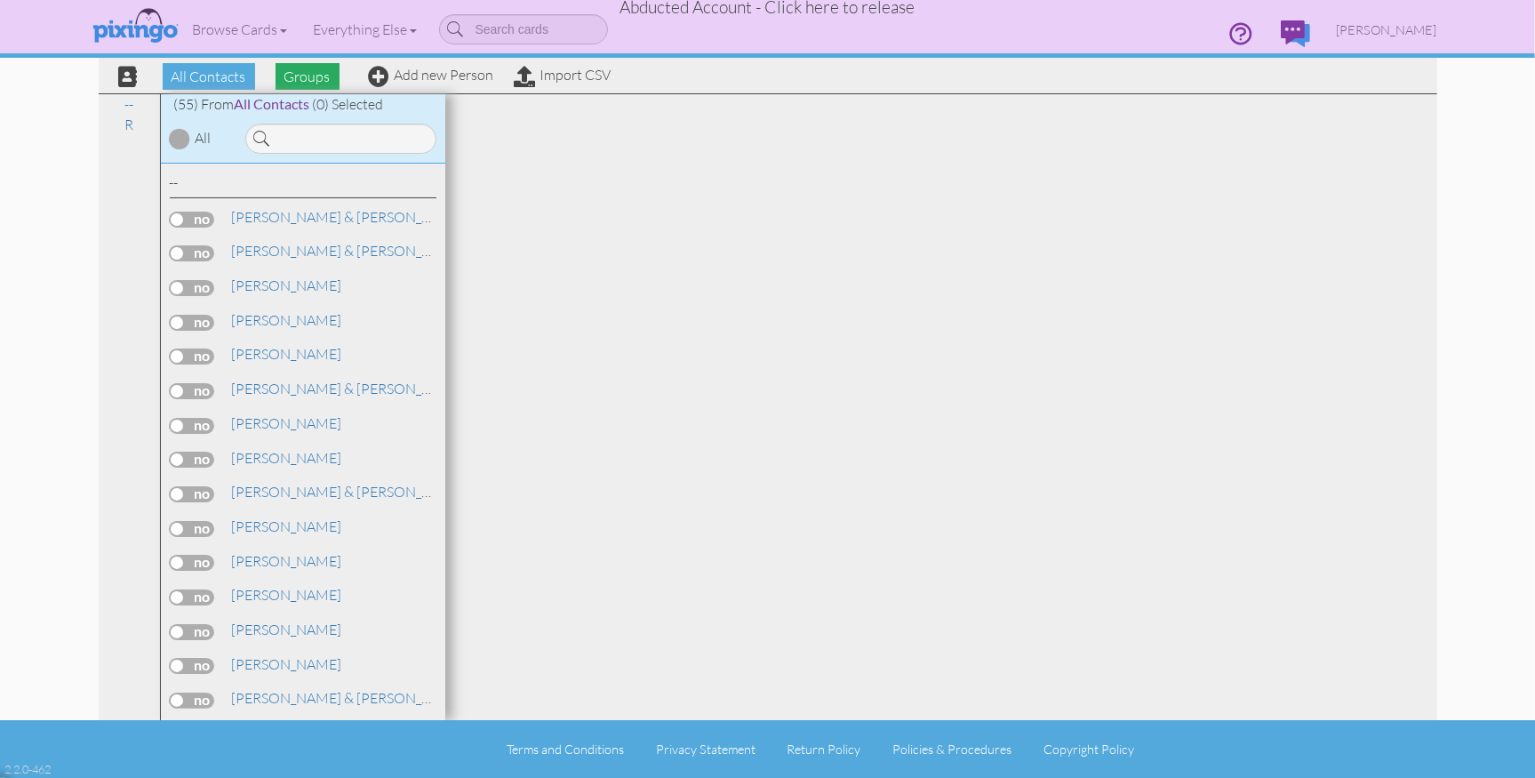
click at [307, 84] on span "Groups" at bounding box center [308, 76] width 64 height 27
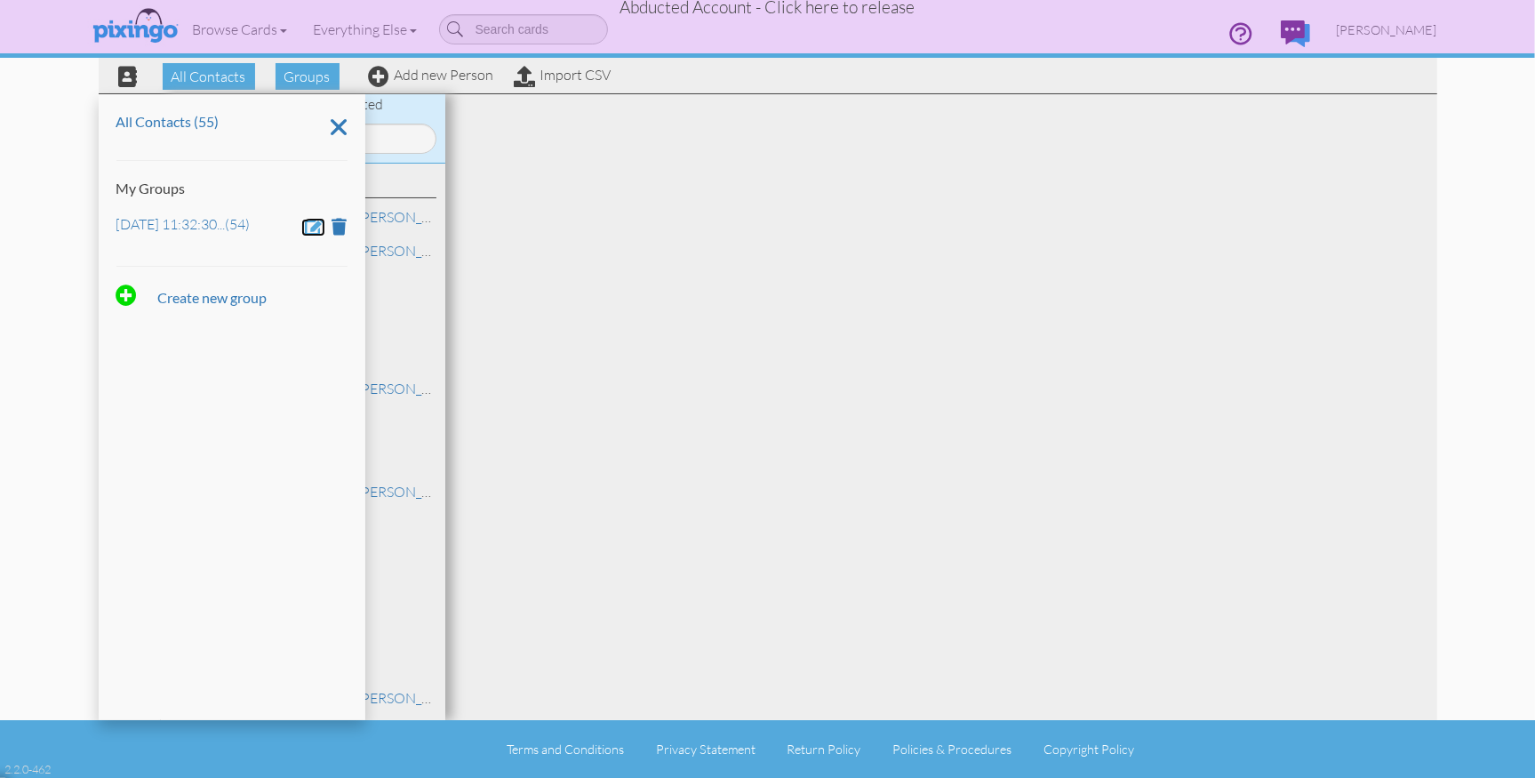
click at [324, 229] on span at bounding box center [316, 226] width 20 height 17
drag, startPoint x: 276, startPoint y: 230, endPoint x: 103, endPoint y: 227, distance: 173.4
click at [103, 227] on div "All Contacts (55) My Groups [DATE] 11:32:30 AM Create new group" at bounding box center [232, 407] width 267 height 626
type input "Past Clients w/ Anniv Date"
click at [172, 277] on span at bounding box center [168, 277] width 18 height 27
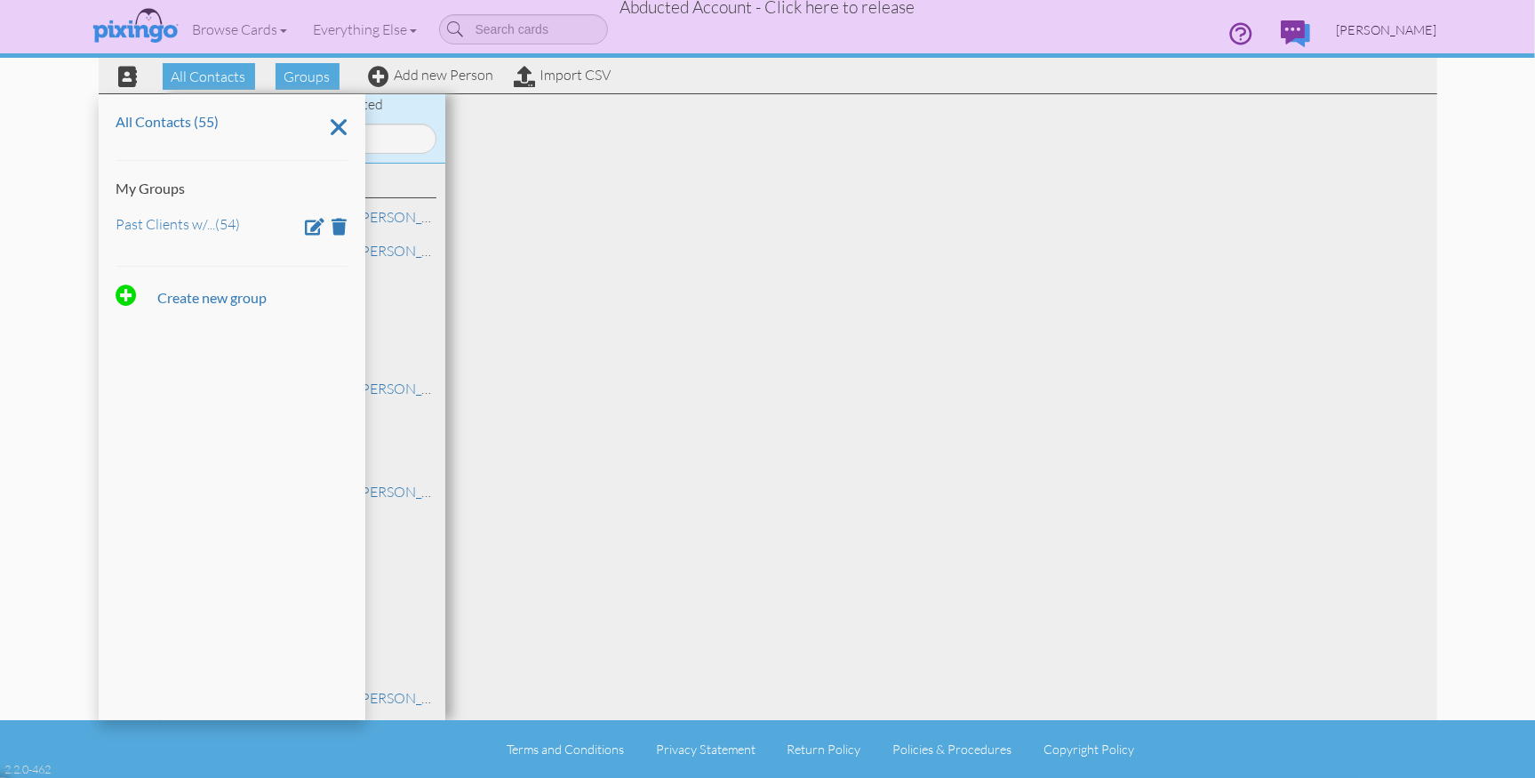
click at [1372, 32] on span "[PERSON_NAME]" at bounding box center [1387, 29] width 100 height 15
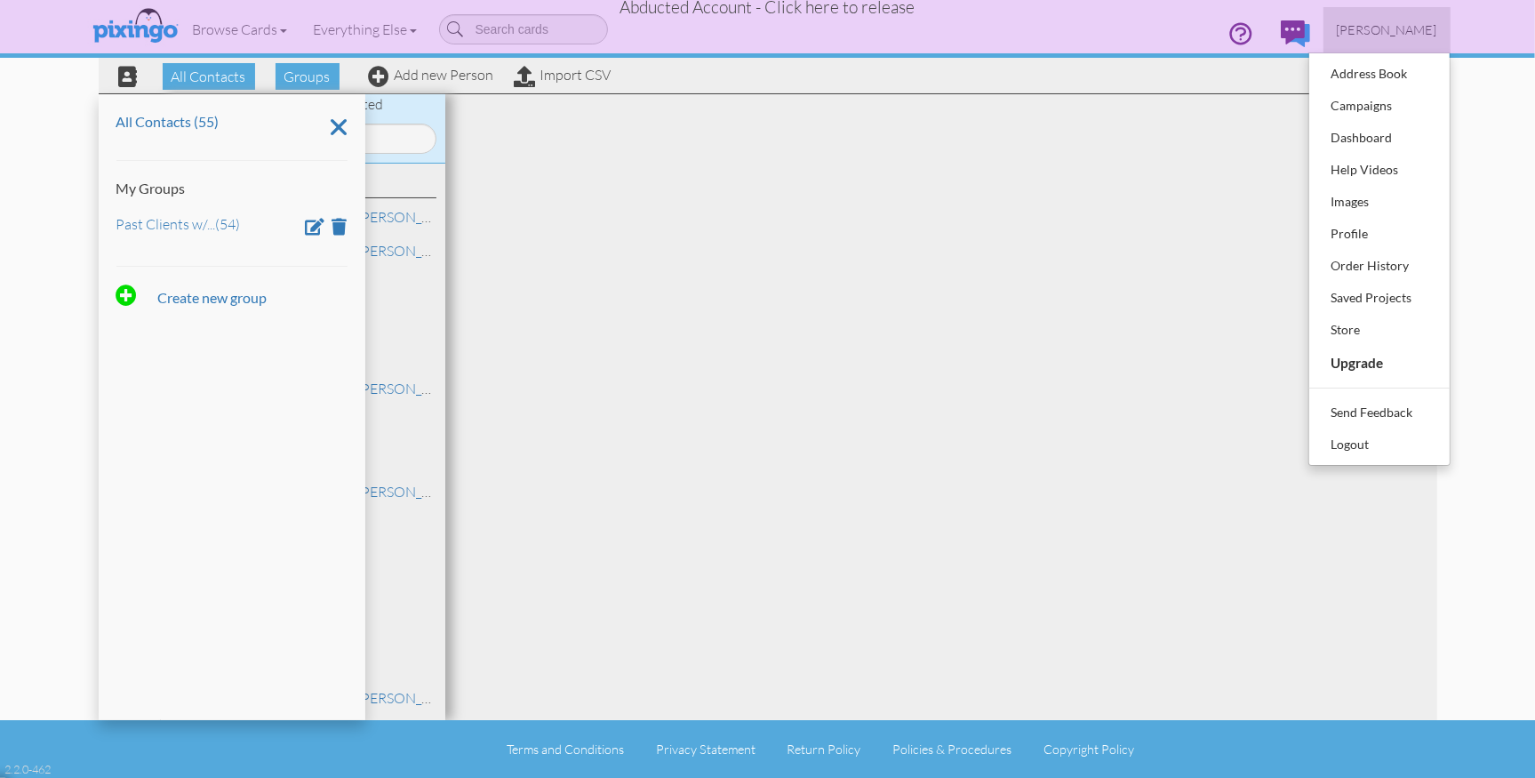
click at [1498, 84] on contacts "Toggle navigation Visit Pixingo Mobile Browse Cards Business Accounting Automot…" at bounding box center [767, 389] width 1535 height 778
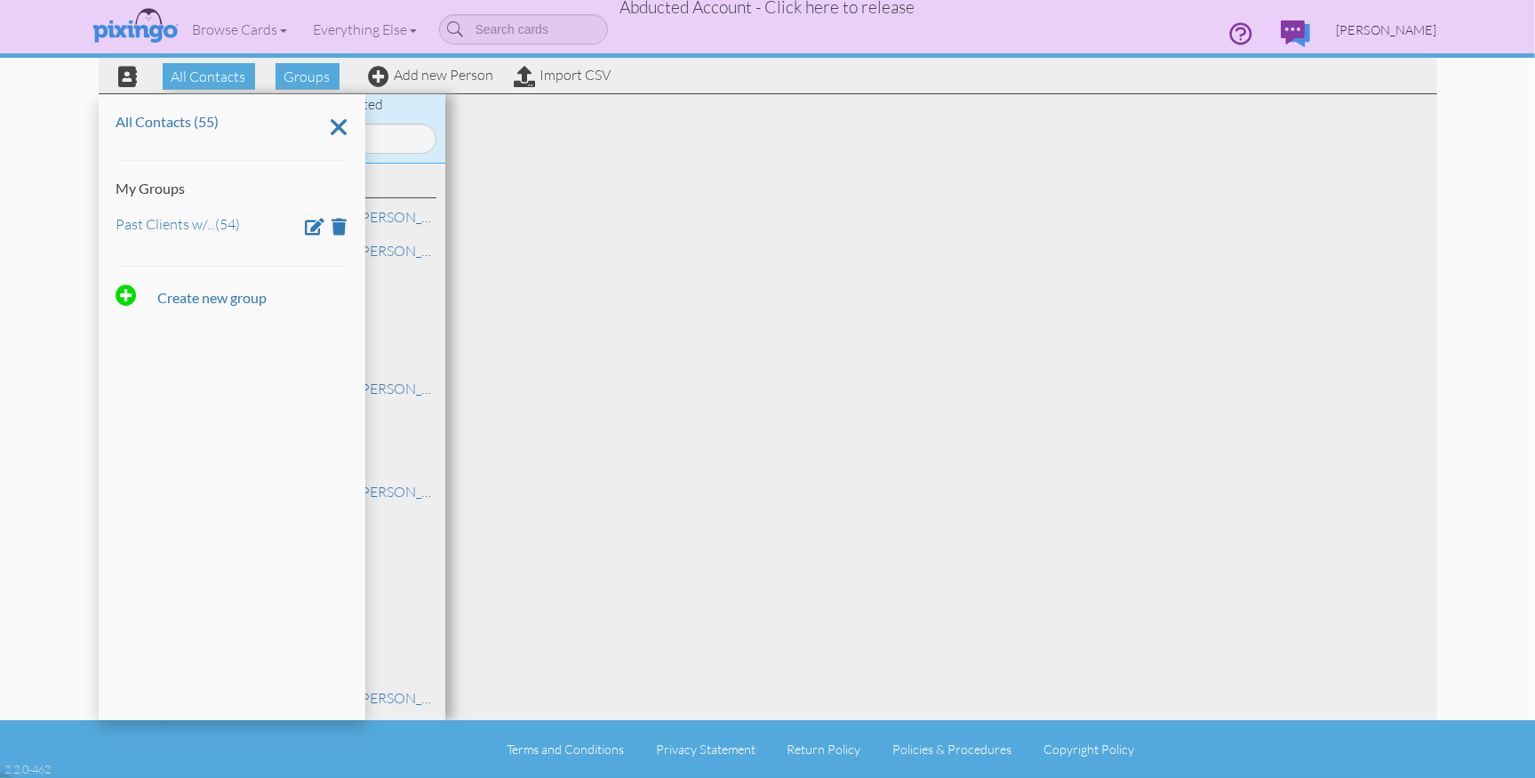
click at [1408, 36] on span "[PERSON_NAME]" at bounding box center [1387, 29] width 100 height 15
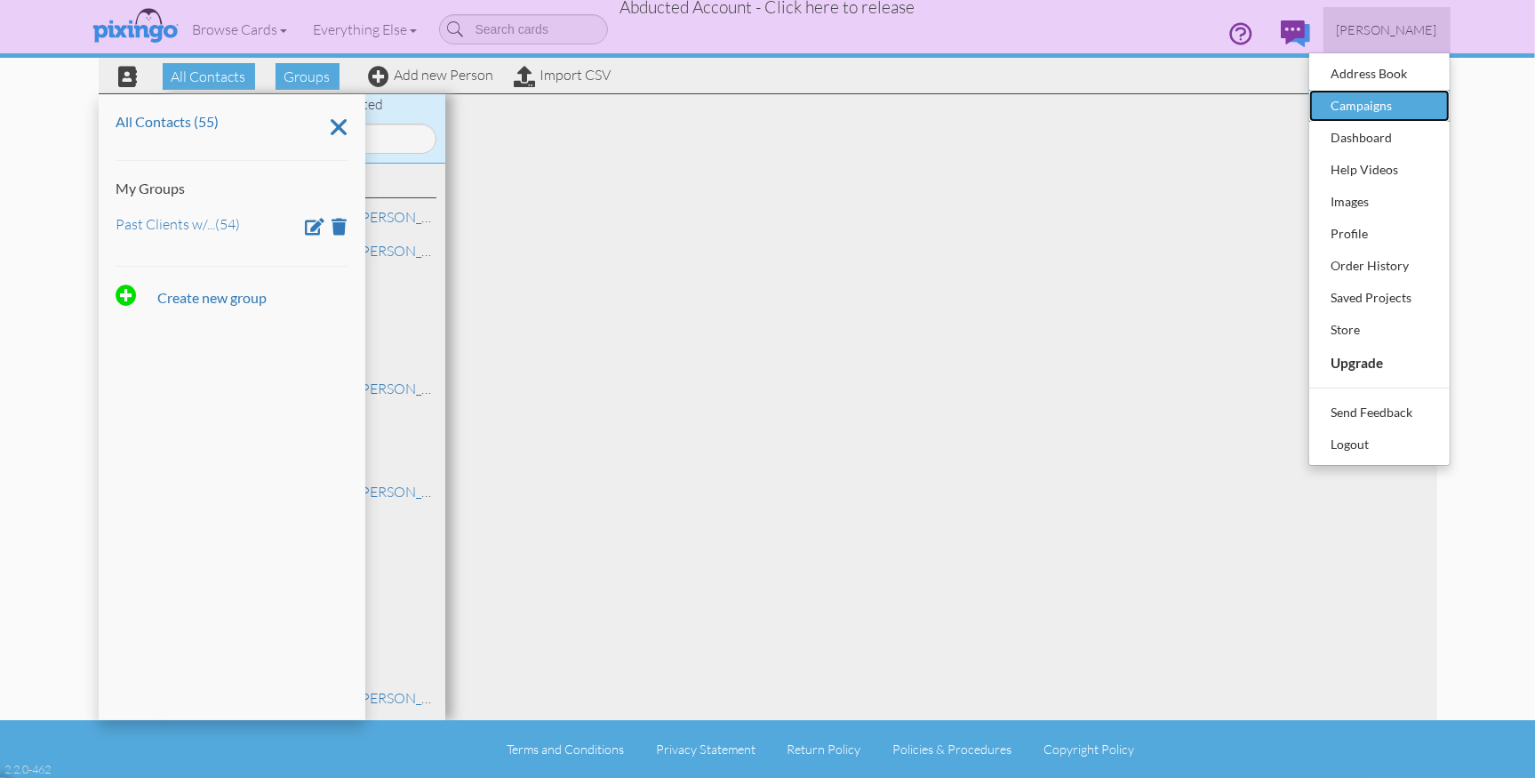
click at [1376, 98] on div "Campaigns" at bounding box center [1379, 105] width 105 height 27
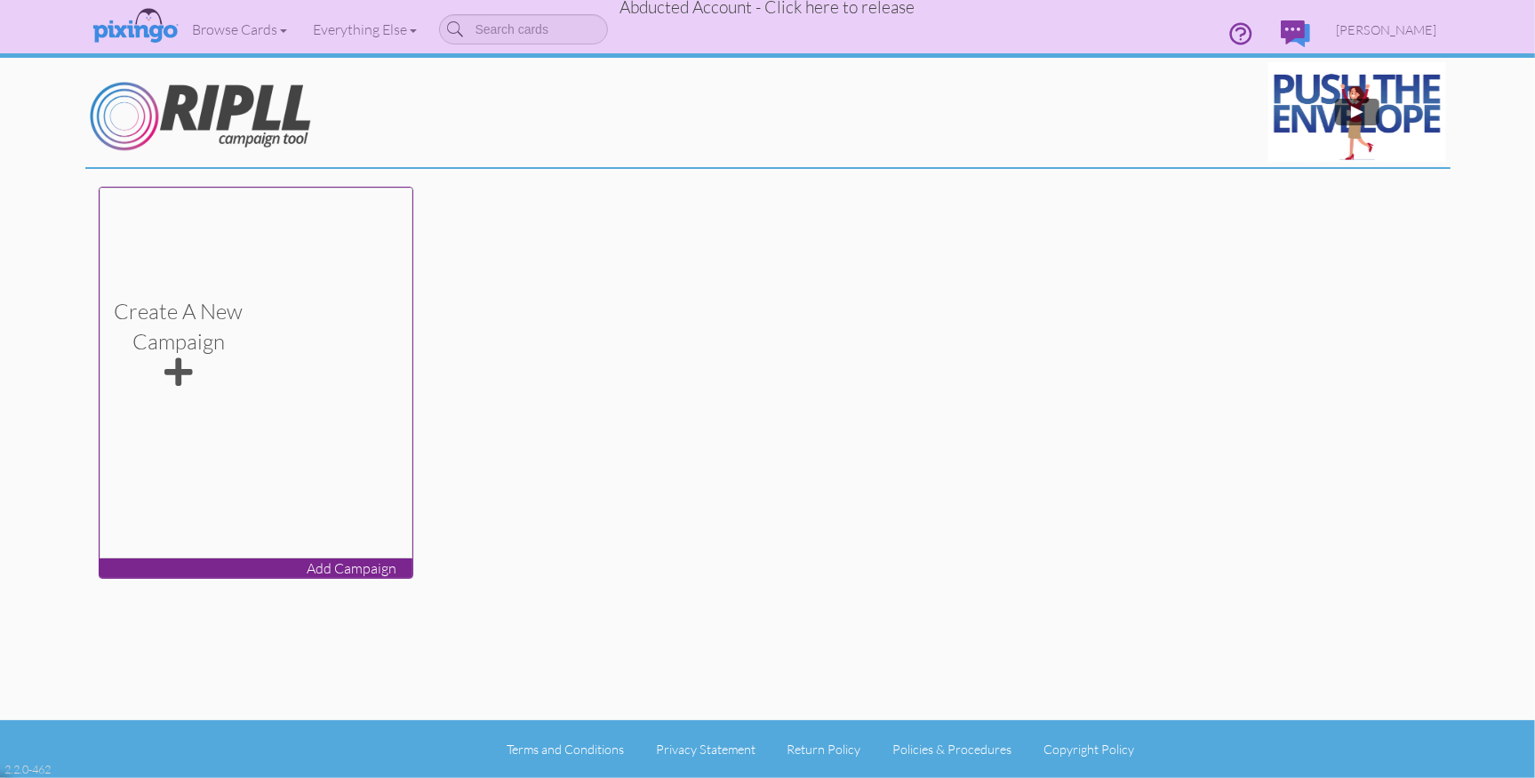
click at [218, 380] on div "Create a new Campaign" at bounding box center [178, 344] width 129 height 96
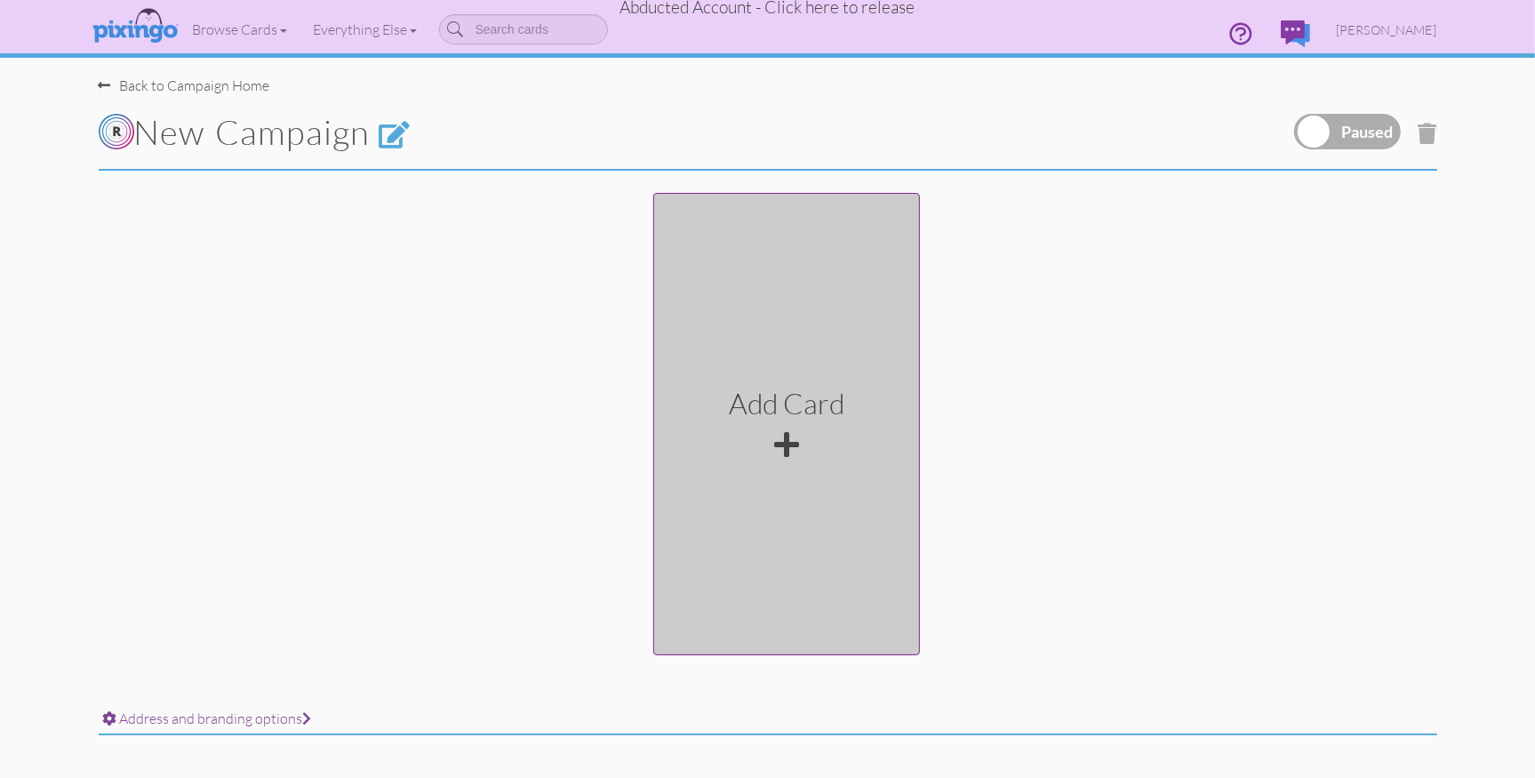
click at [777, 442] on div at bounding box center [786, 444] width 25 height 28
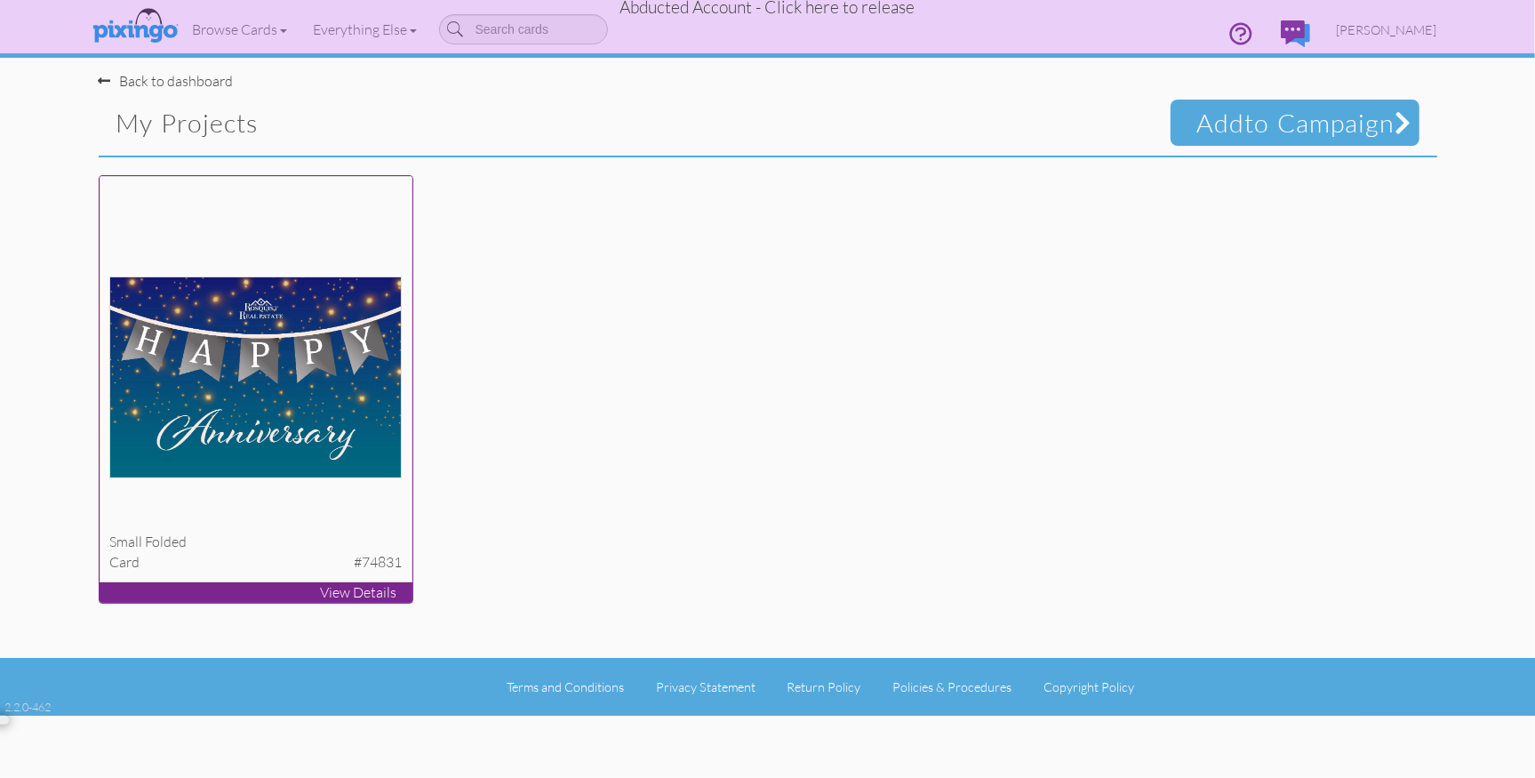
click at [236, 398] on img at bounding box center [255, 377] width 292 height 202
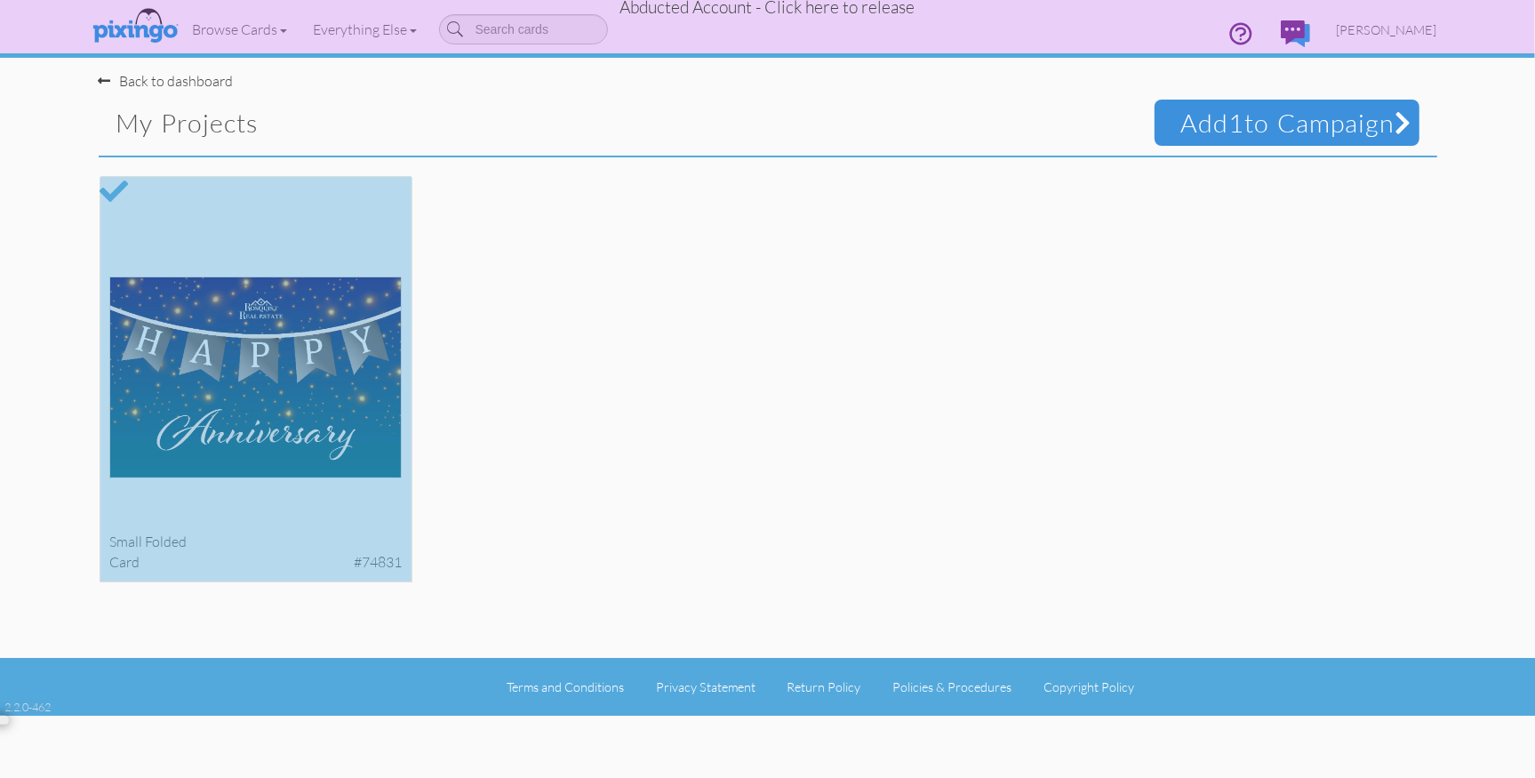
click at [1277, 136] on span "Add 1 to Campaign" at bounding box center [1287, 123] width 265 height 46
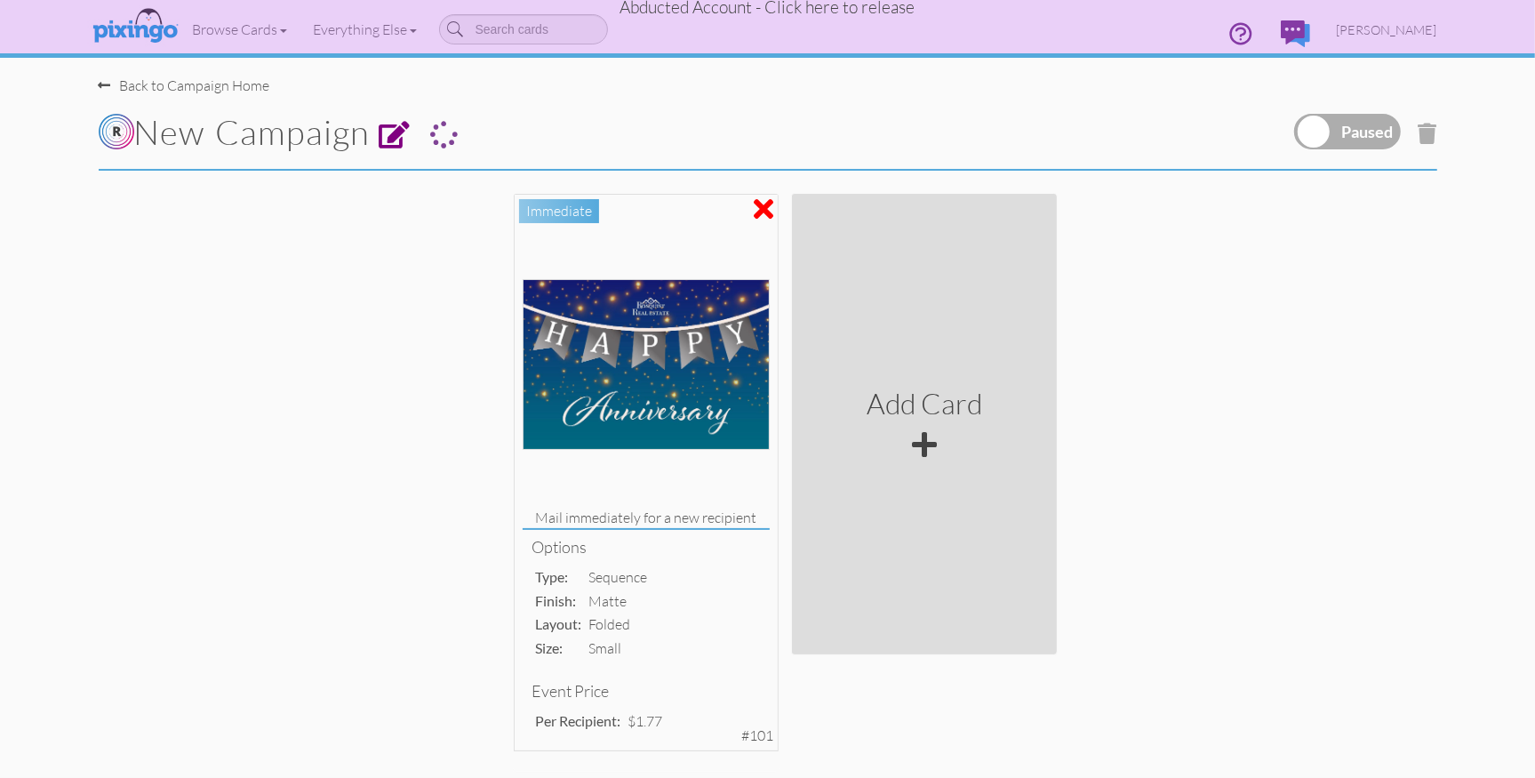
click at [412, 136] on span at bounding box center [396, 136] width 32 height 28
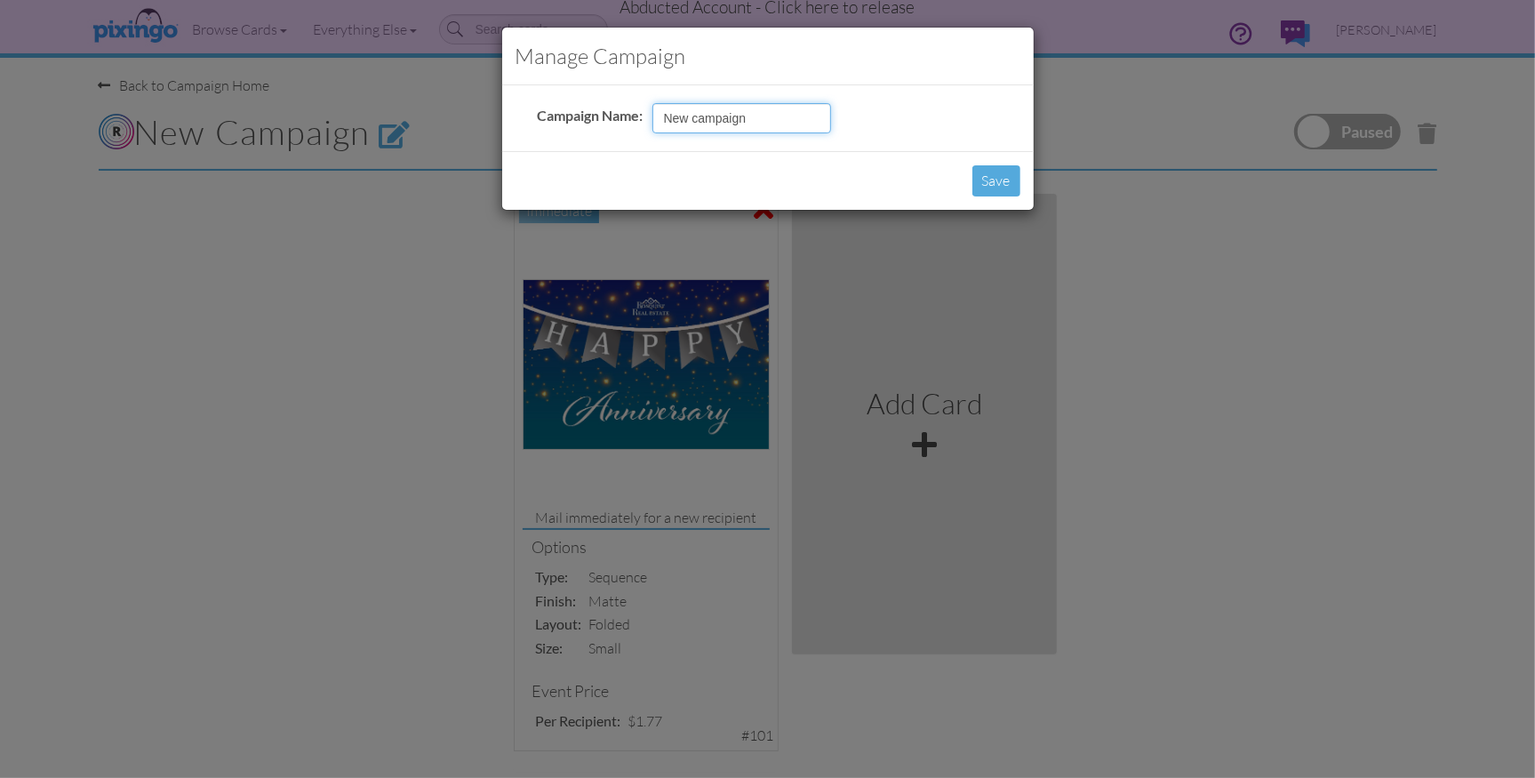
drag, startPoint x: 721, startPoint y: 120, endPoint x: 621, endPoint y: 113, distance: 99.8
click at [621, 113] on tr "Campaign Name: New campaign" at bounding box center [684, 118] width 302 height 39
type input "Client Anniversary"
click at [992, 180] on button "Save" at bounding box center [996, 180] width 48 height 31
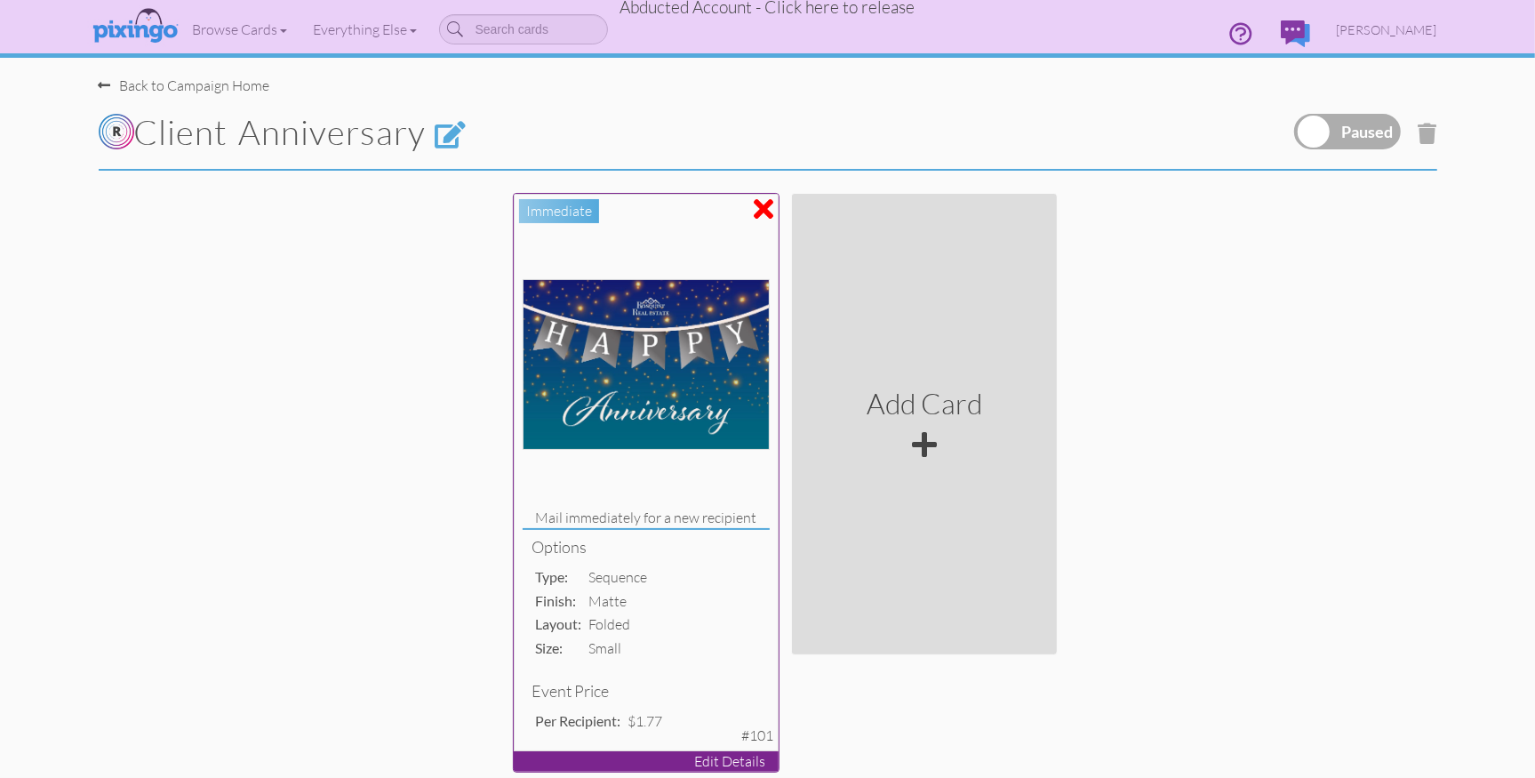
click at [641, 355] on img at bounding box center [646, 364] width 247 height 171
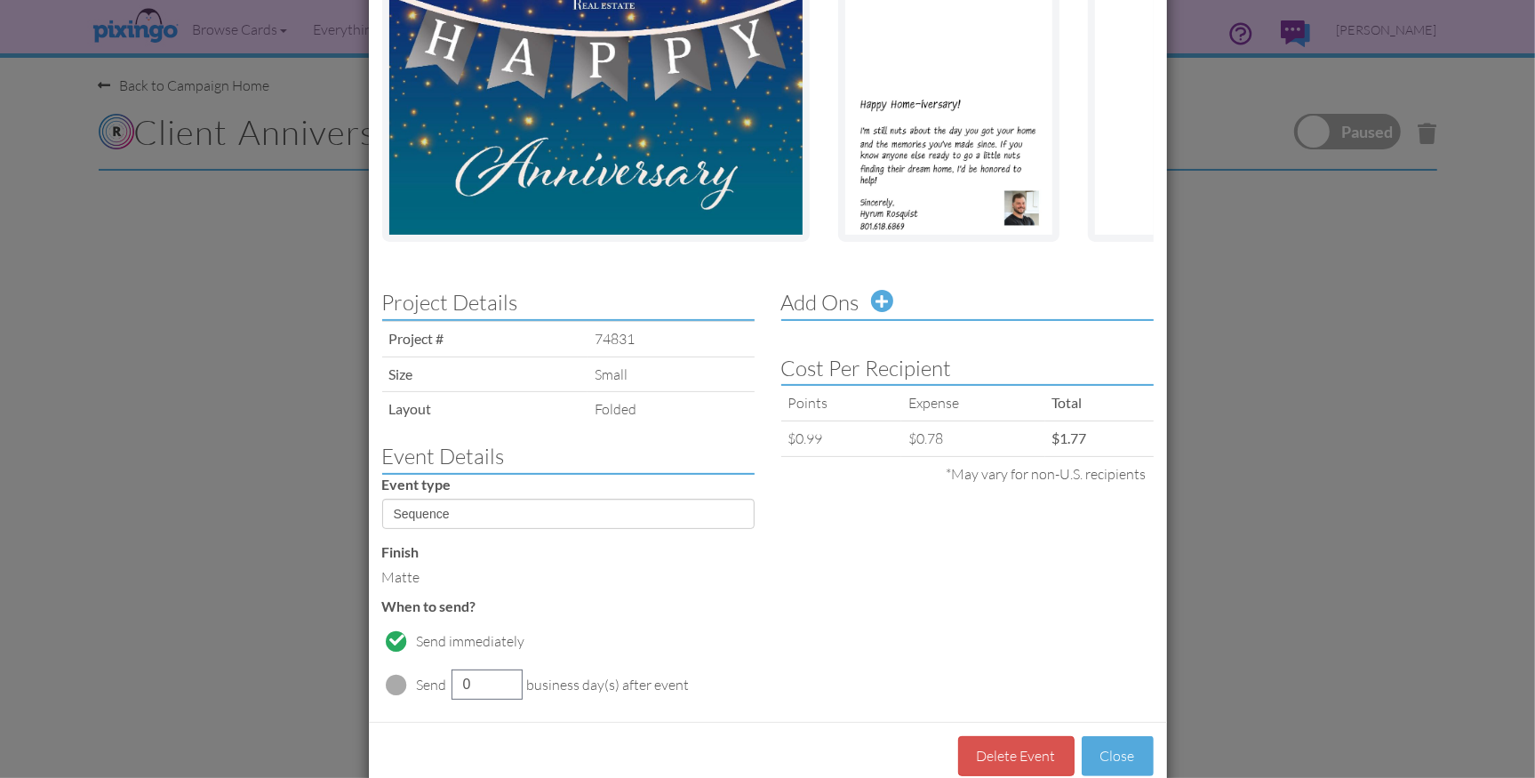
scroll to position [268, 0]
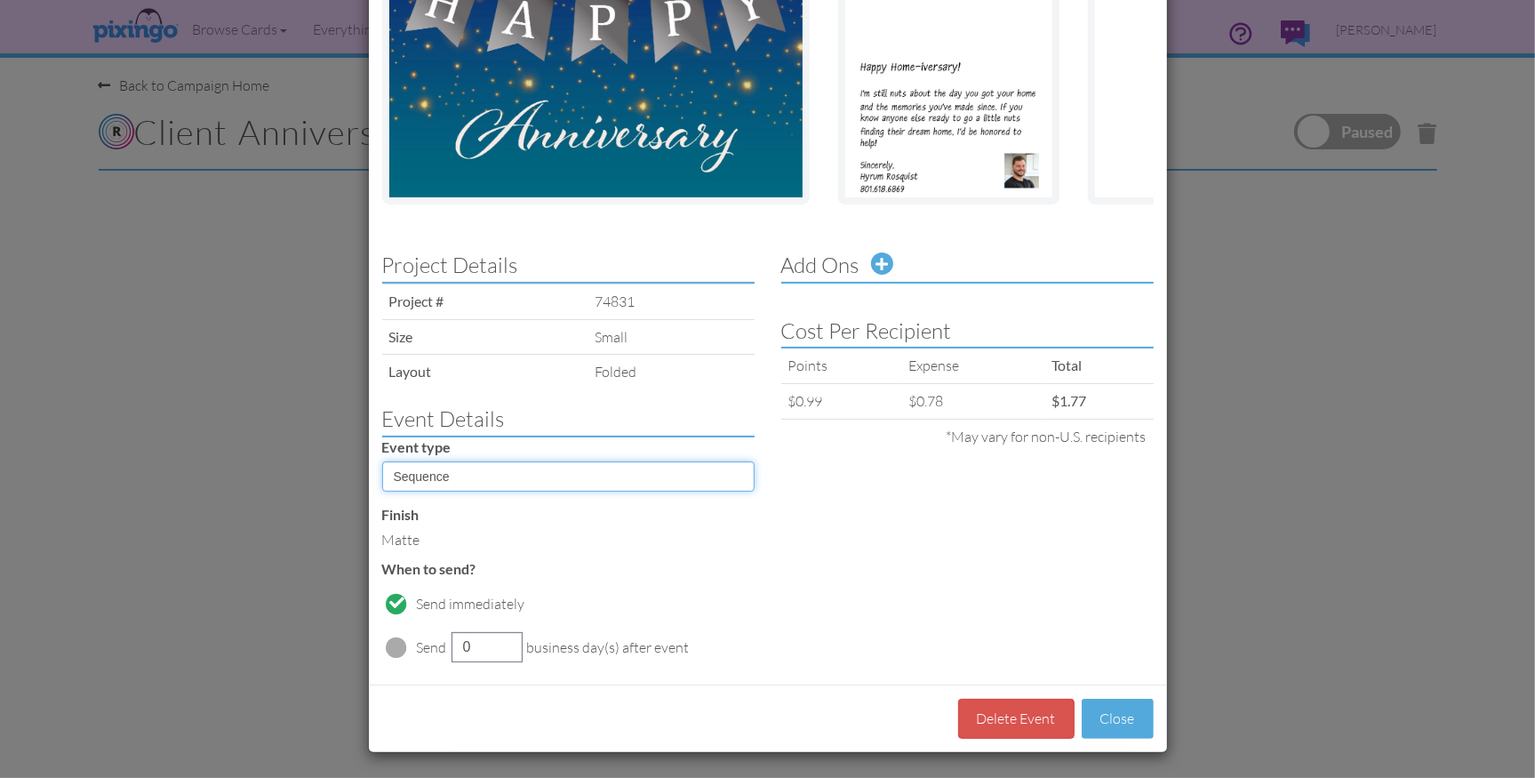
click at [597, 472] on select "Sequence Birthday Anniversary" at bounding box center [568, 476] width 372 height 30
select select "object:22321"
click at [382, 461] on select "Sequence Birthday Anniversary" at bounding box center [568, 476] width 372 height 30
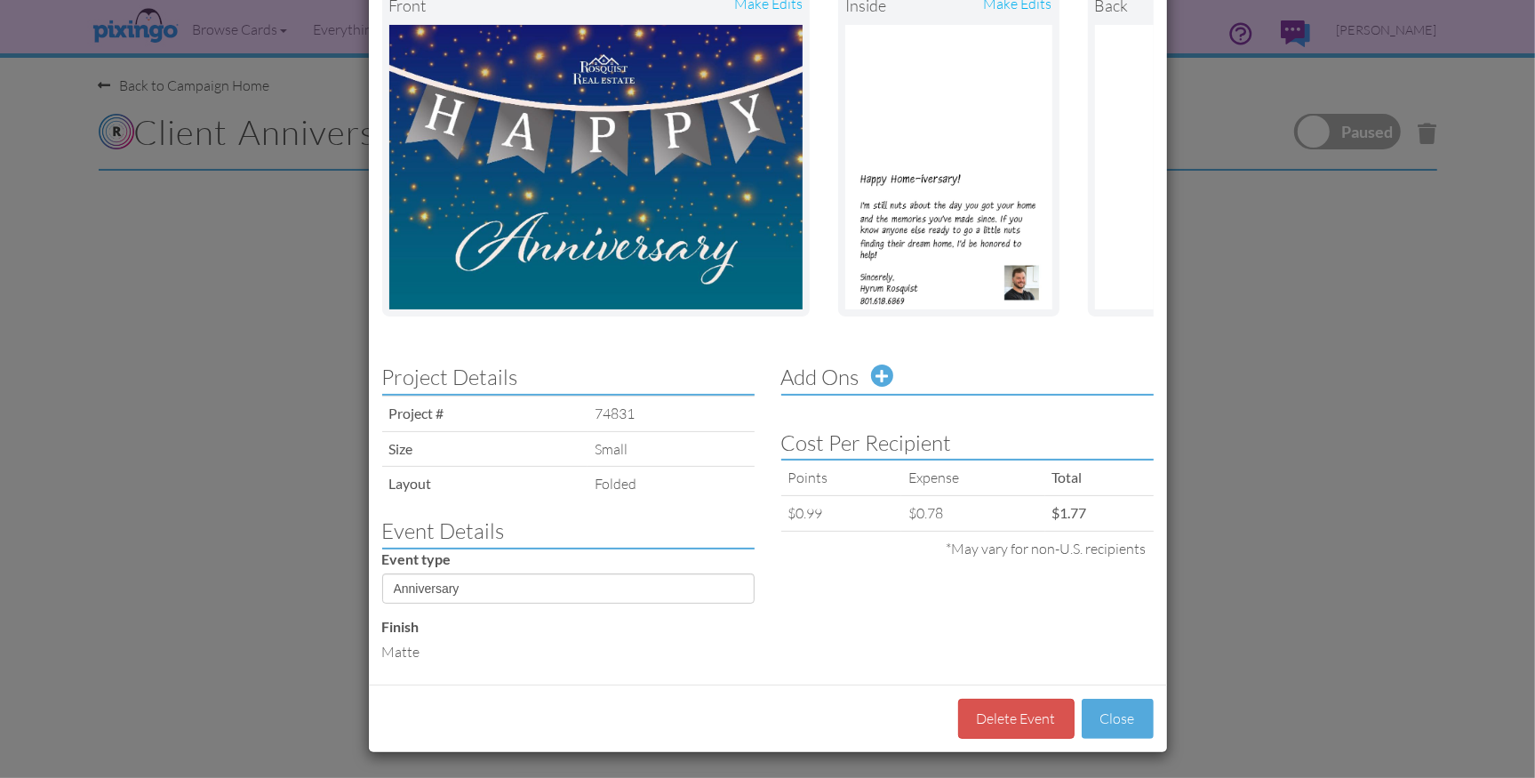
click at [883, 374] on span at bounding box center [882, 376] width 12 height 14
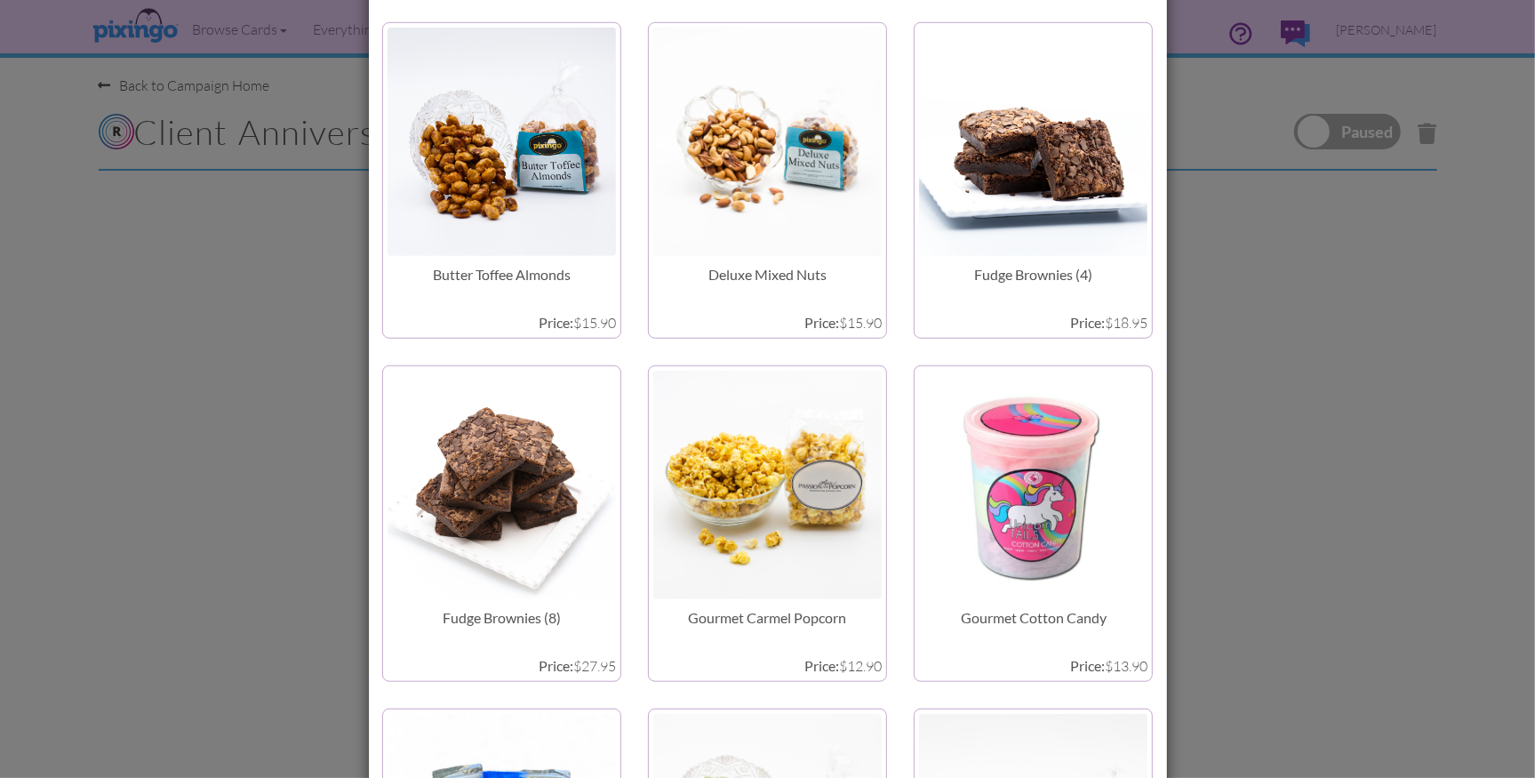
scroll to position [1033, 0]
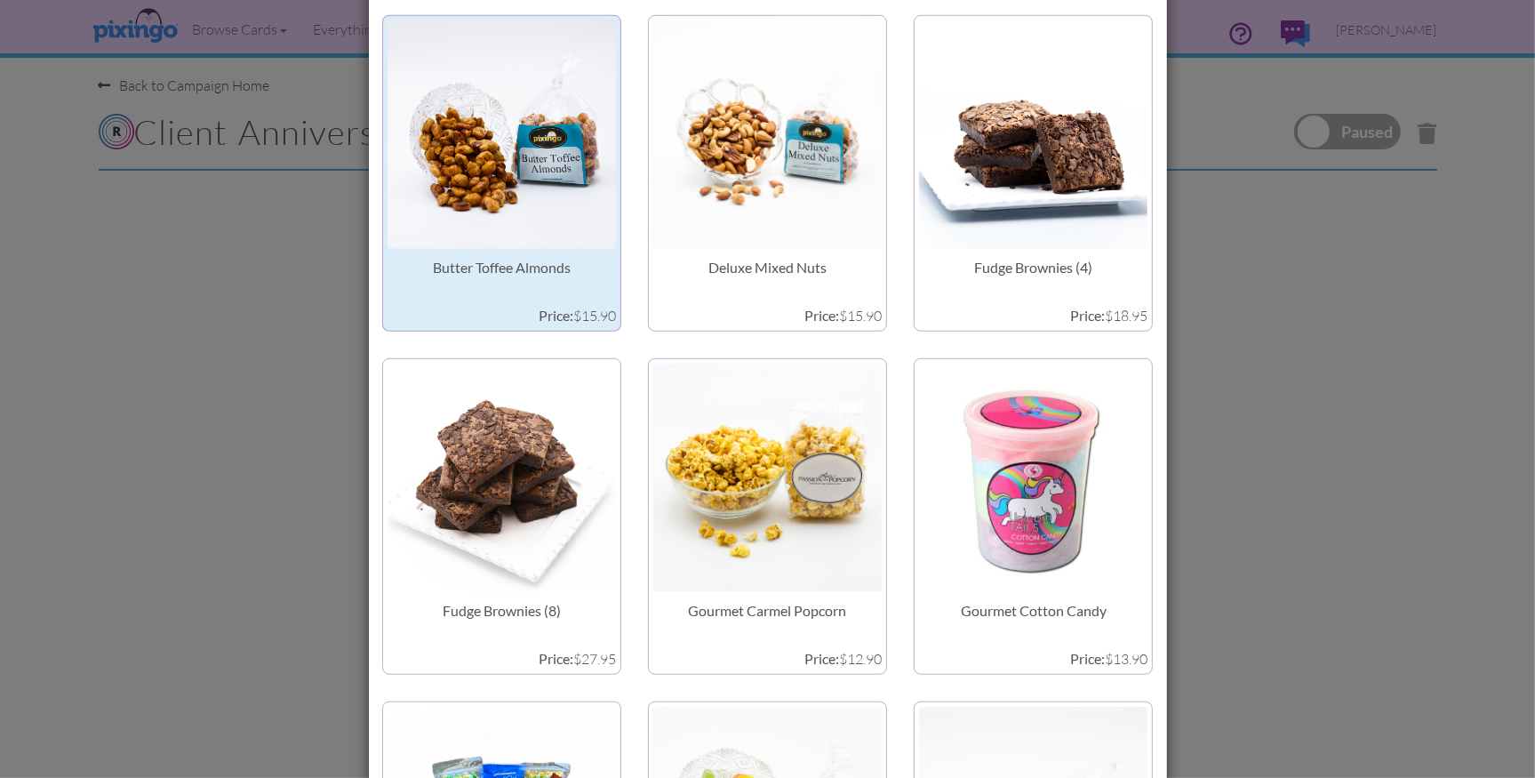
click at [442, 204] on img at bounding box center [502, 134] width 228 height 228
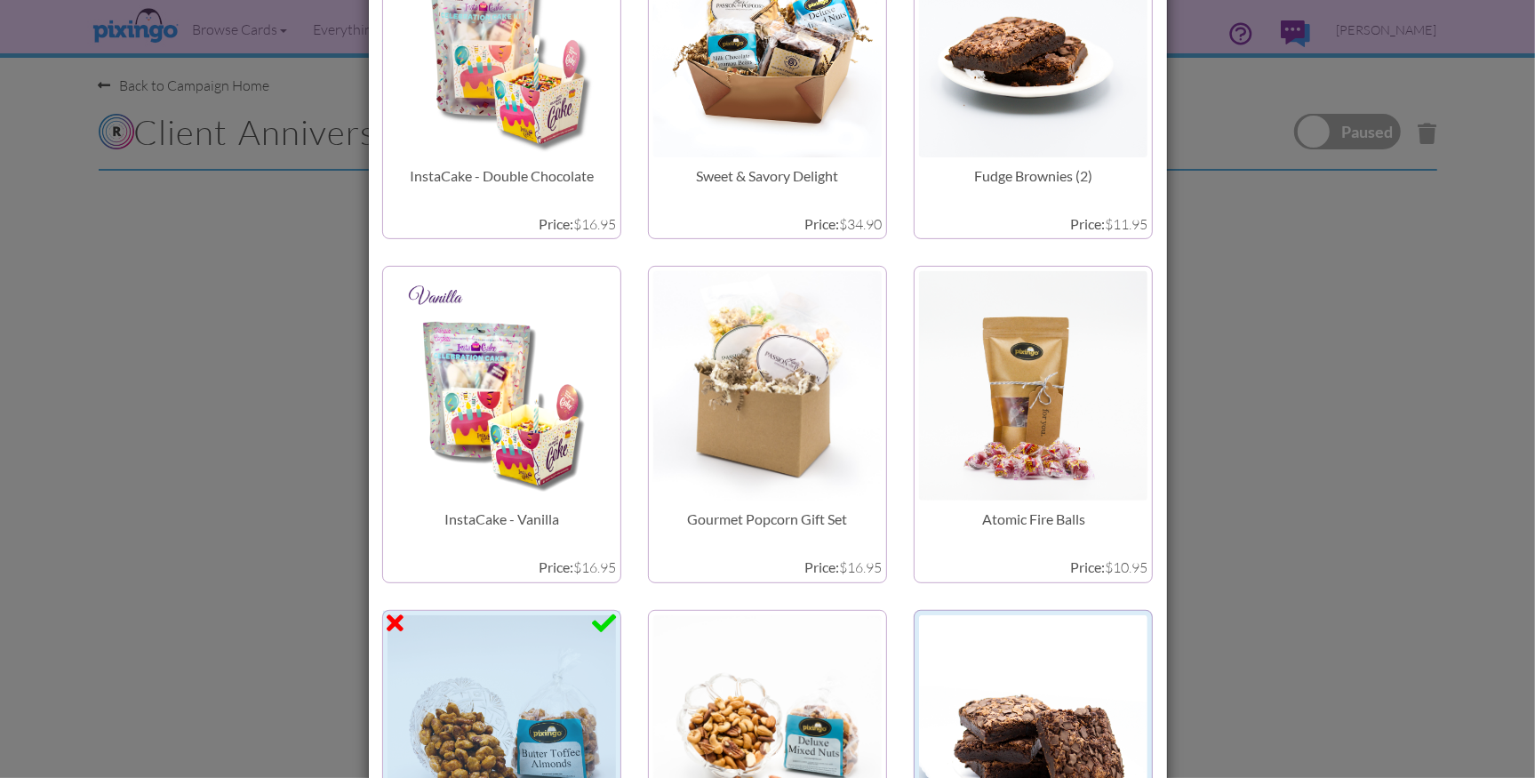
scroll to position [0, 0]
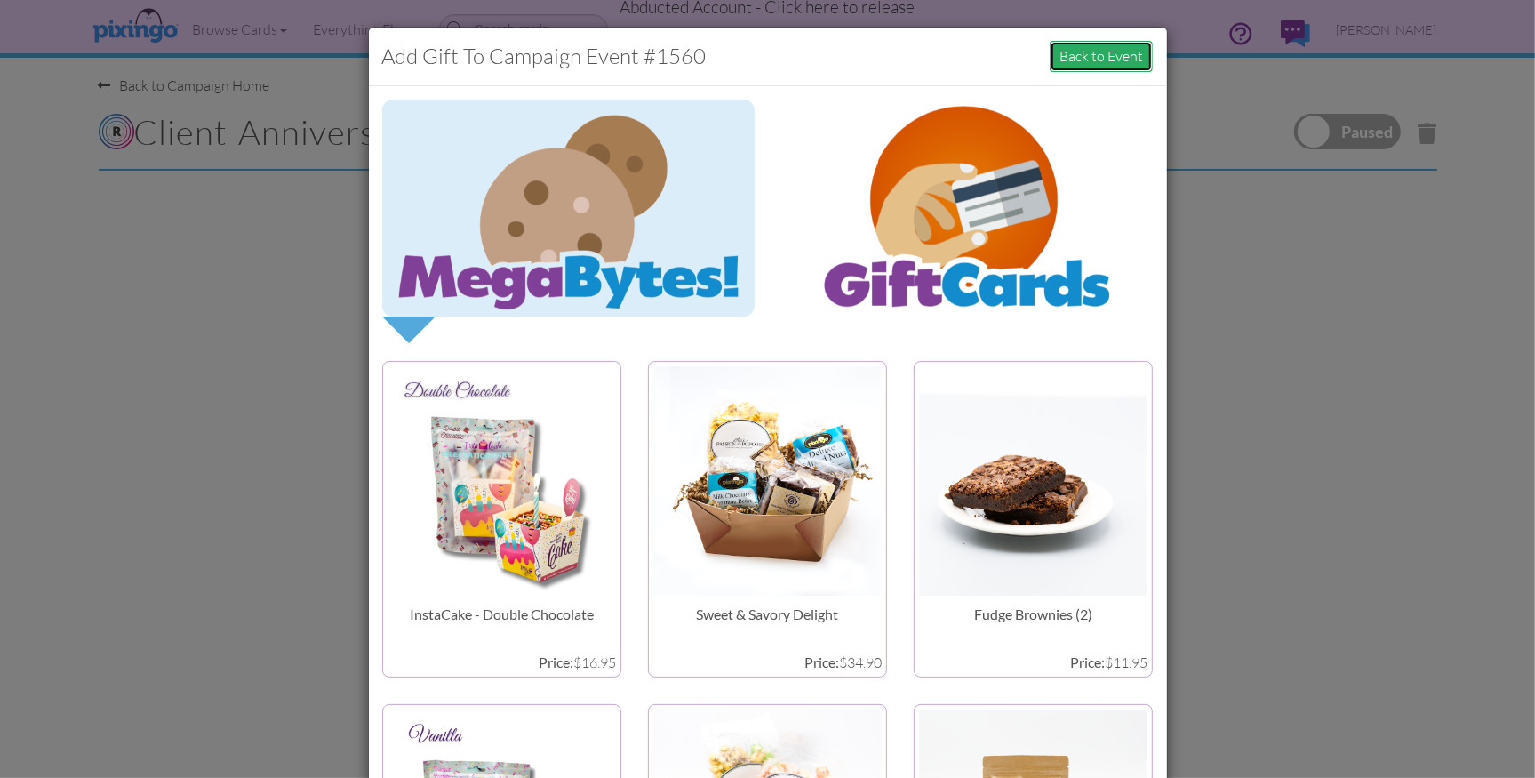
click at [1084, 60] on button "Back to Event" at bounding box center [1101, 56] width 103 height 31
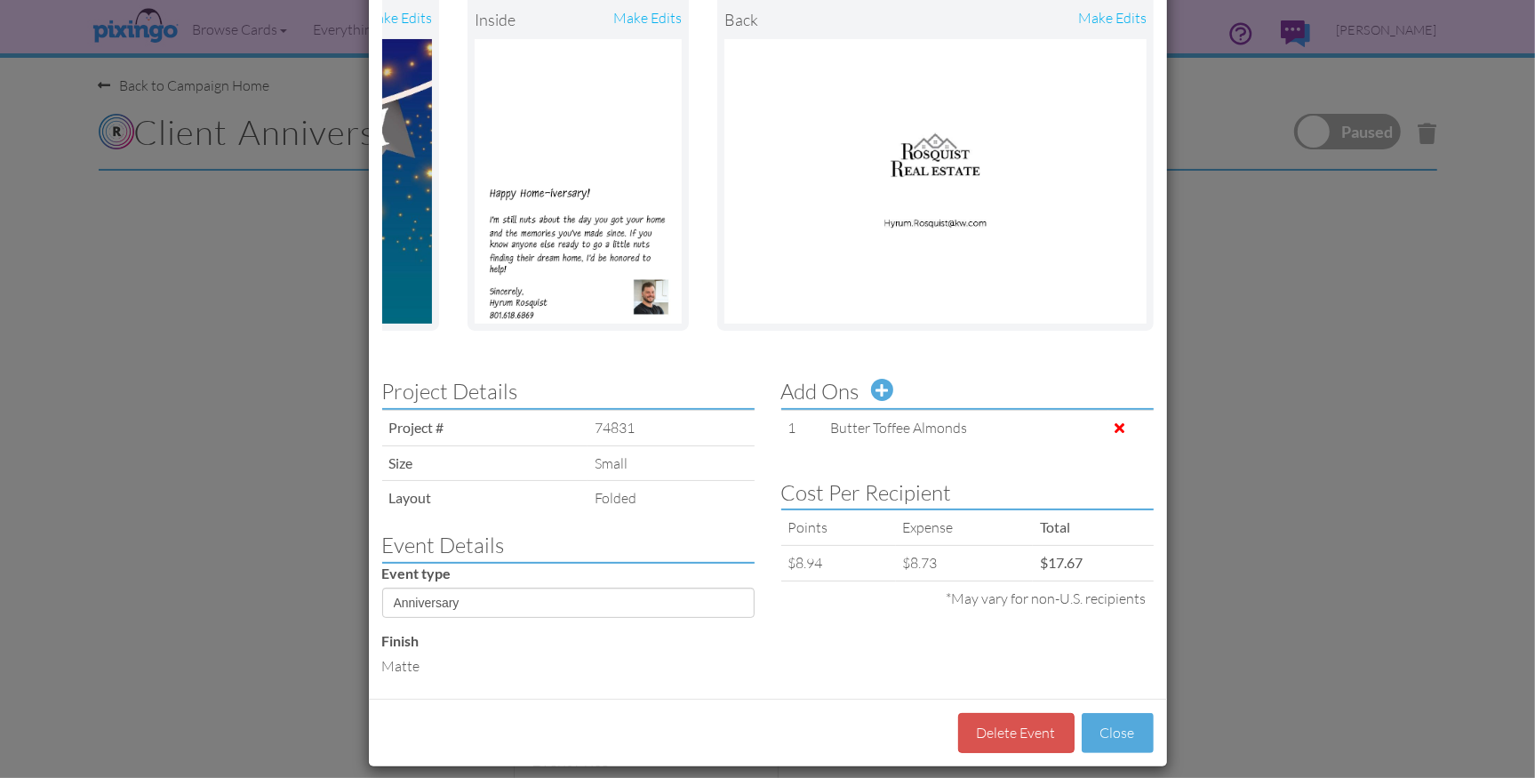
scroll to position [156, 0]
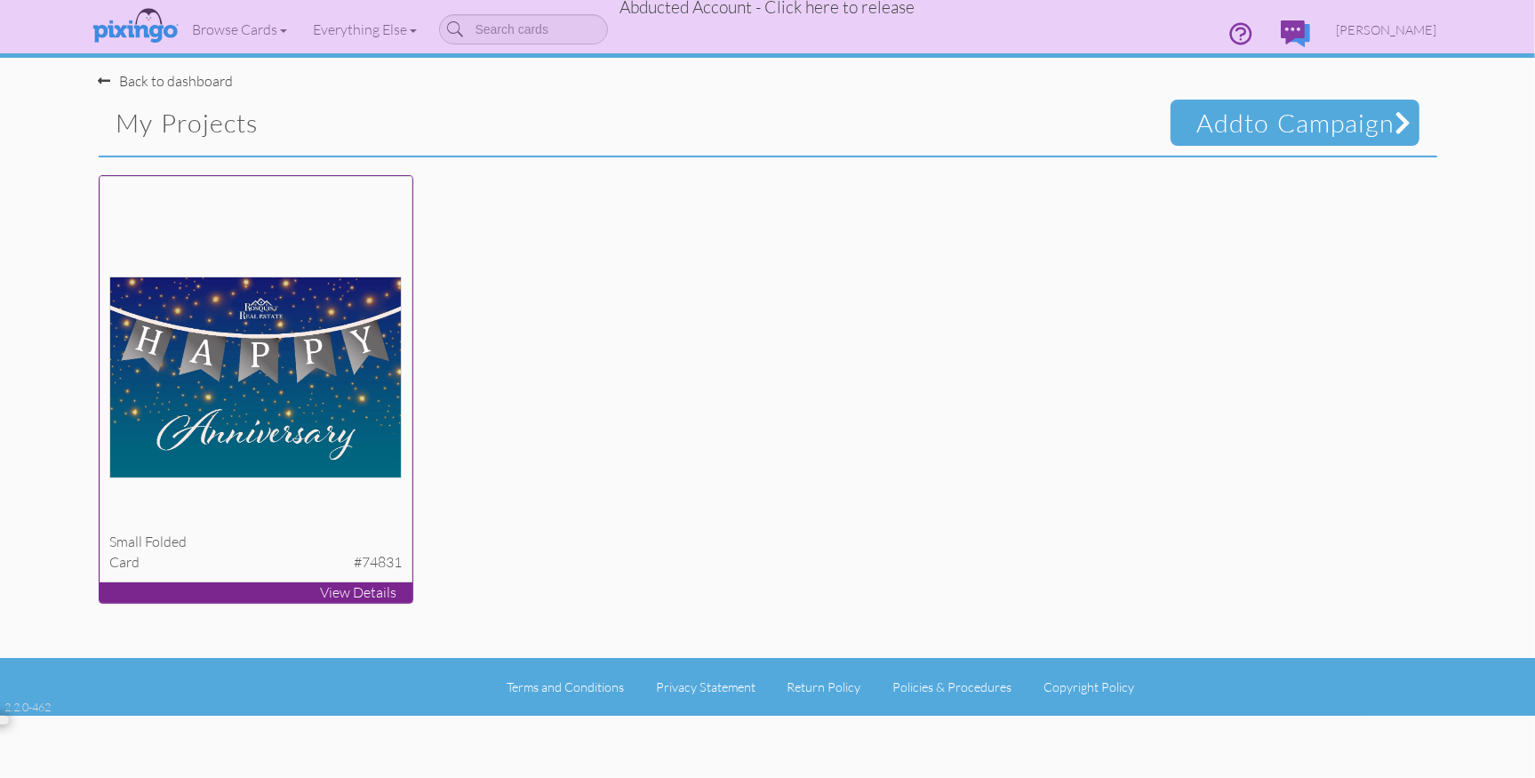
click at [244, 378] on img at bounding box center [255, 377] width 292 height 202
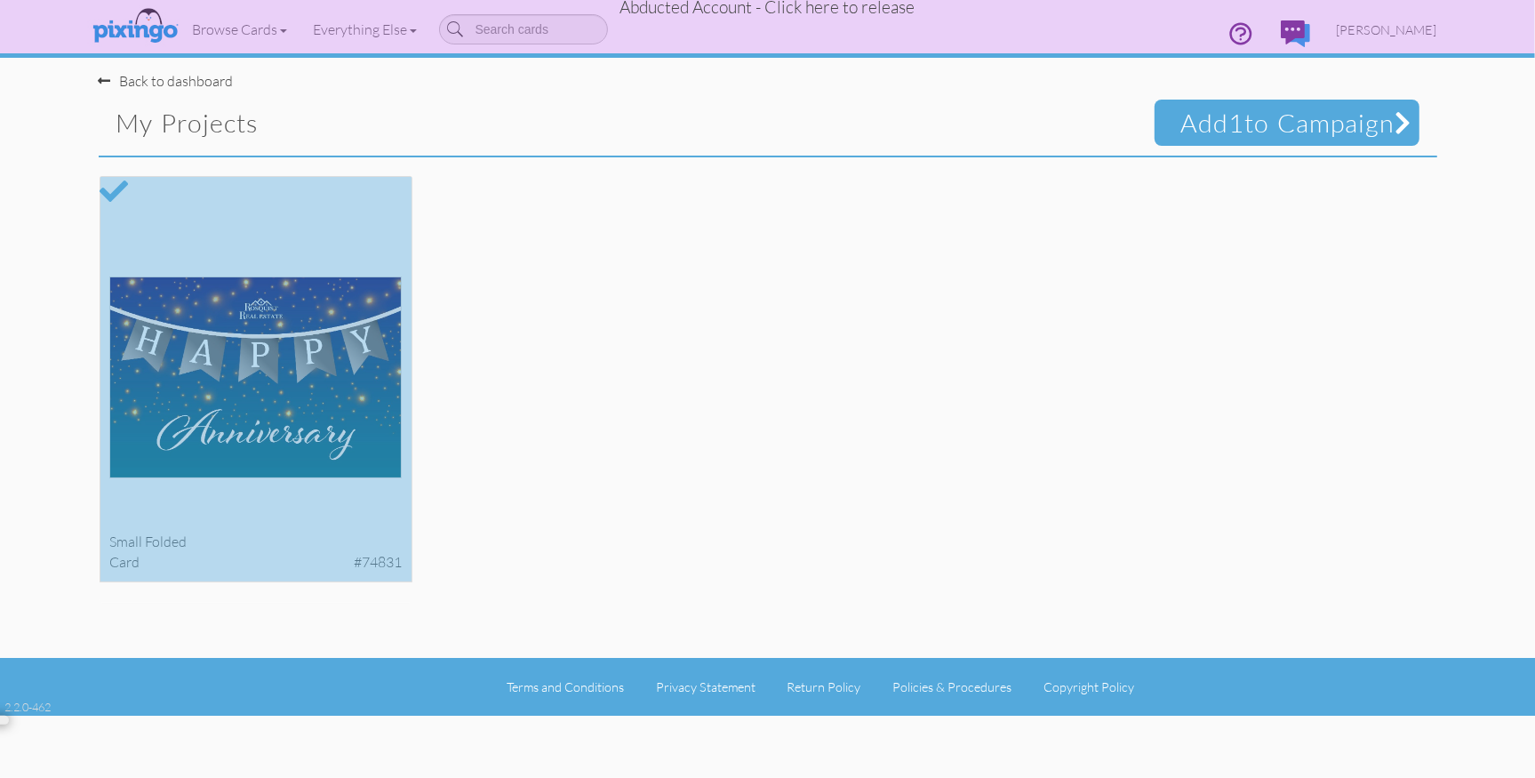
click at [644, 382] on div "small folded card #74831 View Details" at bounding box center [767, 394] width 1365 height 438
click at [201, 356] on div at bounding box center [255, 379] width 311 height 405
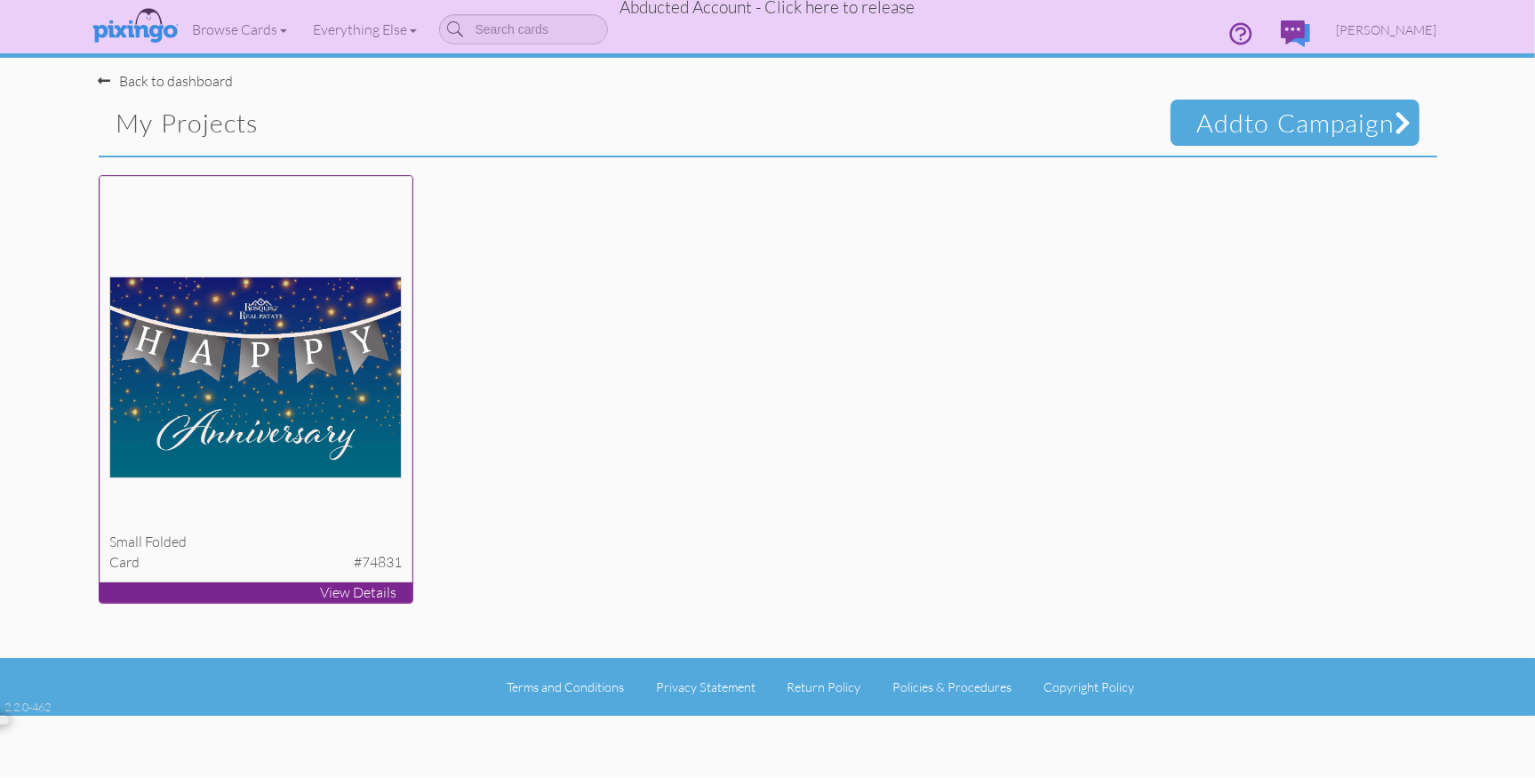
click at [284, 373] on img at bounding box center [255, 377] width 292 height 202
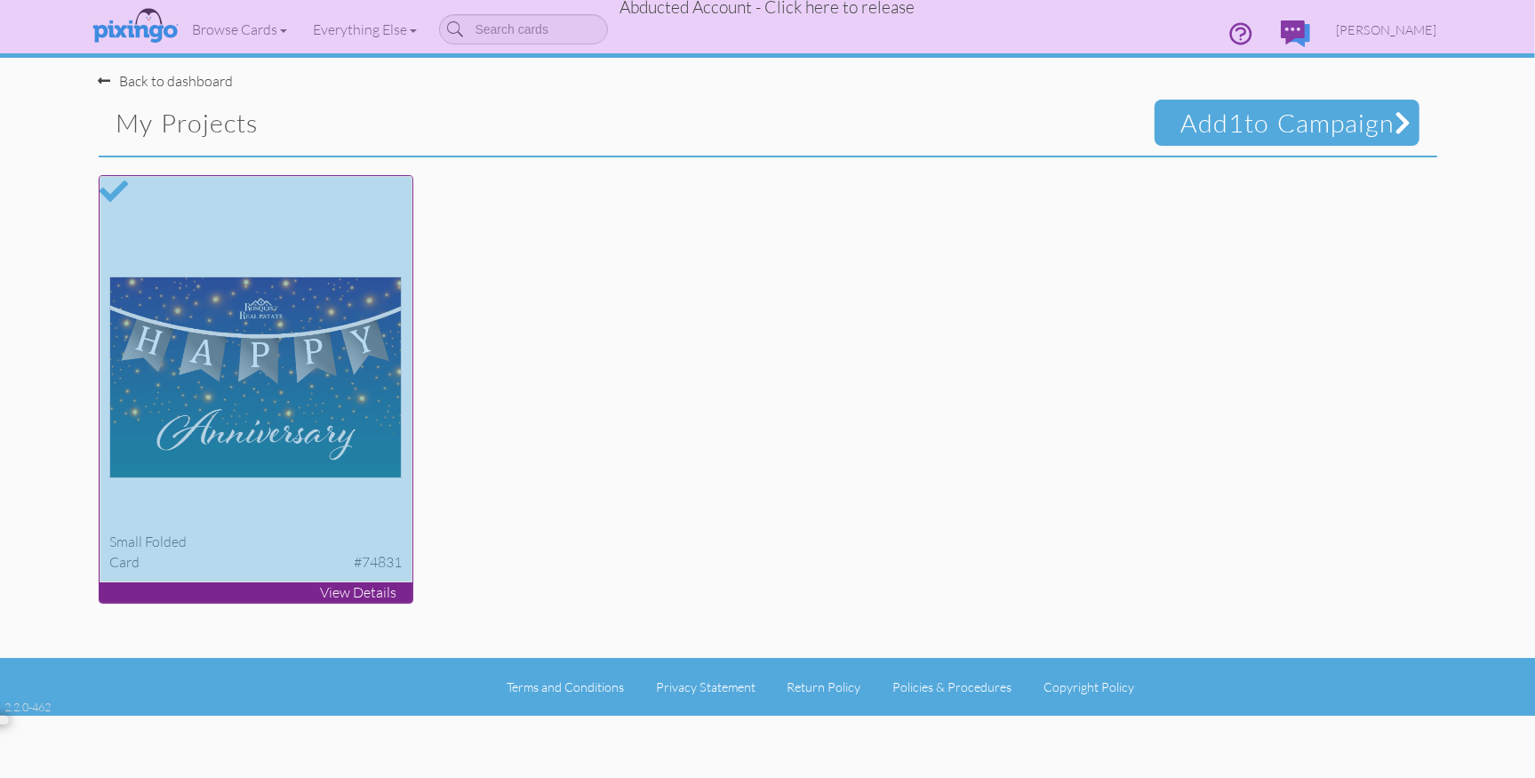
click at [284, 372] on div at bounding box center [255, 379] width 311 height 405
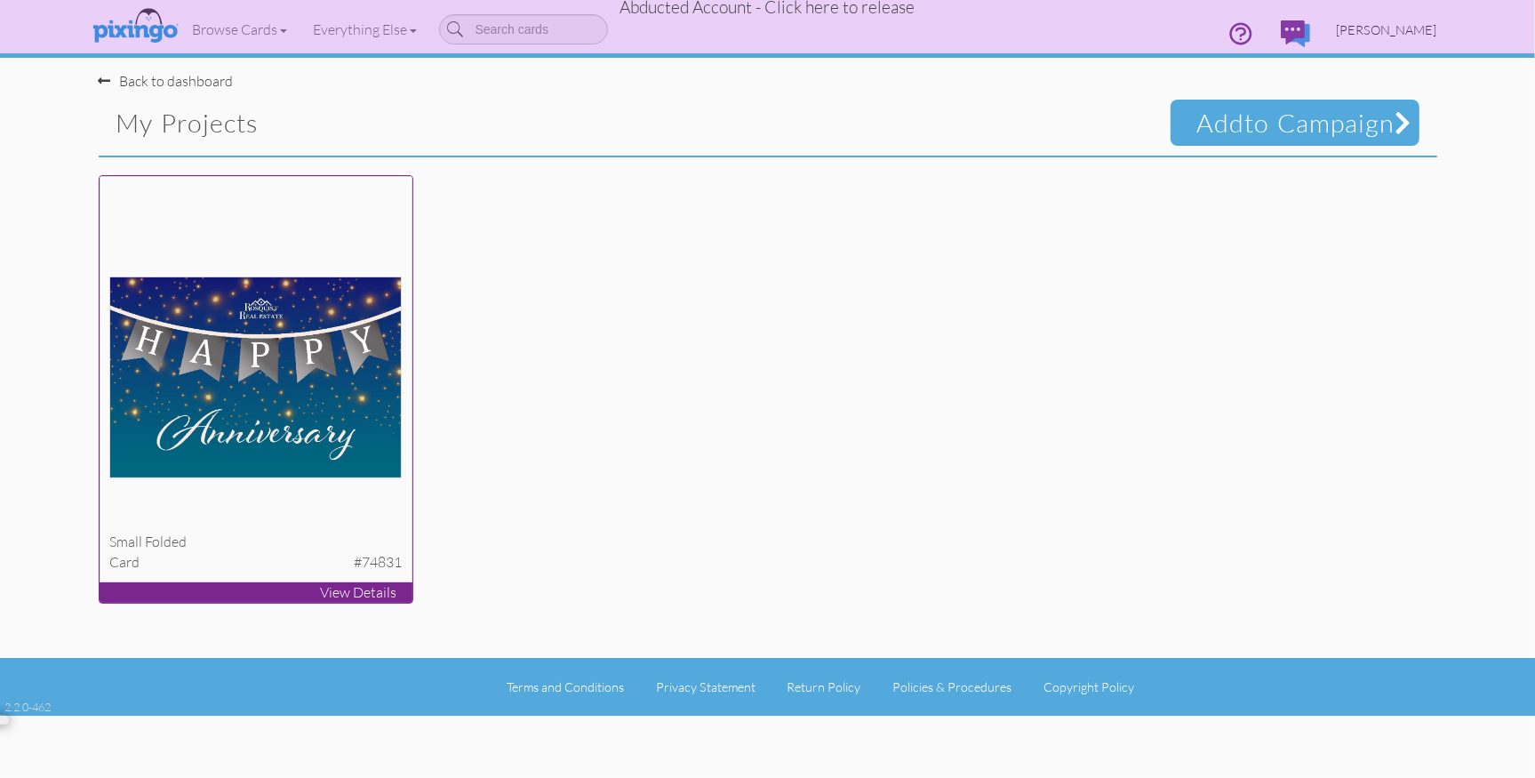
click at [1386, 32] on span "[PERSON_NAME]" at bounding box center [1387, 29] width 100 height 15
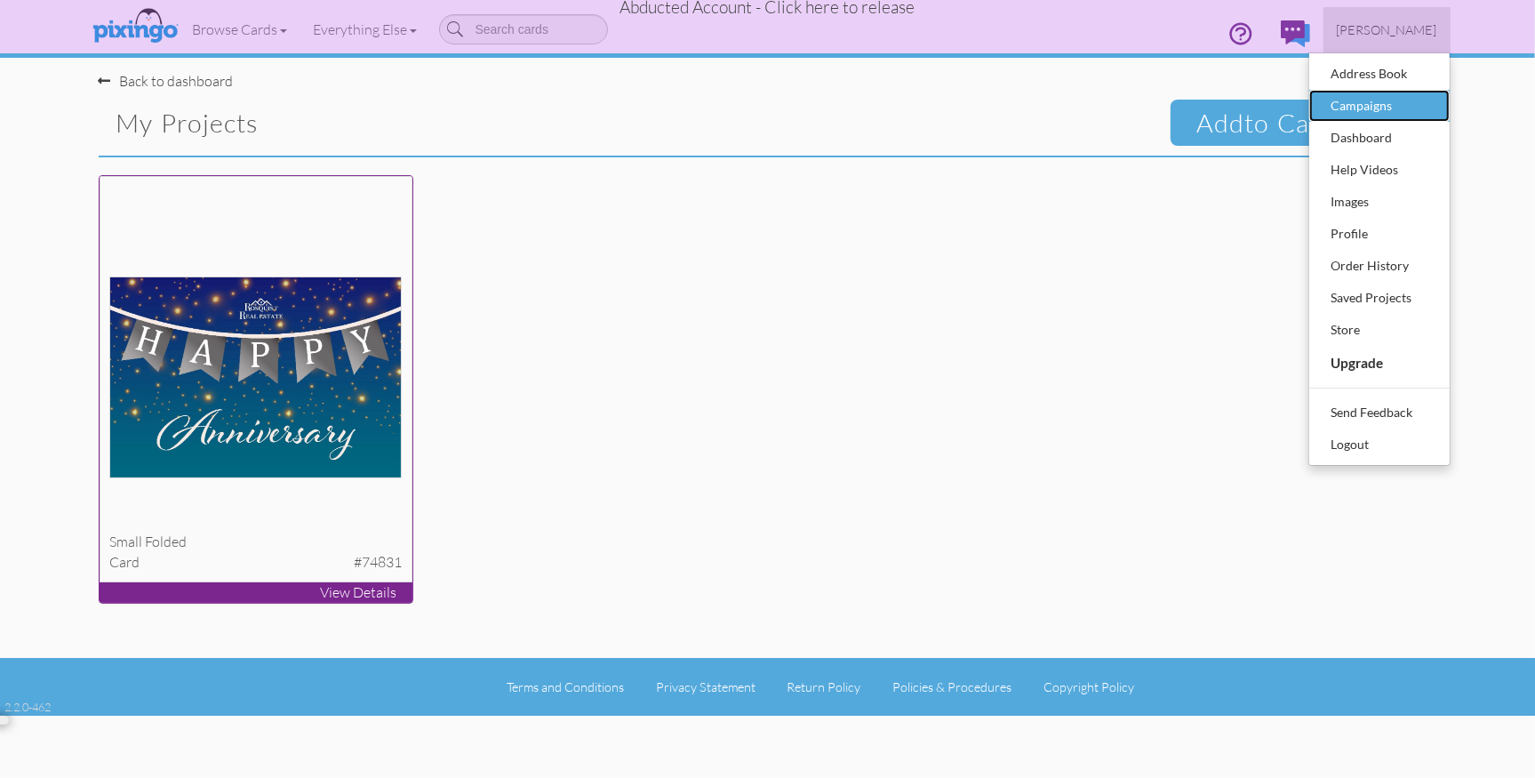
click at [1358, 105] on div "Campaigns" at bounding box center [1379, 105] width 105 height 27
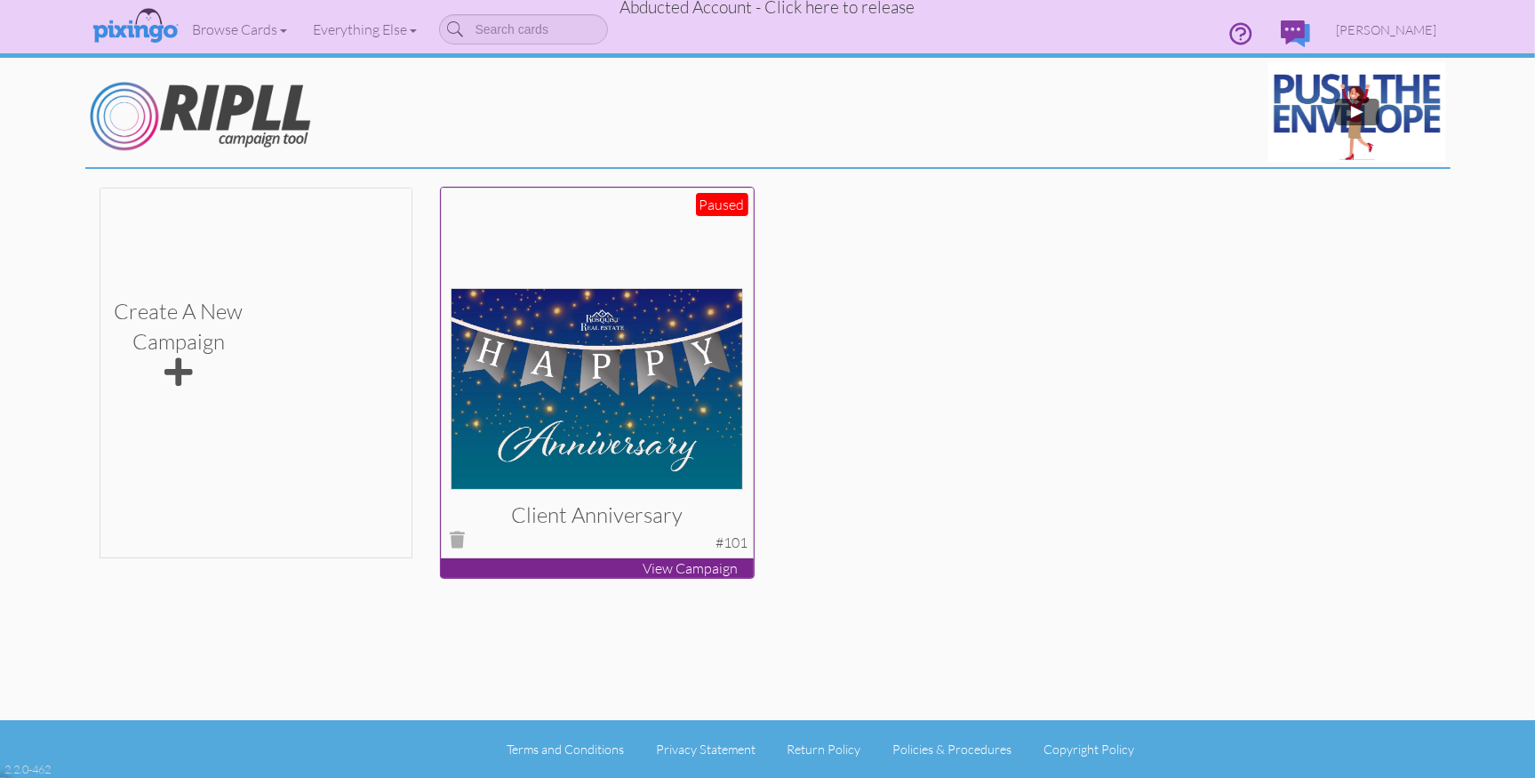
click at [627, 416] on img at bounding box center [597, 389] width 292 height 202
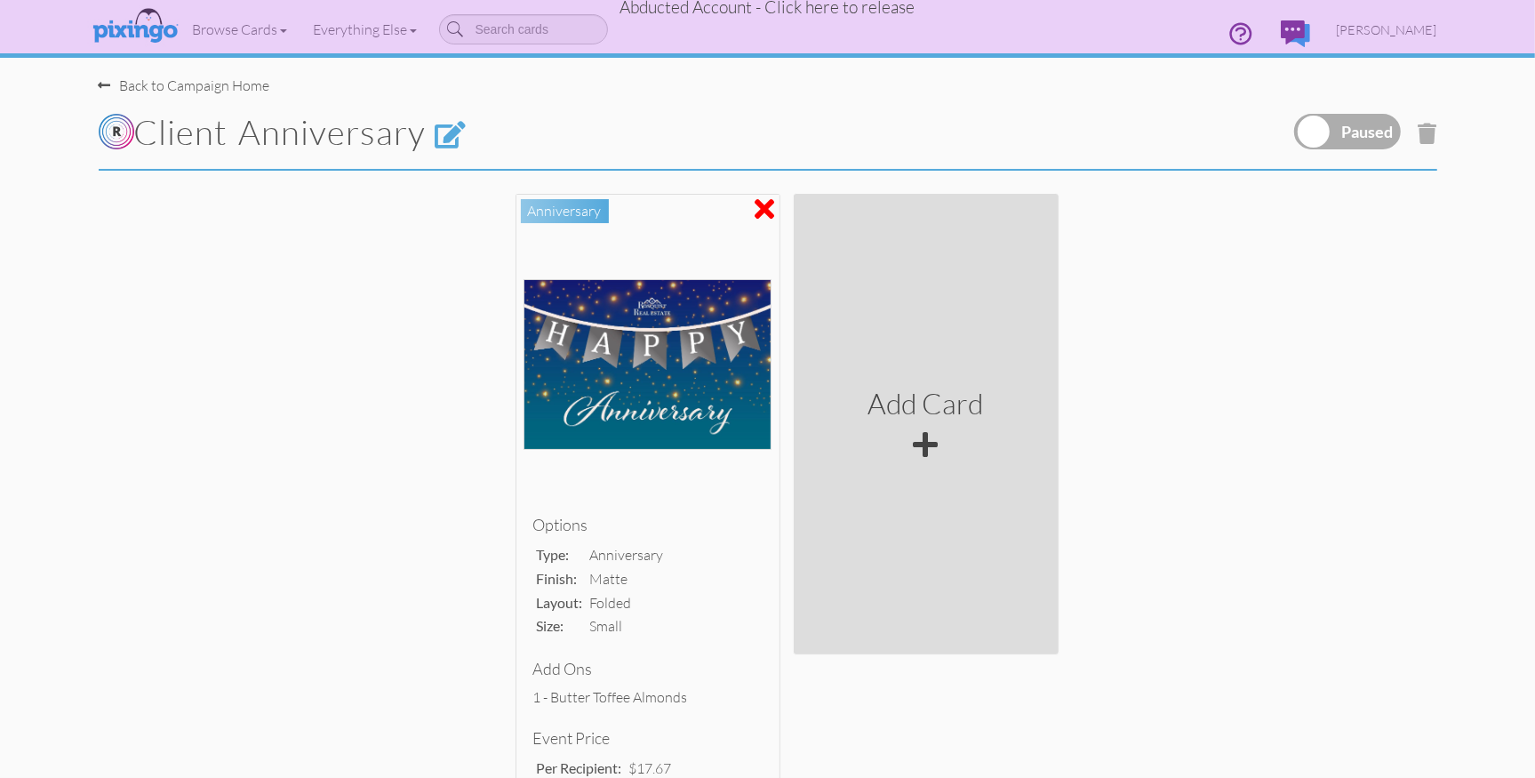
click at [1315, 136] on label at bounding box center [1347, 132] width 107 height 36
click at [0, 0] on input "checkbox" at bounding box center [0, 0] width 0 height 0
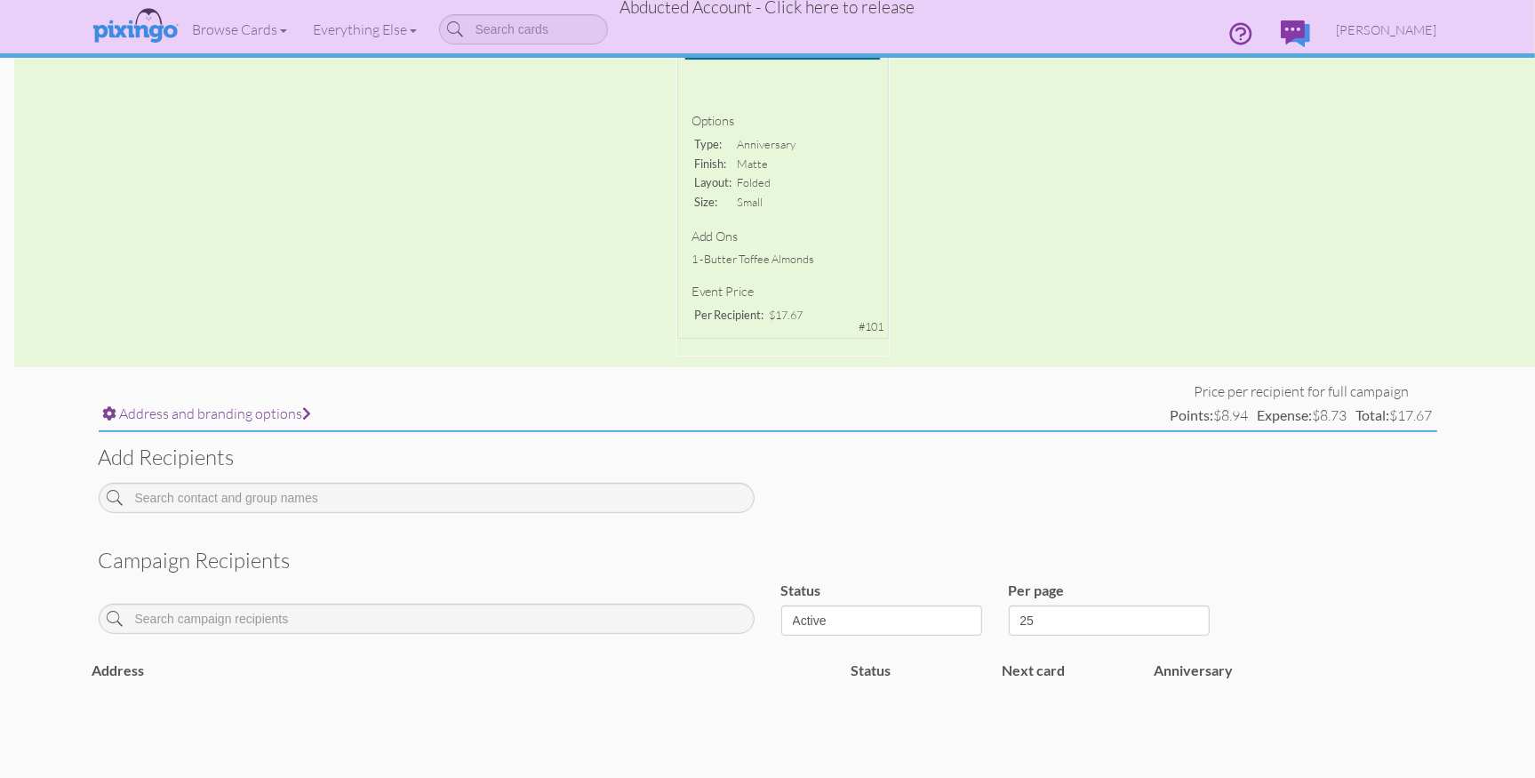
scroll to position [410, 0]
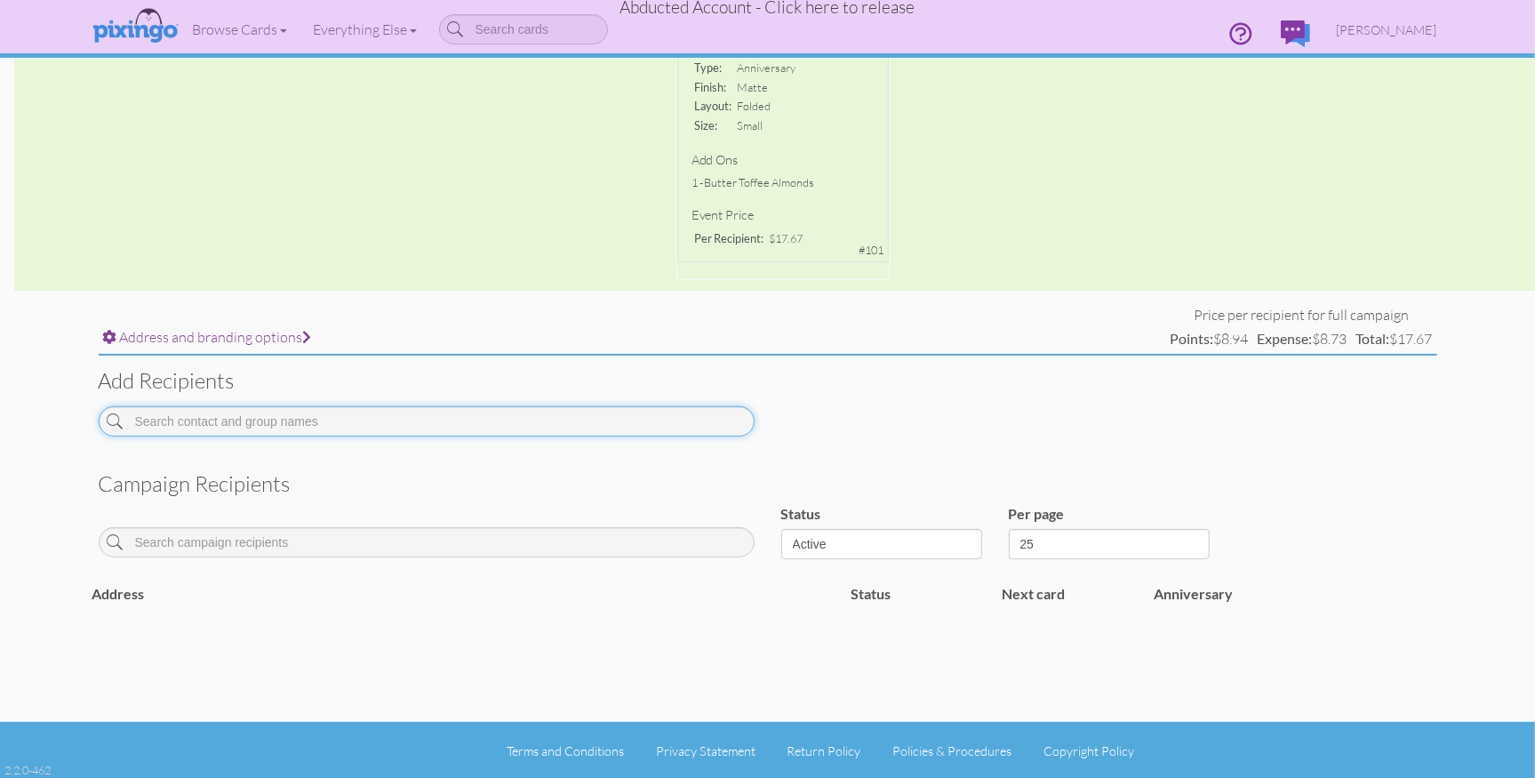
drag, startPoint x: 324, startPoint y: 425, endPoint x: 499, endPoint y: 452, distance: 176.3
click at [325, 426] on input at bounding box center [427, 421] width 656 height 30
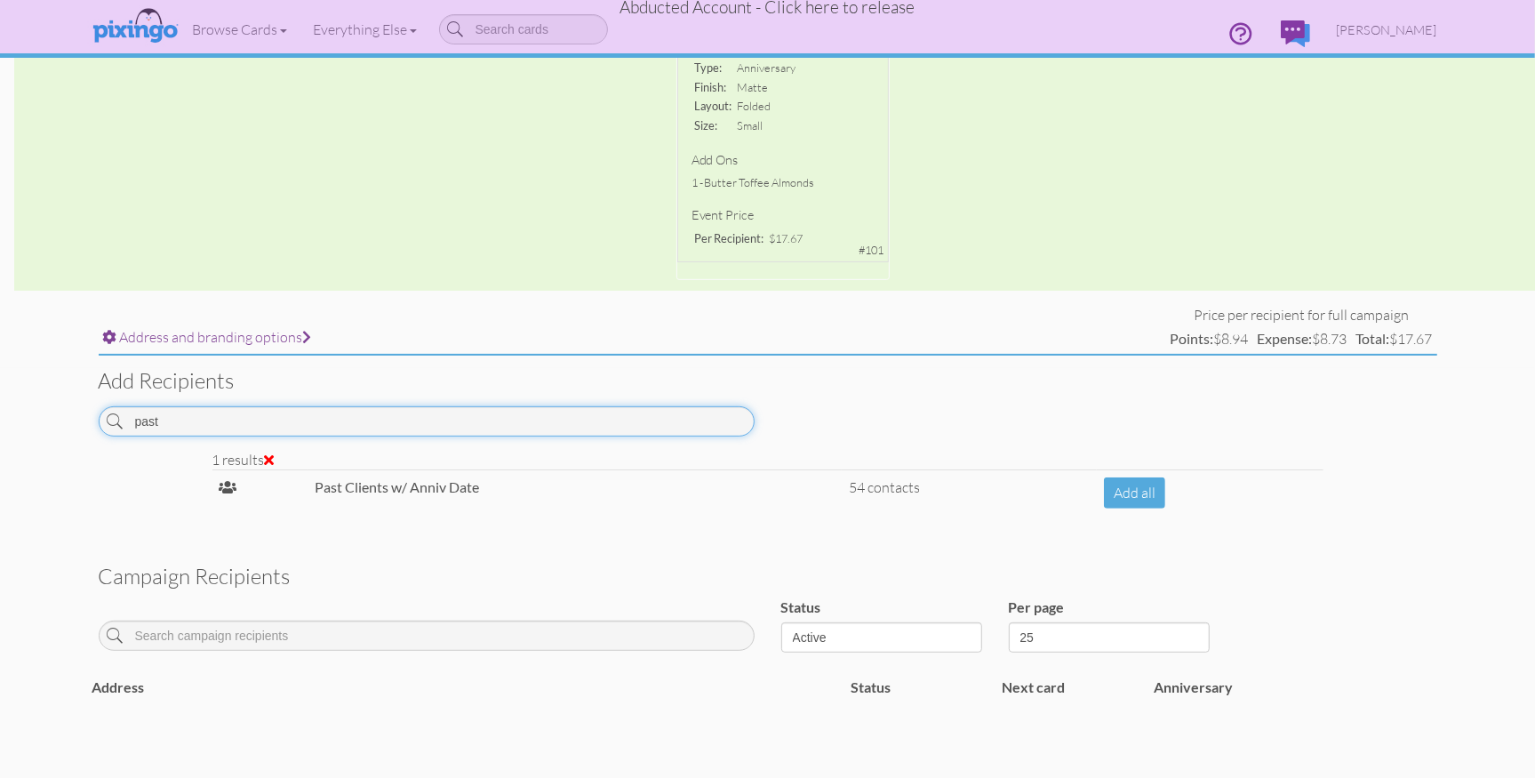
type input "past"
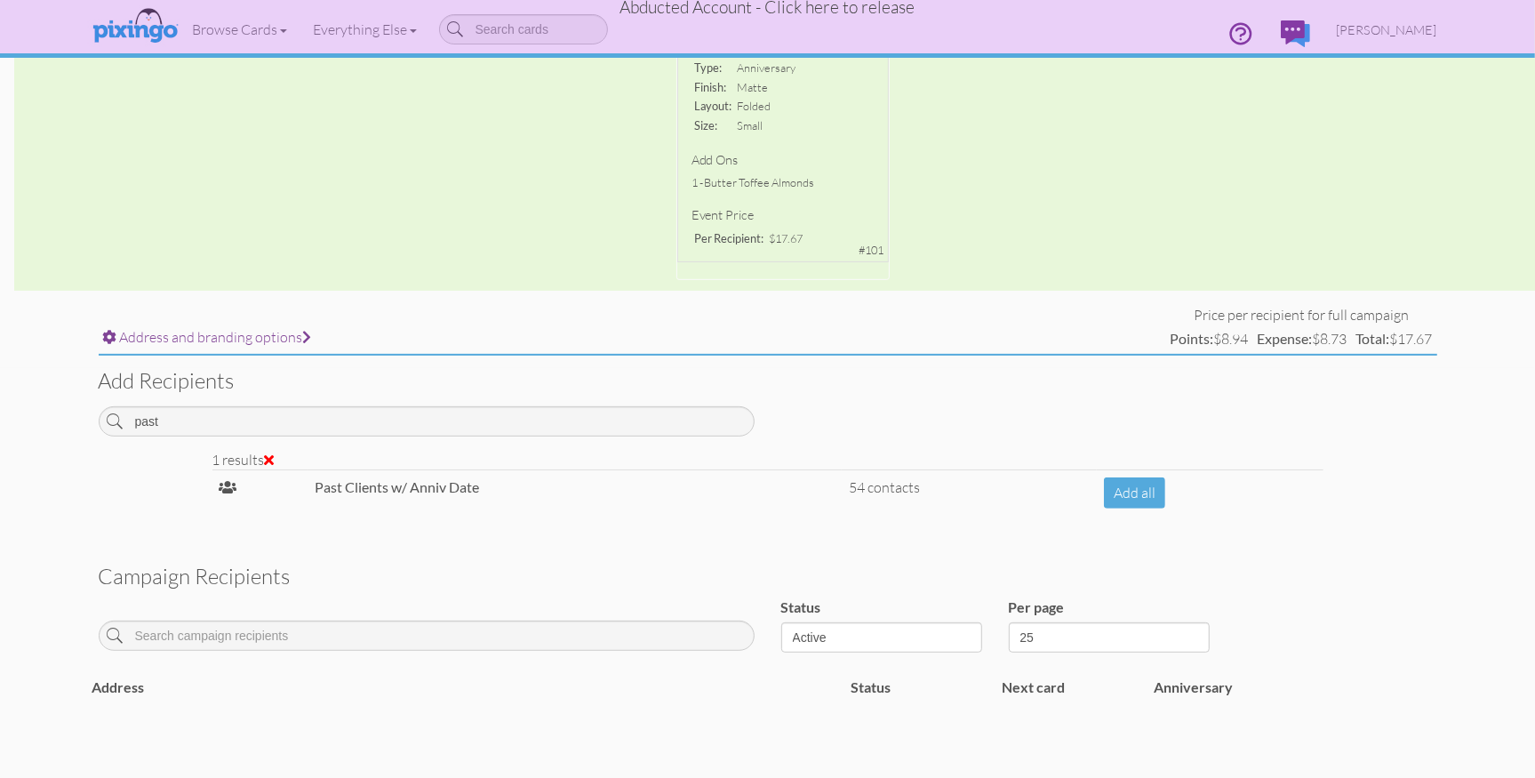
click at [478, 492] on strong "Past Clients w/ Anniv Date" at bounding box center [397, 486] width 164 height 17
click at [1123, 497] on button "Add all" at bounding box center [1134, 492] width 61 height 31
click at [380, 490] on strong "Past Clients w/ Anniv Date" at bounding box center [397, 486] width 164 height 17
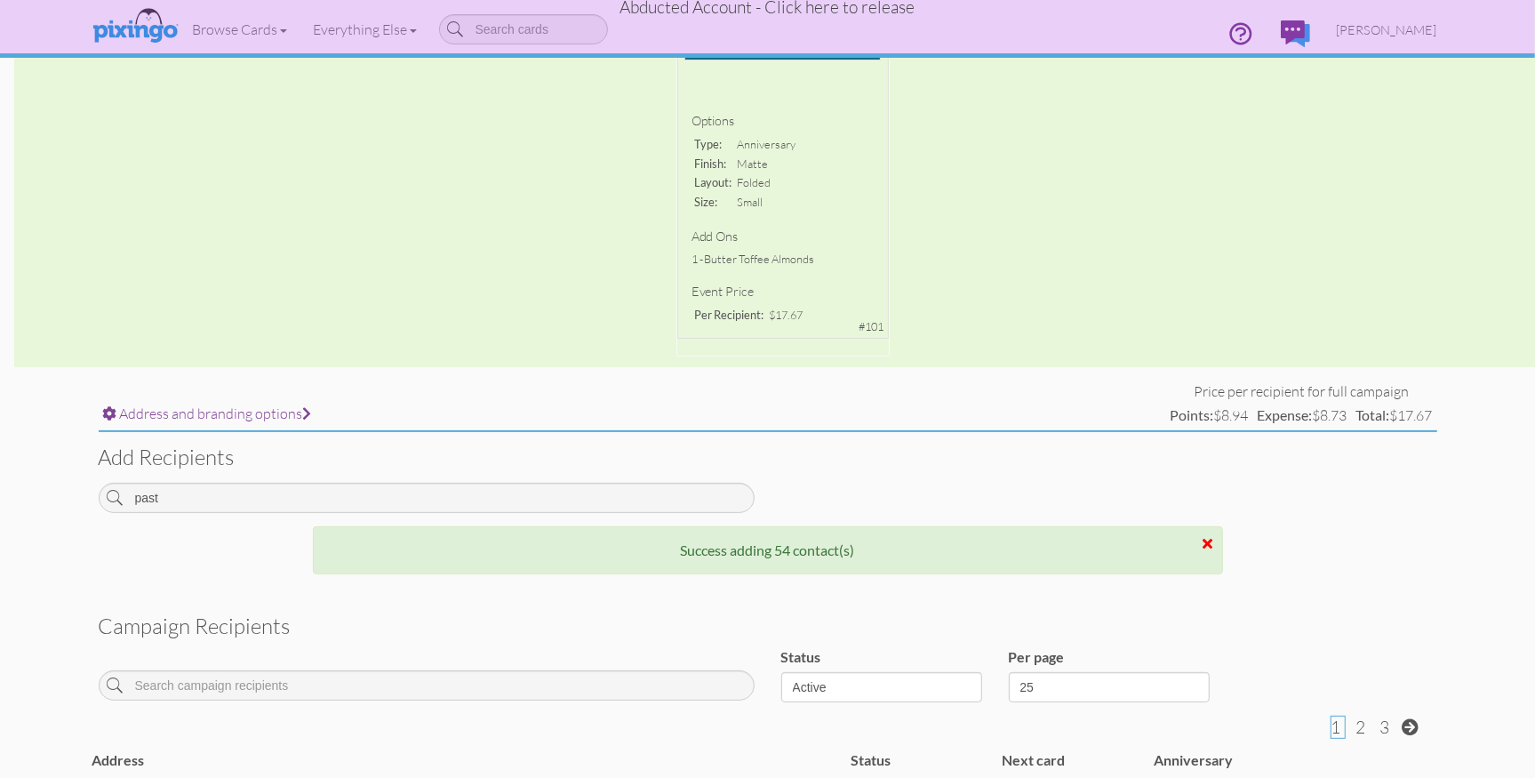
scroll to position [0, 0]
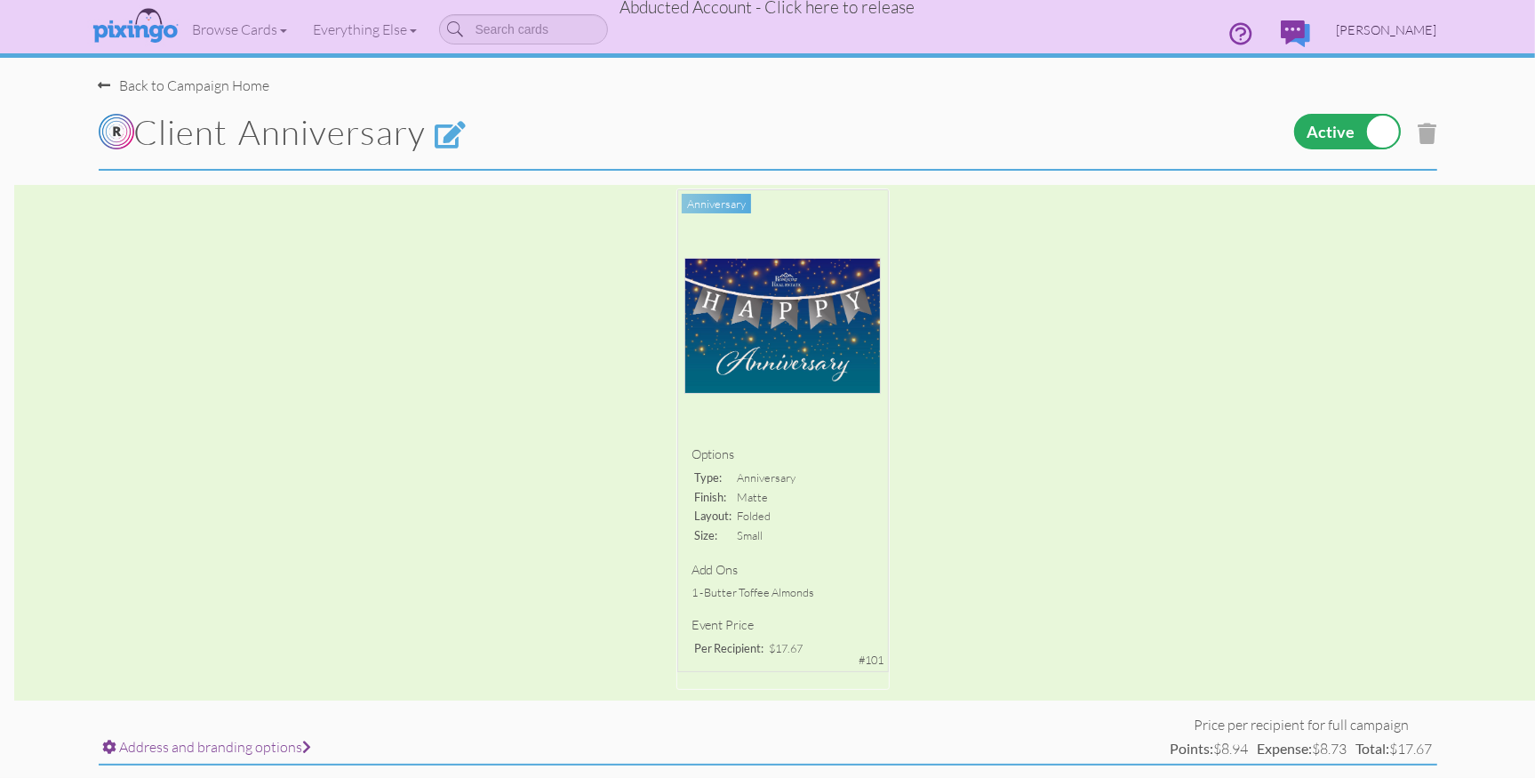
click at [1381, 27] on span "[PERSON_NAME]" at bounding box center [1387, 29] width 100 height 15
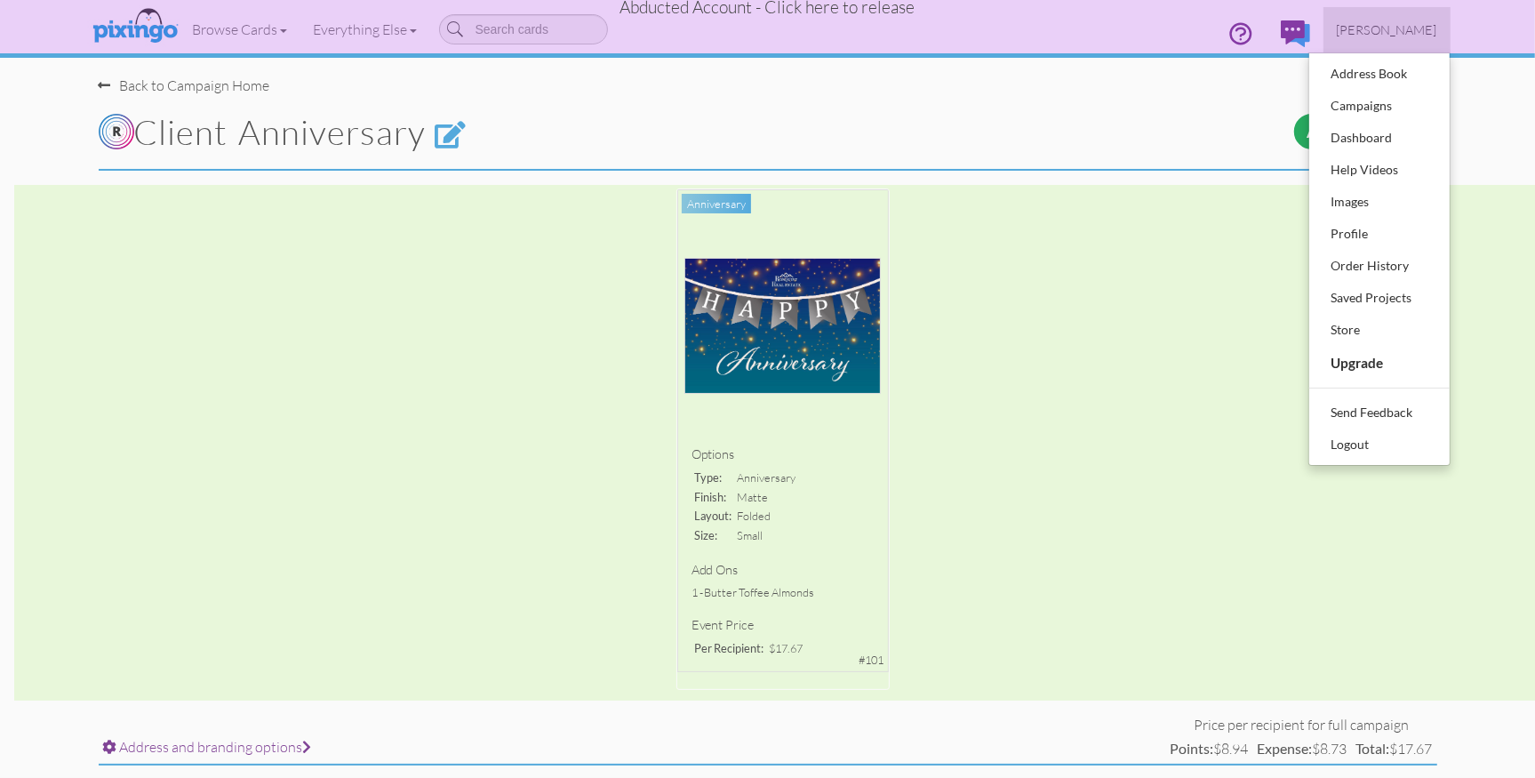
click at [1021, 128] on div at bounding box center [1223, 125] width 455 height 58
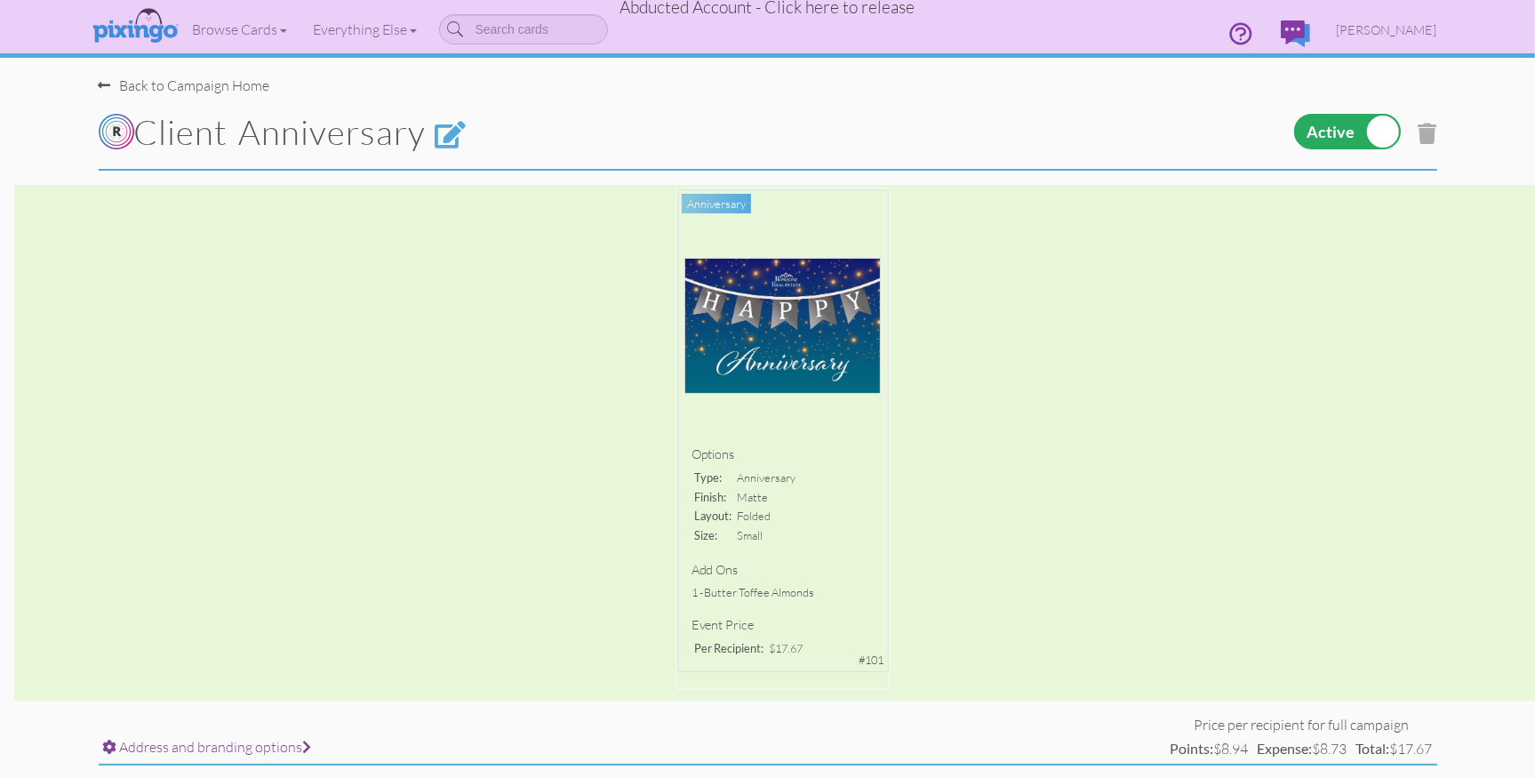
click at [1059, 123] on div at bounding box center [1223, 125] width 455 height 58
click at [1084, 125] on div at bounding box center [1223, 125] width 455 height 58
click at [1413, 262] on div "Options type: anniversary finish: matte layout: folded size: small Add ons 1 - …" at bounding box center [767, 442] width 1535 height 515
click at [1137, 412] on div "Options type: anniversary finish: matte layout: folded size: small Add ons 1 - …" at bounding box center [767, 442] width 1535 height 515
click at [1394, 28] on span "[PERSON_NAME]" at bounding box center [1387, 29] width 100 height 15
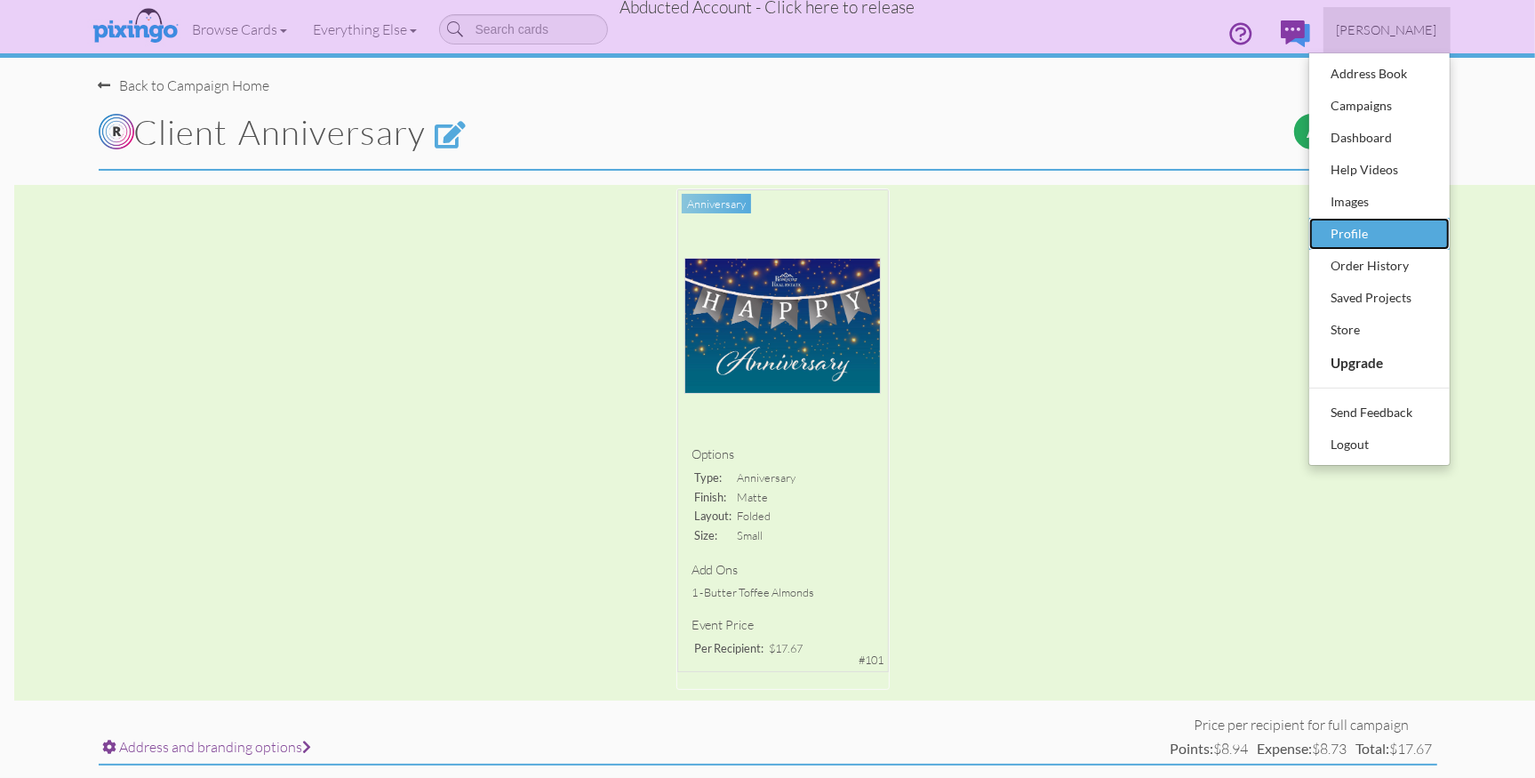
click at [1360, 228] on div "Profile" at bounding box center [1379, 233] width 105 height 27
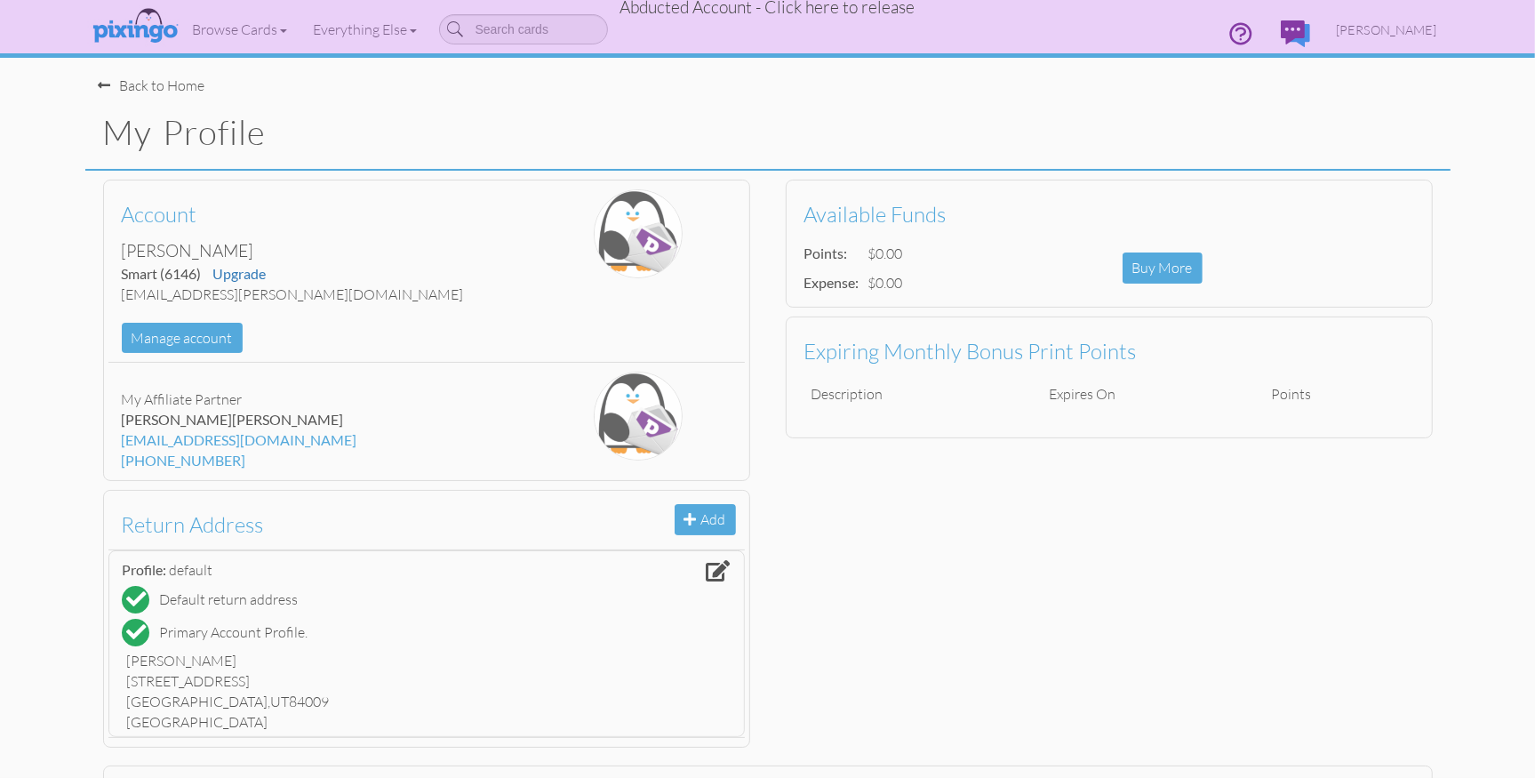
drag, startPoint x: 1477, startPoint y: 305, endPoint x: 1443, endPoint y: 306, distance: 34.7
click at [1477, 305] on profile "Toggle navigation Visit Pixingo Mobile Browse Cards Business Accounting Automot…" at bounding box center [767, 514] width 1535 height 1028
click at [1371, 28] on span "[PERSON_NAME]" at bounding box center [1387, 29] width 100 height 15
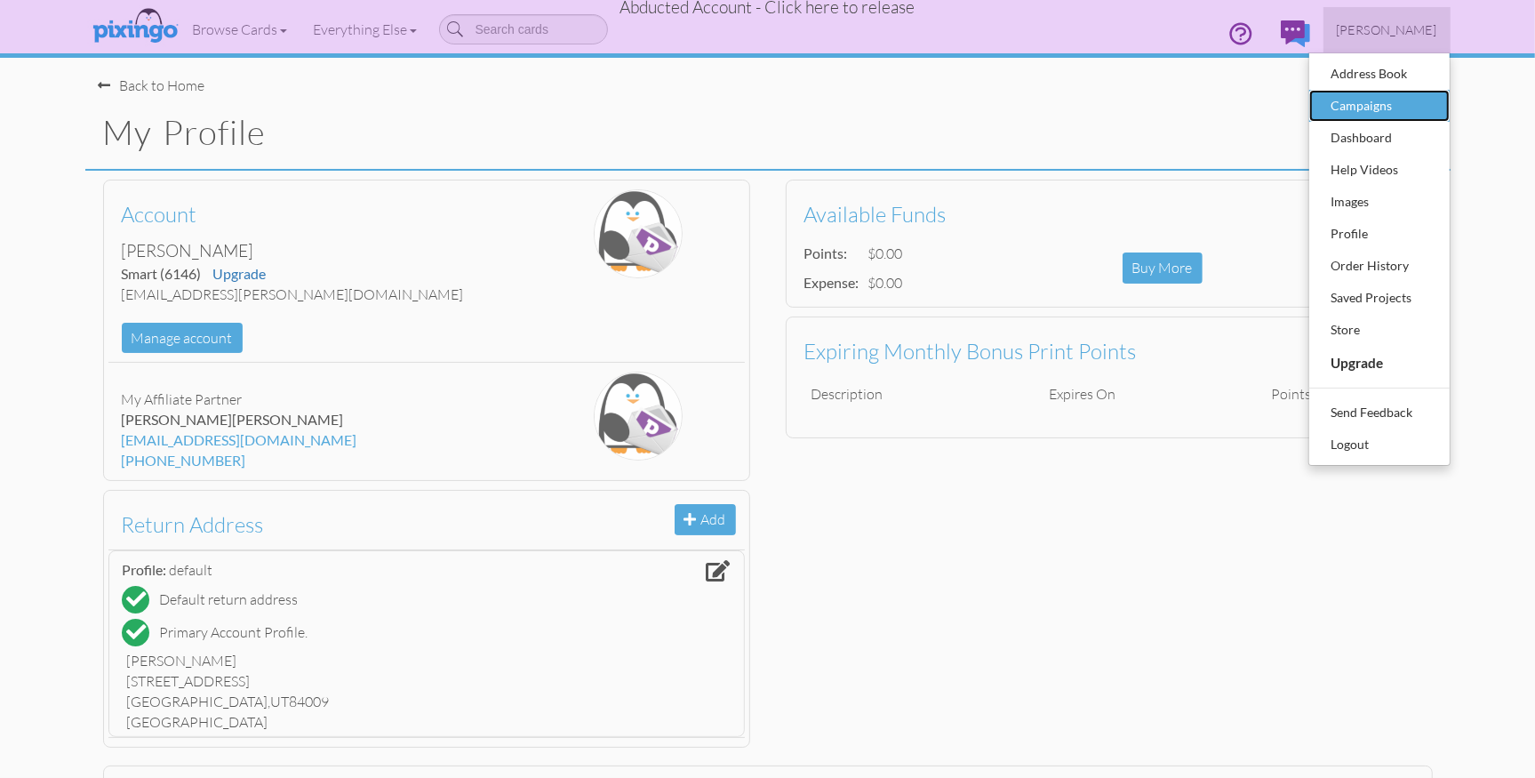
click at [1348, 108] on div "Campaigns" at bounding box center [1379, 105] width 105 height 27
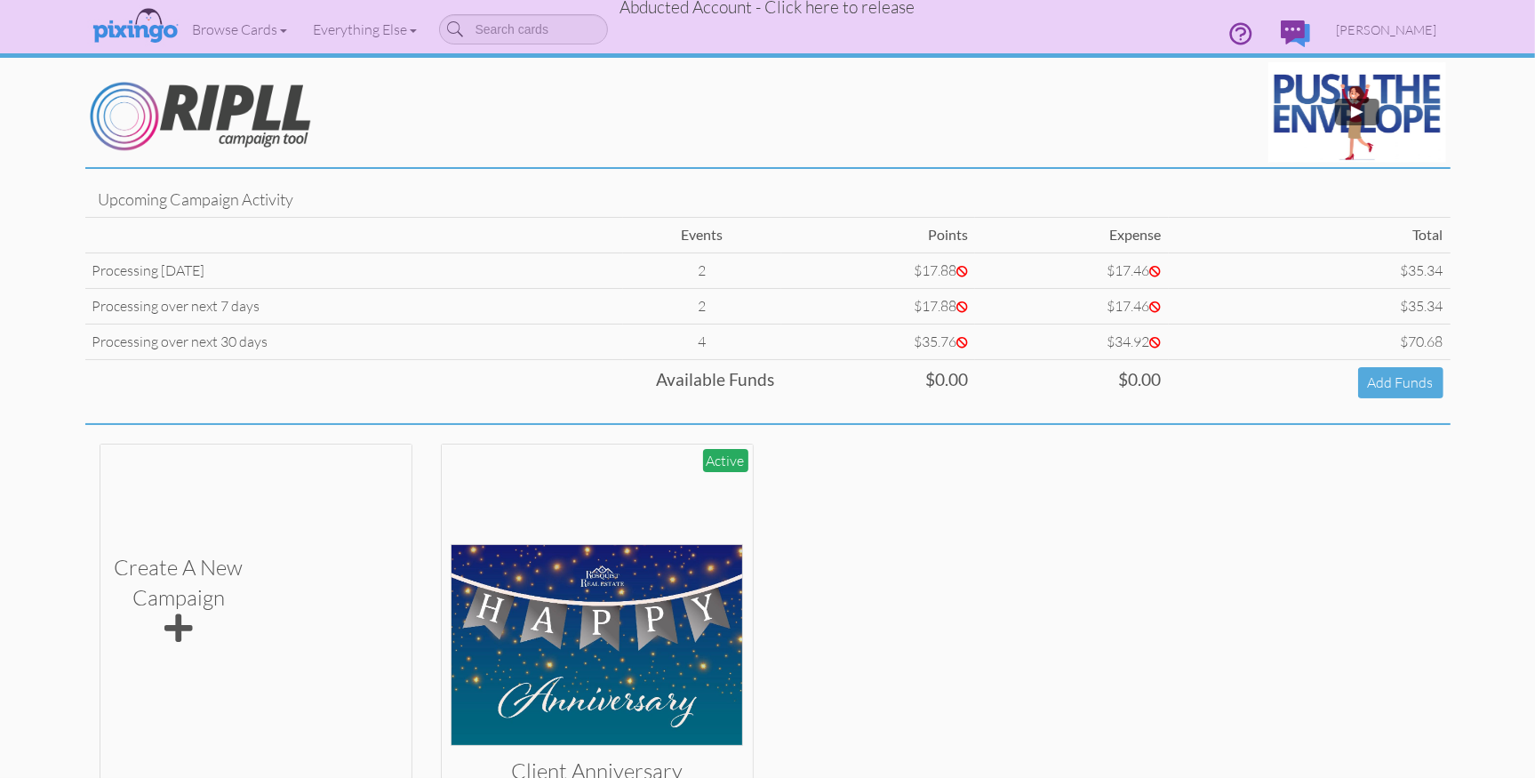
click at [1103, 605] on div "Create a new Campaign Add Campaign Client Anniversary Active #101 View Campaign" at bounding box center [767, 644] width 1365 height 402
click at [1251, 538] on div "Create a new Campaign Add Campaign Client Anniversary Active #101 View Campaign" at bounding box center [767, 644] width 1365 height 402
click at [844, 9] on span "Abducted Account - Click here to release" at bounding box center [767, 6] width 295 height 21
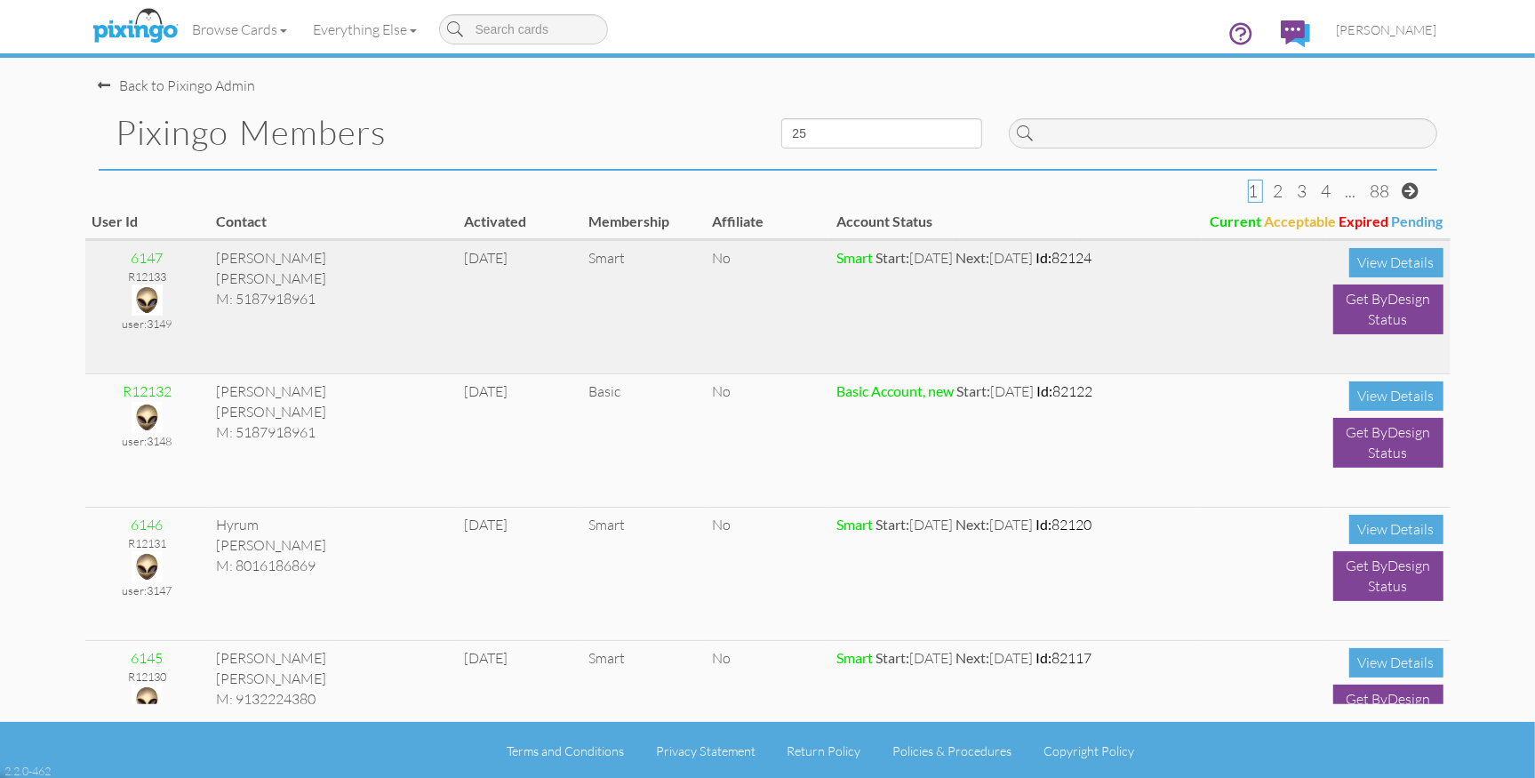
click at [145, 299] on img at bounding box center [147, 299] width 31 height 31
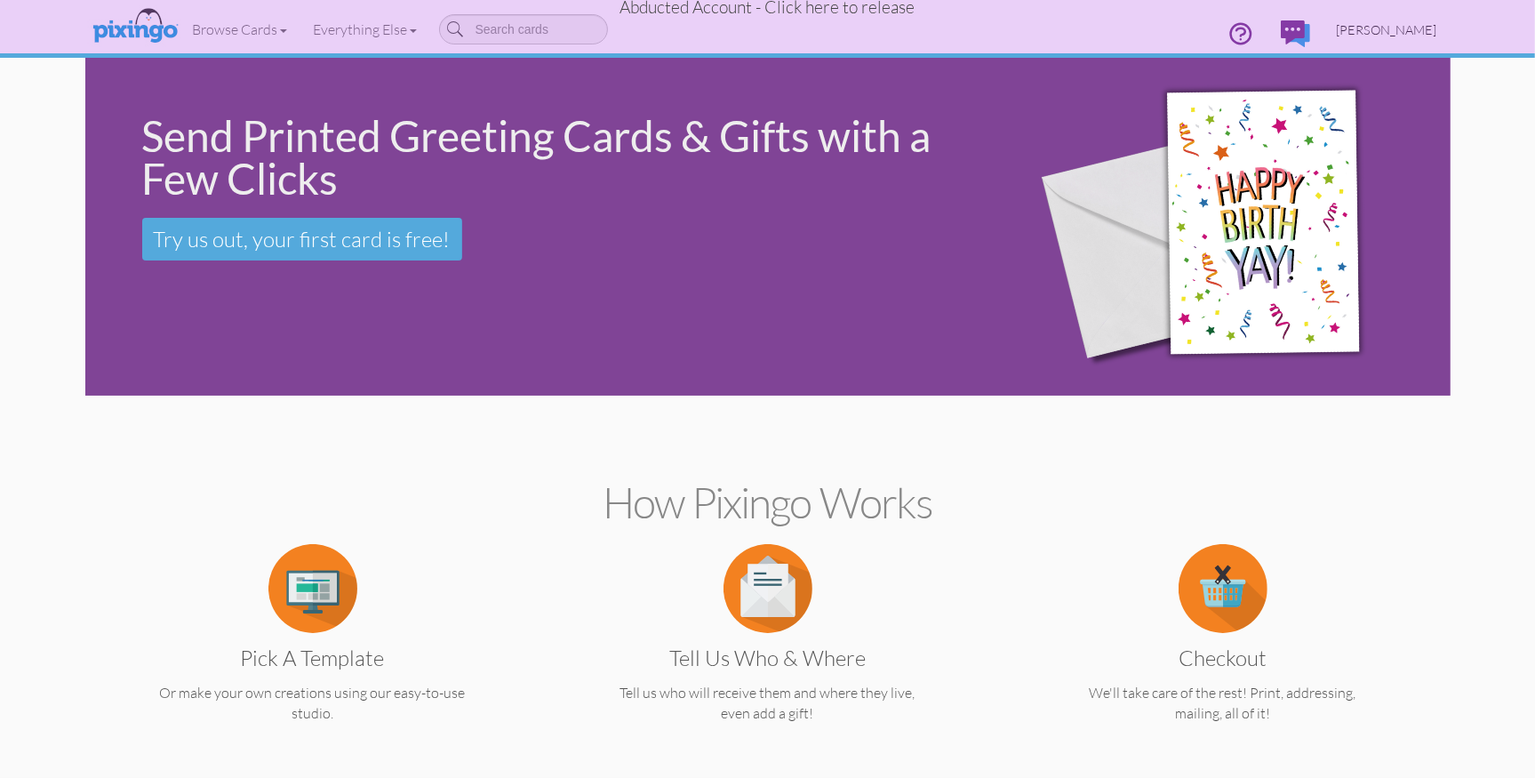
click at [1394, 30] on span "[PERSON_NAME]" at bounding box center [1387, 29] width 100 height 15
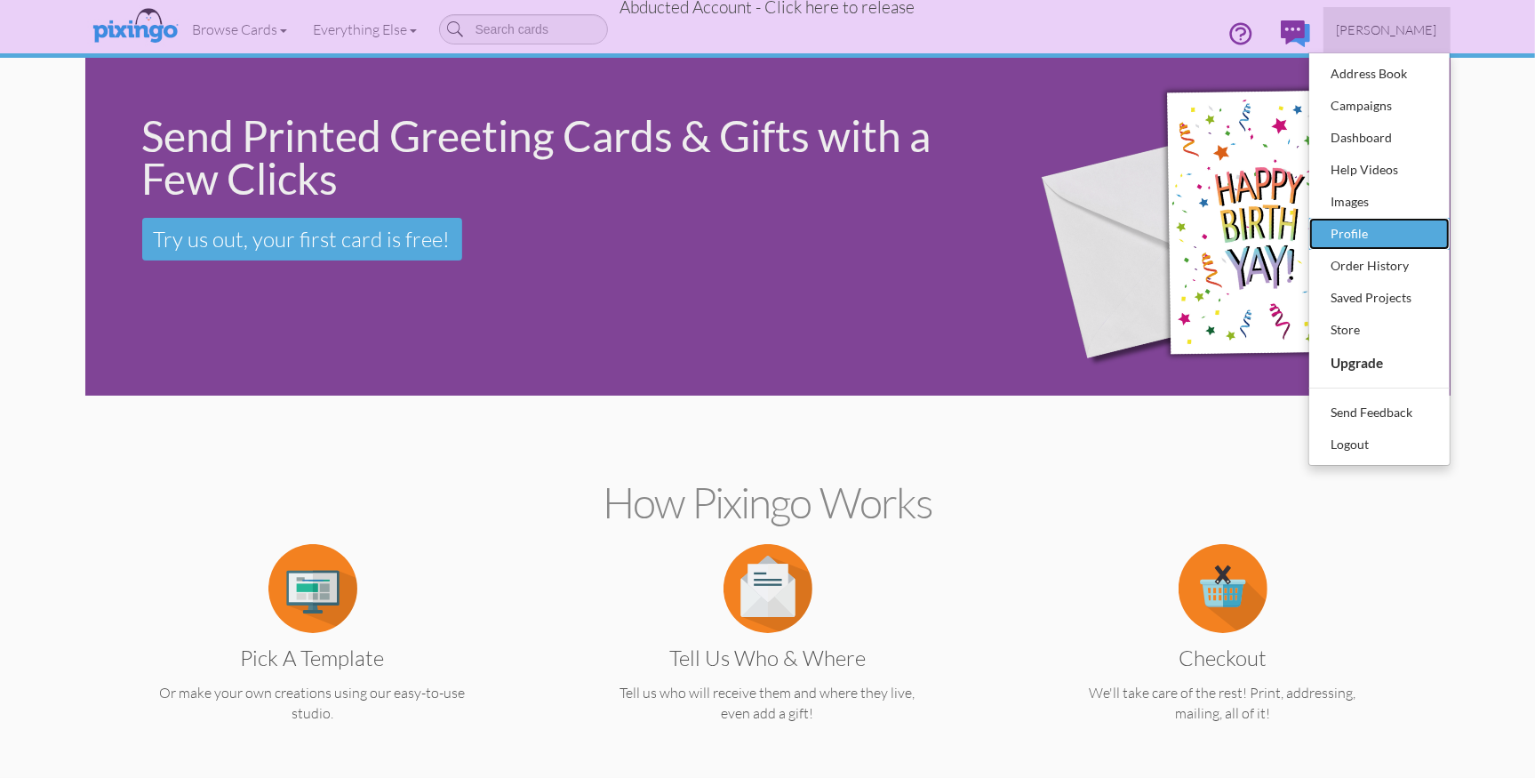
click at [1354, 230] on div "Profile" at bounding box center [1379, 233] width 105 height 27
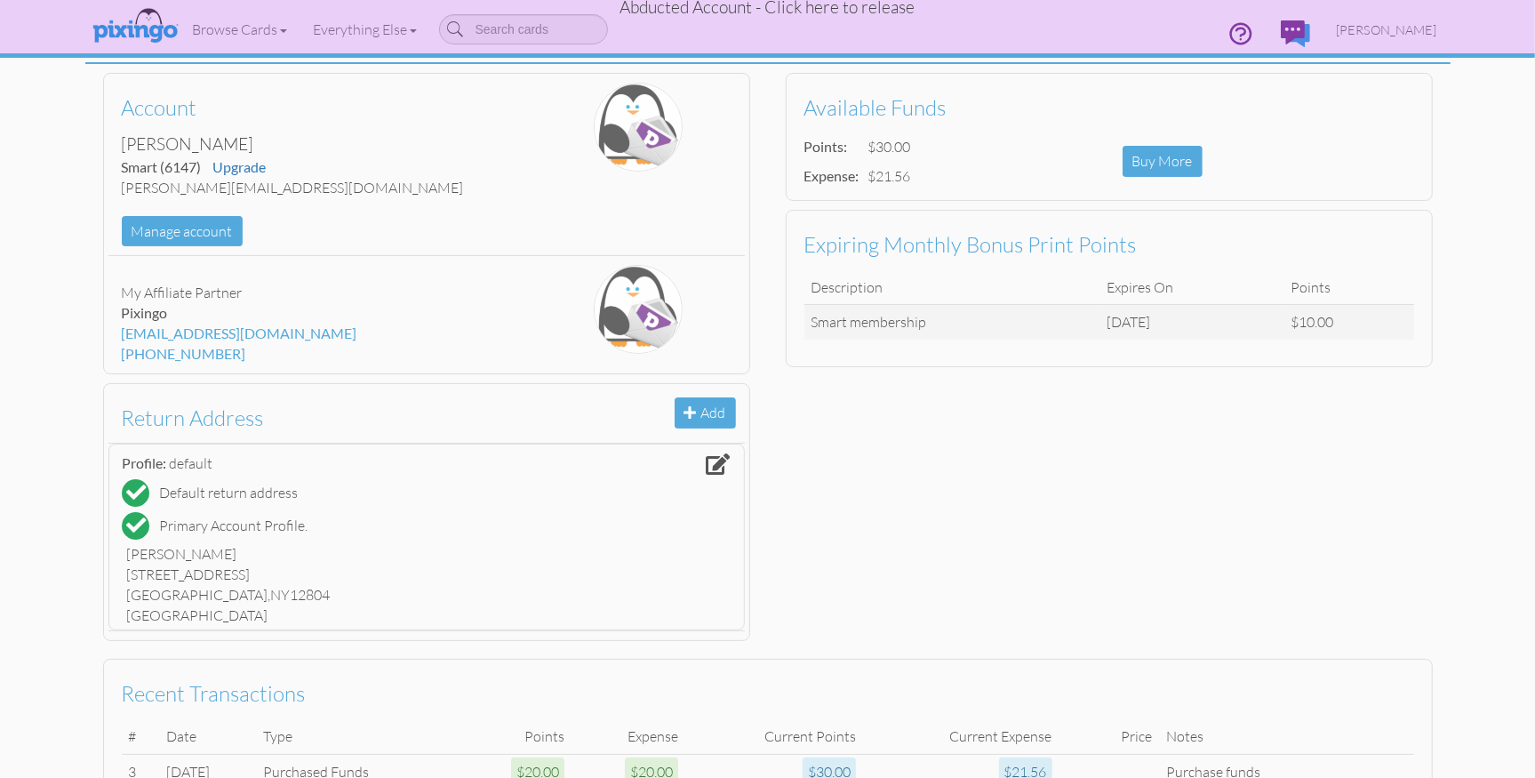
scroll to position [94, 0]
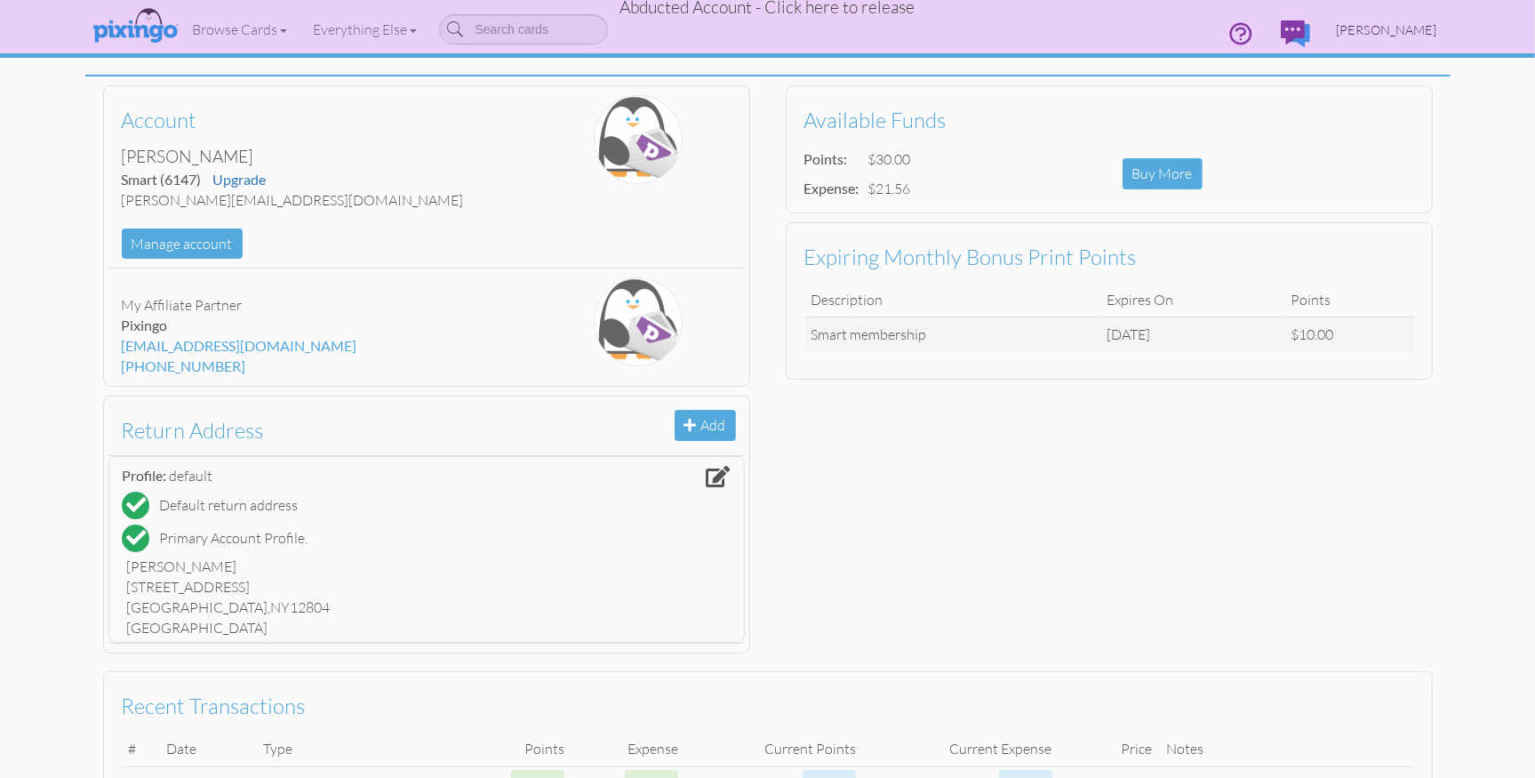
click at [1385, 30] on span "[PERSON_NAME]" at bounding box center [1387, 29] width 100 height 15
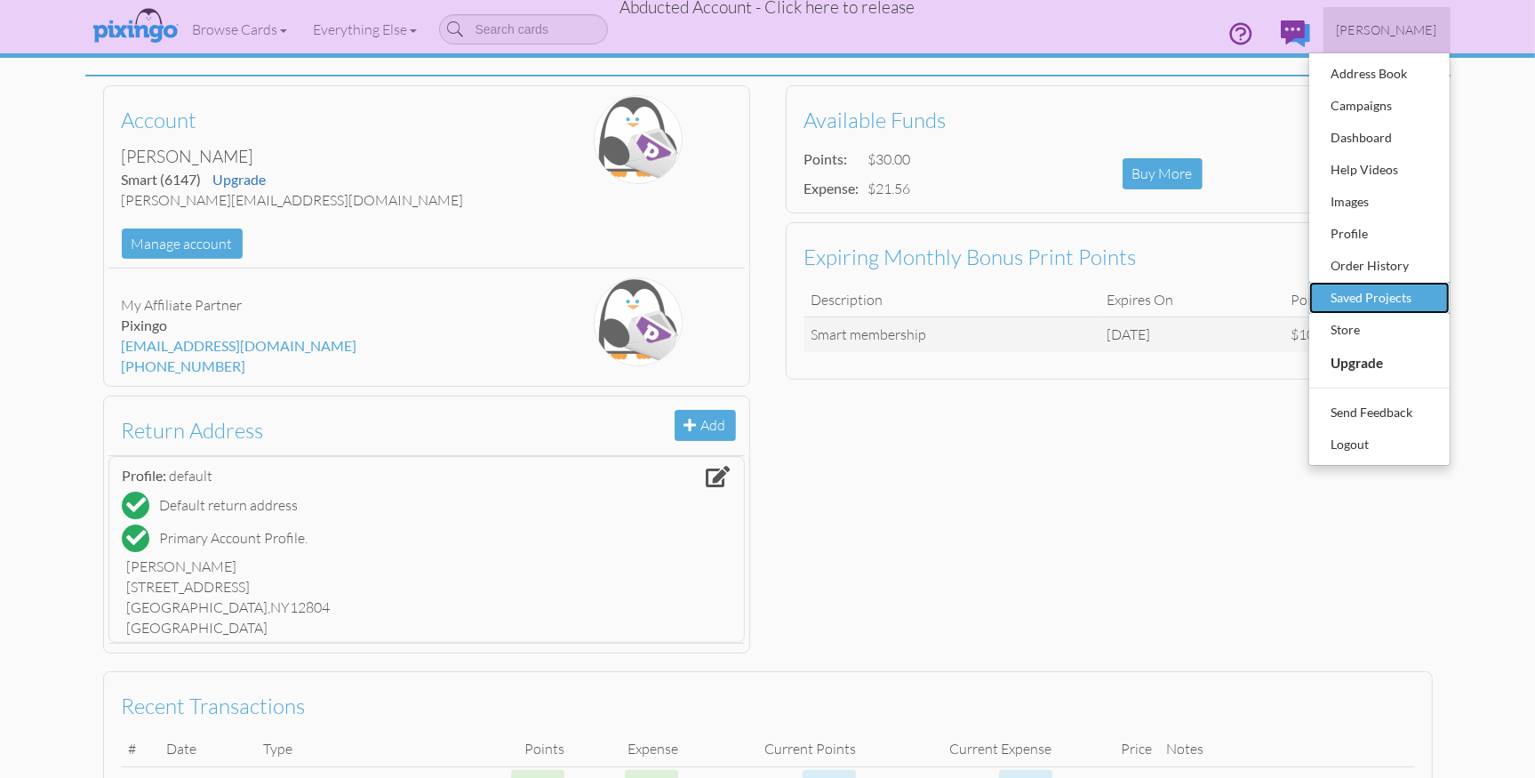
click at [1384, 299] on div "Saved Projects" at bounding box center [1379, 297] width 105 height 27
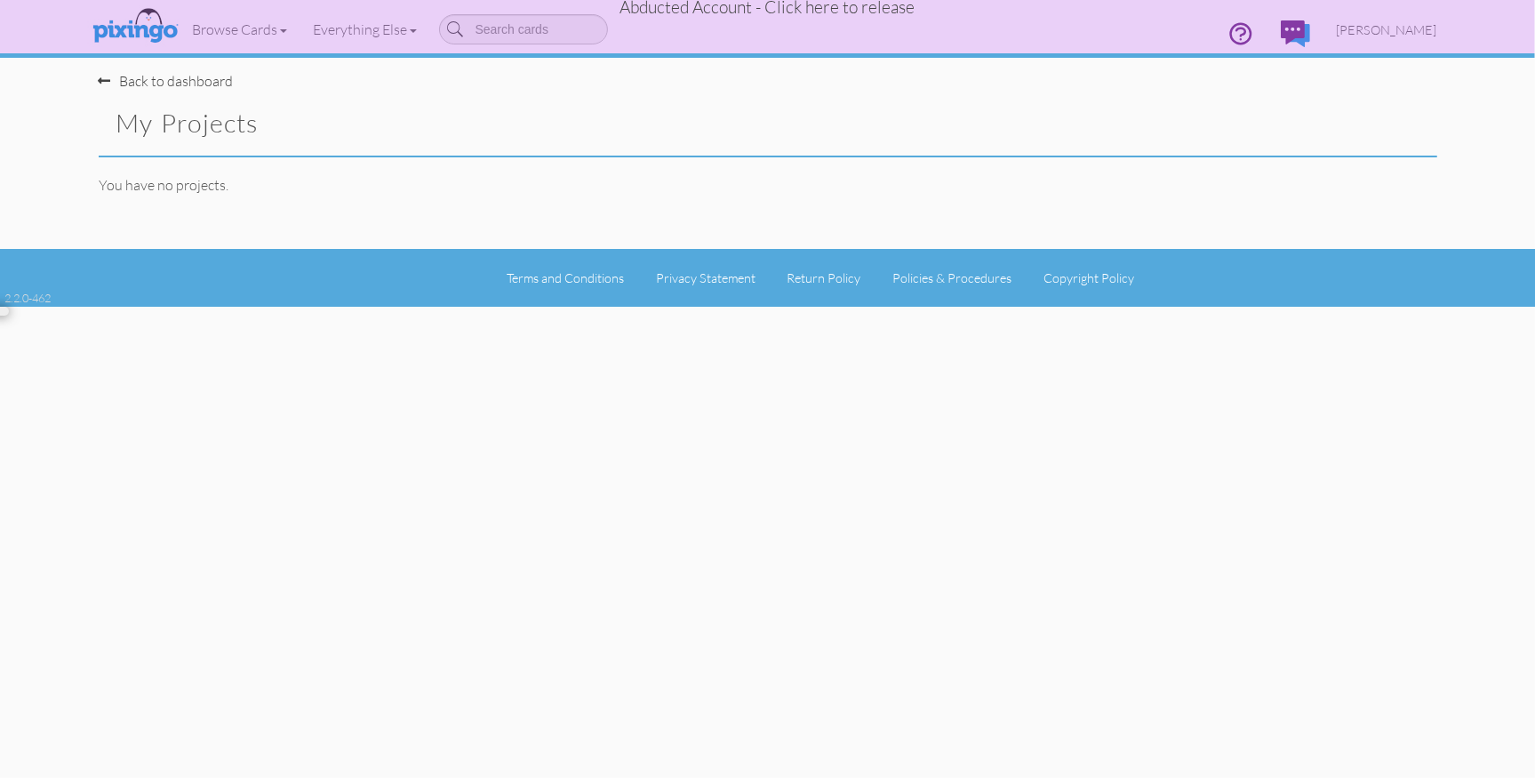
click at [756, 9] on span "Abducted Account - Click here to release" at bounding box center [767, 6] width 295 height 21
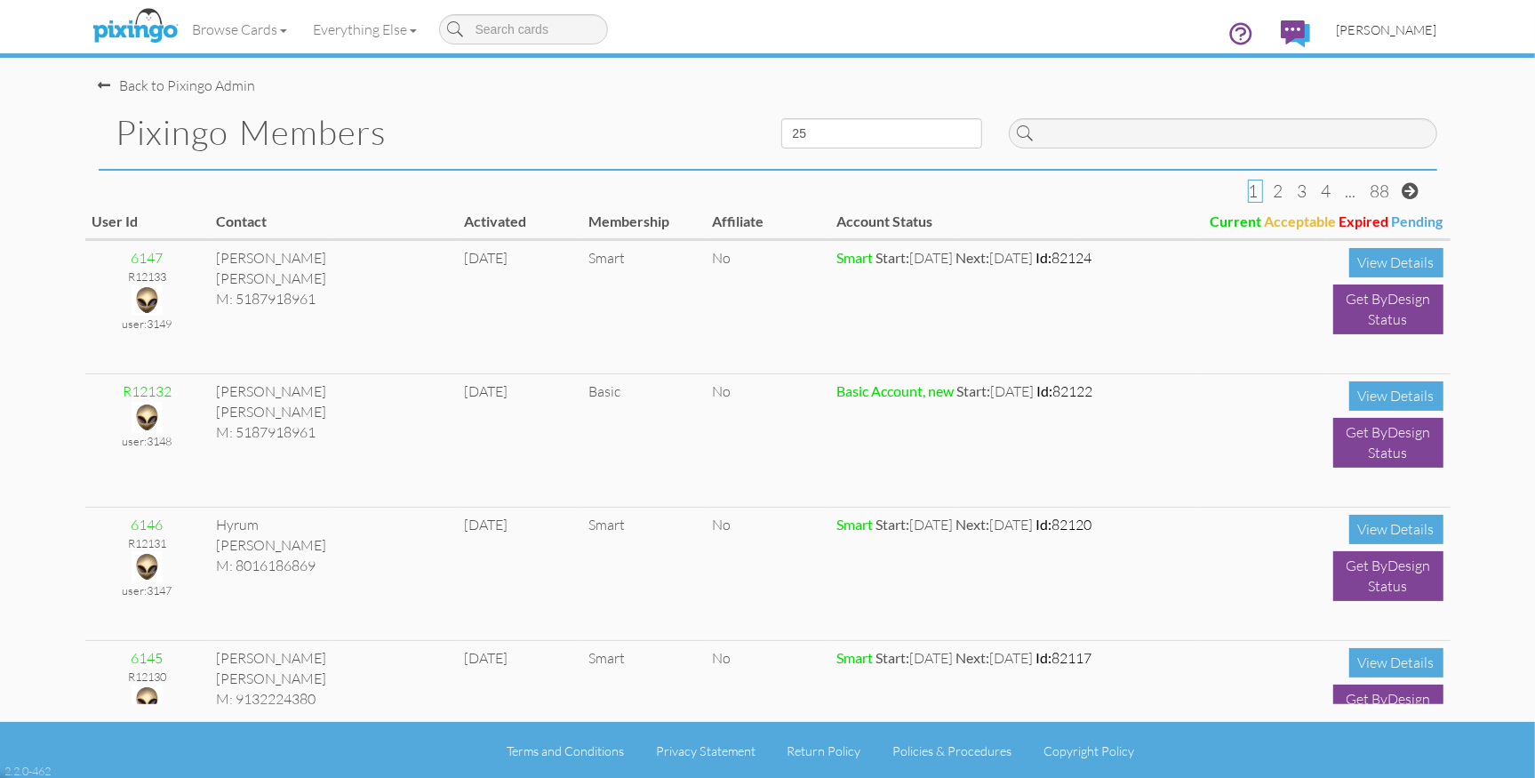
click at [1387, 32] on span "[PERSON_NAME]" at bounding box center [1387, 29] width 100 height 15
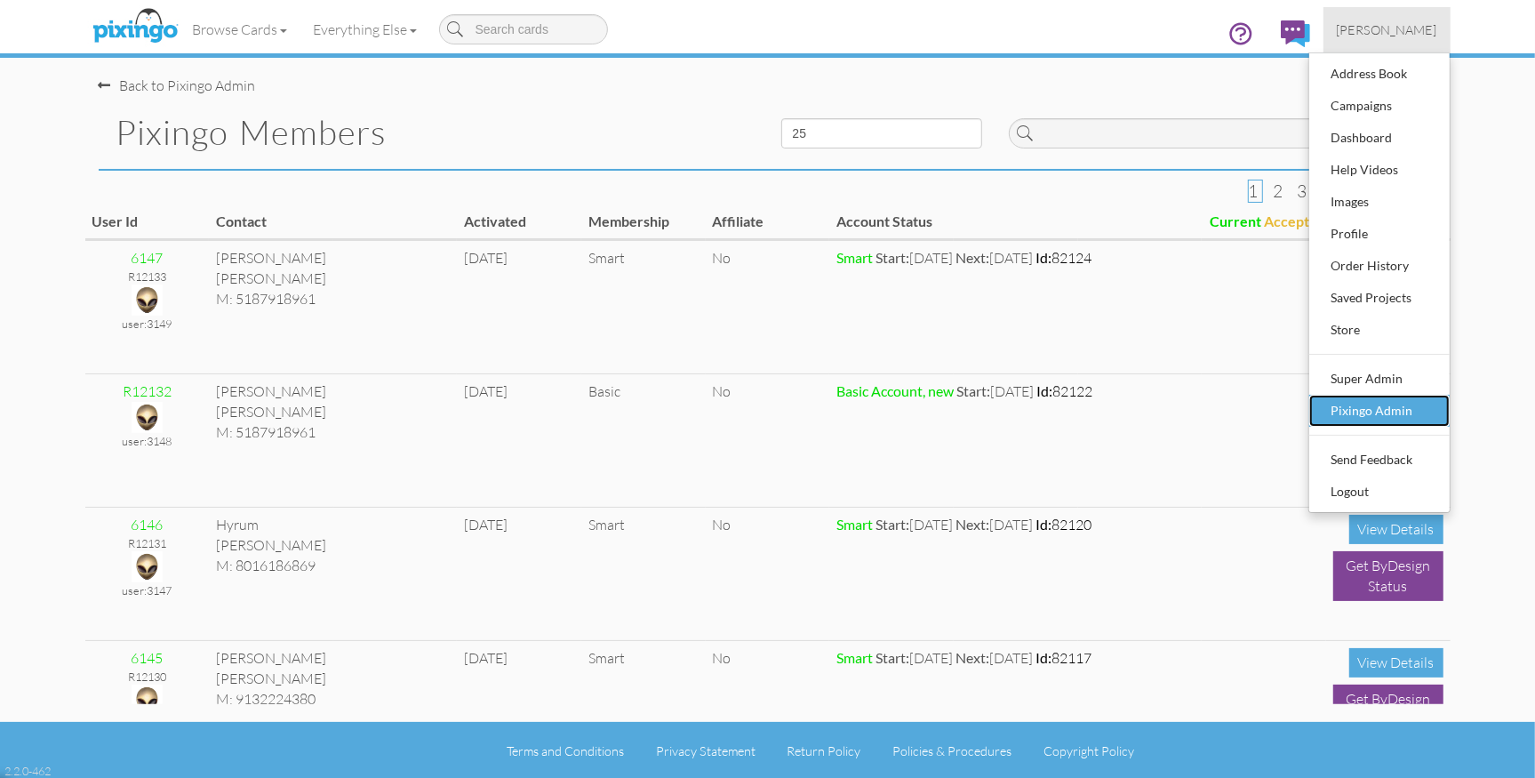
click at [1370, 409] on div "Pixingo Admin" at bounding box center [1379, 410] width 105 height 27
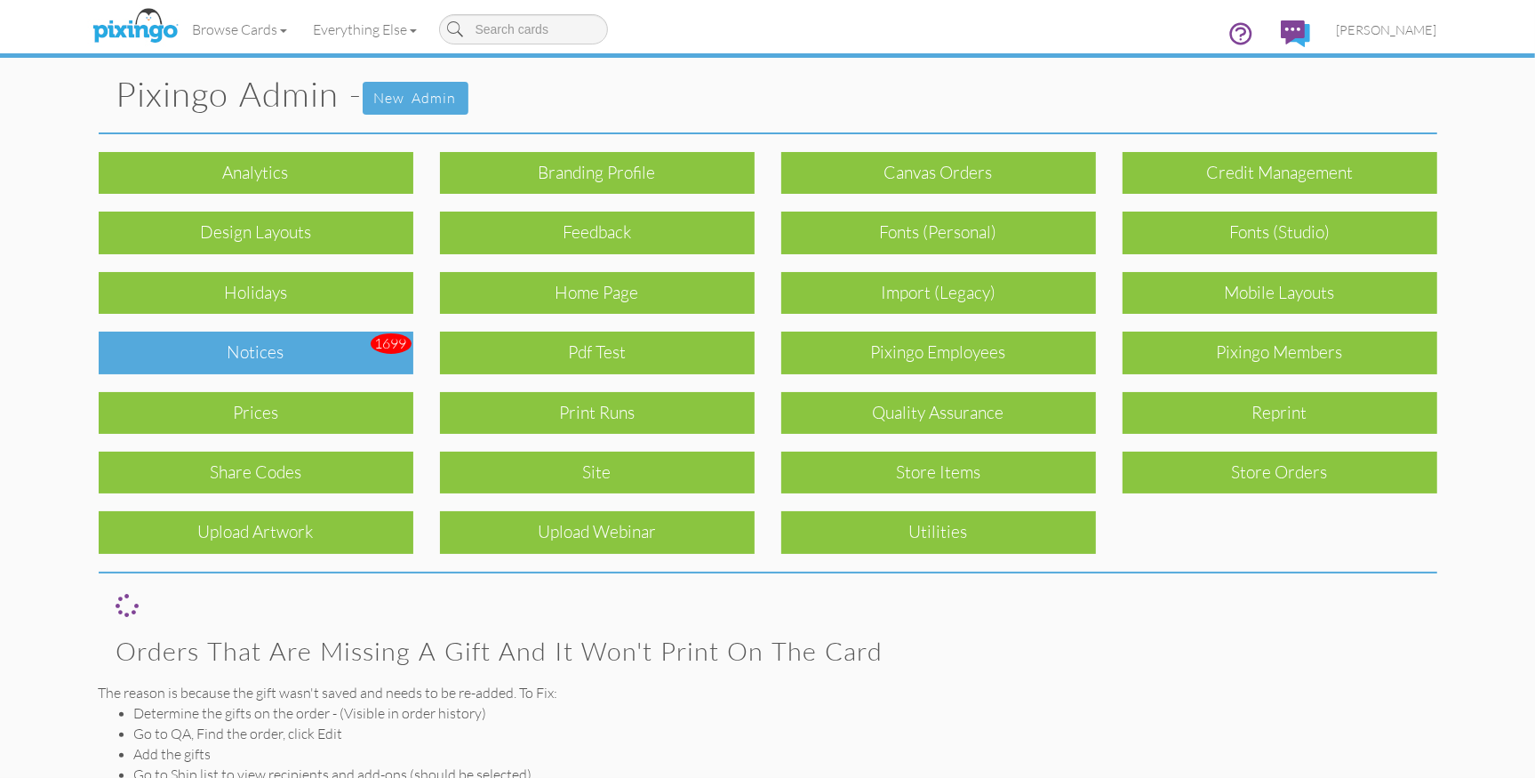
click at [334, 359] on div "Notices" at bounding box center [256, 353] width 315 height 42
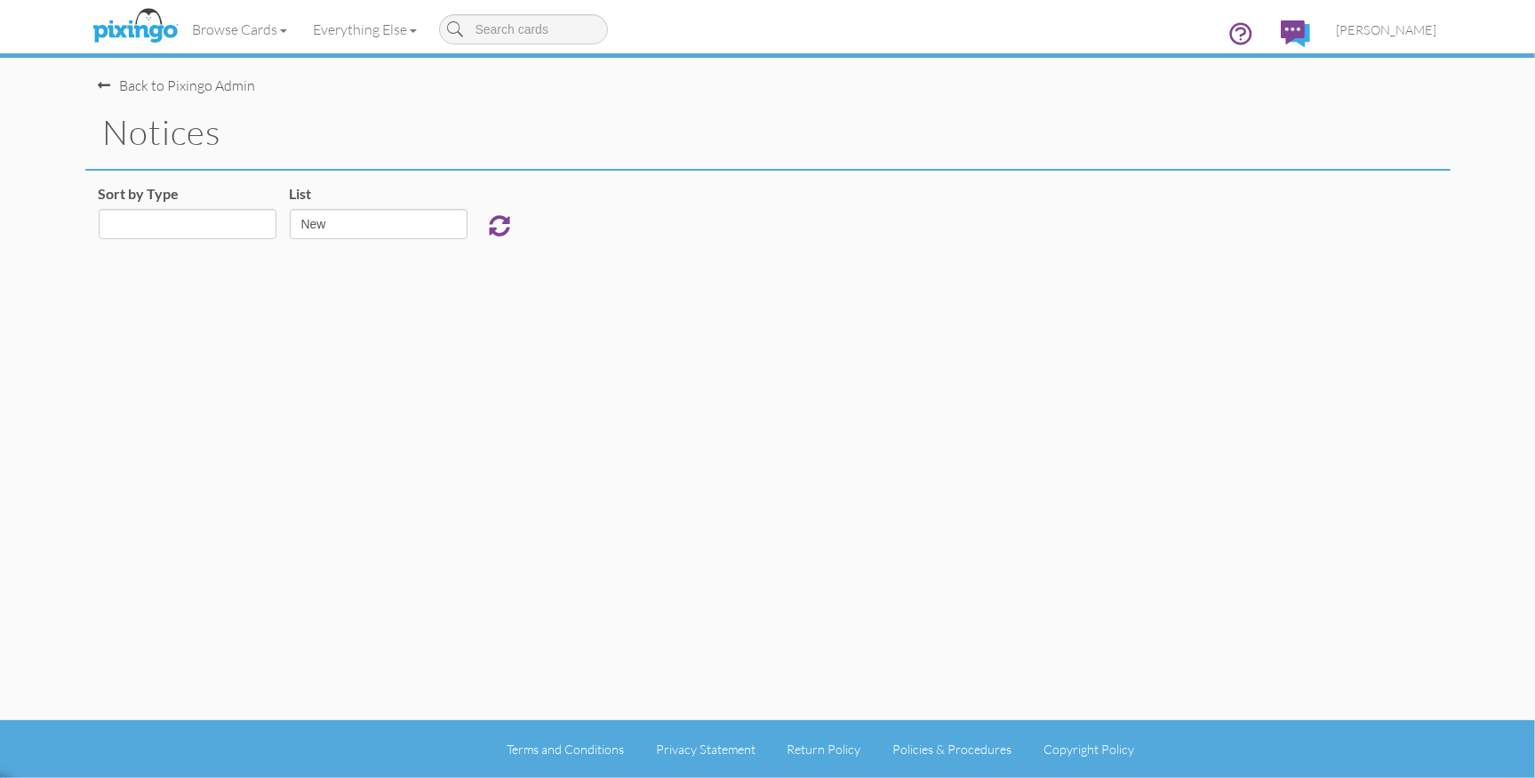
select select "object:25353"
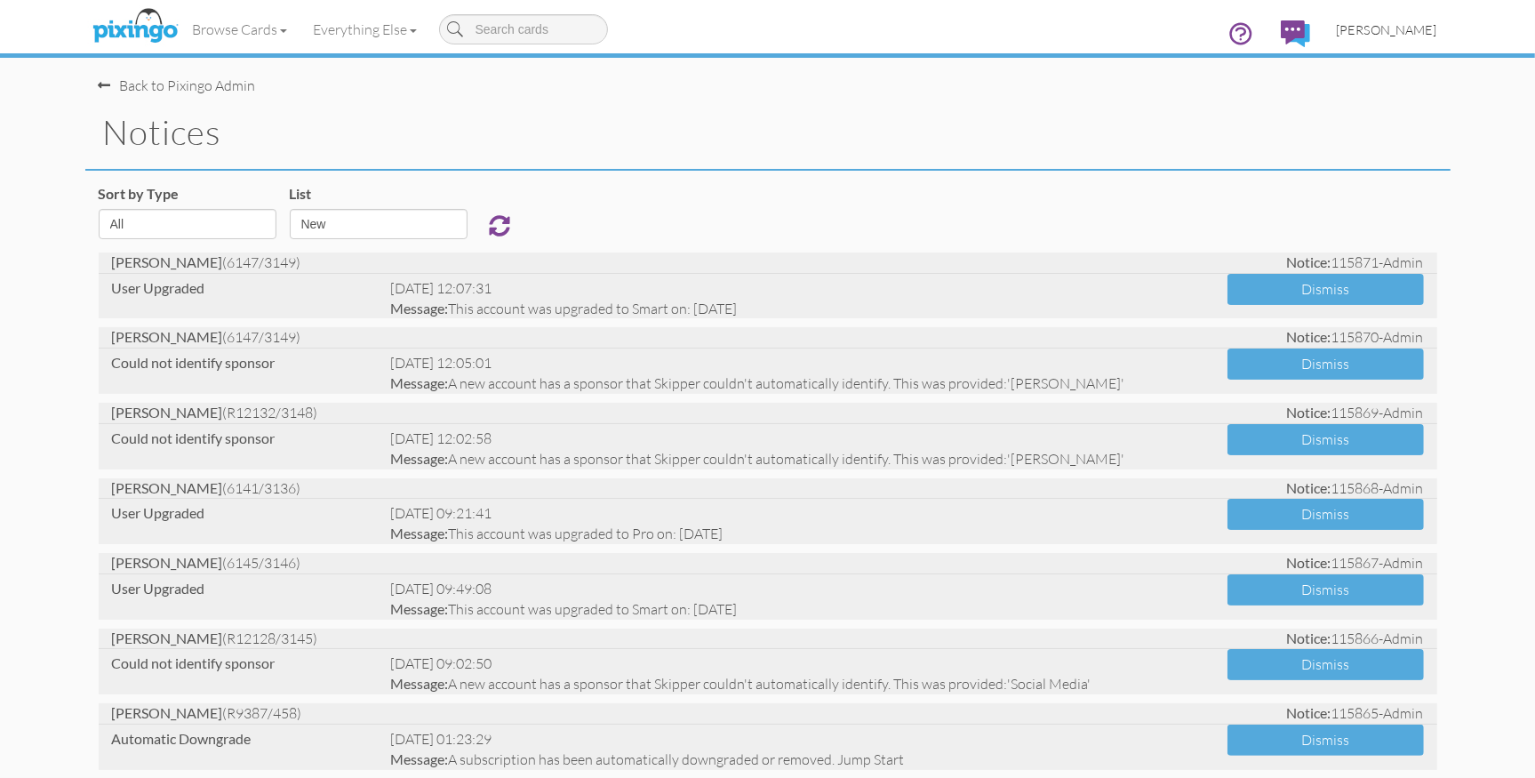
click at [1399, 28] on span "[PERSON_NAME]" at bounding box center [1387, 29] width 100 height 15
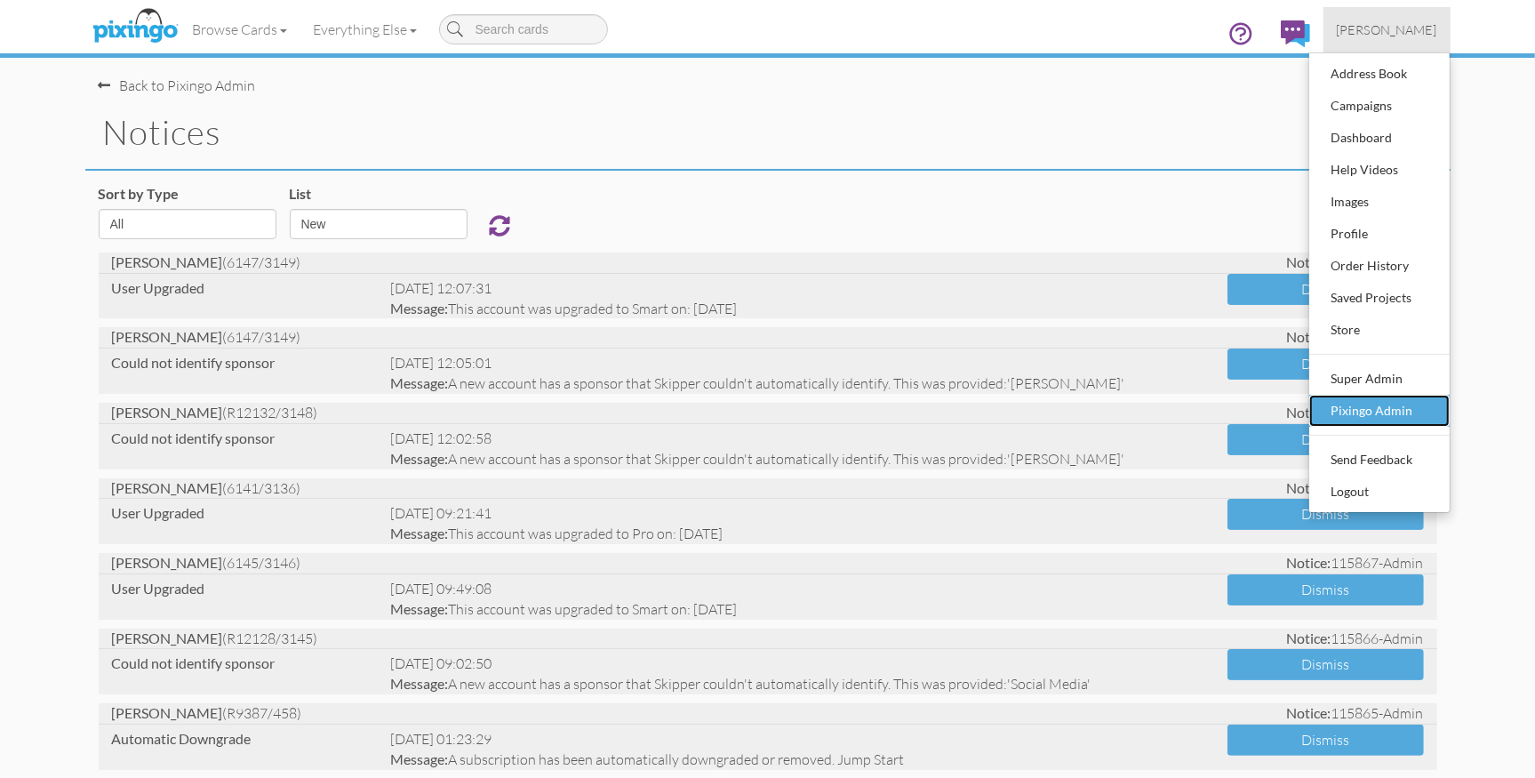
click at [1370, 400] on div "Pixingo Admin" at bounding box center [1379, 410] width 105 height 27
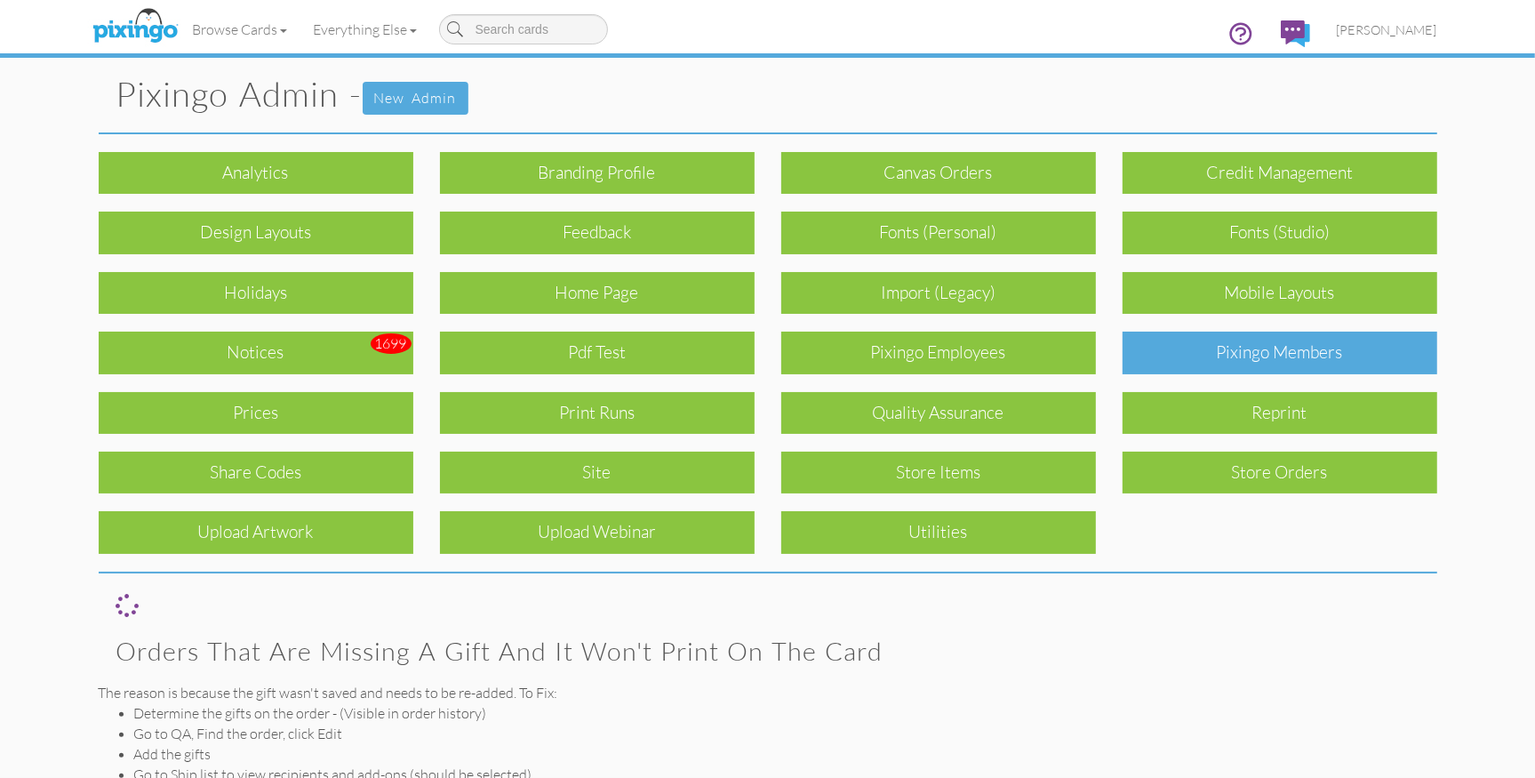
click at [1325, 363] on div "Pixingo Members" at bounding box center [1280, 353] width 315 height 42
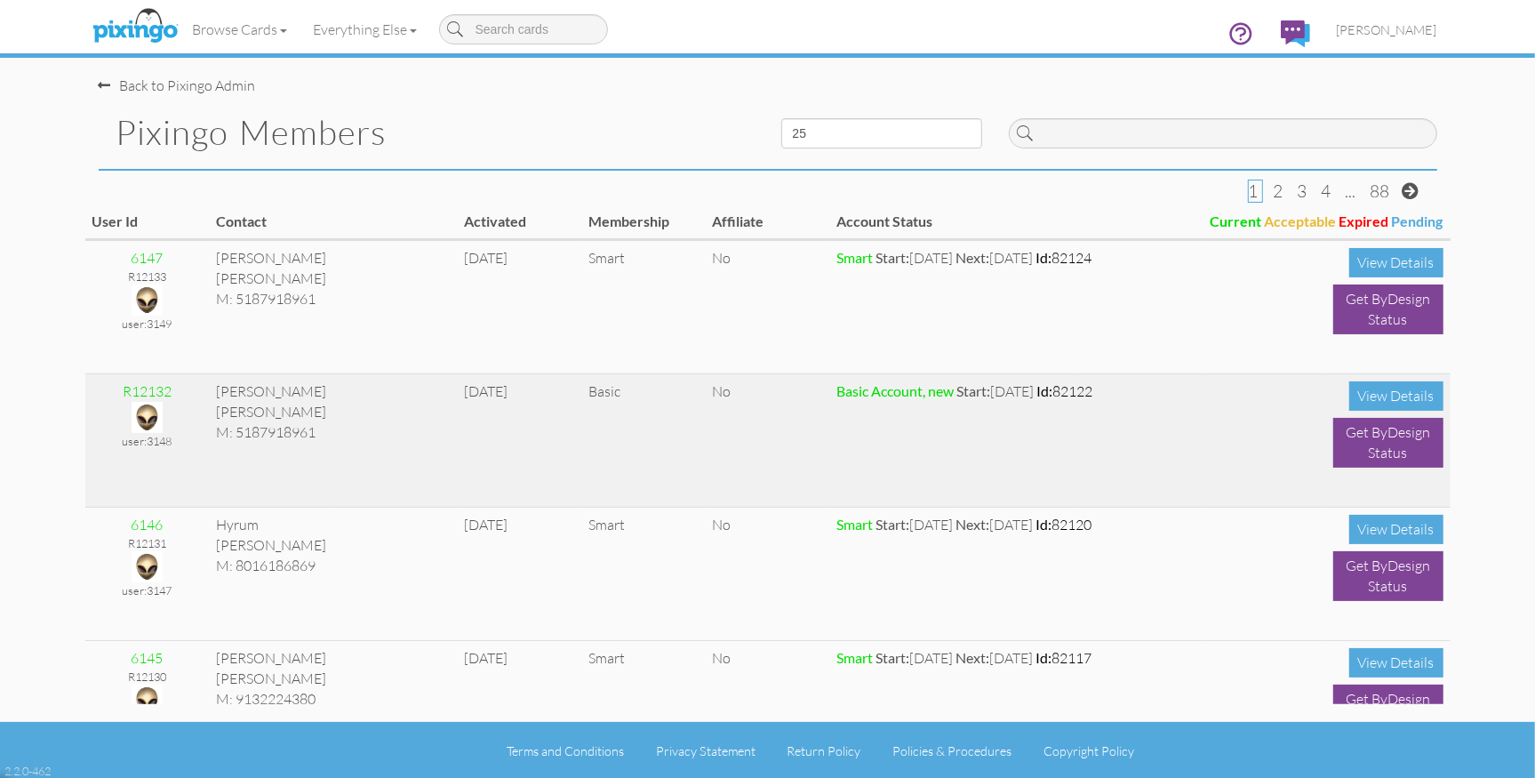
click at [145, 420] on img at bounding box center [147, 417] width 31 height 31
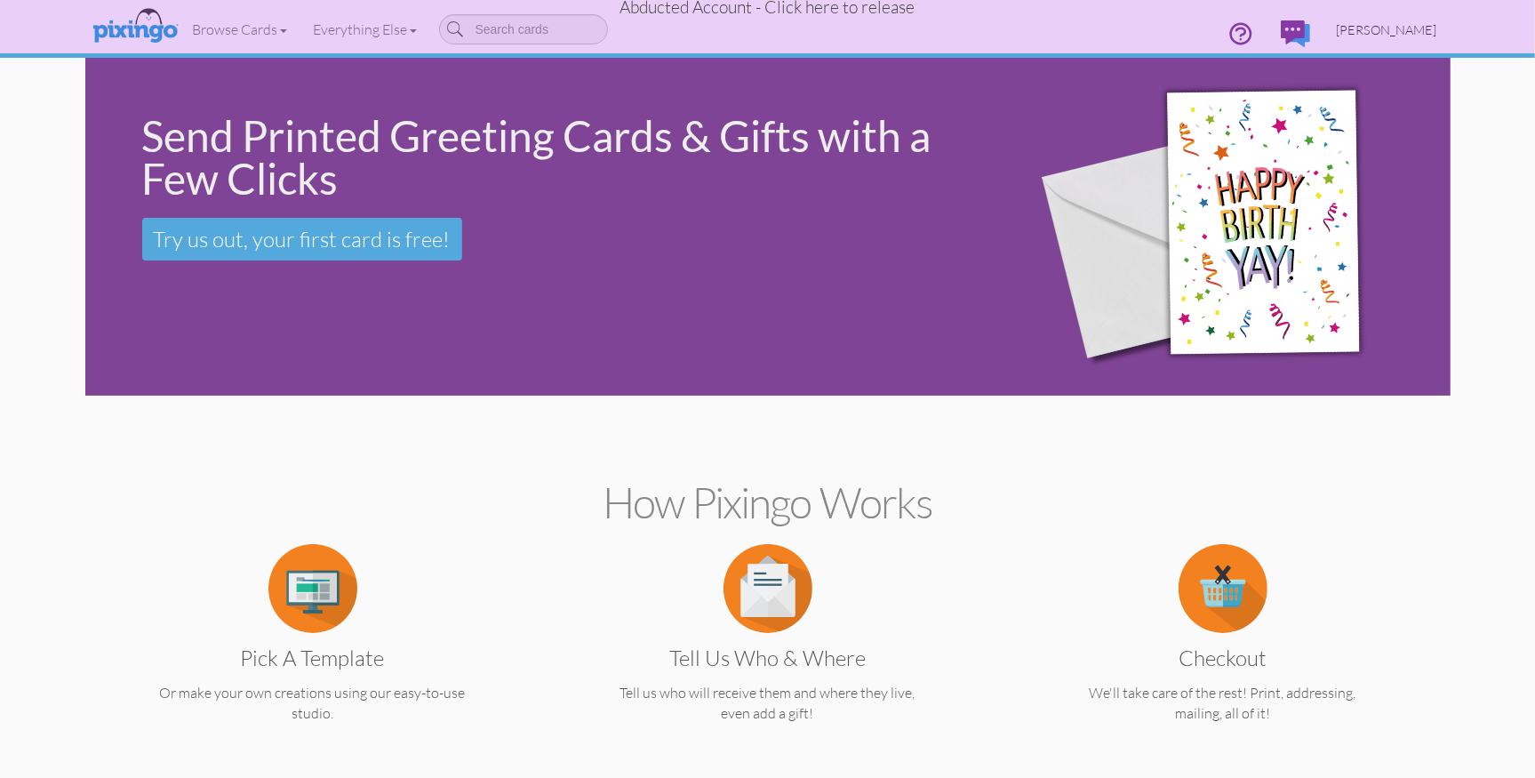
click at [1424, 27] on span "[PERSON_NAME]" at bounding box center [1387, 29] width 100 height 15
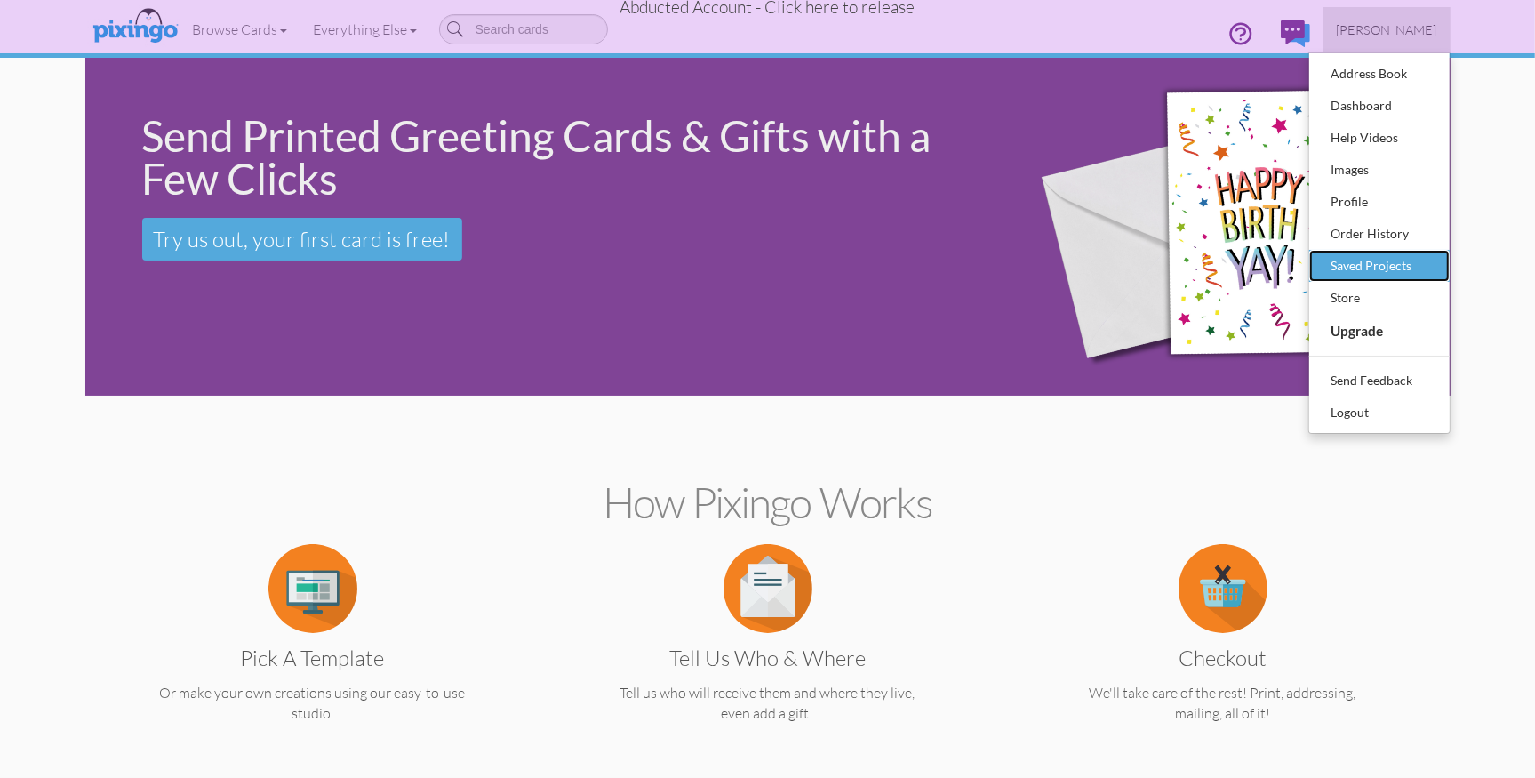
click at [1348, 266] on div "Saved Projects" at bounding box center [1379, 265] width 105 height 27
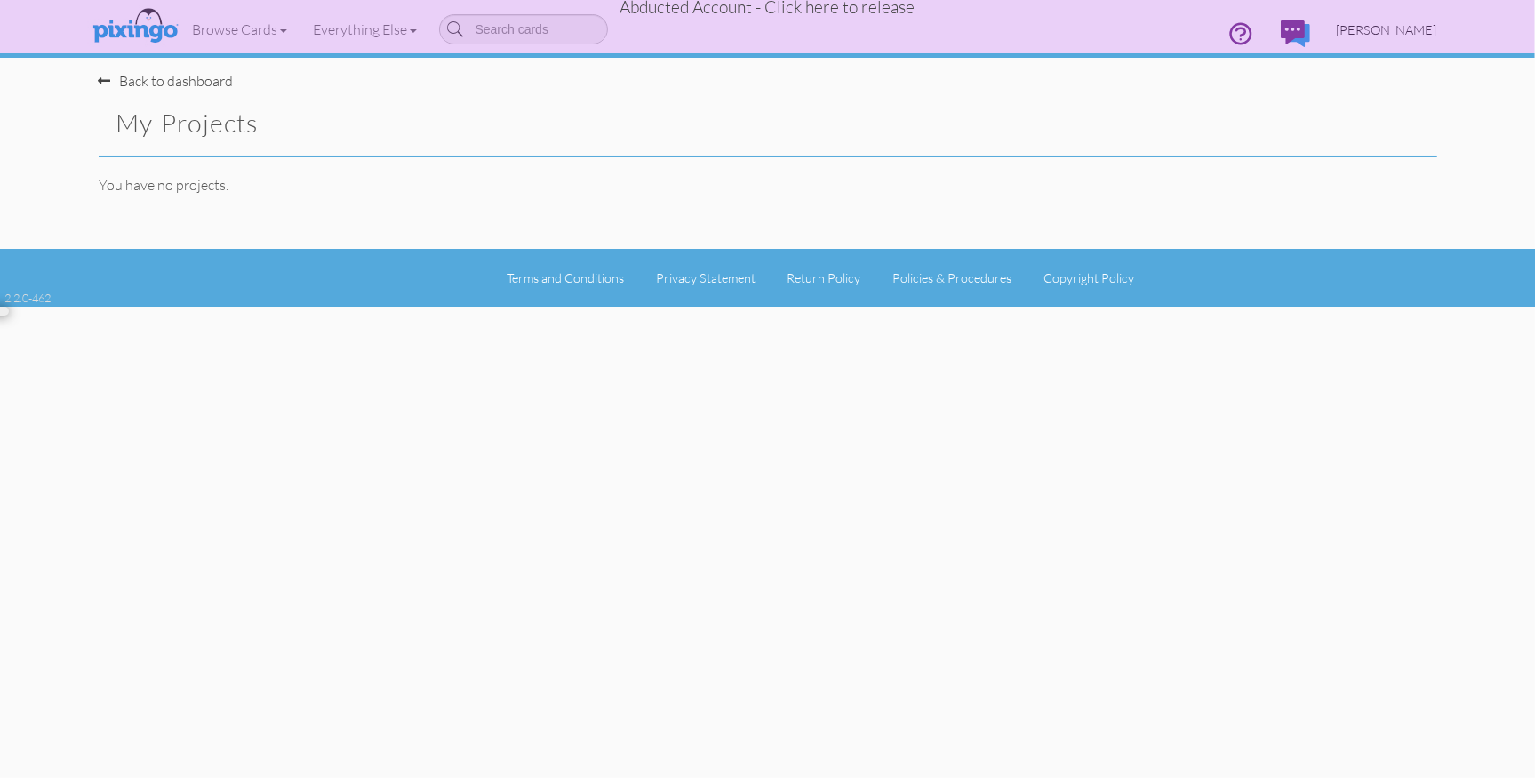
click at [1399, 28] on span "[PERSON_NAME]" at bounding box center [1387, 29] width 100 height 15
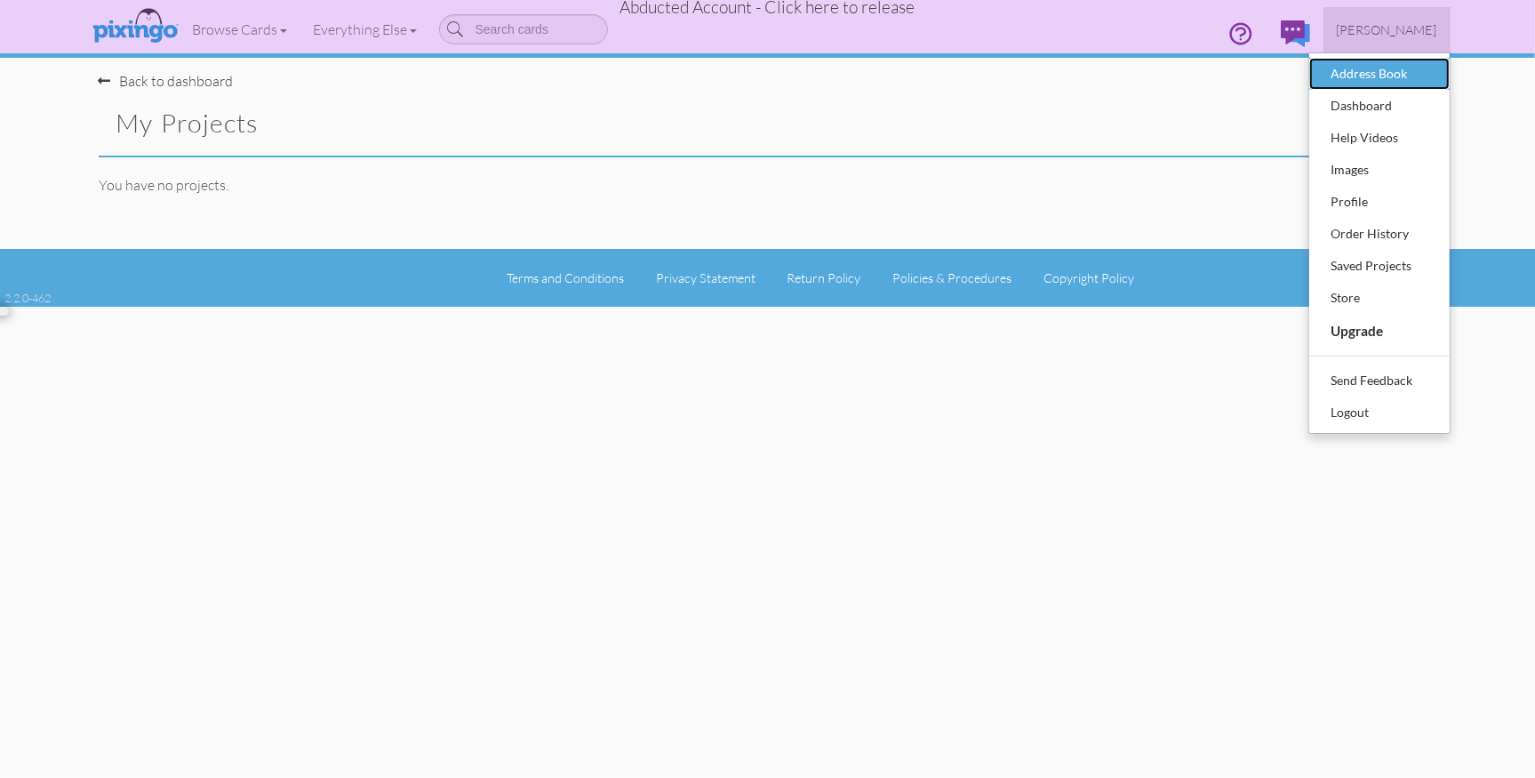
click at [1379, 66] on div "Address Book" at bounding box center [1379, 73] width 105 height 27
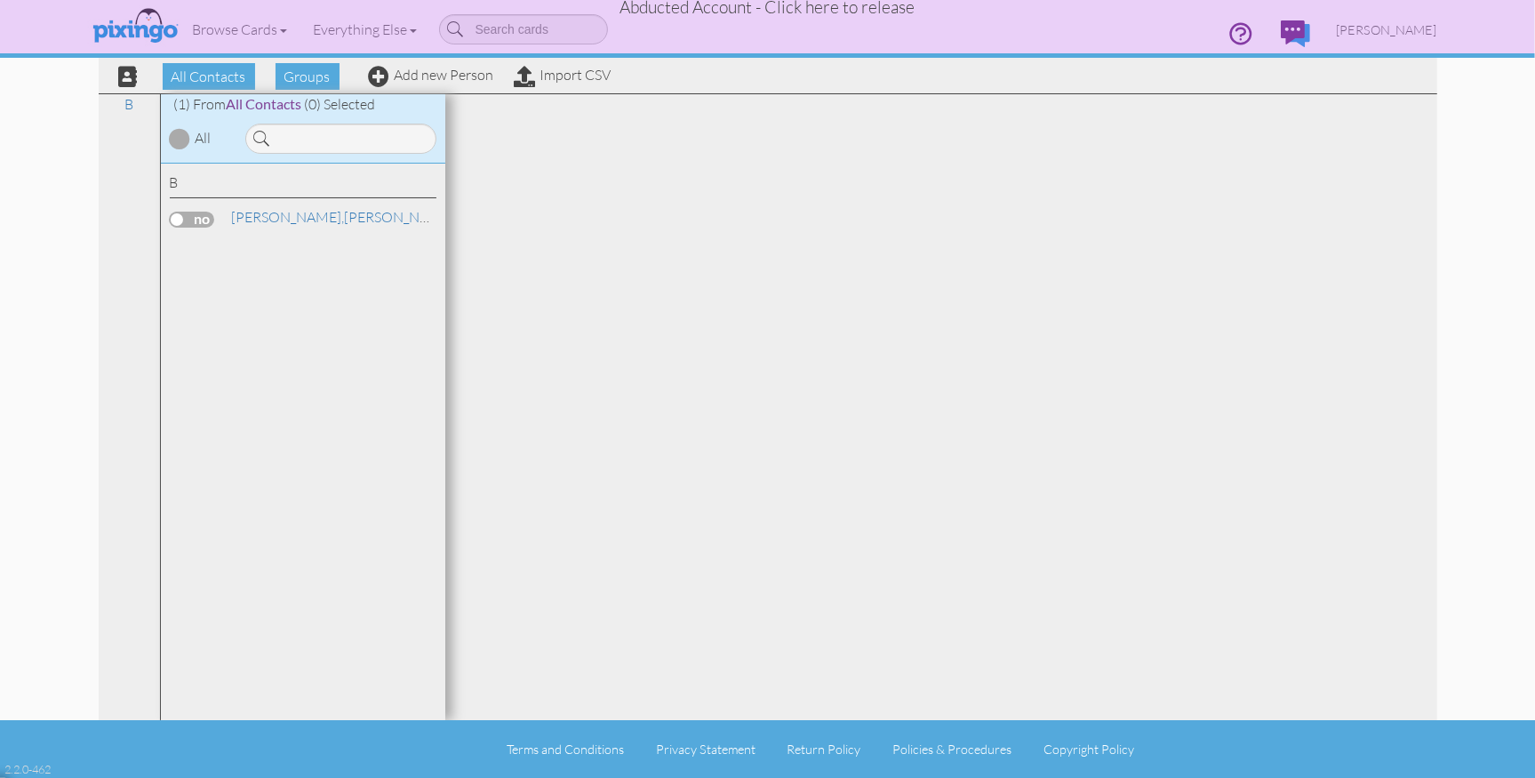
click at [799, 7] on span "Abducted Account - Click here to release" at bounding box center [767, 6] width 295 height 21
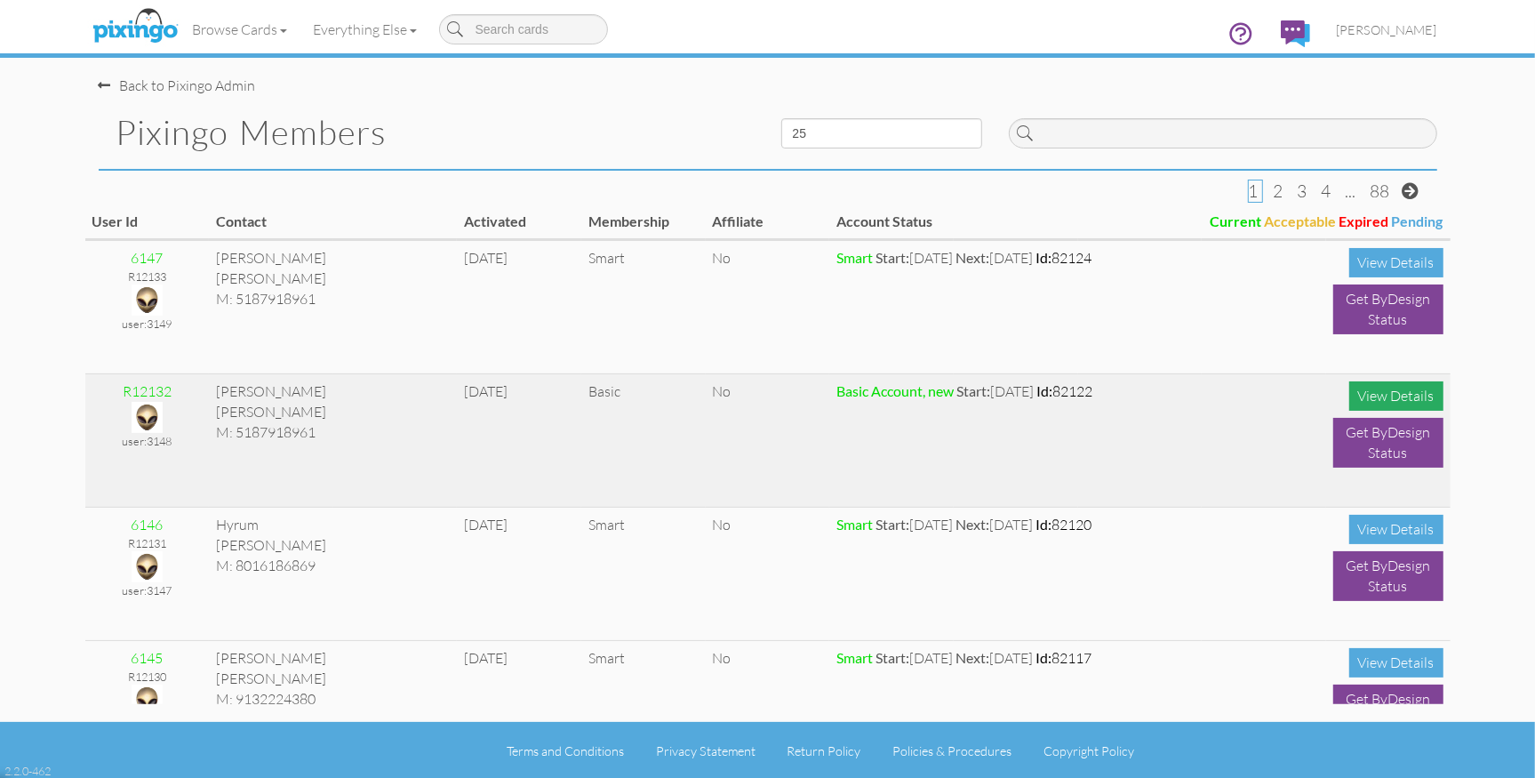
click at [1363, 395] on div "View Details" at bounding box center [1396, 395] width 94 height 29
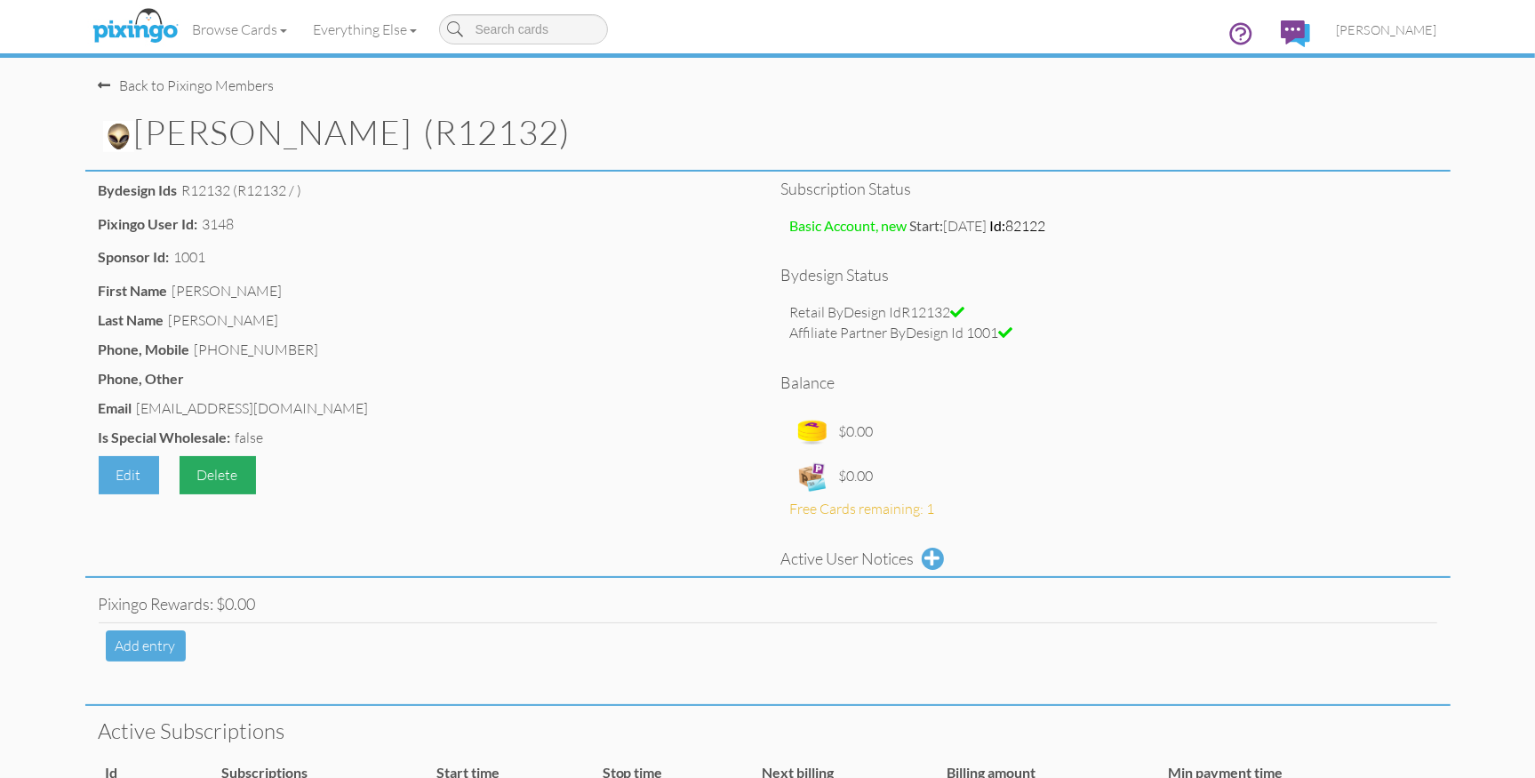
click at [228, 469] on div "Delete" at bounding box center [218, 475] width 76 height 38
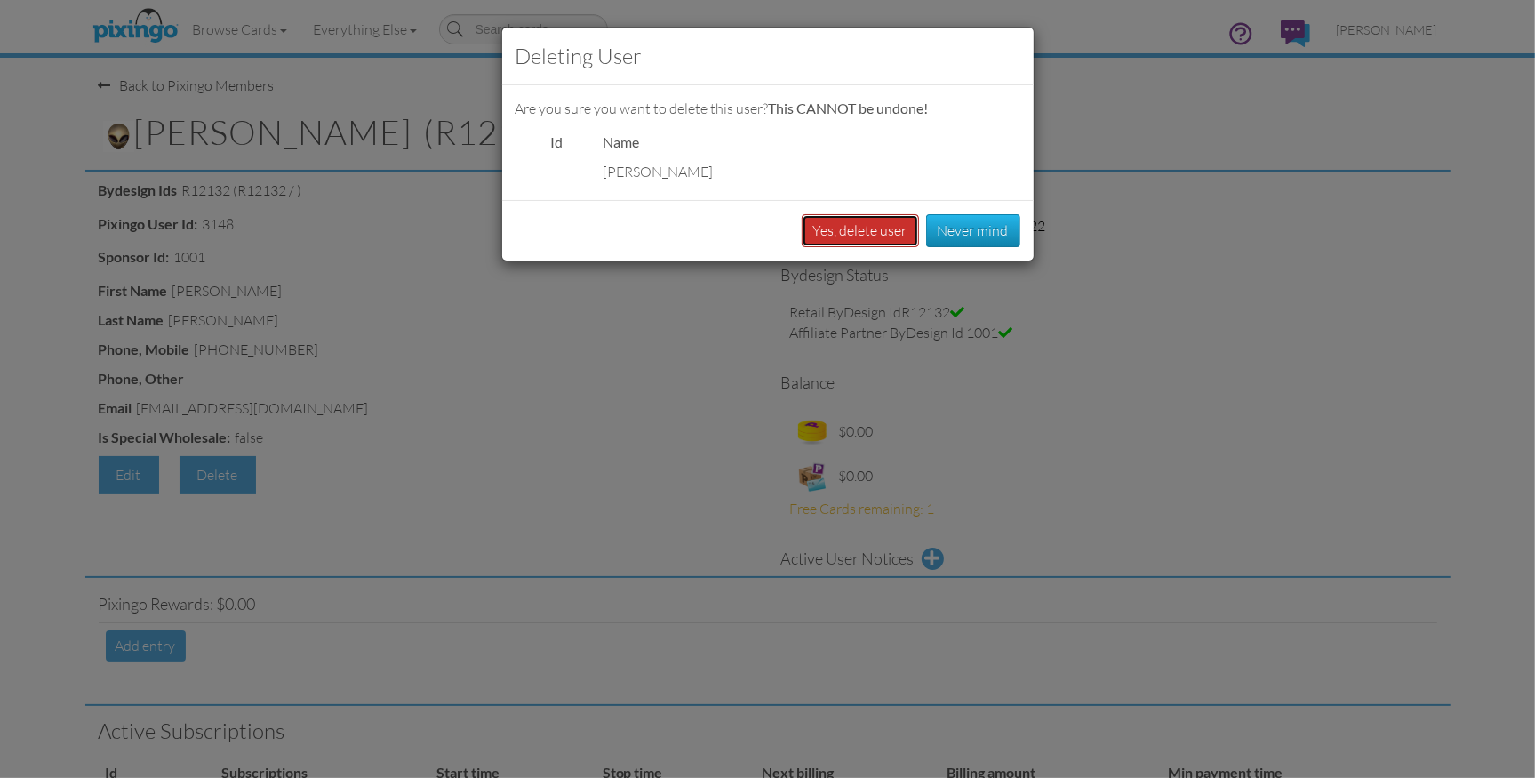
click at [855, 227] on button "Yes, delete user" at bounding box center [860, 230] width 117 height 33
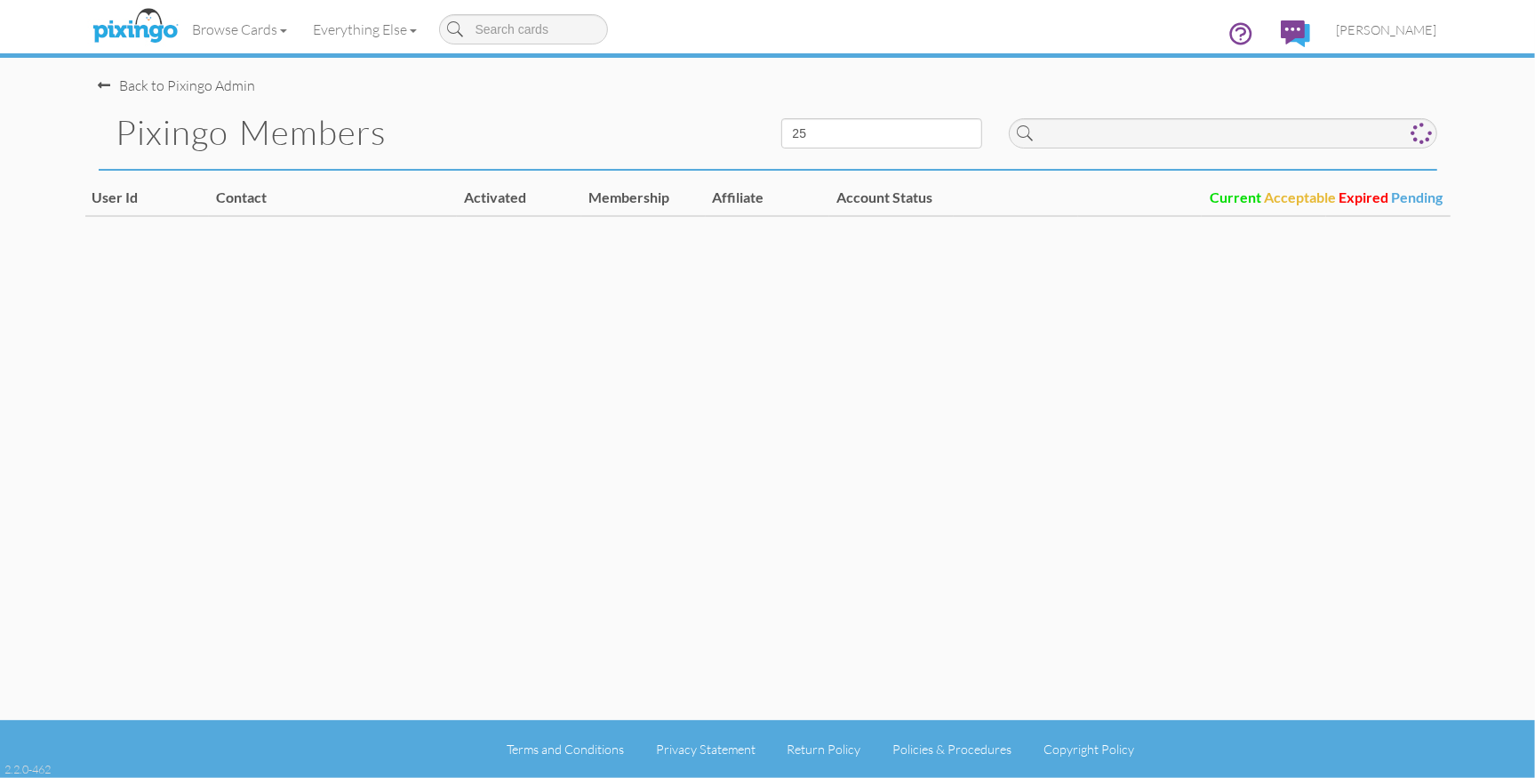
click at [220, 89] on div "Back to Pixingo Admin" at bounding box center [177, 86] width 157 height 20
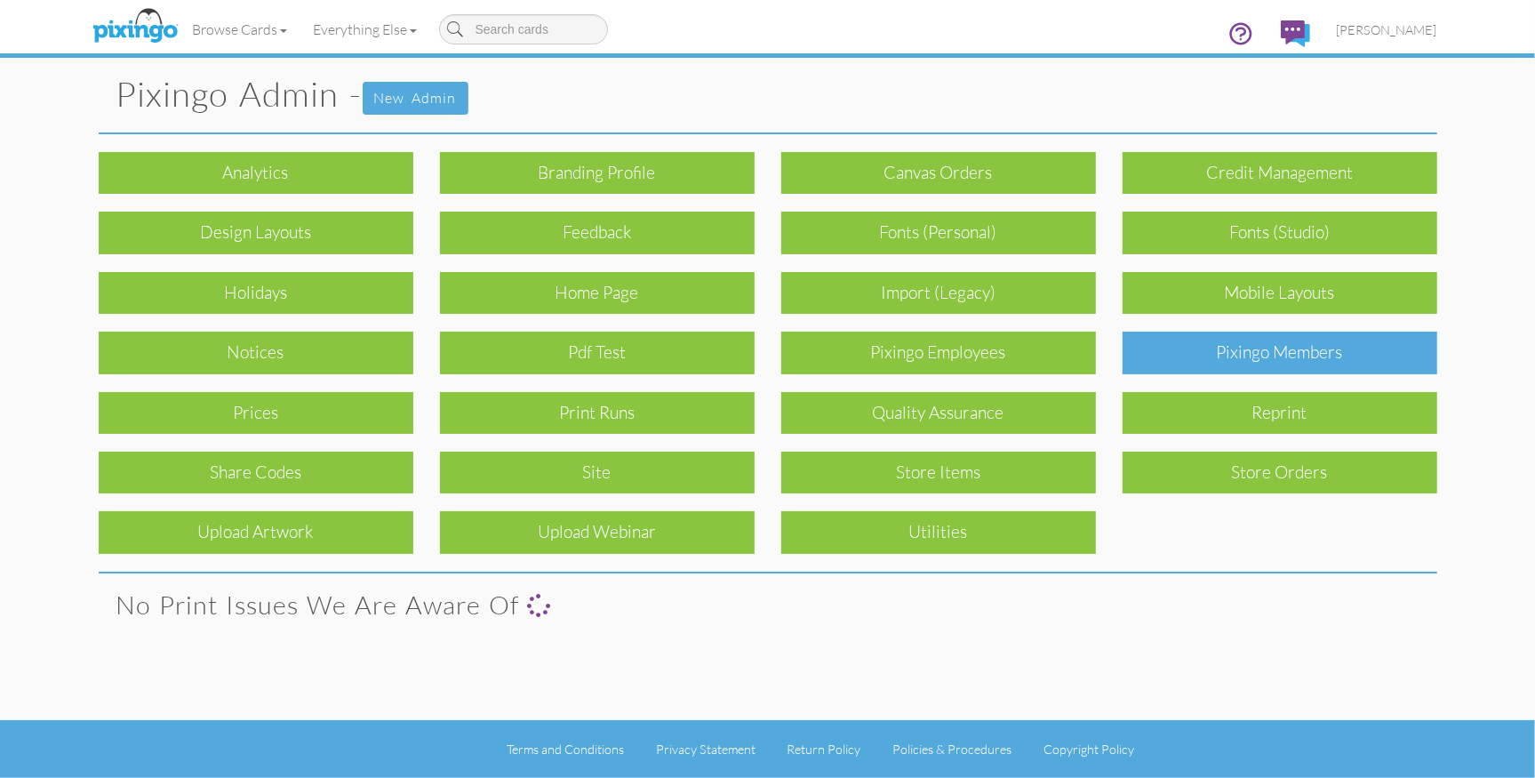
click at [1276, 347] on div "Pixingo Members" at bounding box center [1280, 353] width 315 height 42
